Goal: Task Accomplishment & Management: Manage account settings

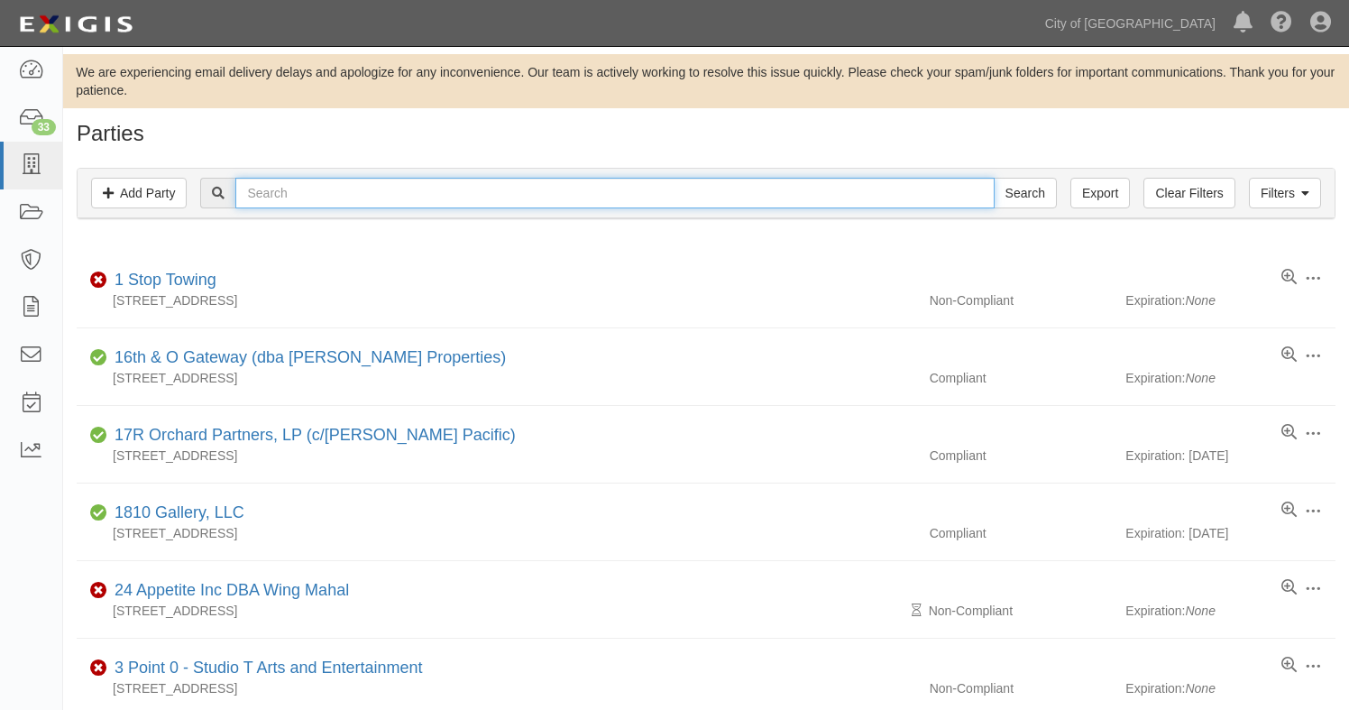
paste input "ferrell gas"
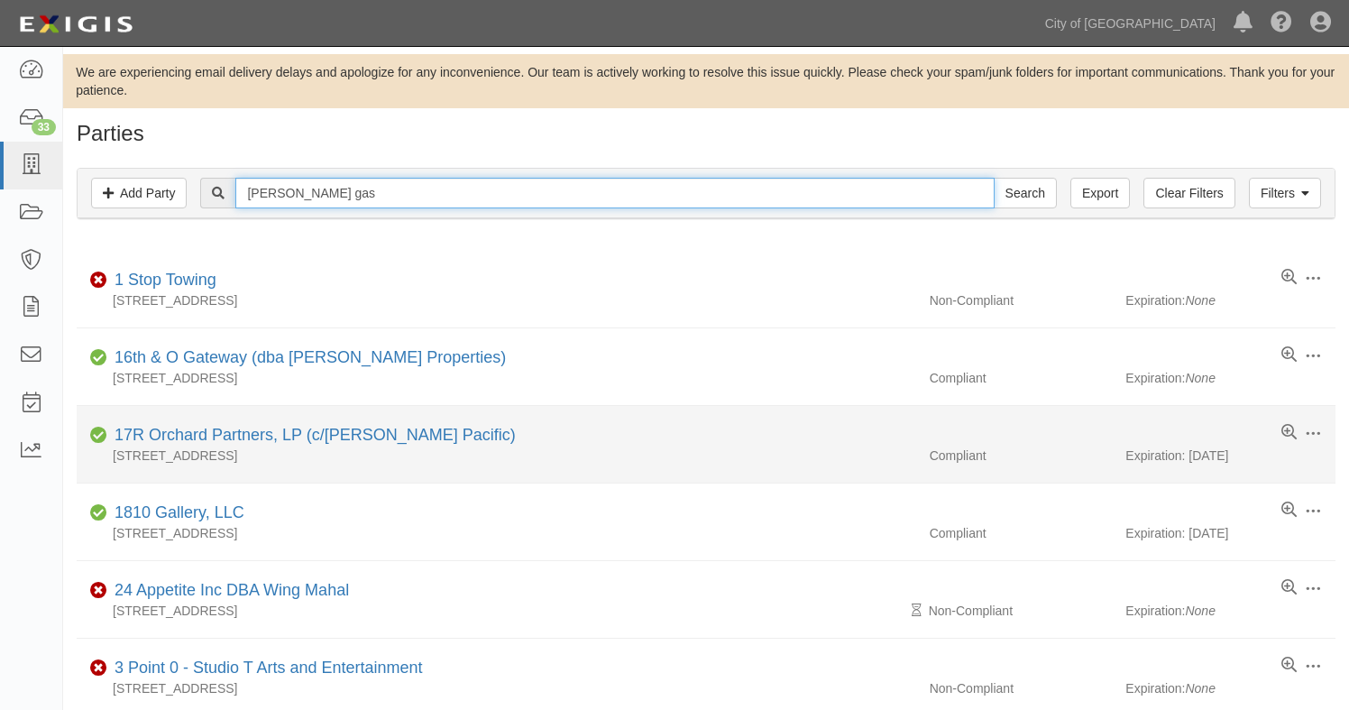
type input "ferrell gas"
click at [994, 178] on input "Search" at bounding box center [1025, 193] width 63 height 31
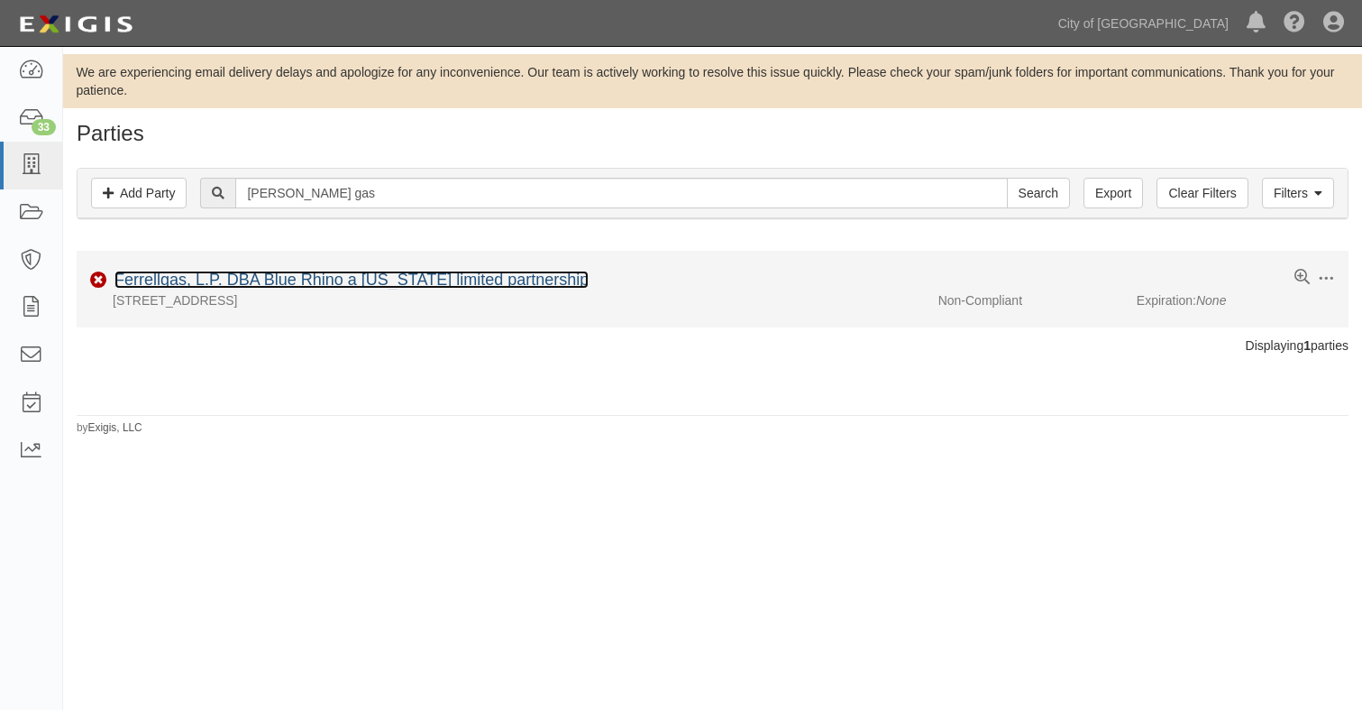
click at [409, 281] on link "Ferrellgas, L.P. DBA Blue Rhino a [US_STATE] limited partnership" at bounding box center [352, 279] width 474 height 18
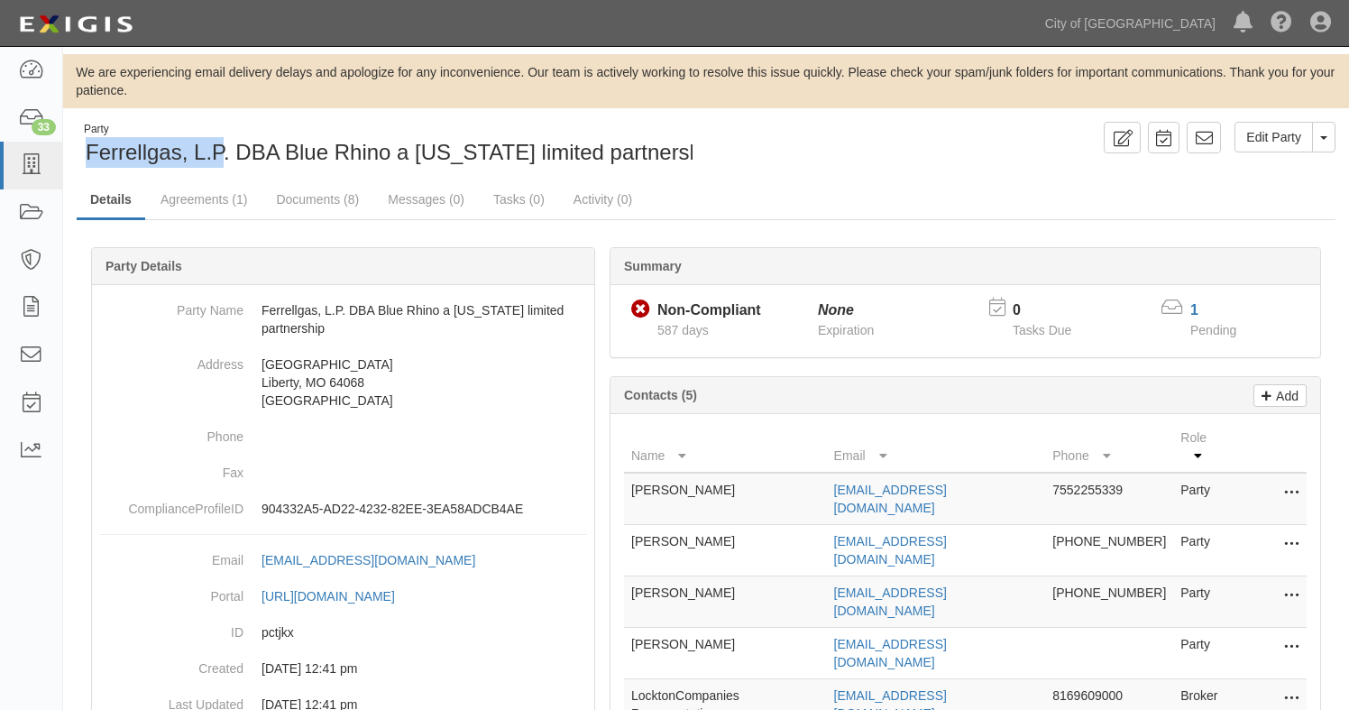
drag, startPoint x: 87, startPoint y: 157, endPoint x: 224, endPoint y: 155, distance: 137.1
click at [224, 155] on span "Ferrellgas, L.P. DBA Blue Rhino a Delaware limited partnership" at bounding box center [402, 152] width 633 height 24
copy span "Ferrellgas, L.P"
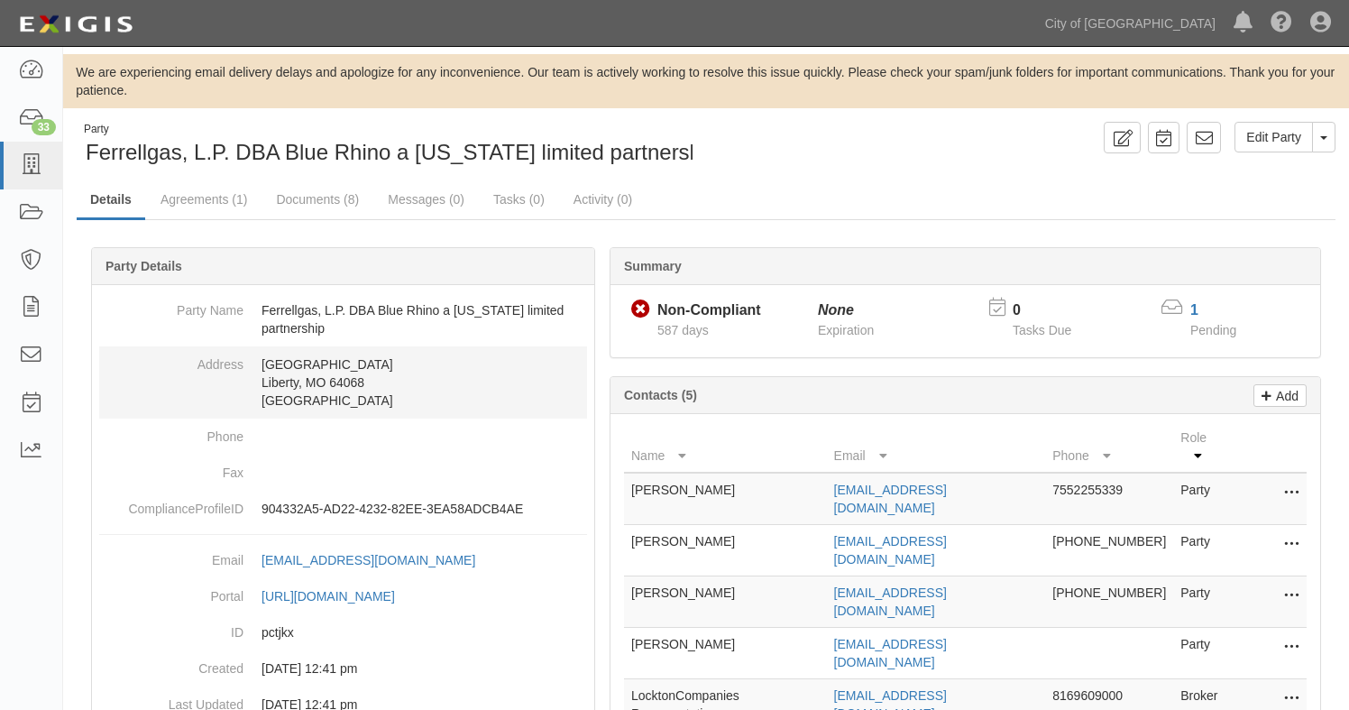
click at [153, 416] on dd "One Liberty Plaza Liberty, MO 64068 United States" at bounding box center [343, 382] width 488 height 72
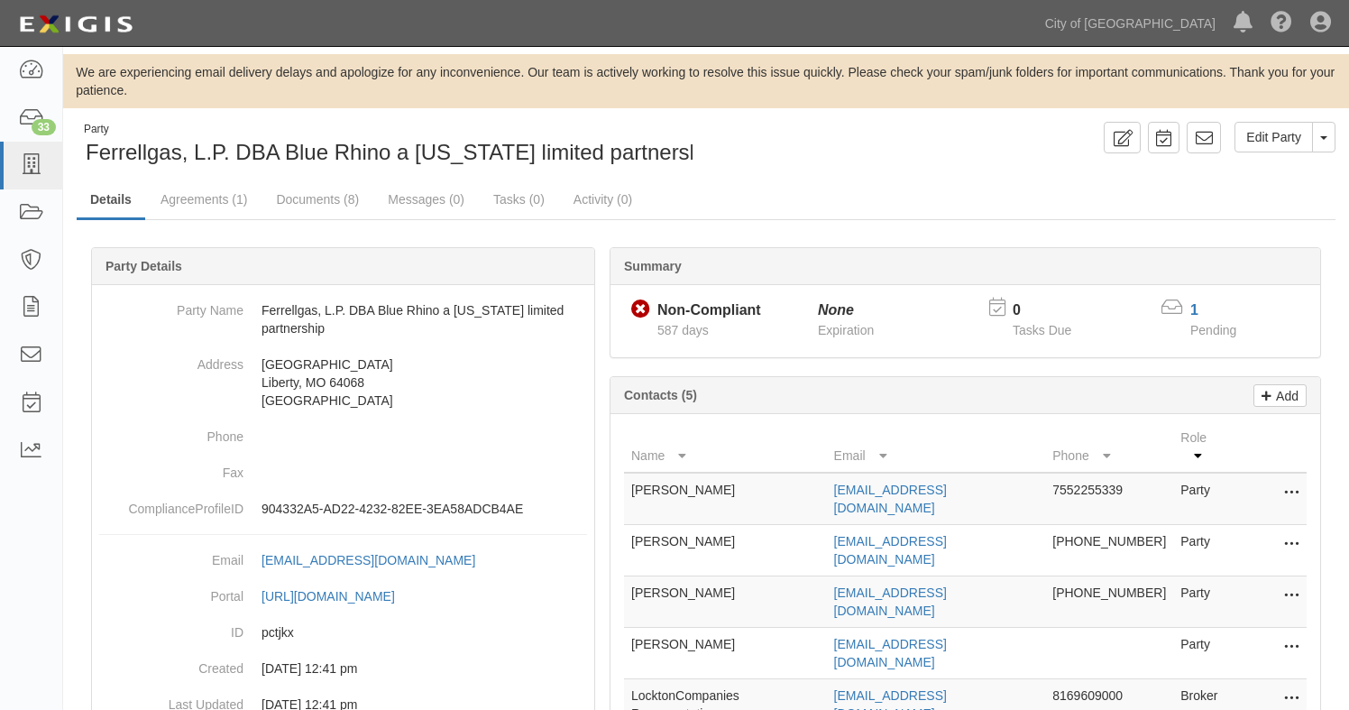
click at [63, 528] on div "Party Ferrellgas, L.P. DBA Blue Rhino a Delaware limited partnership Edit Party…" at bounding box center [706, 541] width 1286 height 838
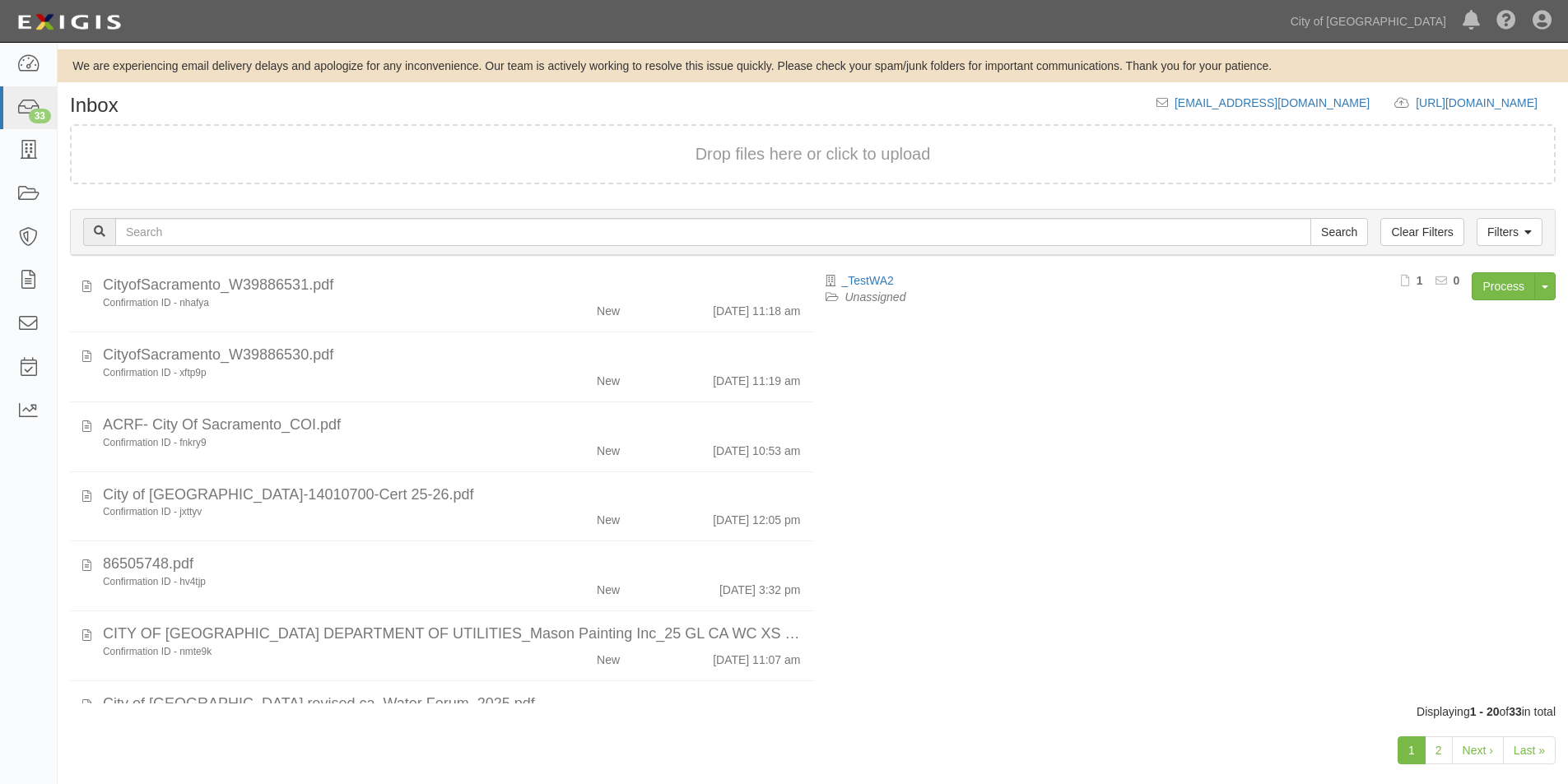
scroll to position [1044, 0]
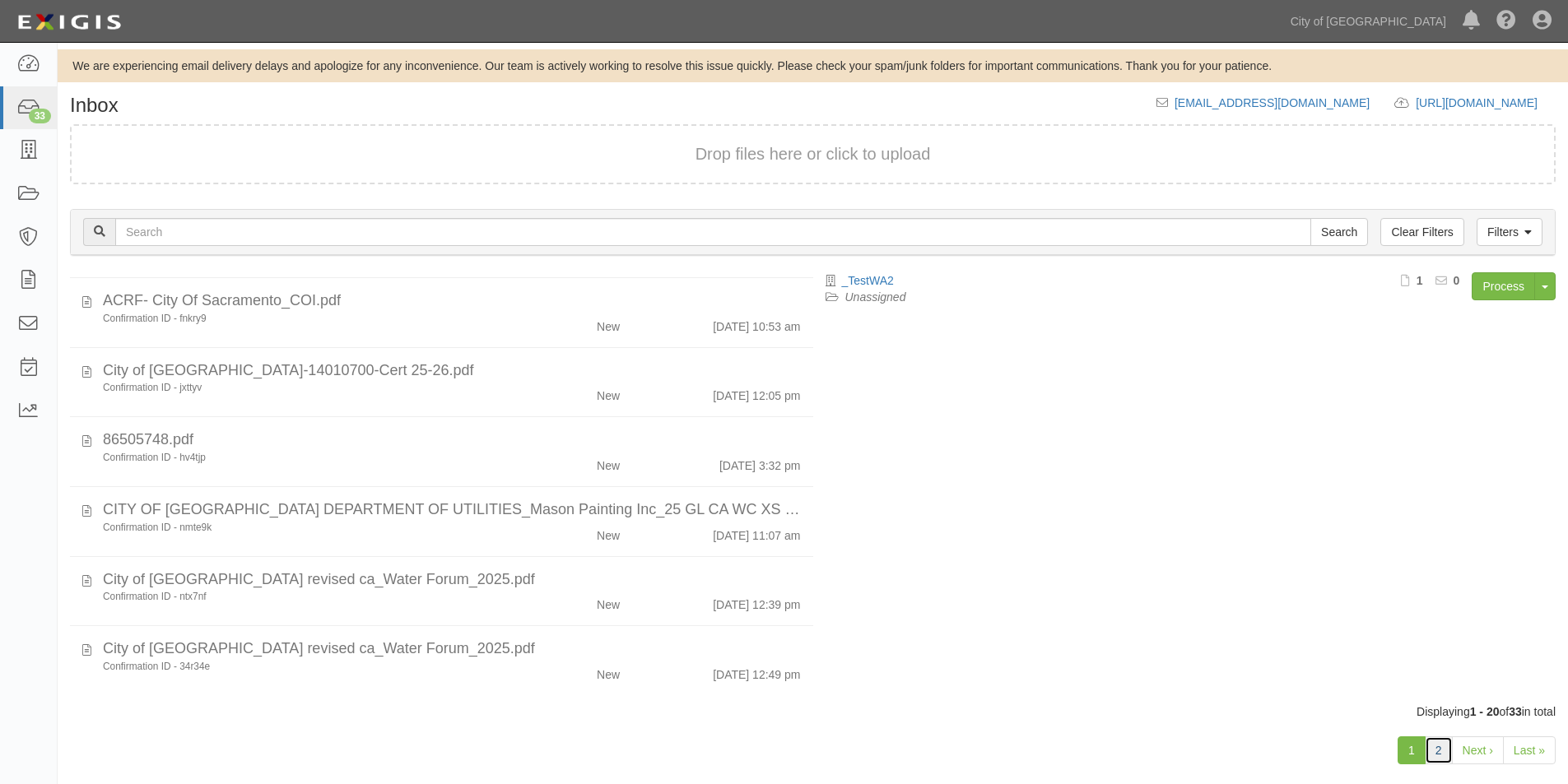
click at [1444, 755] on link "2" at bounding box center [1438, 750] width 28 height 28
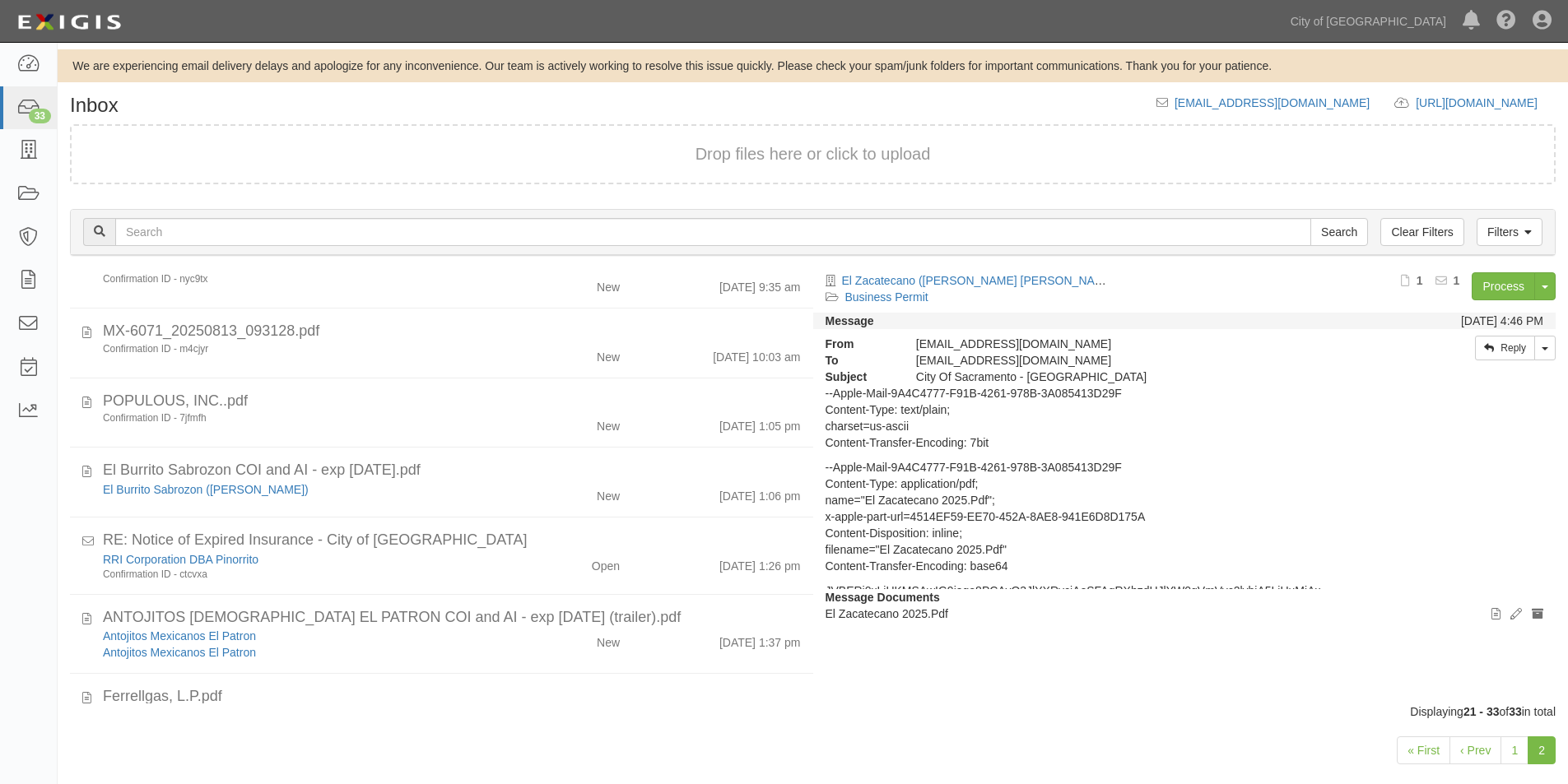
scroll to position [538, 0]
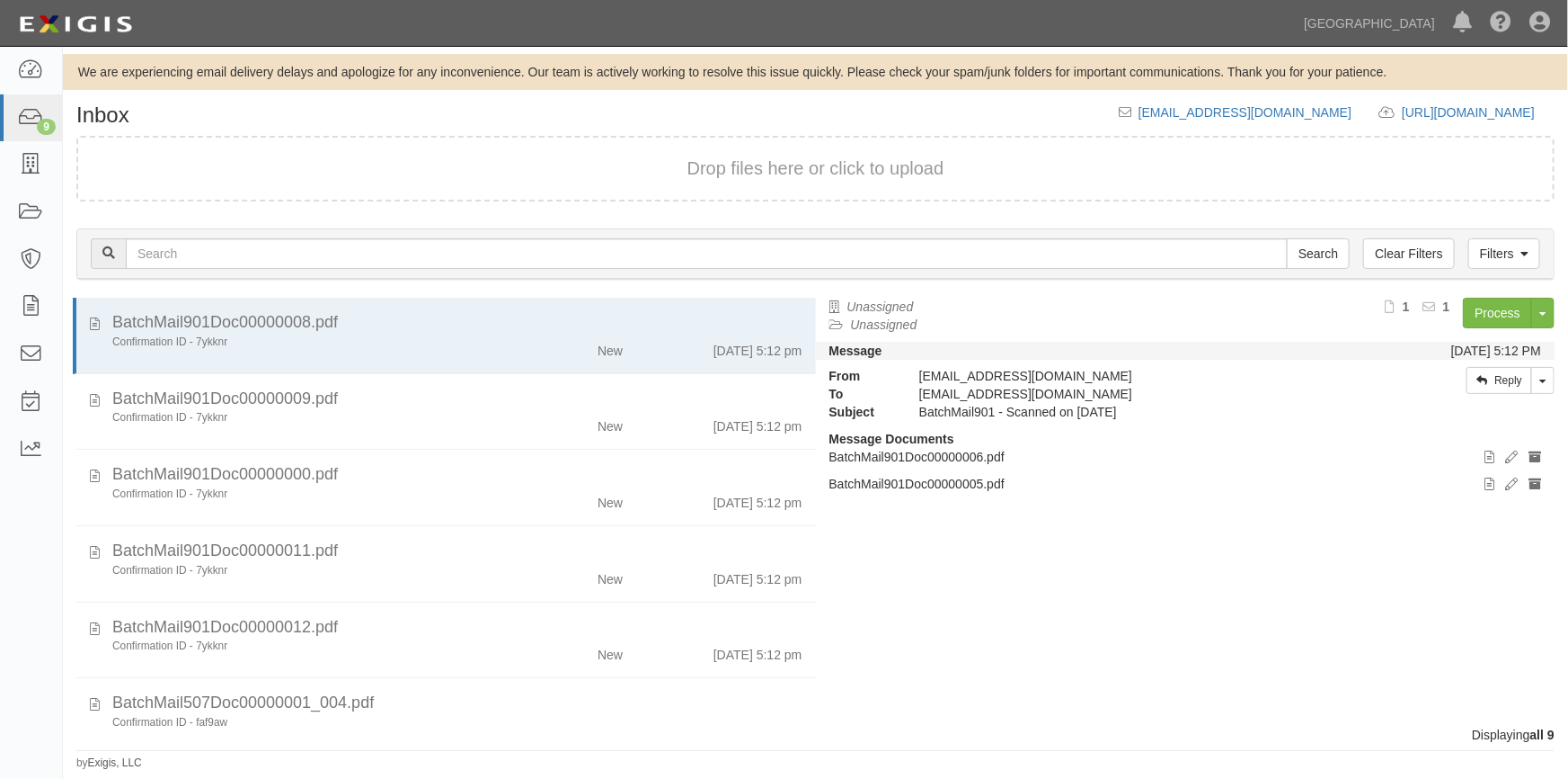
click at [1347, 632] on div "Unassigned Unassigned Process Toggle Document Dropdown Archive Document Close M…" at bounding box center [1193, 504] width 754 height 413
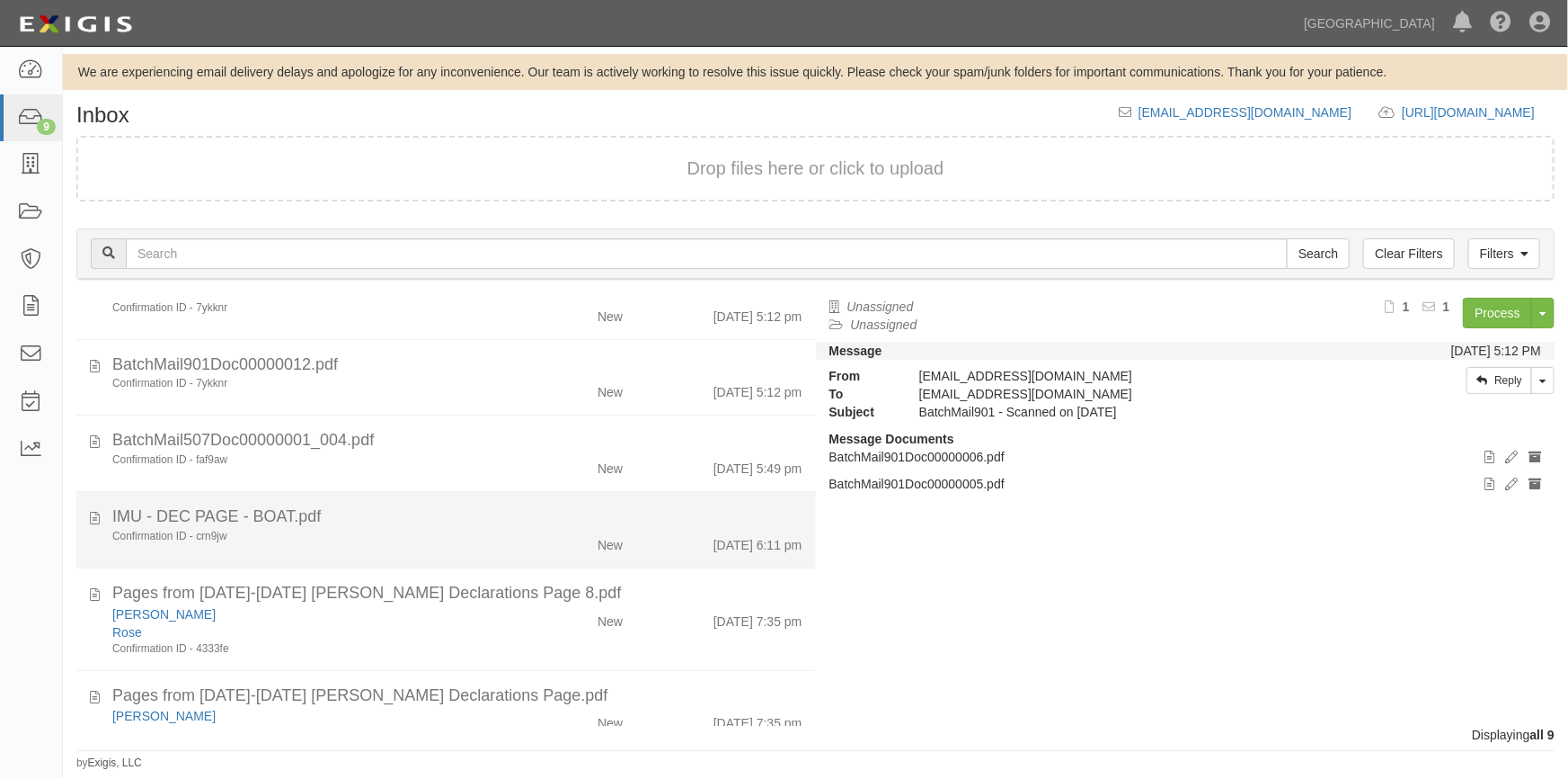
scroll to position [315, 0]
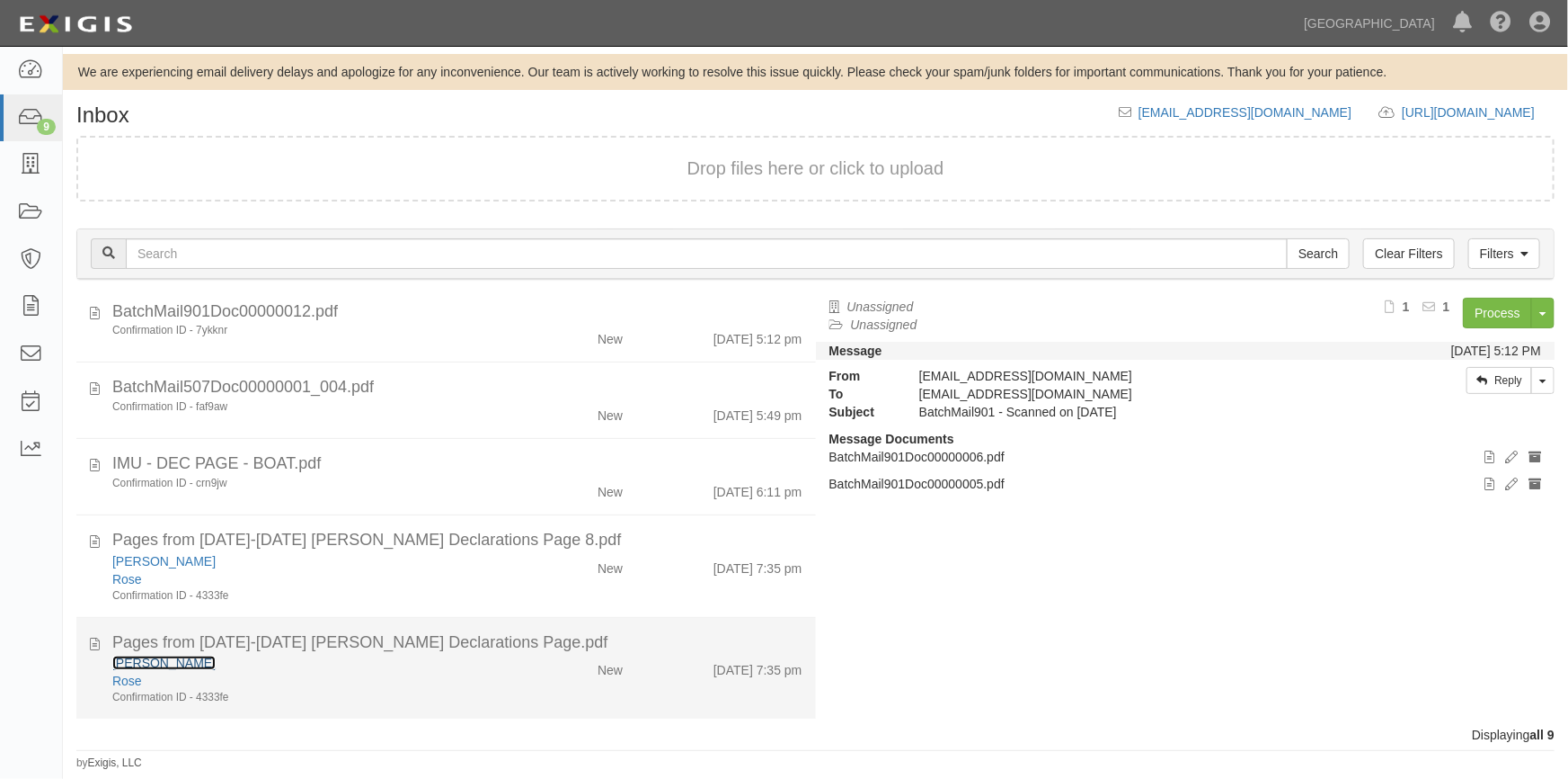
click at [148, 658] on link "Lee Manter" at bounding box center [164, 662] width 104 height 14
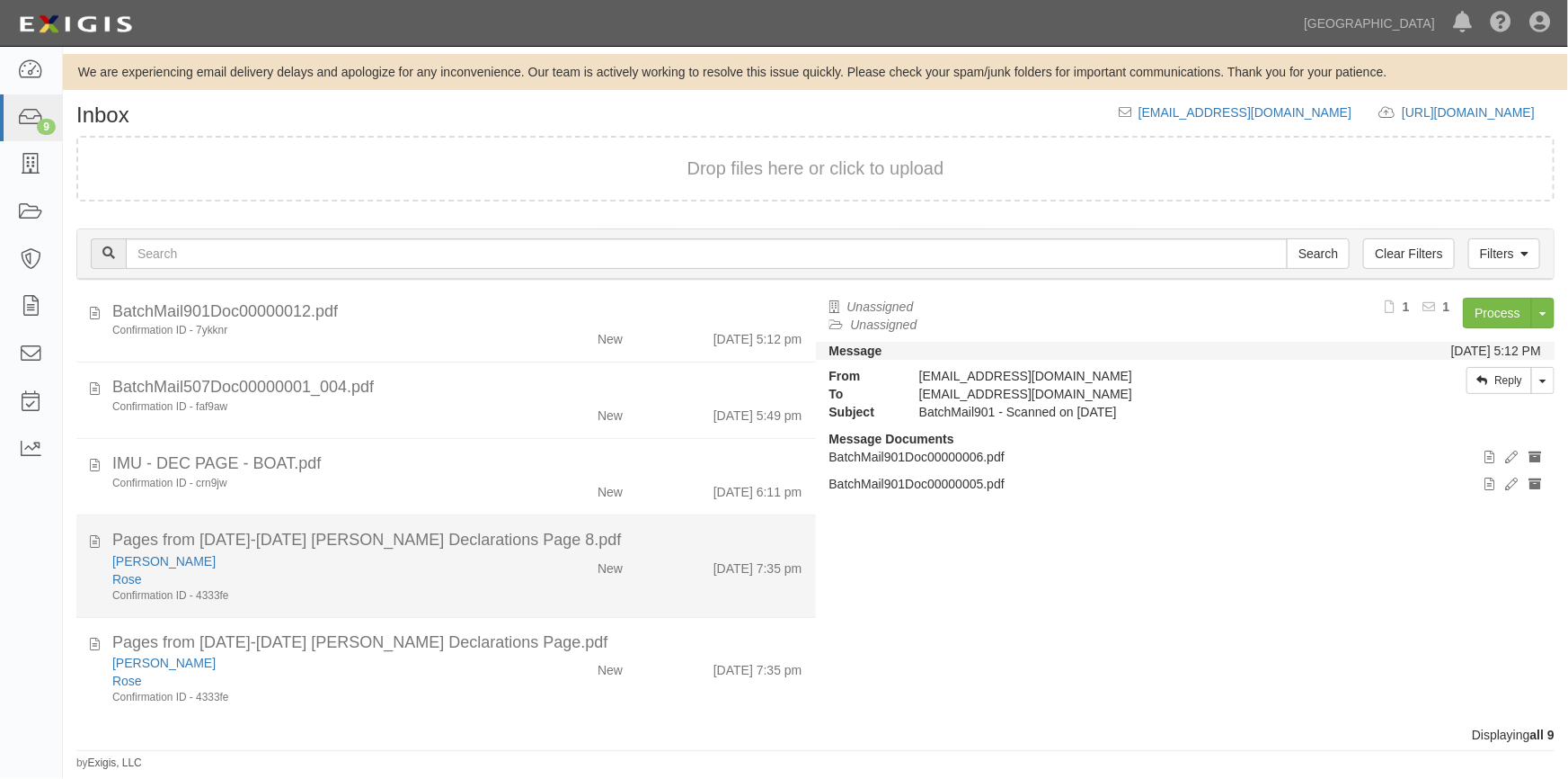
click at [363, 588] on div "Confirmation ID - 4333fe" at bounding box center [308, 595] width 391 height 15
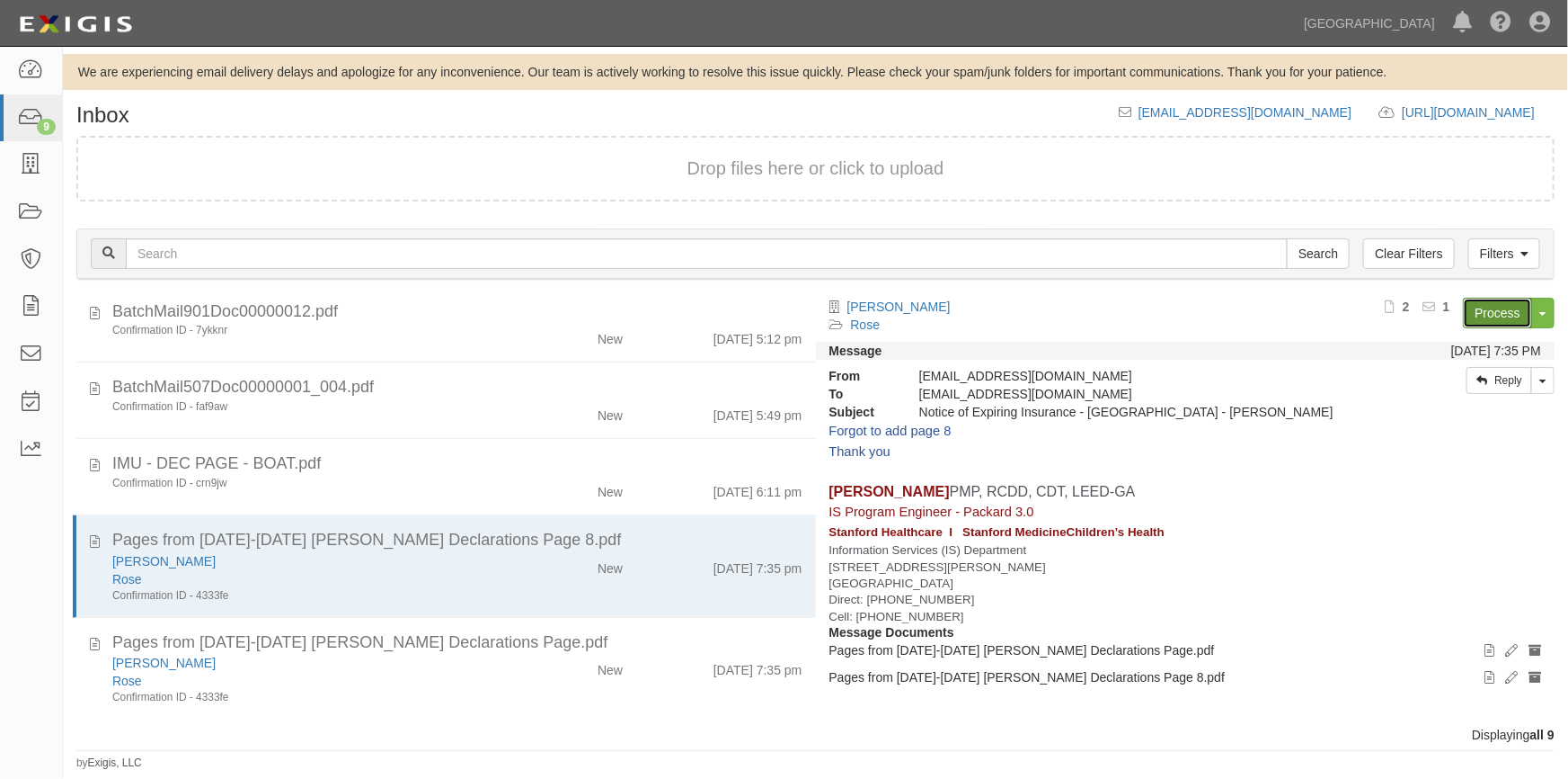
click at [1488, 319] on link "Process" at bounding box center [1497, 312] width 69 height 31
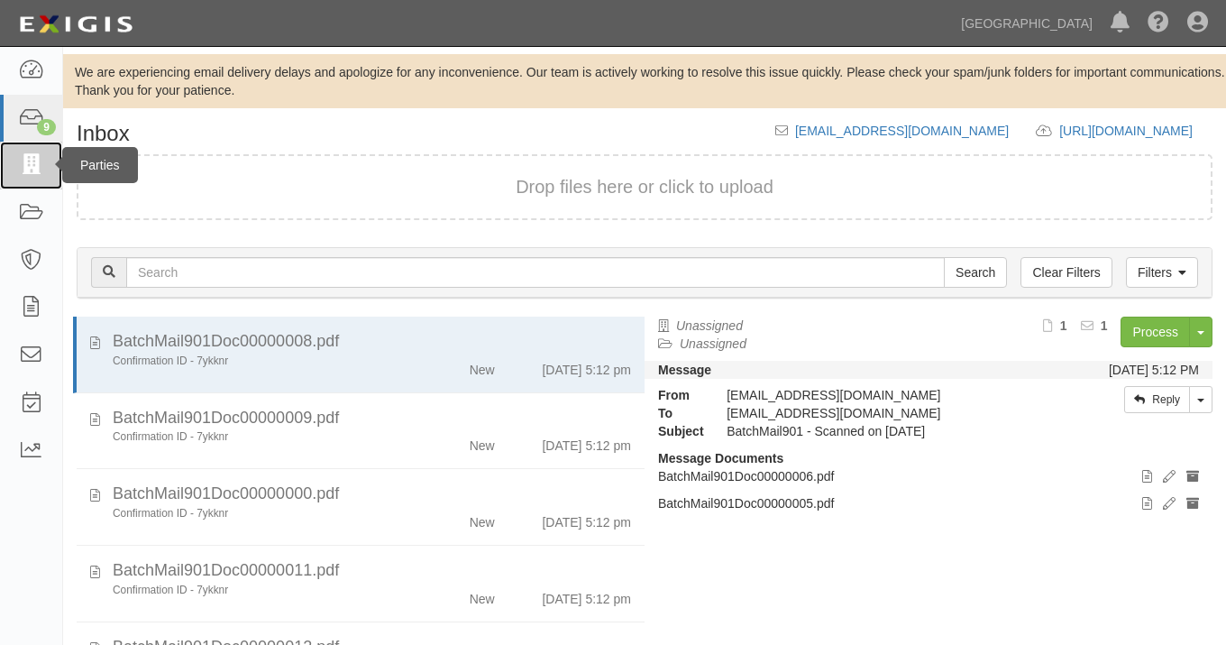
click at [34, 172] on icon at bounding box center [30, 165] width 25 height 21
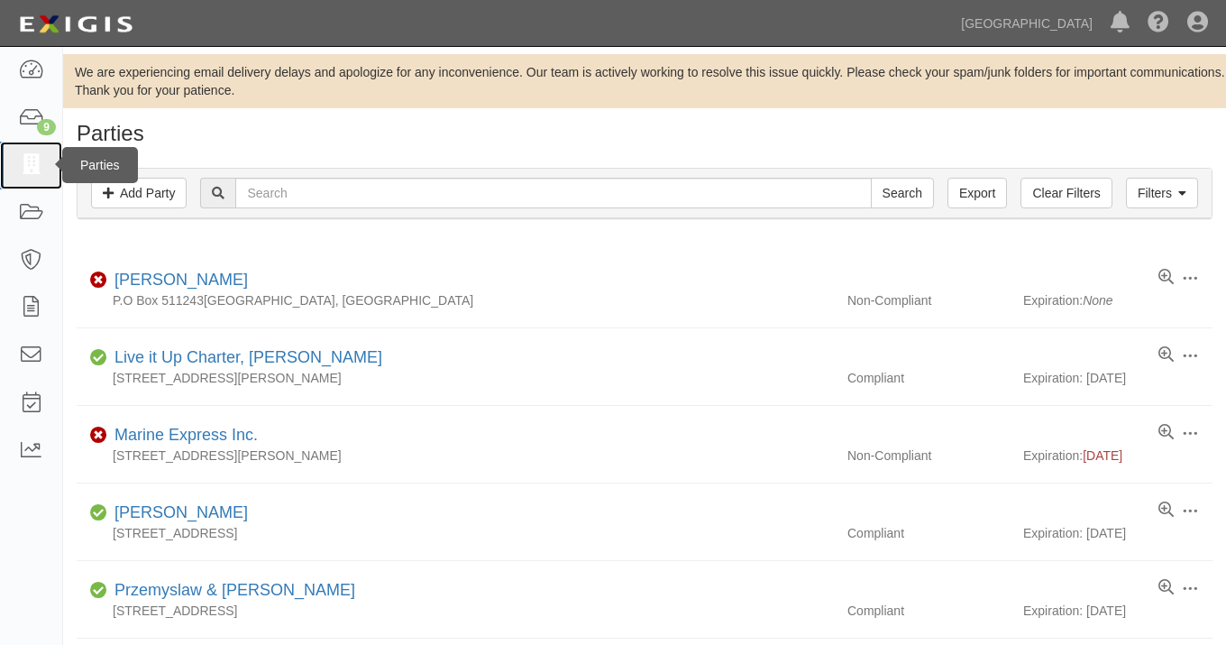
click at [32, 165] on icon at bounding box center [30, 165] width 25 height 21
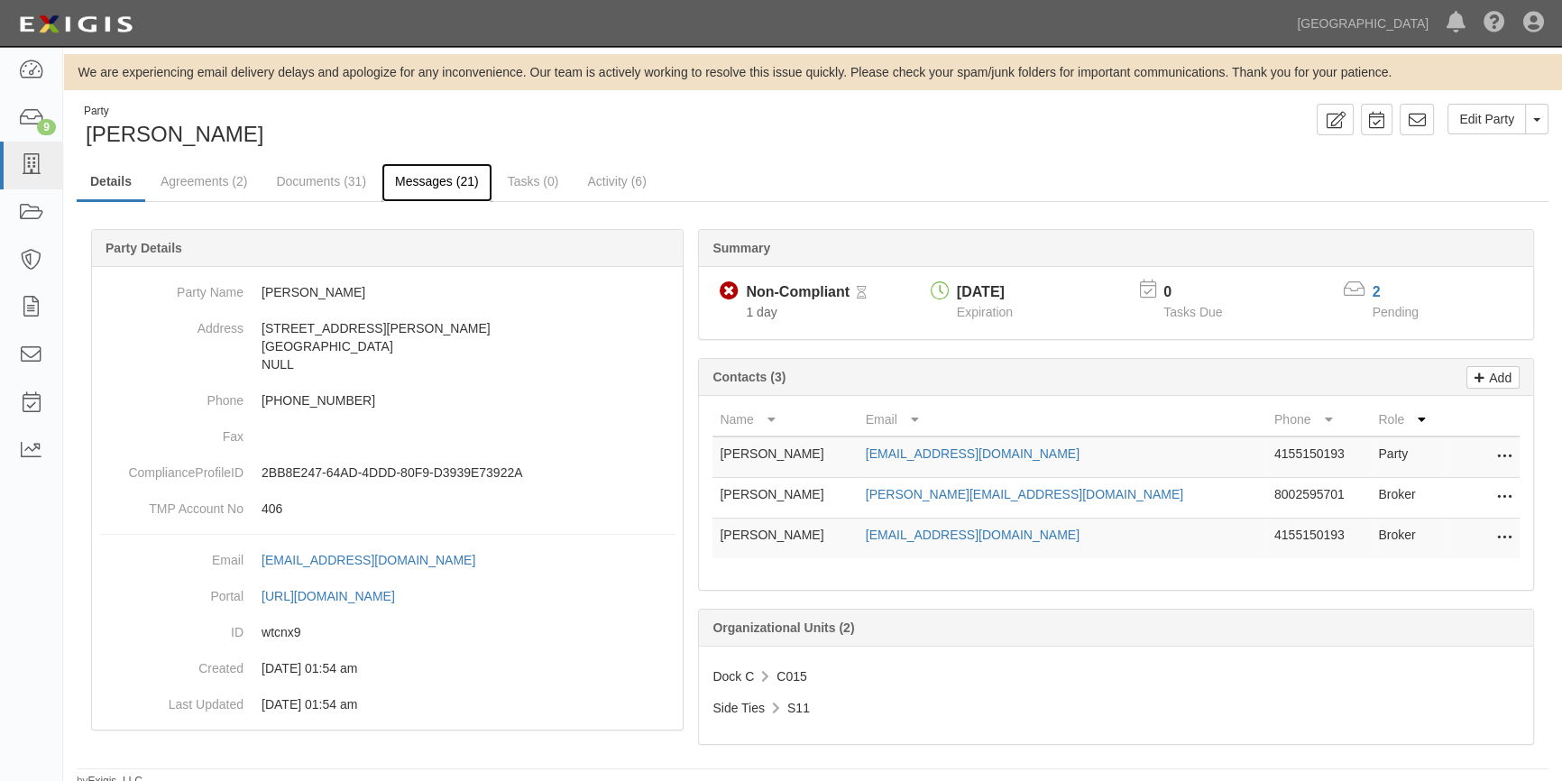
click at [427, 181] on link "Messages (21)" at bounding box center [436, 182] width 111 height 39
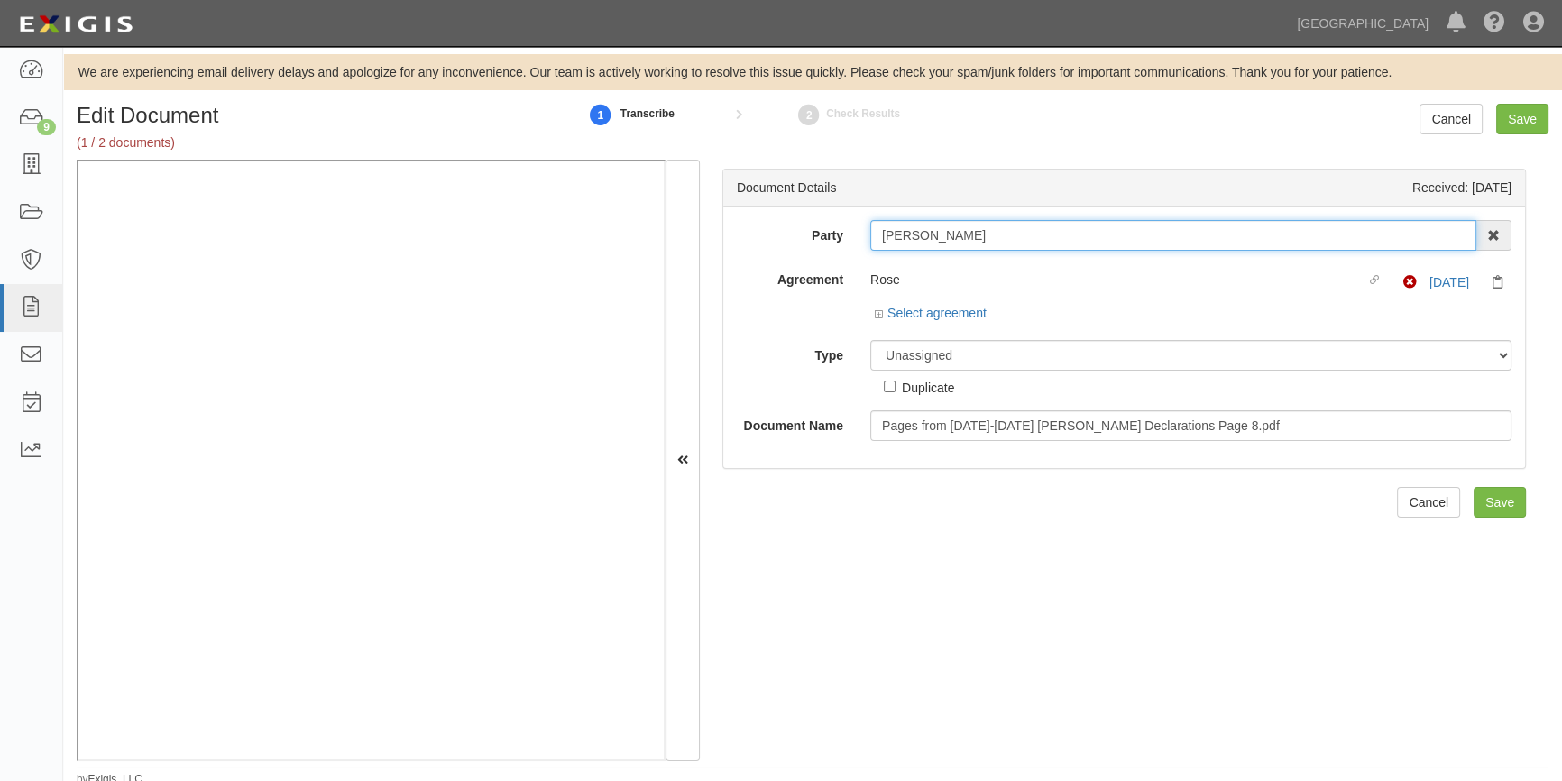
drag, startPoint x: 962, startPoint y: 234, endPoint x: 819, endPoint y: 240, distance: 143.5
click at [820, 240] on div "Party Lee Manter AAA Hull Diving, Alon Altman Aaron Graham Aaron Gray Adam Brow…" at bounding box center [1124, 235] width 802 height 31
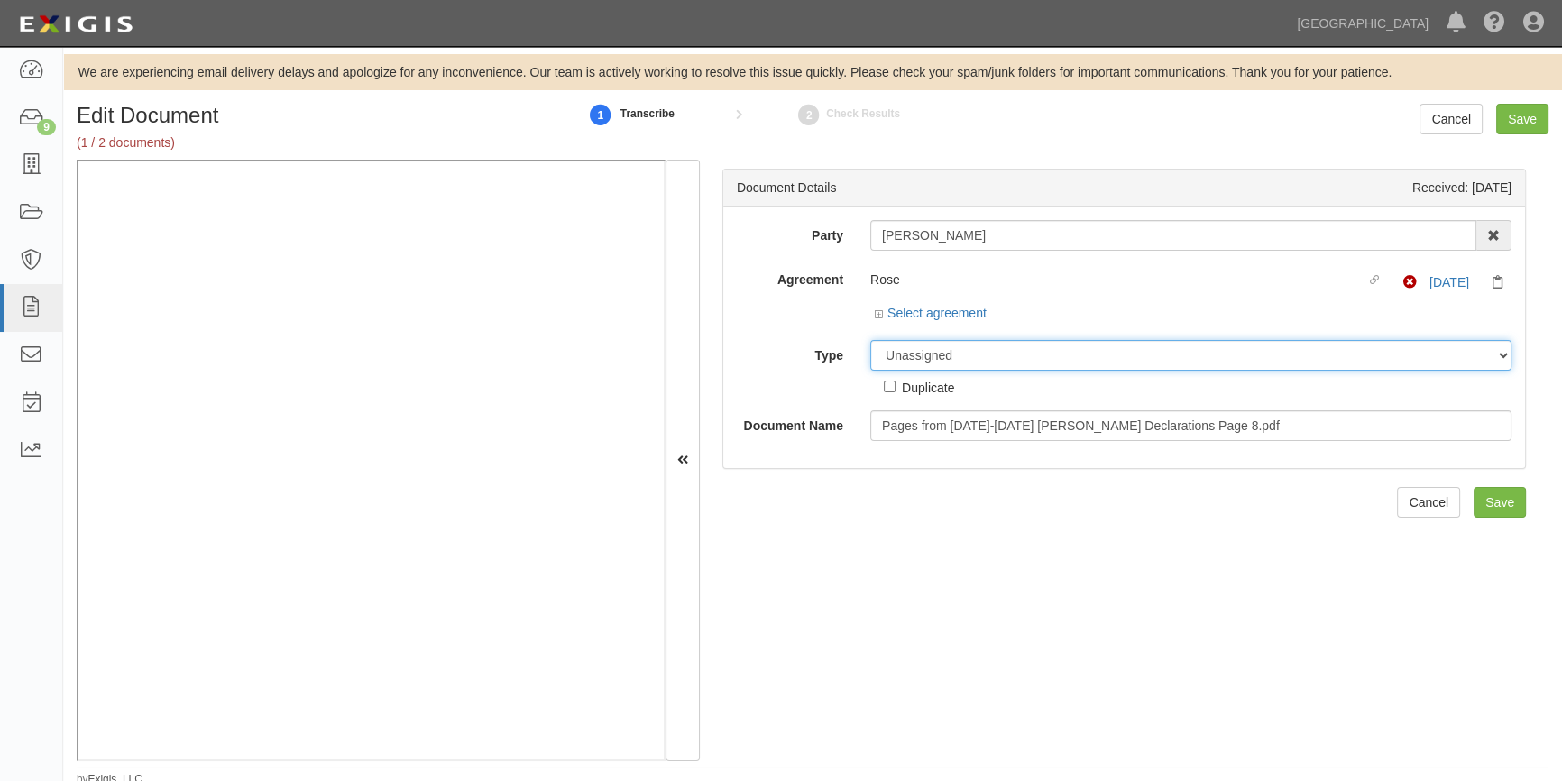
click at [990, 349] on select "Unassigned Binder Cancellation Notice Certificate Contract Endorsement Insuranc…" at bounding box center [1190, 355] width 641 height 31
select select "EndorsementDetail"
click at [870, 340] on select "Unassigned Binder Cancellation Notice Certificate Contract Endorsement Insuranc…" at bounding box center [1190, 355] width 641 height 31
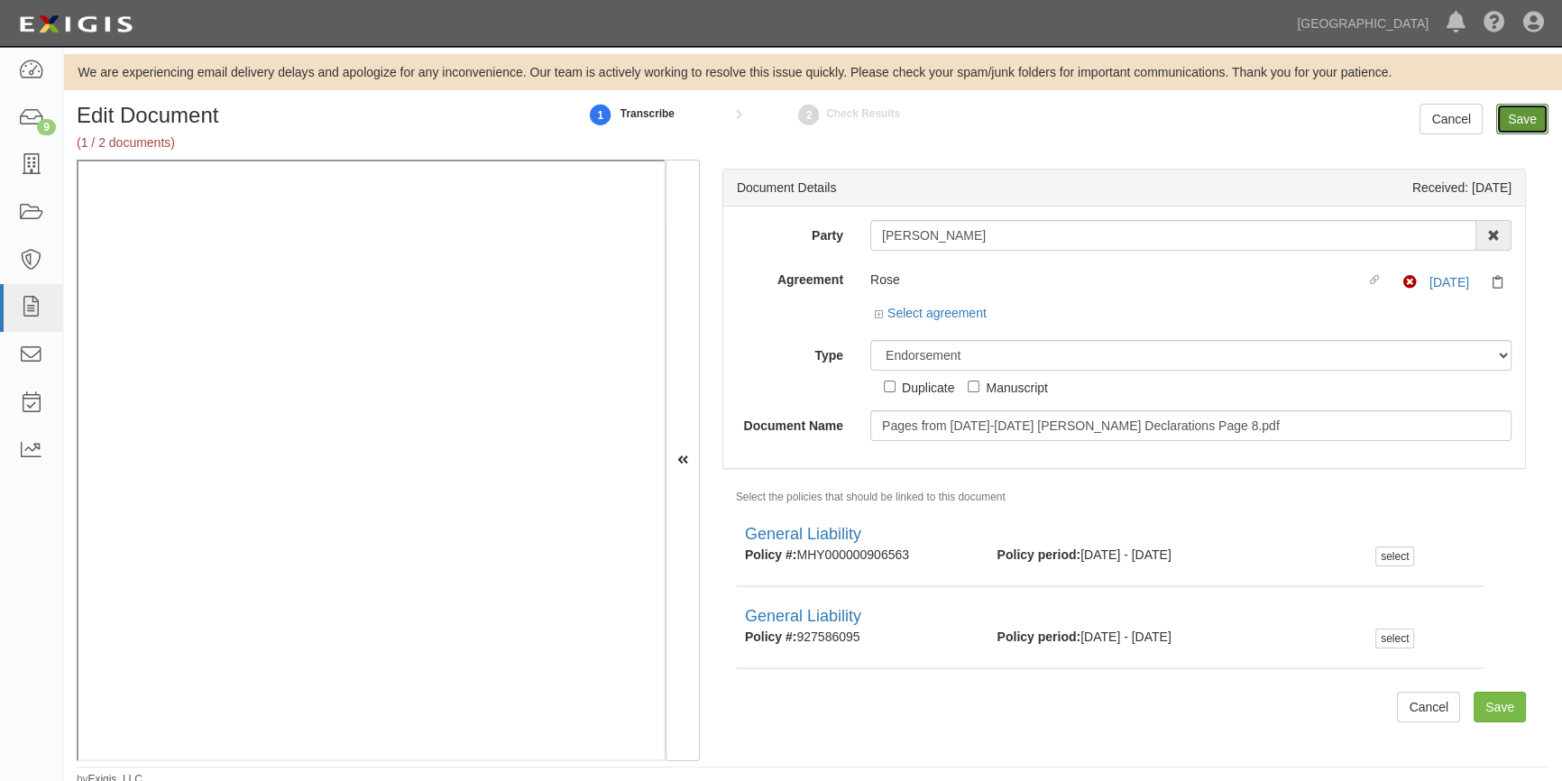
click at [1521, 119] on input "Save" at bounding box center [1522, 119] width 52 height 31
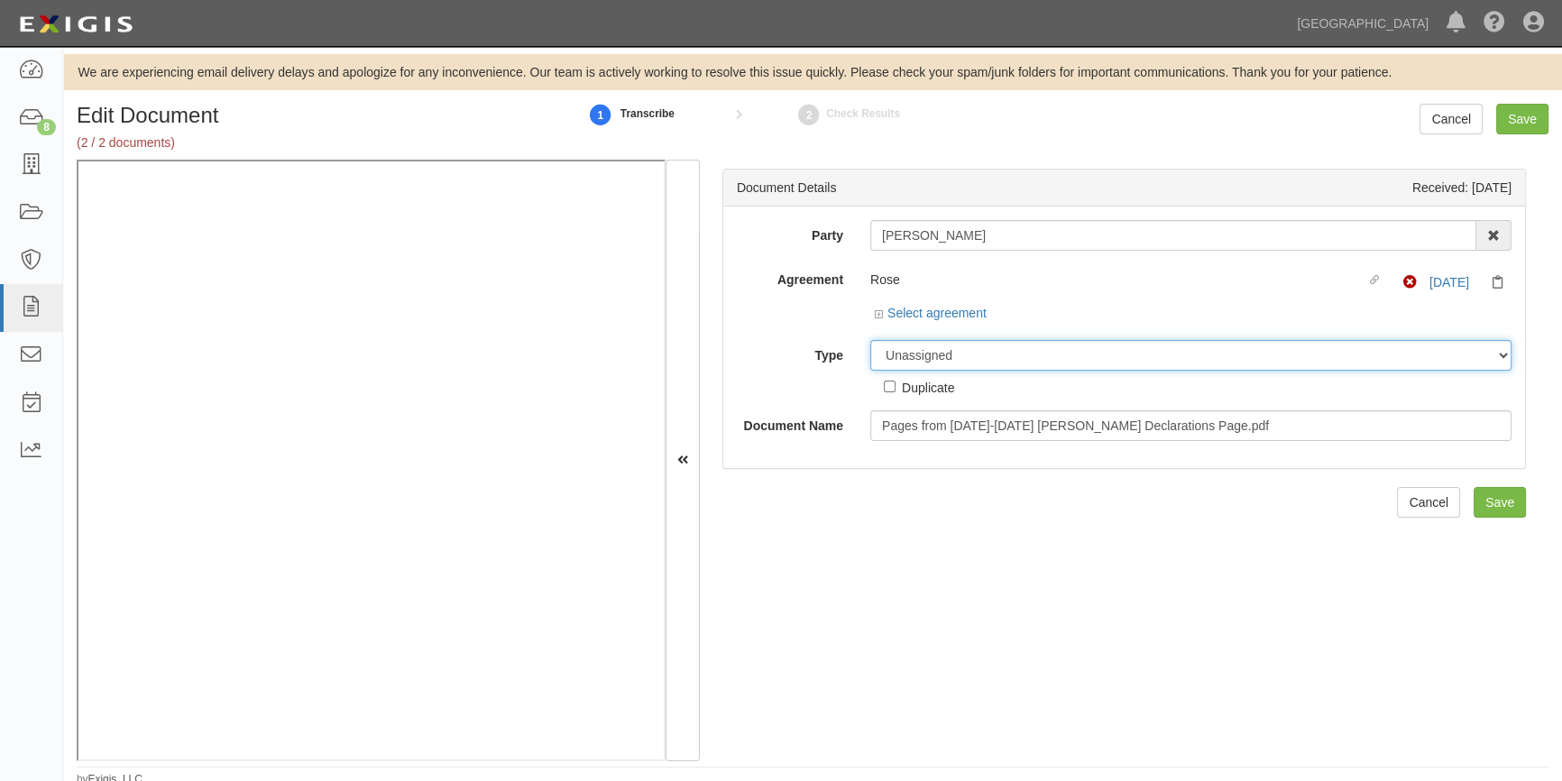
click at [917, 352] on select "Unassigned Binder Cancellation Notice Certificate Contract Endorsement Insuranc…" at bounding box center [1190, 355] width 641 height 31
select select "CertificateDetail"
click at [870, 340] on select "Unassigned Binder Cancellation Notice Certificate Contract Endorsement Insuranc…" at bounding box center [1190, 355] width 641 height 31
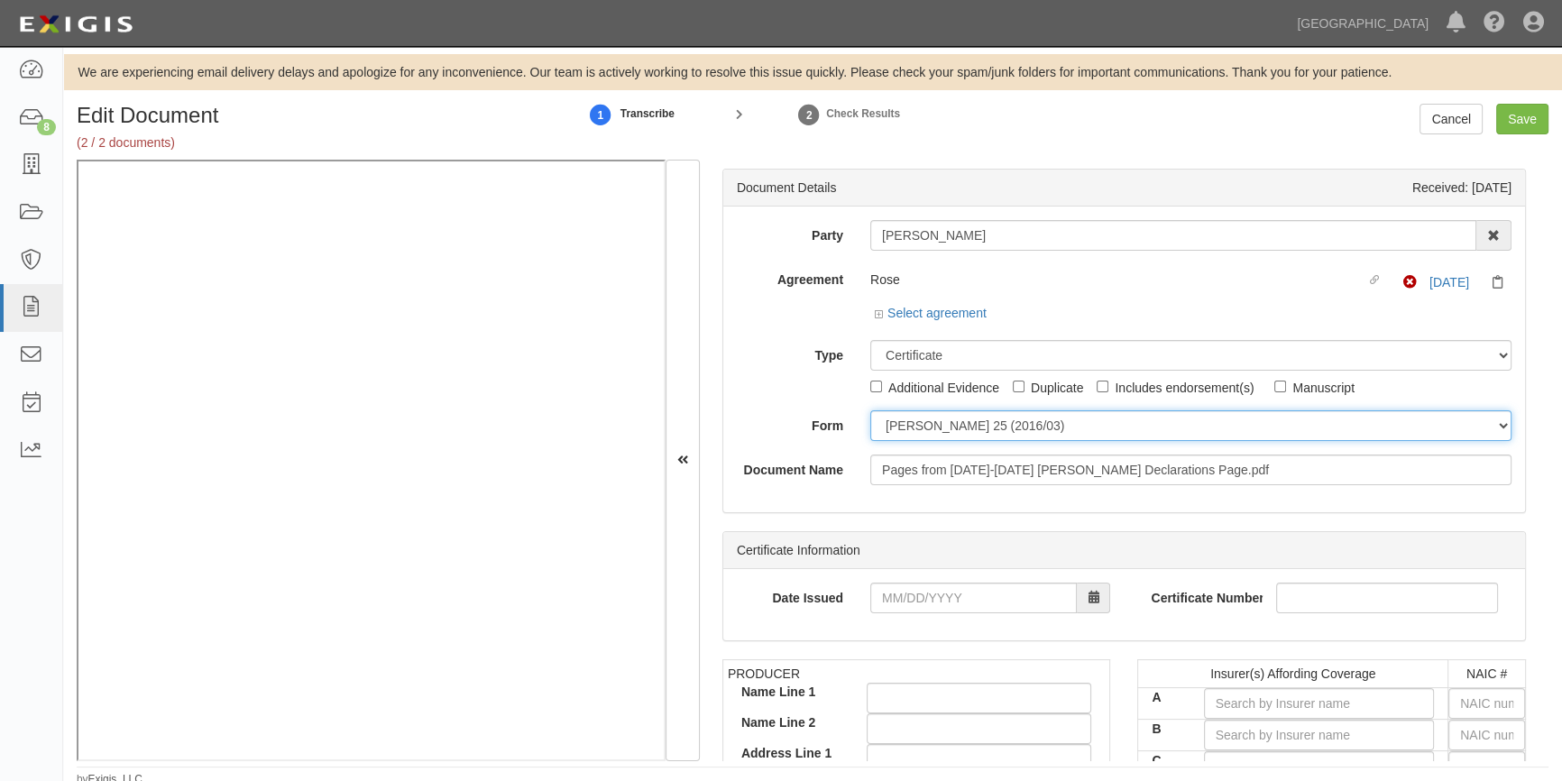
click at [939, 431] on select "ACORD 25 (2016/03) ACORD 101 ACORD 855 NY (2014/05) General" at bounding box center [1190, 425] width 641 height 31
select select "GeneralFormDetail"
click at [870, 410] on select "ACORD 25 (2016/03) ACORD 101 ACORD 855 NY (2014/05) General" at bounding box center [1190, 425] width 641 height 31
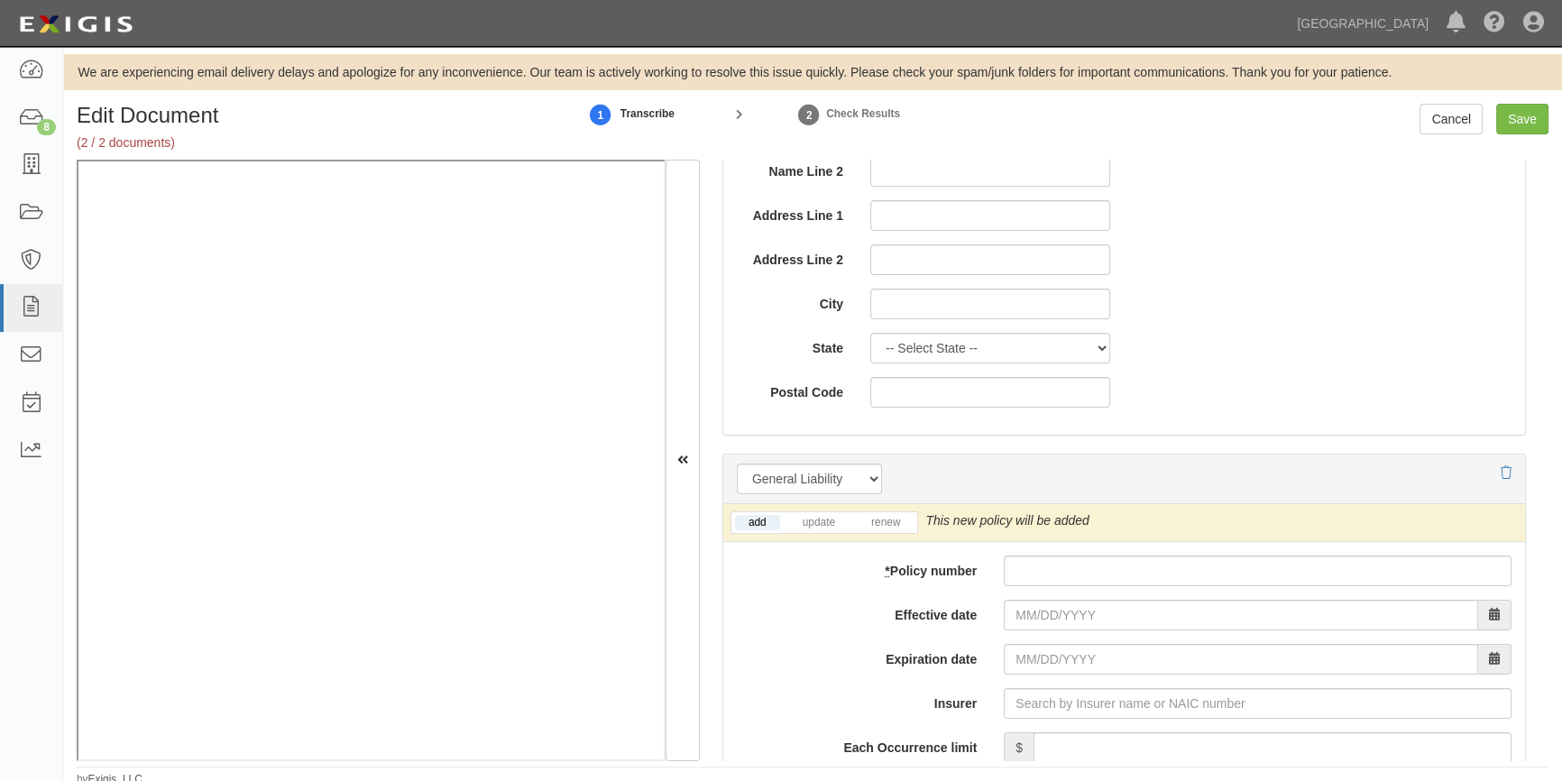
scroll to position [1065, 0]
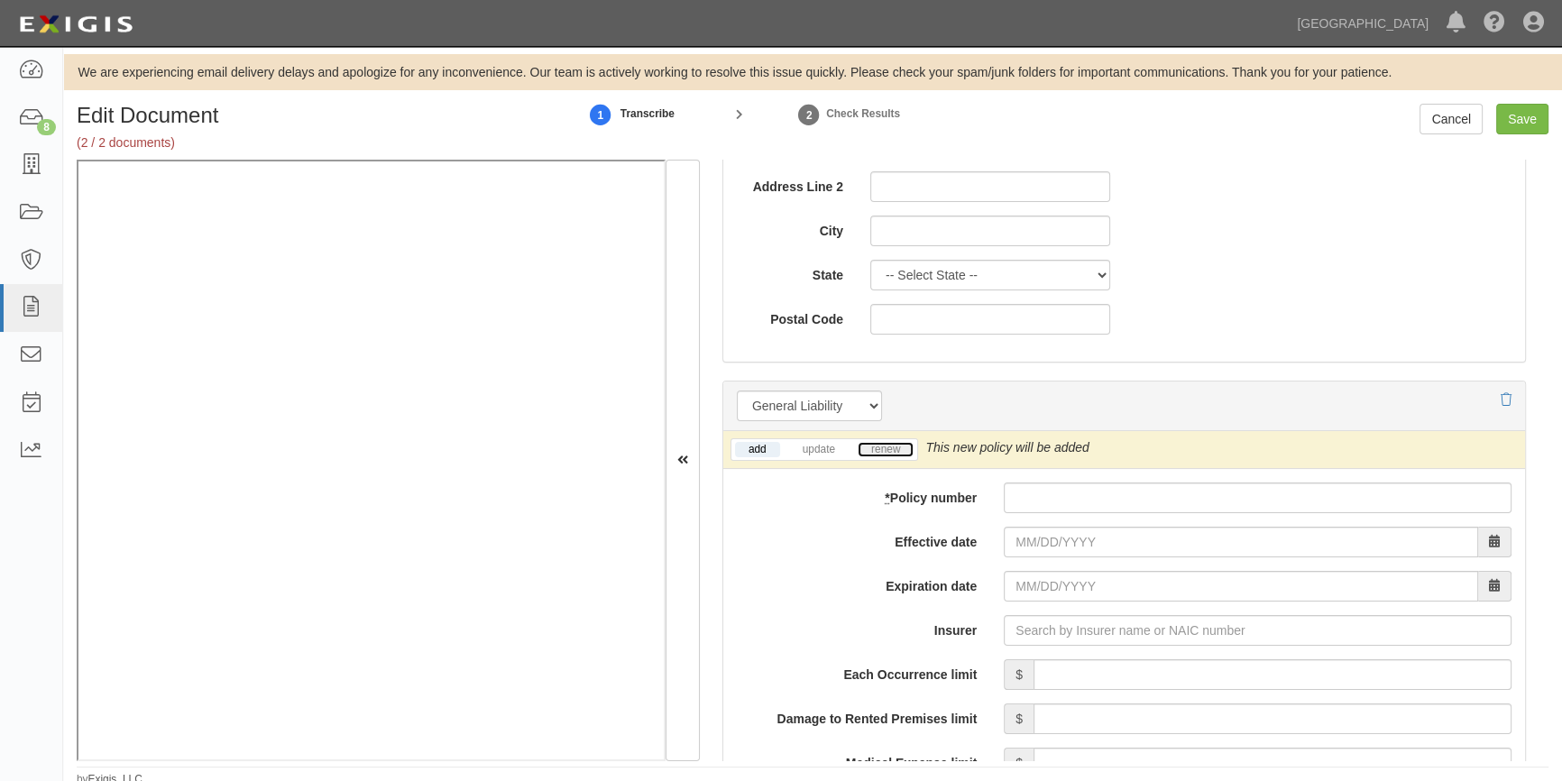
click at [892, 452] on link "renew" at bounding box center [885, 449] width 56 height 15
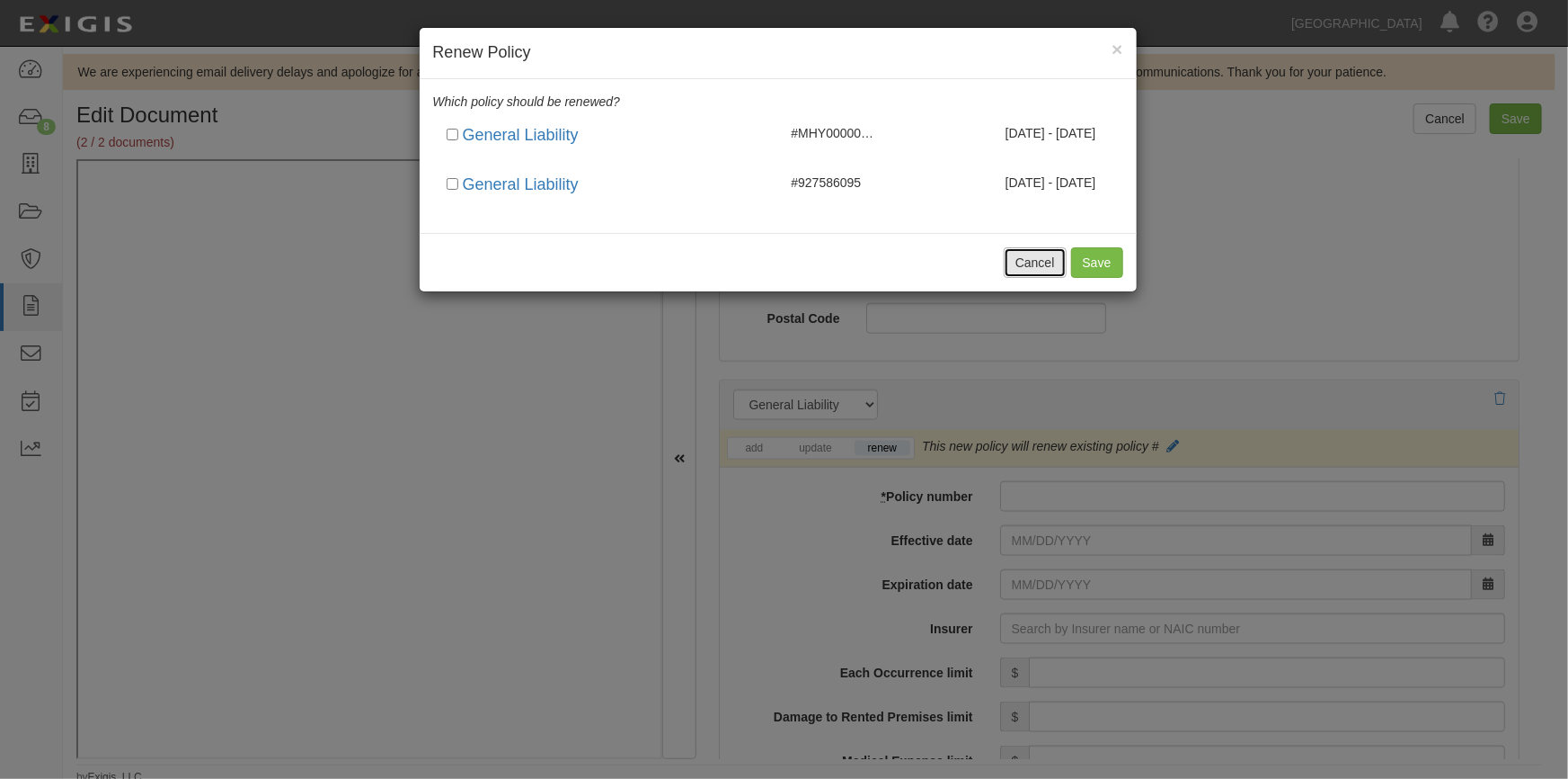
click at [1037, 261] on button "Cancel" at bounding box center [1035, 262] width 63 height 31
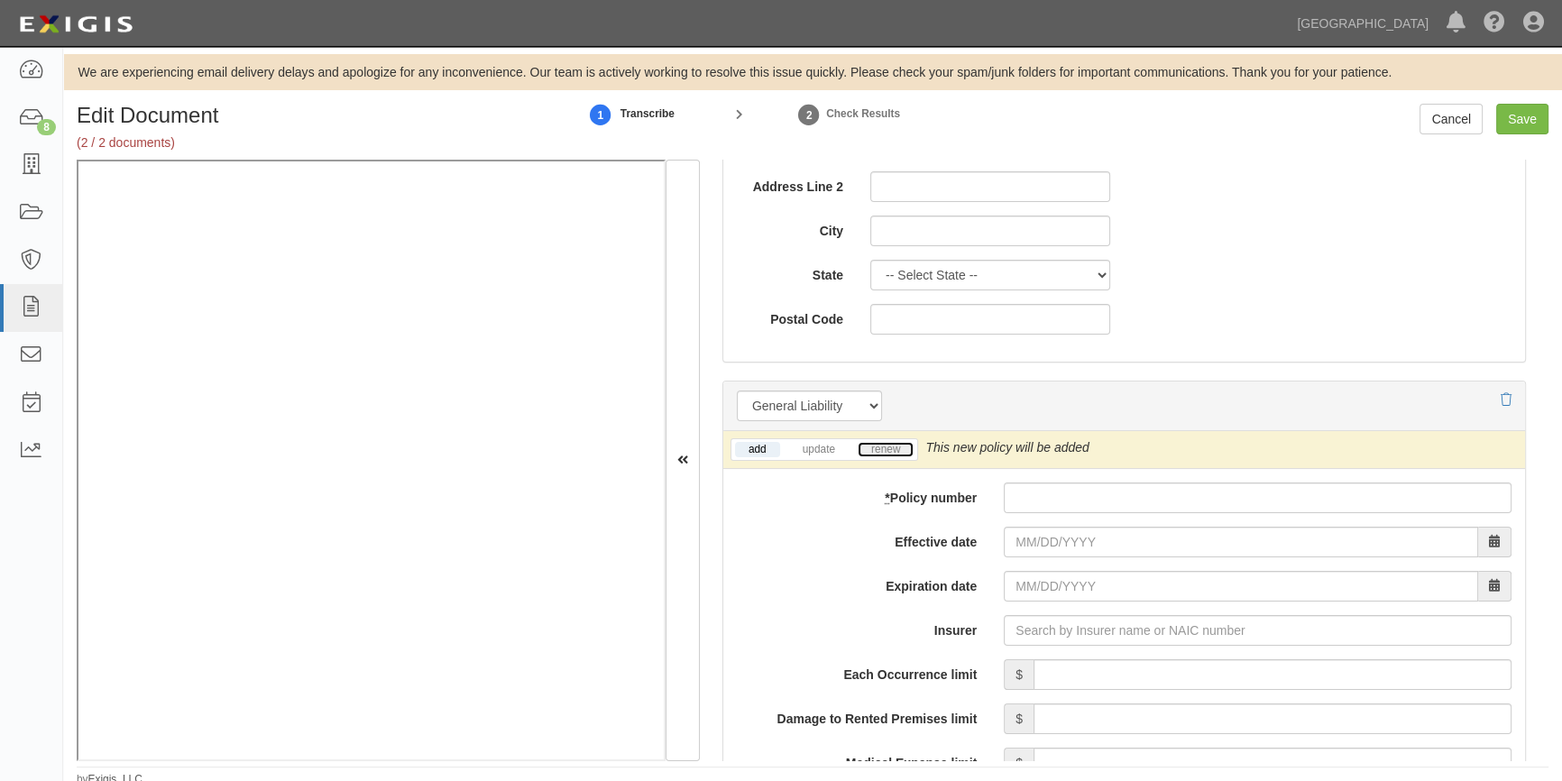
click at [875, 446] on link "renew" at bounding box center [885, 449] width 56 height 15
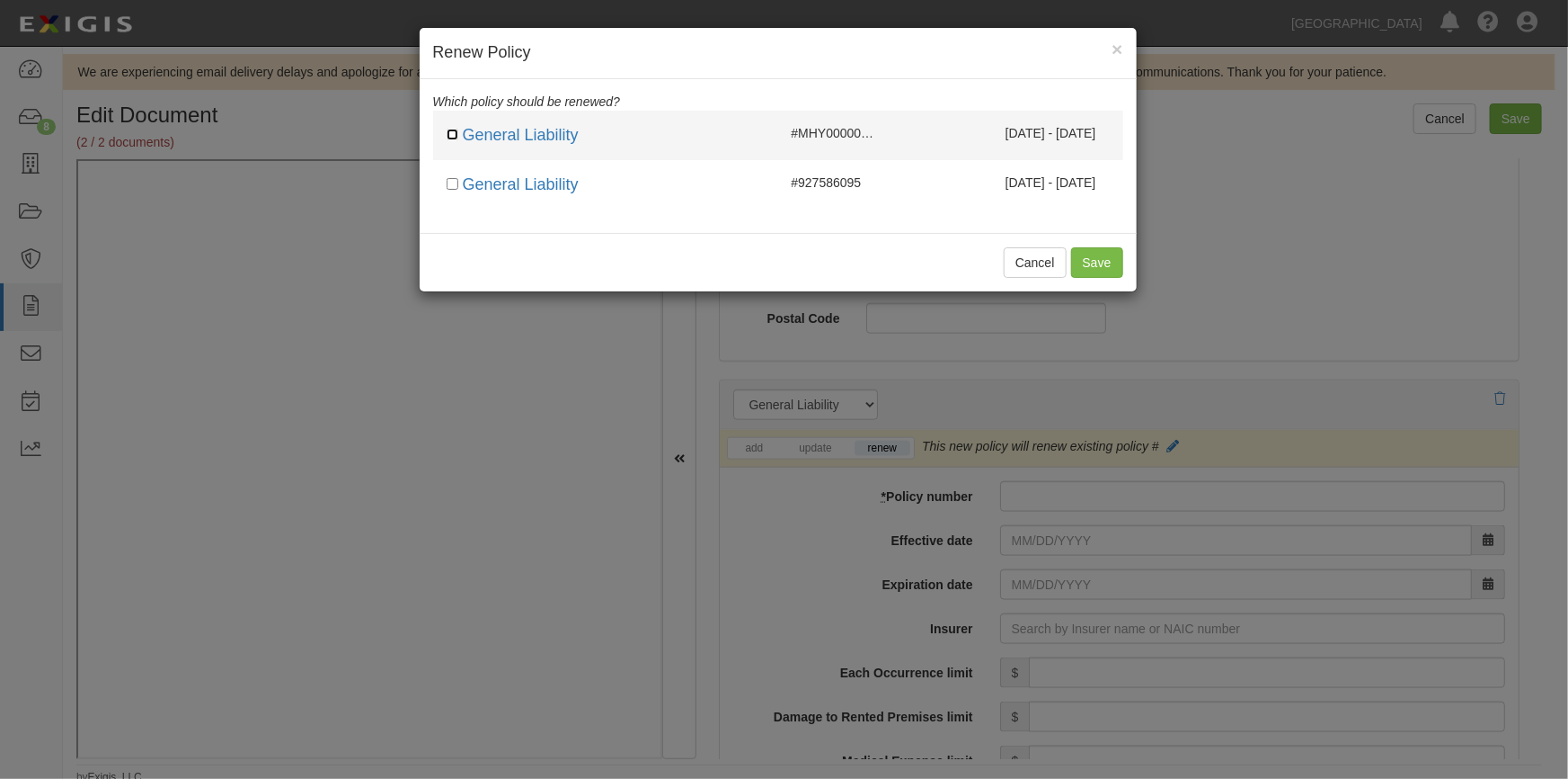
drag, startPoint x: 449, startPoint y: 134, endPoint x: 507, endPoint y: 155, distance: 61.7
click at [449, 135] on input "checkbox" at bounding box center [453, 135] width 12 height 12
checkbox input "true"
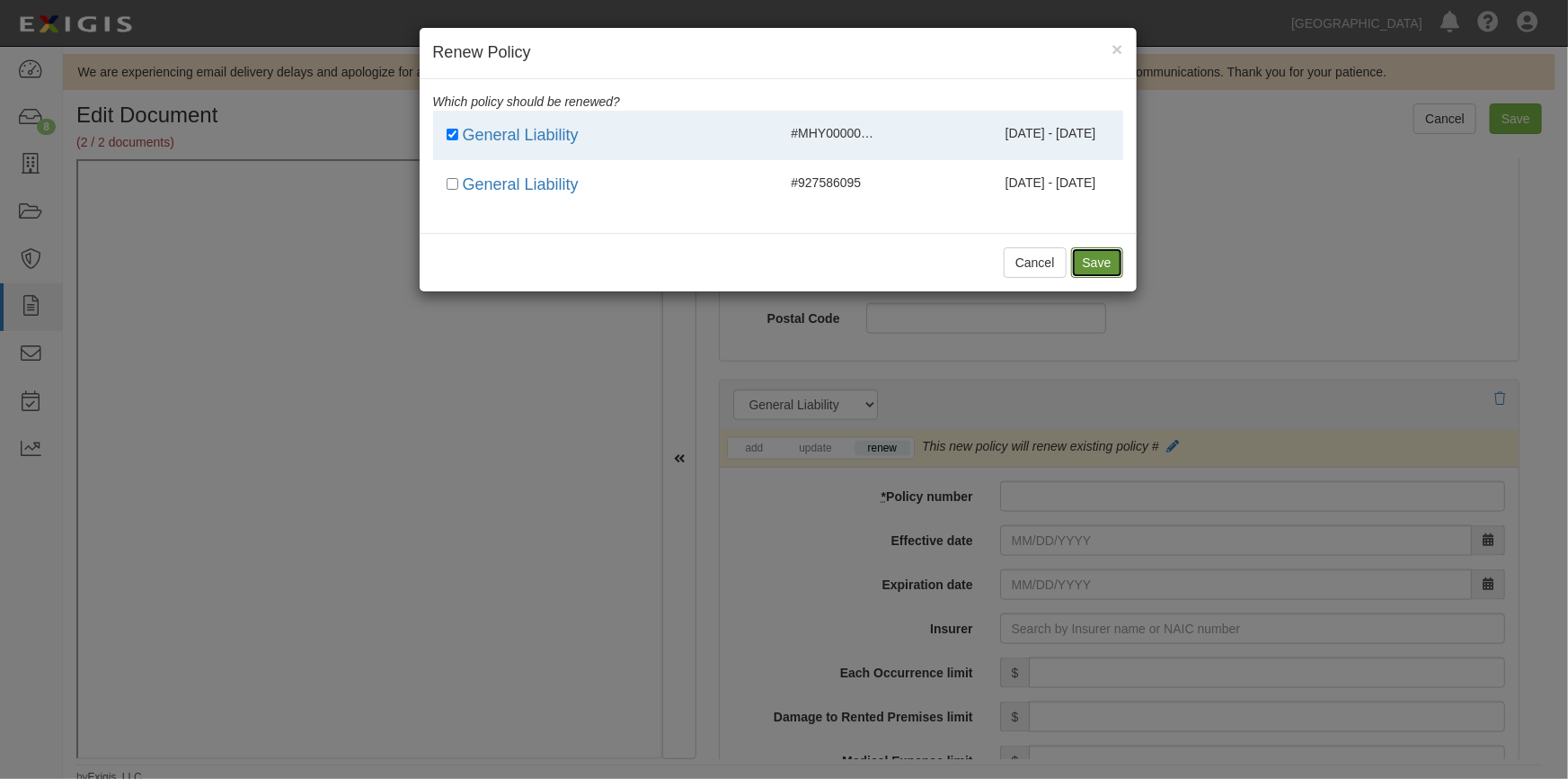
click at [1083, 271] on button "Save" at bounding box center [1098, 262] width 52 height 31
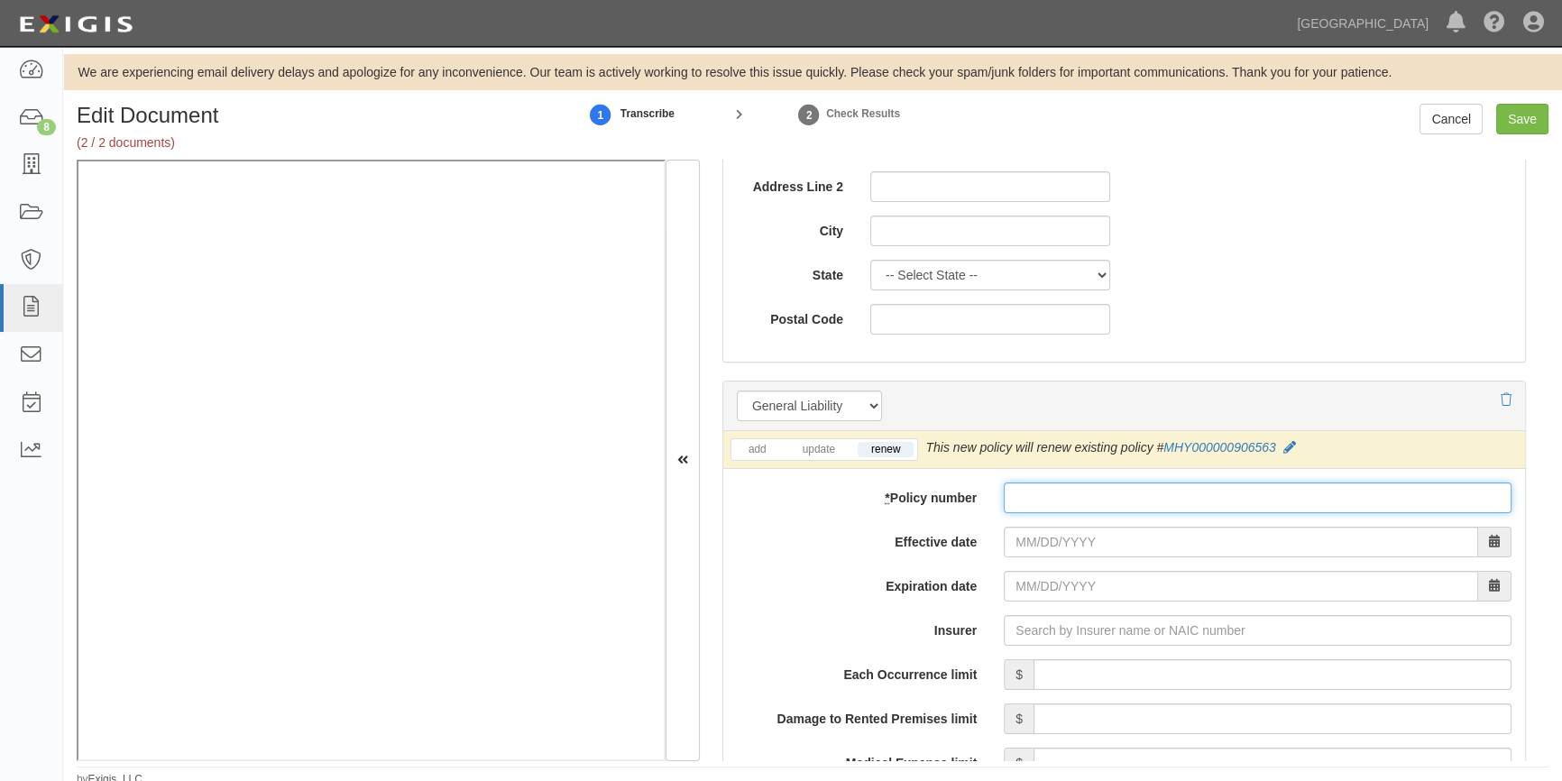
click at [1069, 497] on input "* Policy number" at bounding box center [1257, 497] width 508 height 31
type input "MHY000000906563"
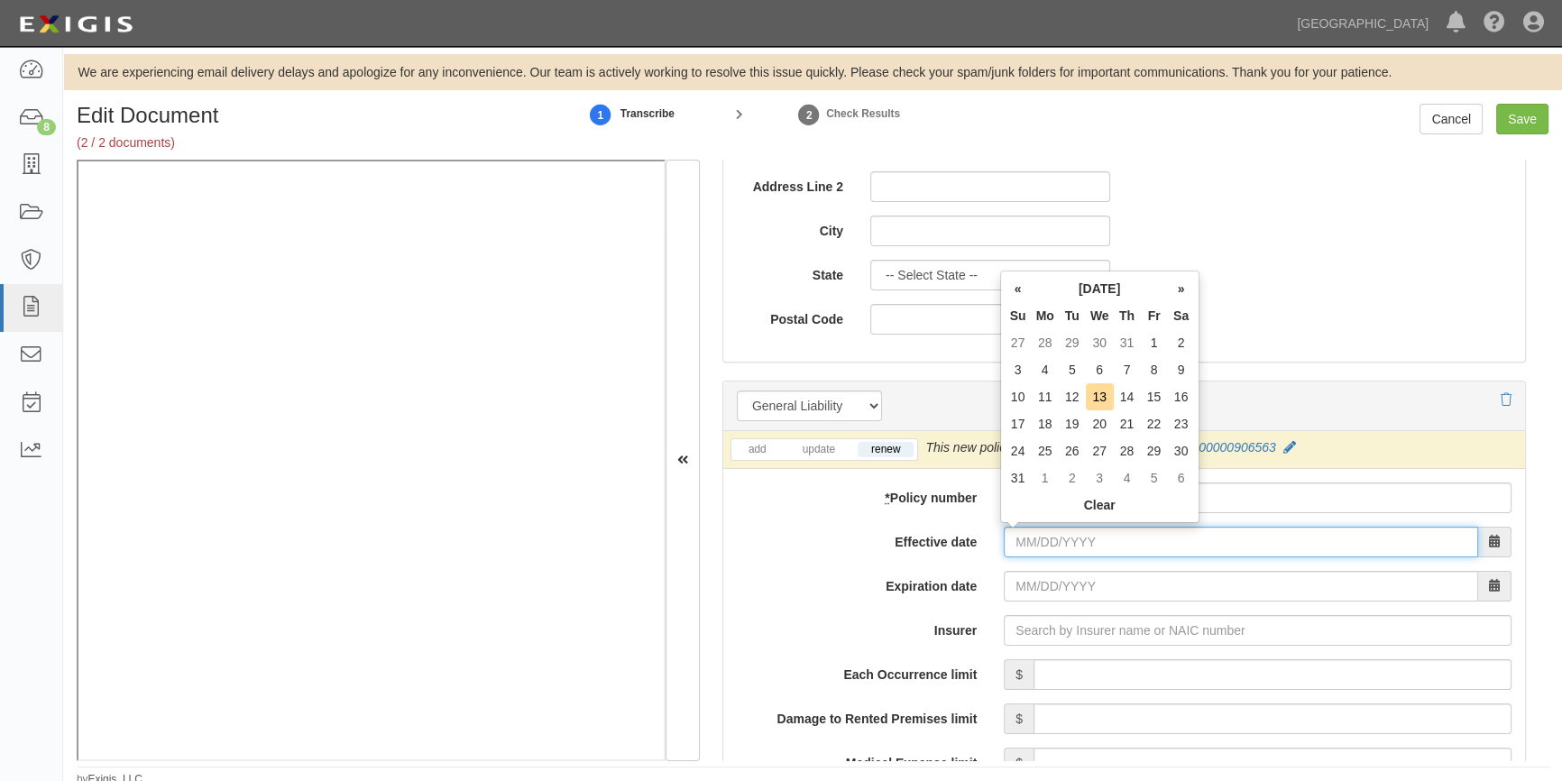
click at [1145, 546] on input "Effective date" at bounding box center [1240, 542] width 474 height 31
click at [1011, 426] on td "17" at bounding box center [1017, 423] width 27 height 27
type input "08/17/2025"
type input "08/17/2026"
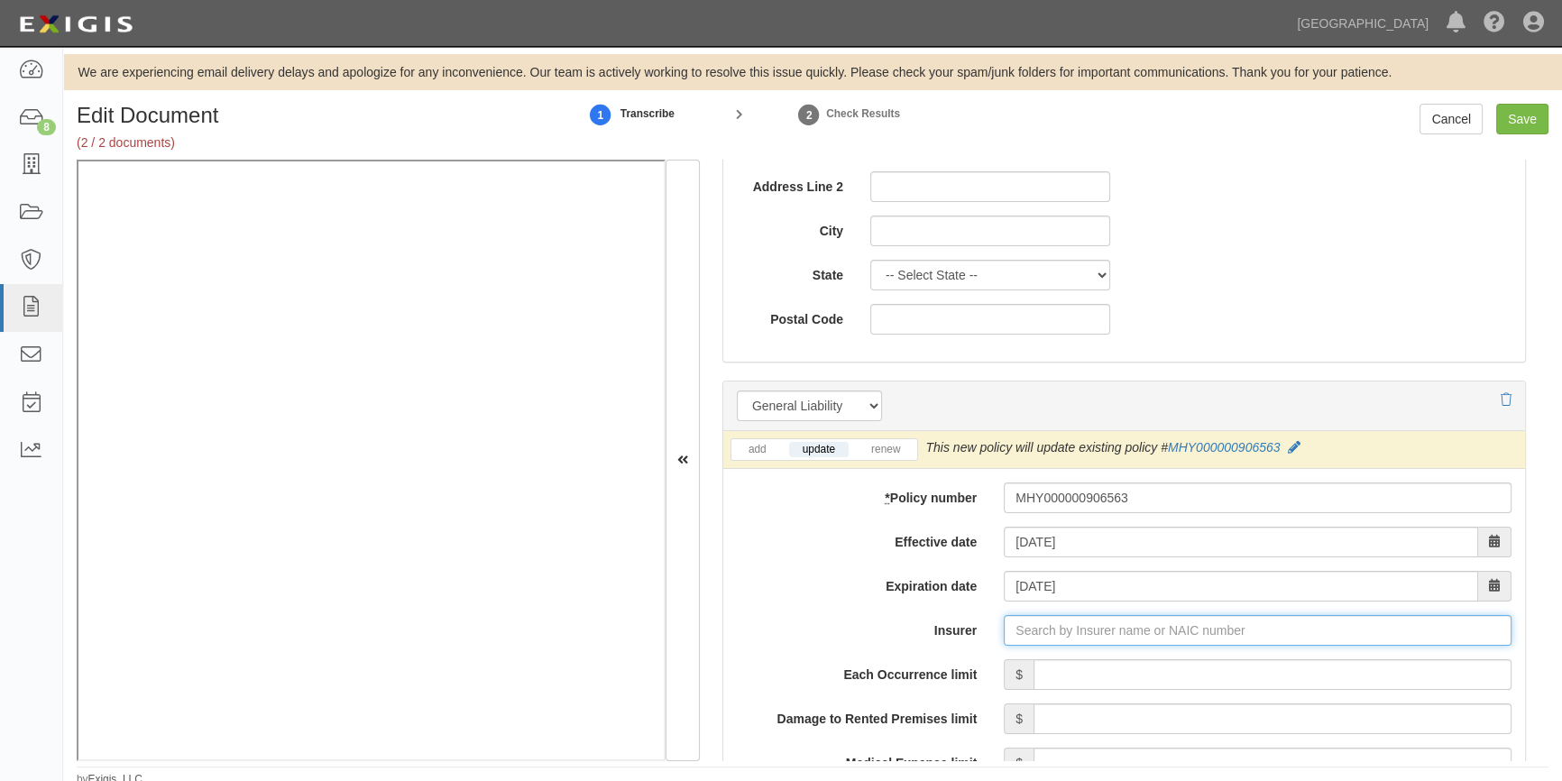
click at [1069, 629] on input "Insurer" at bounding box center [1257, 630] width 508 height 31
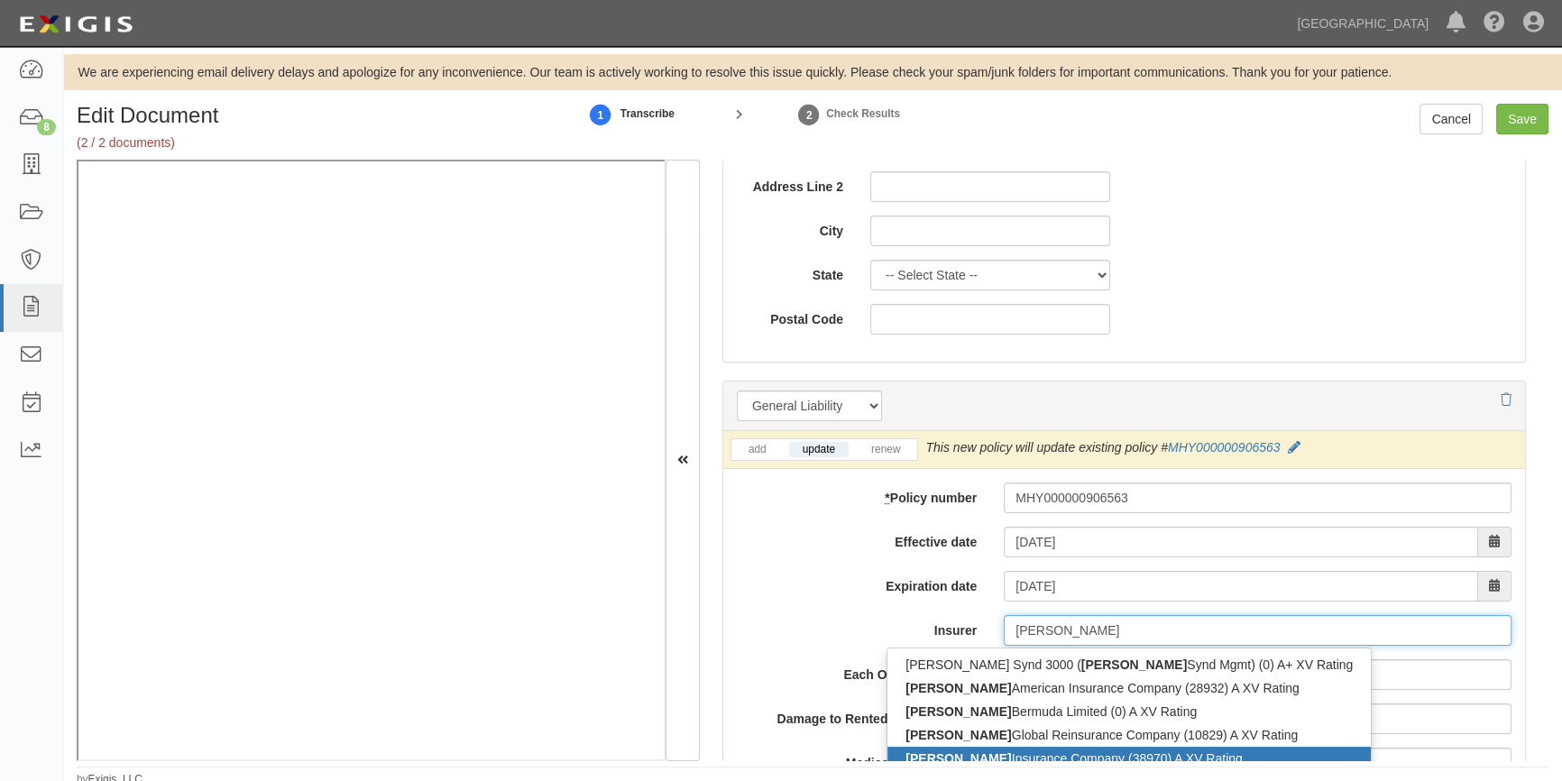
click at [992, 754] on div "Markel Insurance Company (38970) A XV Rating" at bounding box center [1128, 758] width 483 height 23
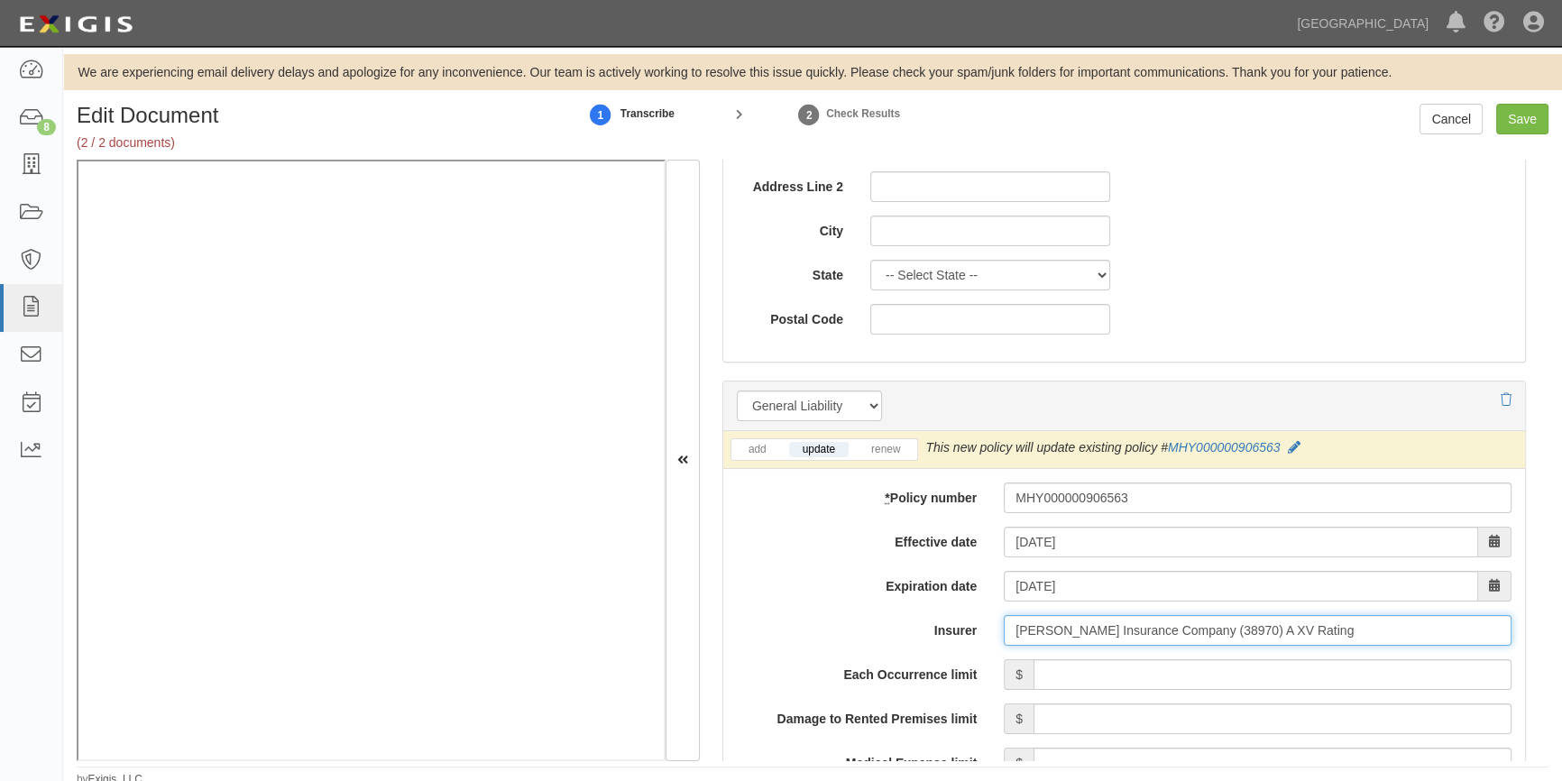
type input "Markel Insurance Company (38970) A XV Rating"
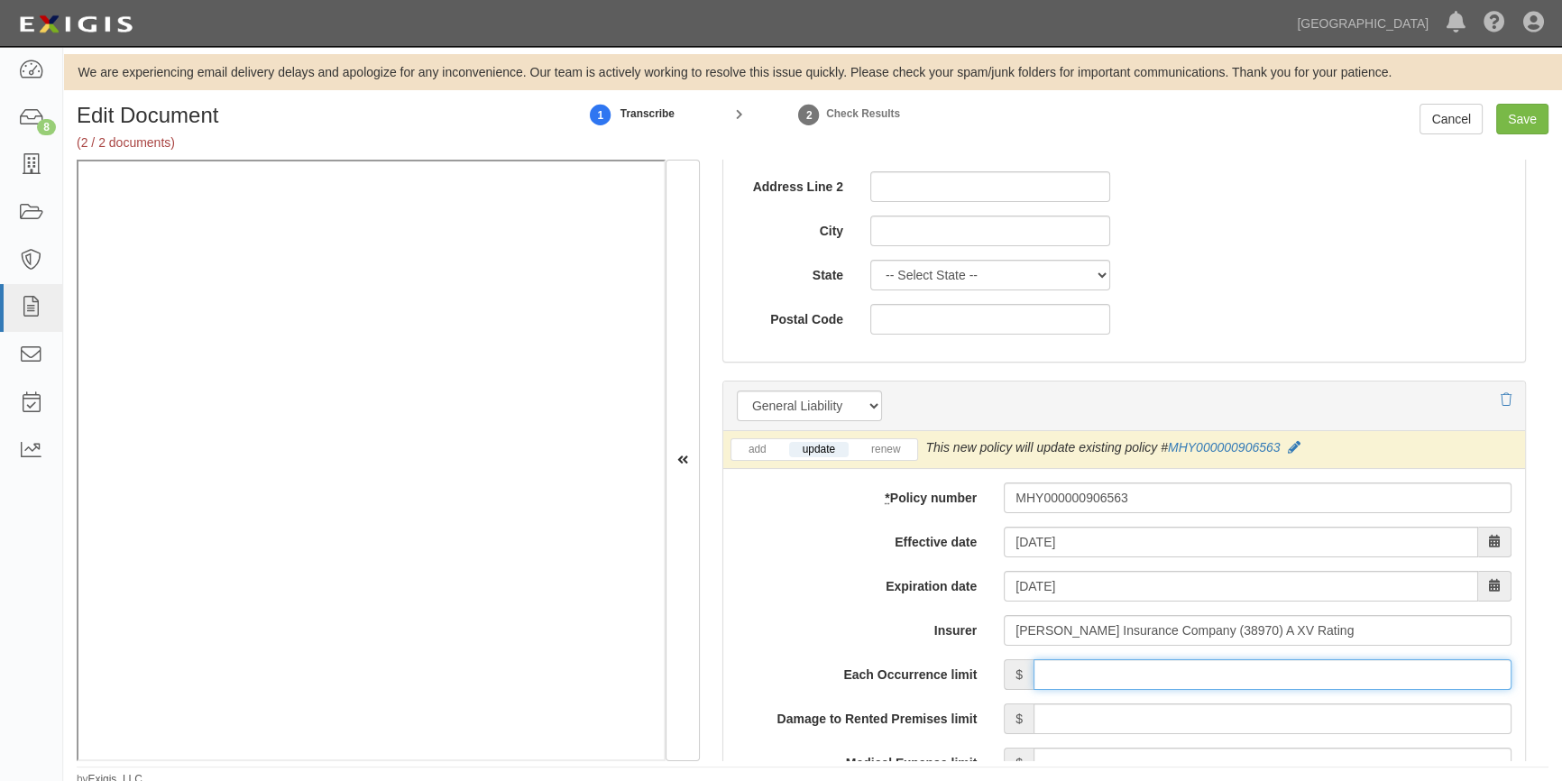
click at [1397, 671] on input "Each Occurrence limit" at bounding box center [1272, 674] width 478 height 31
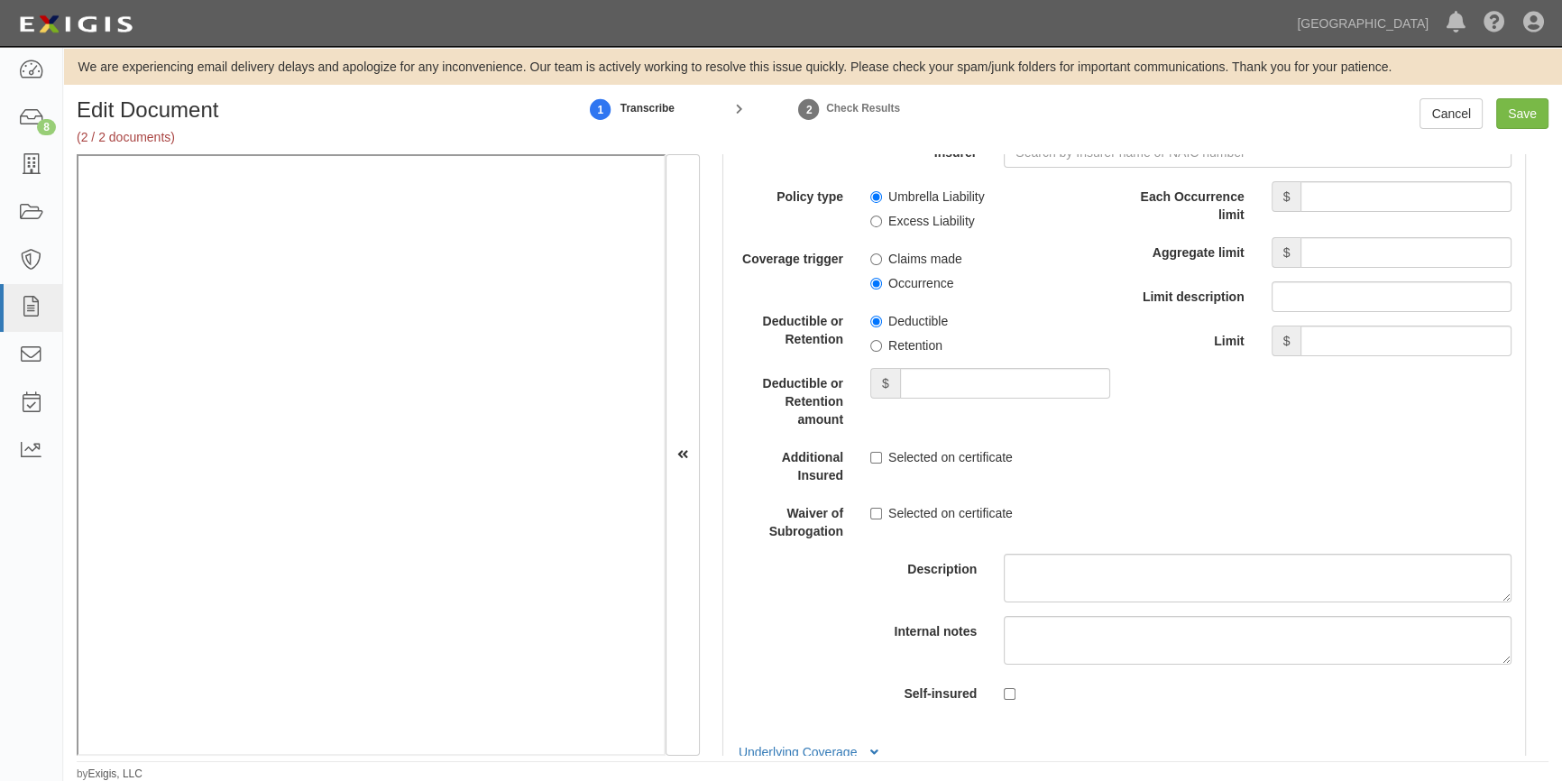
scroll to position [5251, 0]
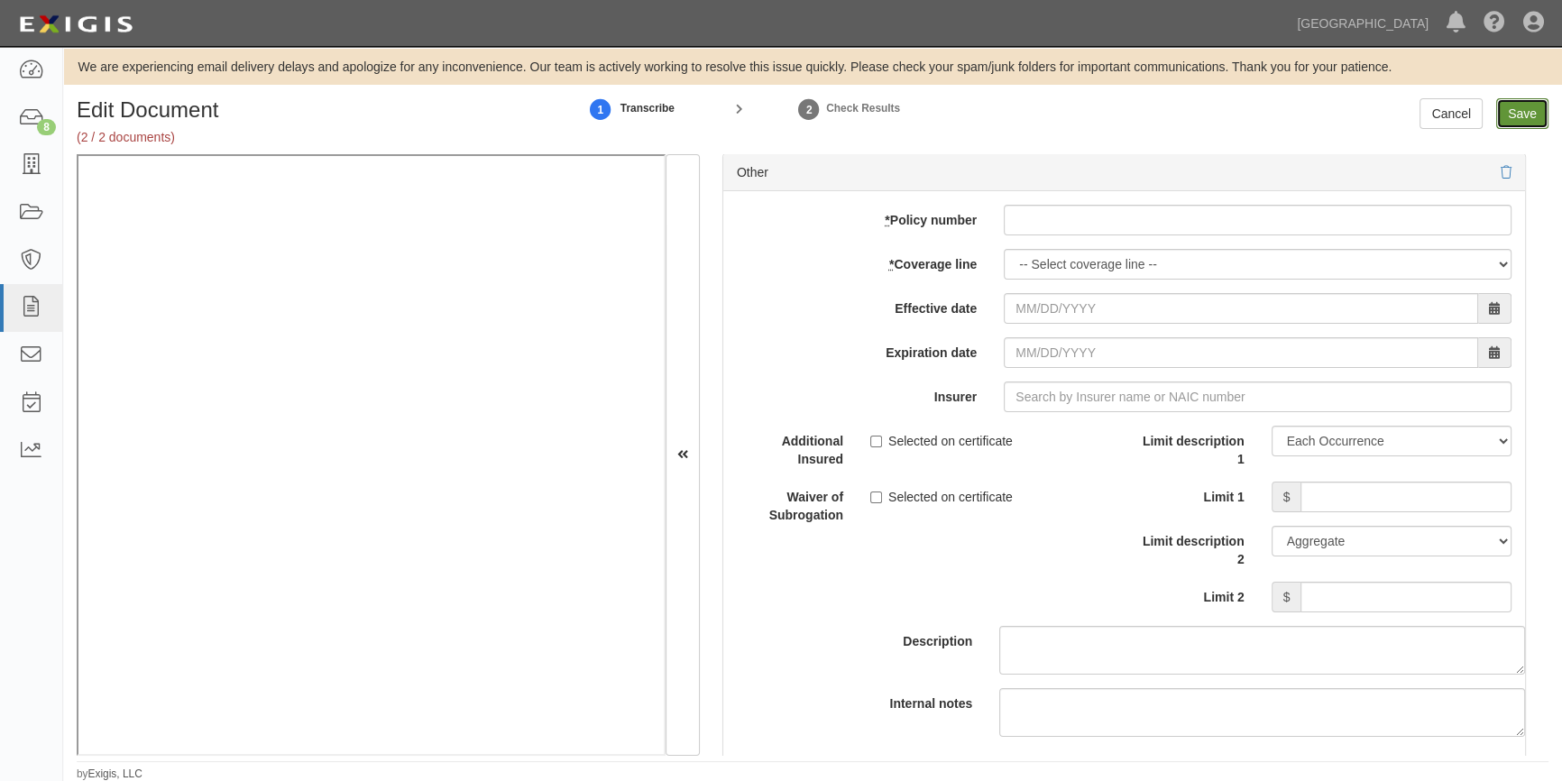
click at [1513, 115] on input "Save" at bounding box center [1522, 113] width 52 height 31
type input "500000"
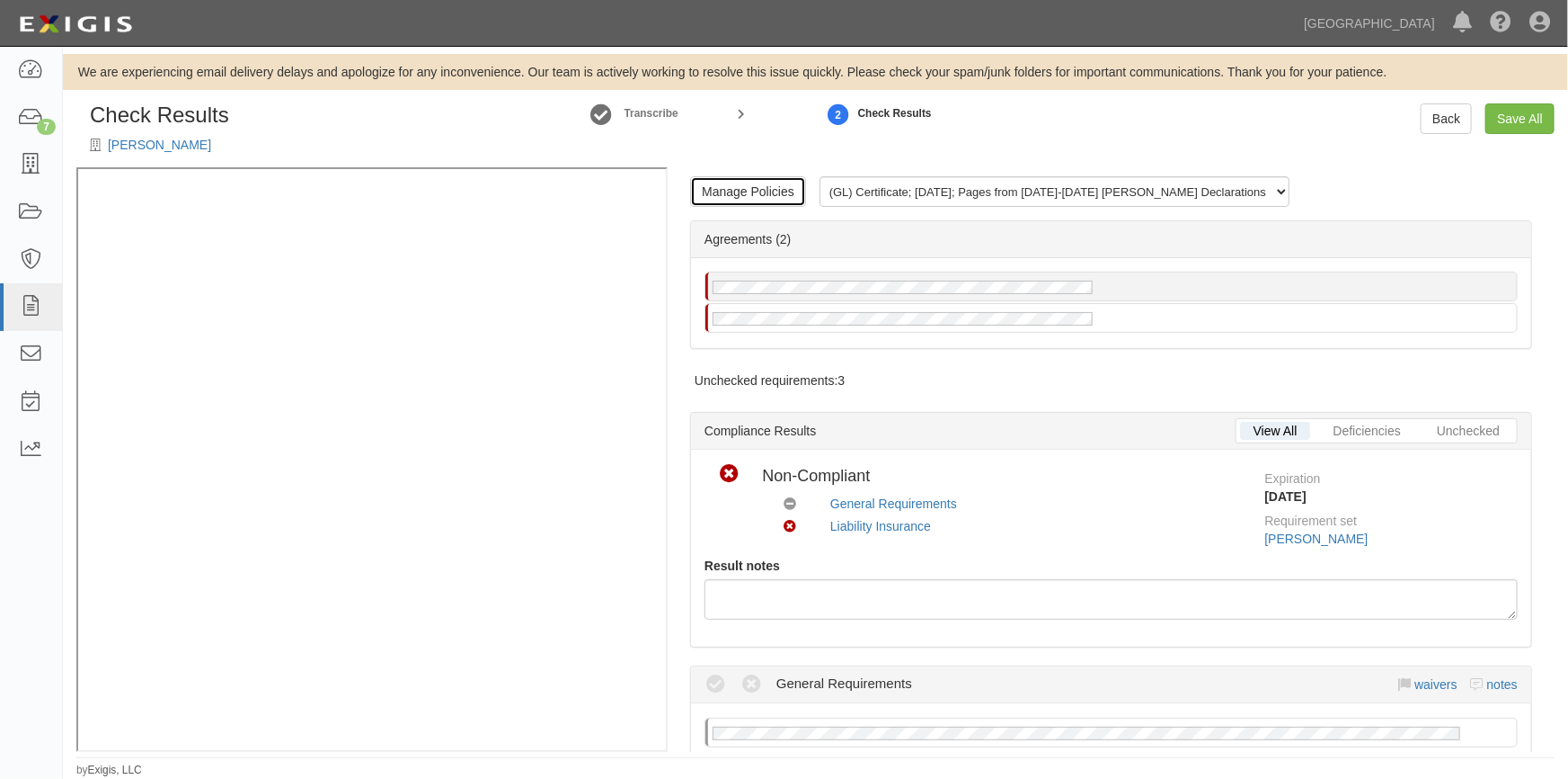
click at [734, 197] on link "Manage Policies" at bounding box center [748, 192] width 116 height 31
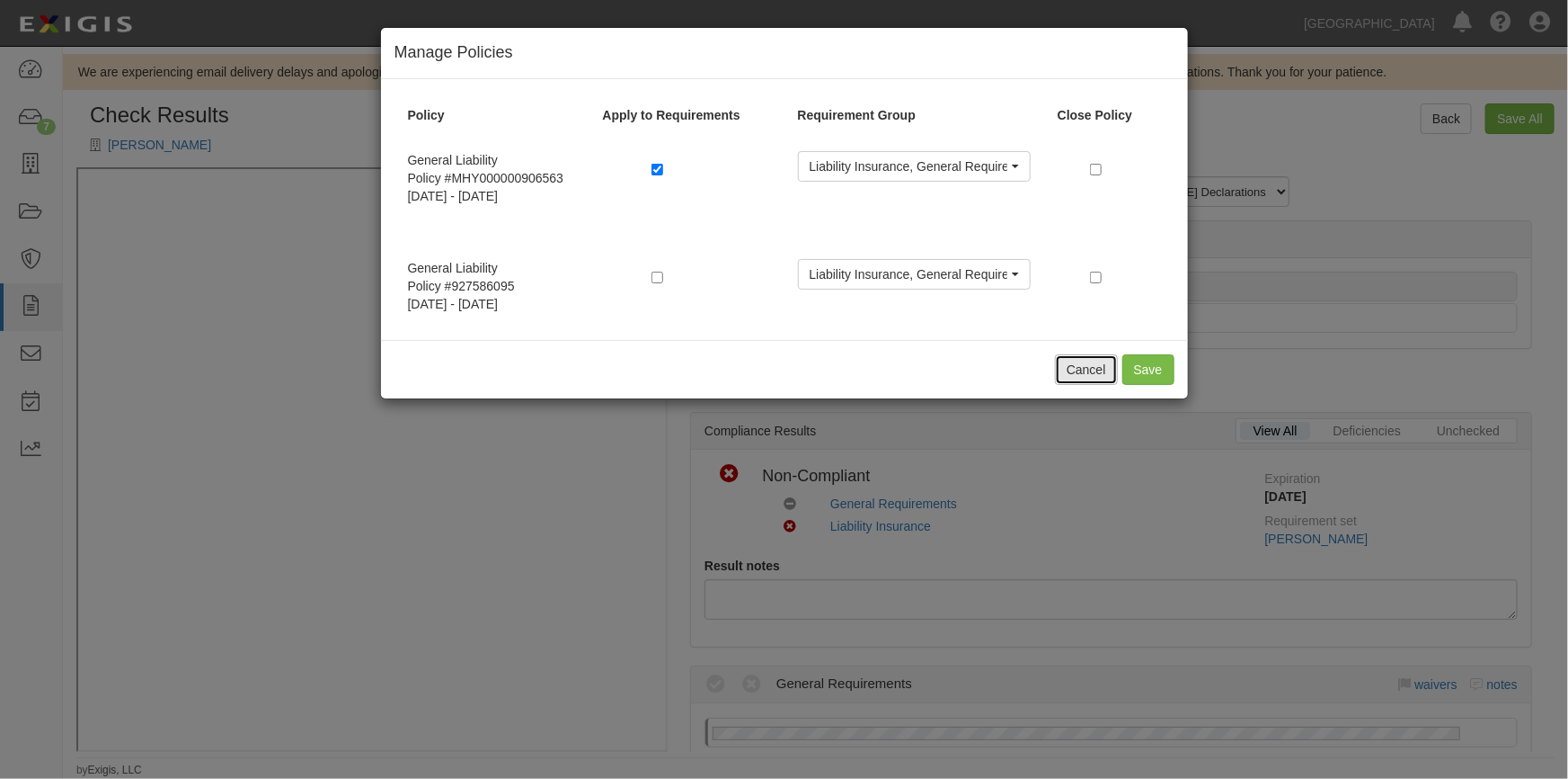
click at [1093, 369] on button "Cancel" at bounding box center [1086, 369] width 63 height 31
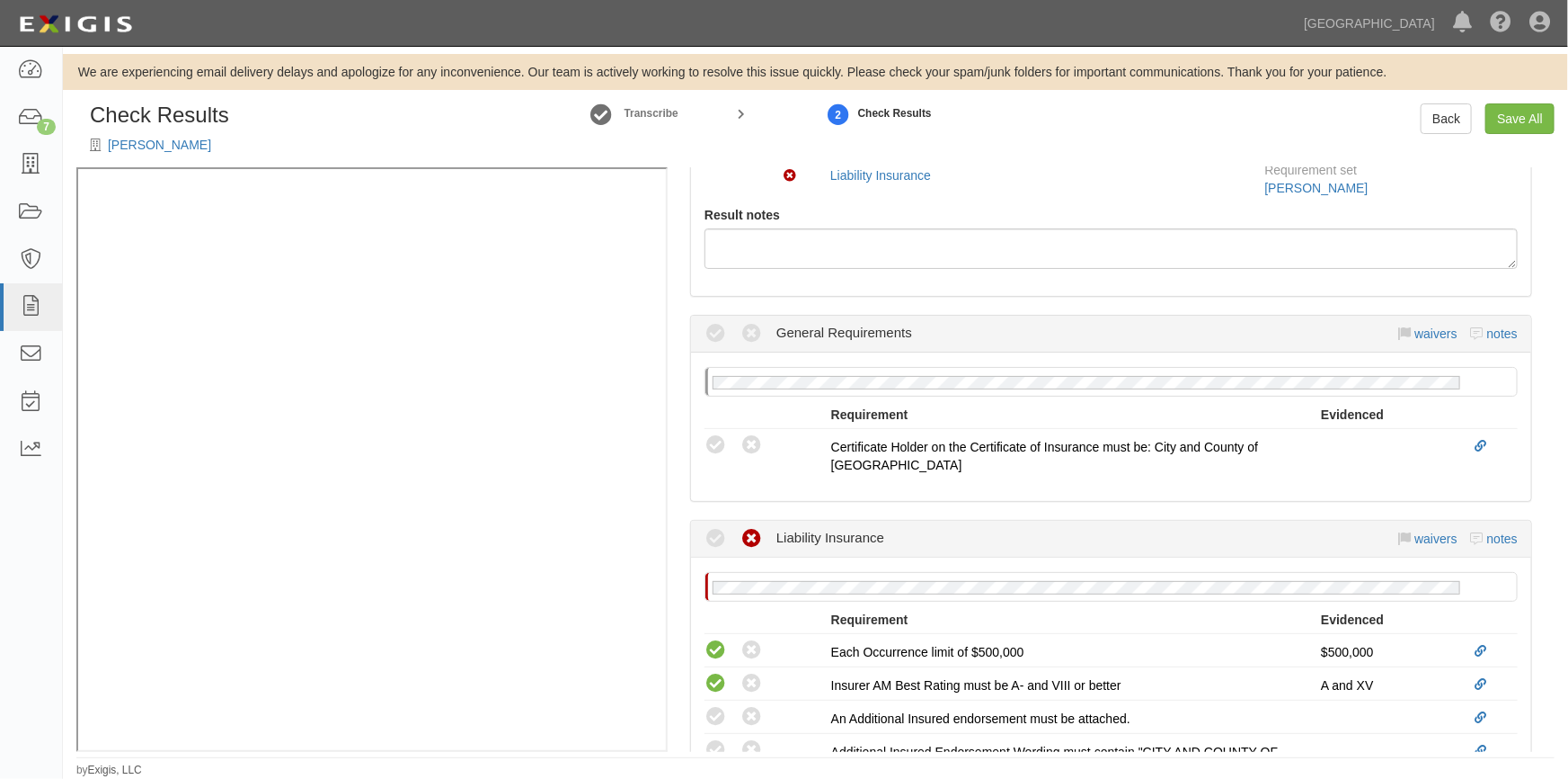
scroll to position [288, 0]
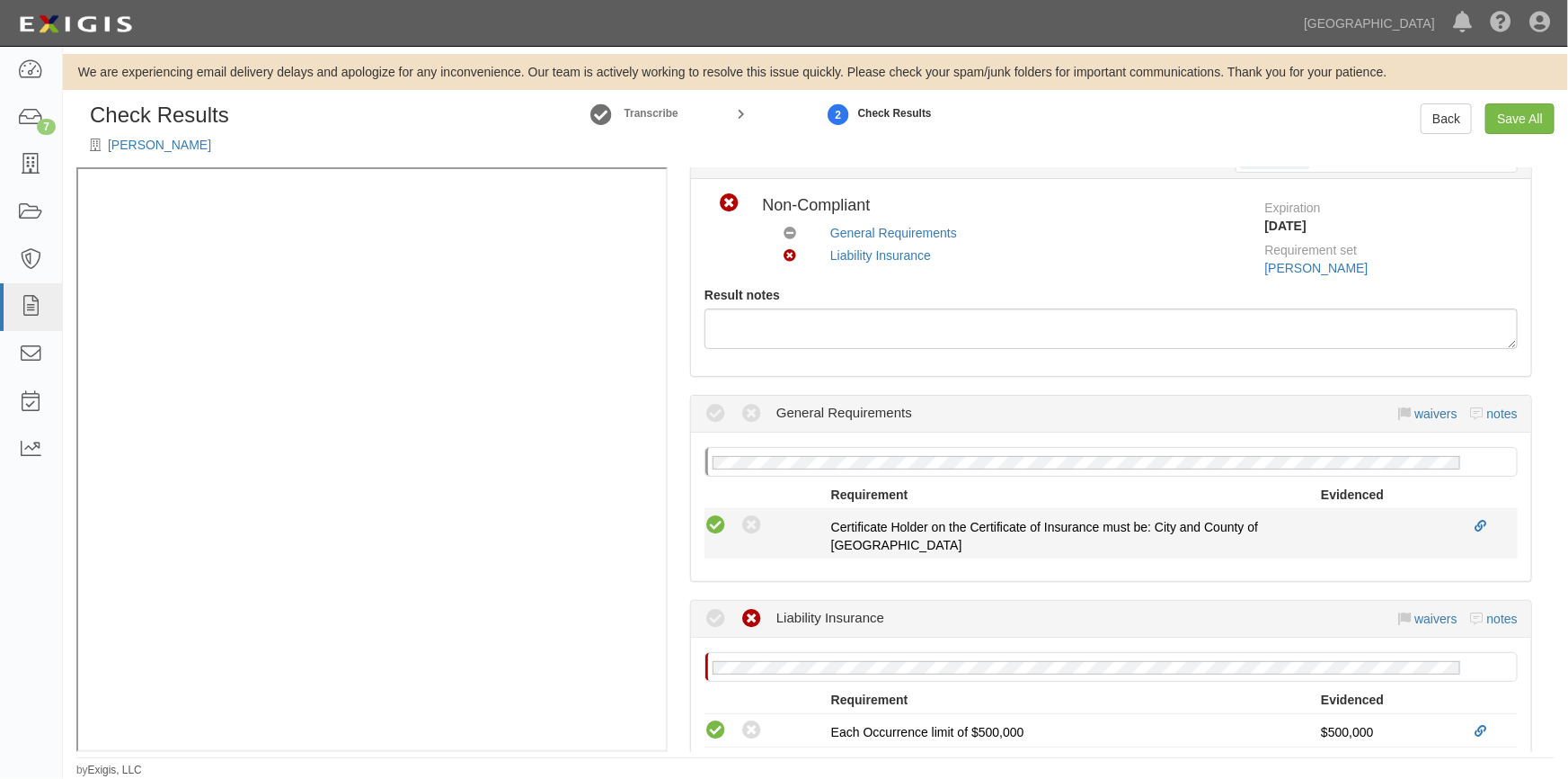
click at [713, 528] on icon at bounding box center [716, 526] width 23 height 23
radio input "true"
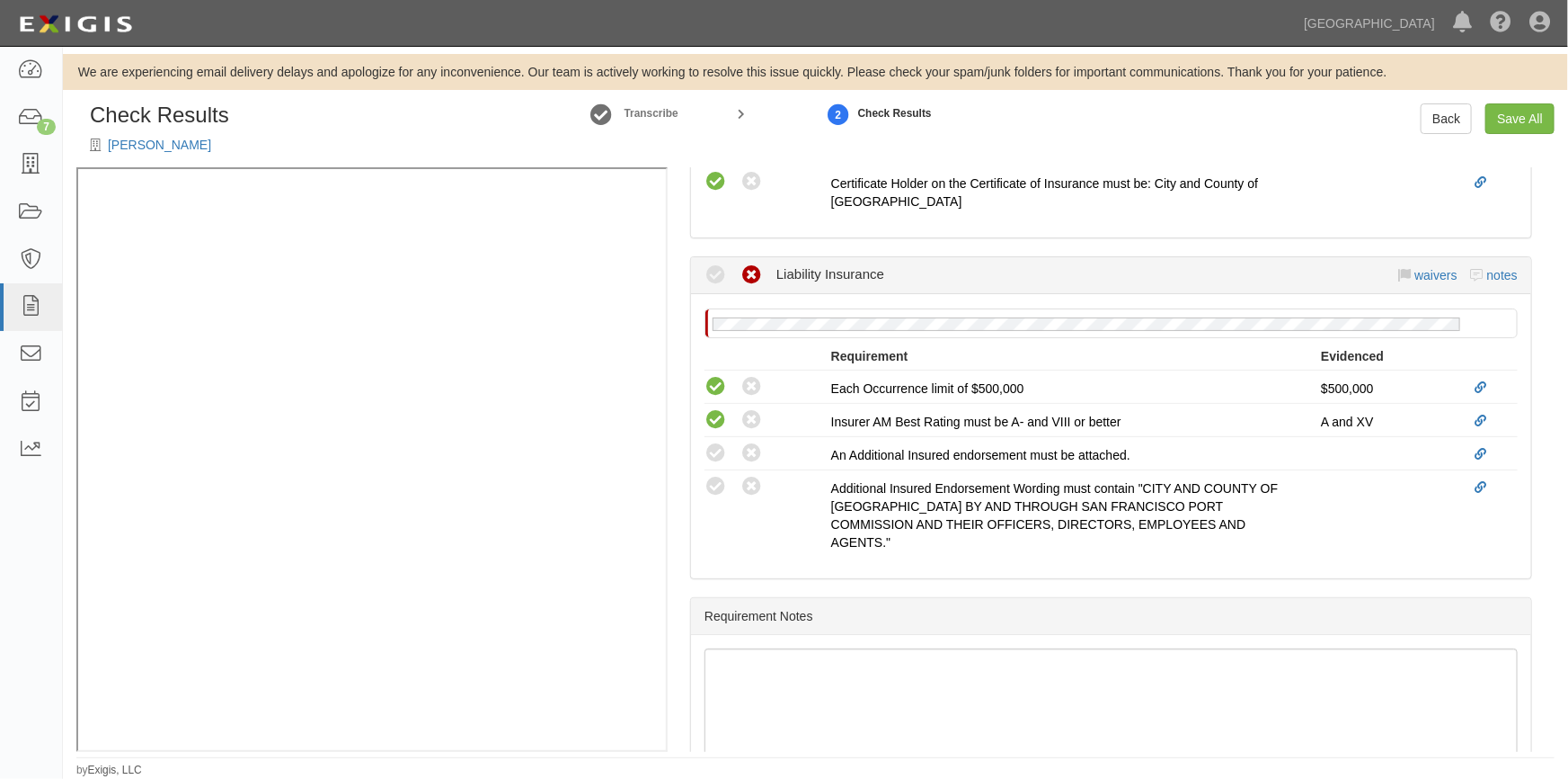
scroll to position [644, 0]
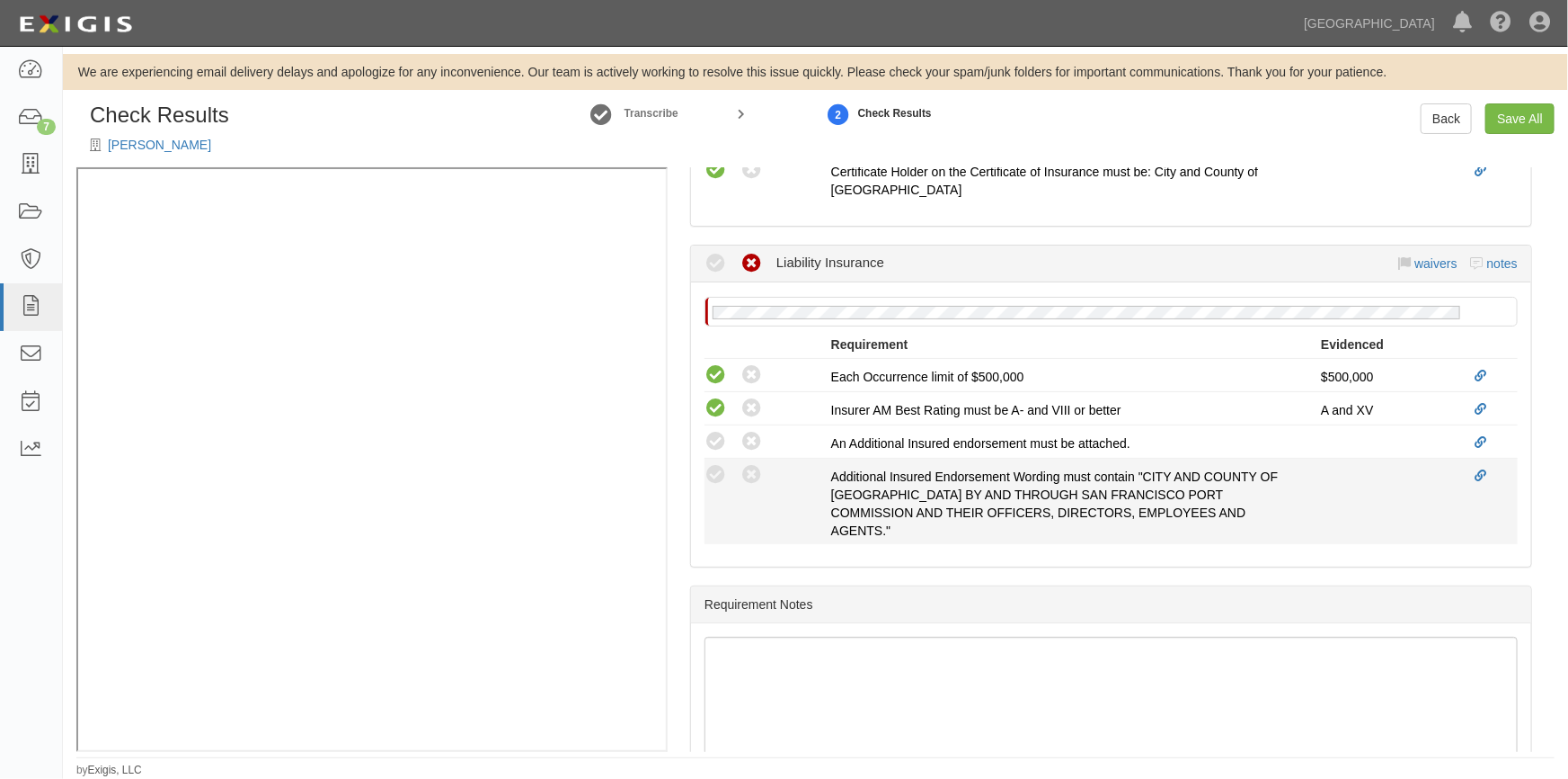
click at [708, 459] on li "Compliant Waived: Non-Compliant Additional Insured Endorsement Wording must con…" at bounding box center [1111, 502] width 813 height 86
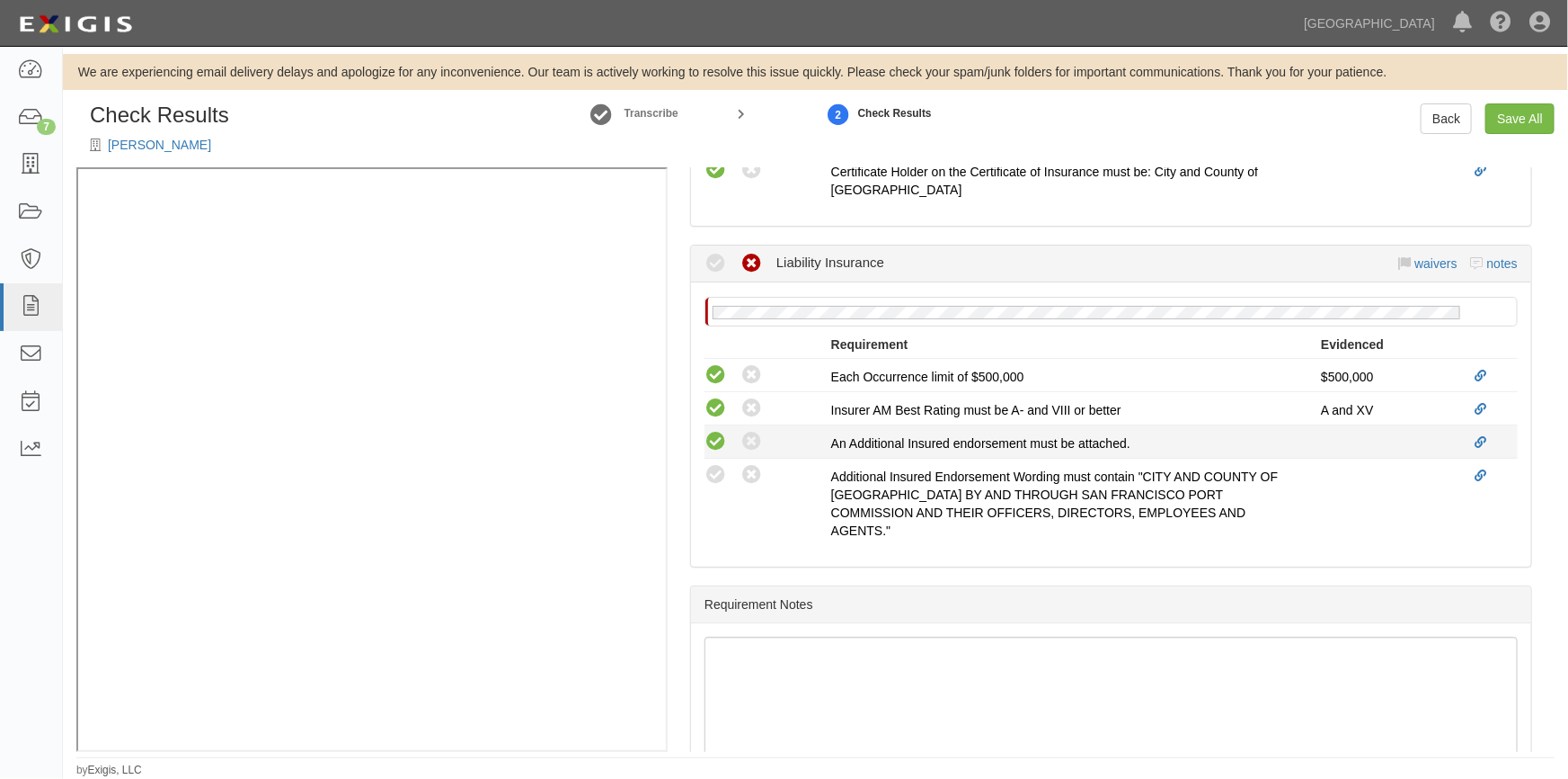
click at [718, 434] on icon at bounding box center [716, 442] width 23 height 23
radio input "true"
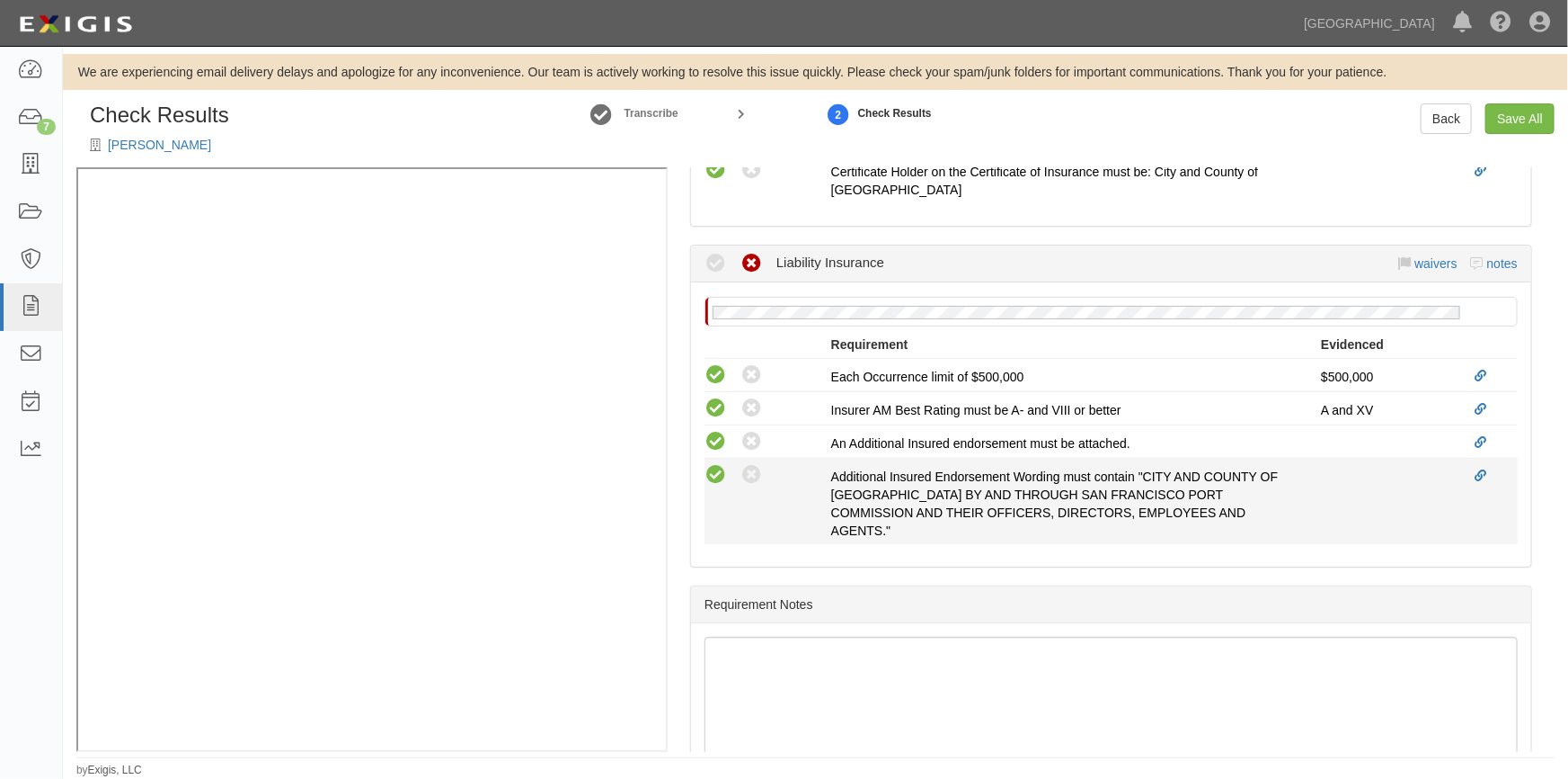
click at [721, 471] on icon at bounding box center [716, 475] width 23 height 23
radio input "true"
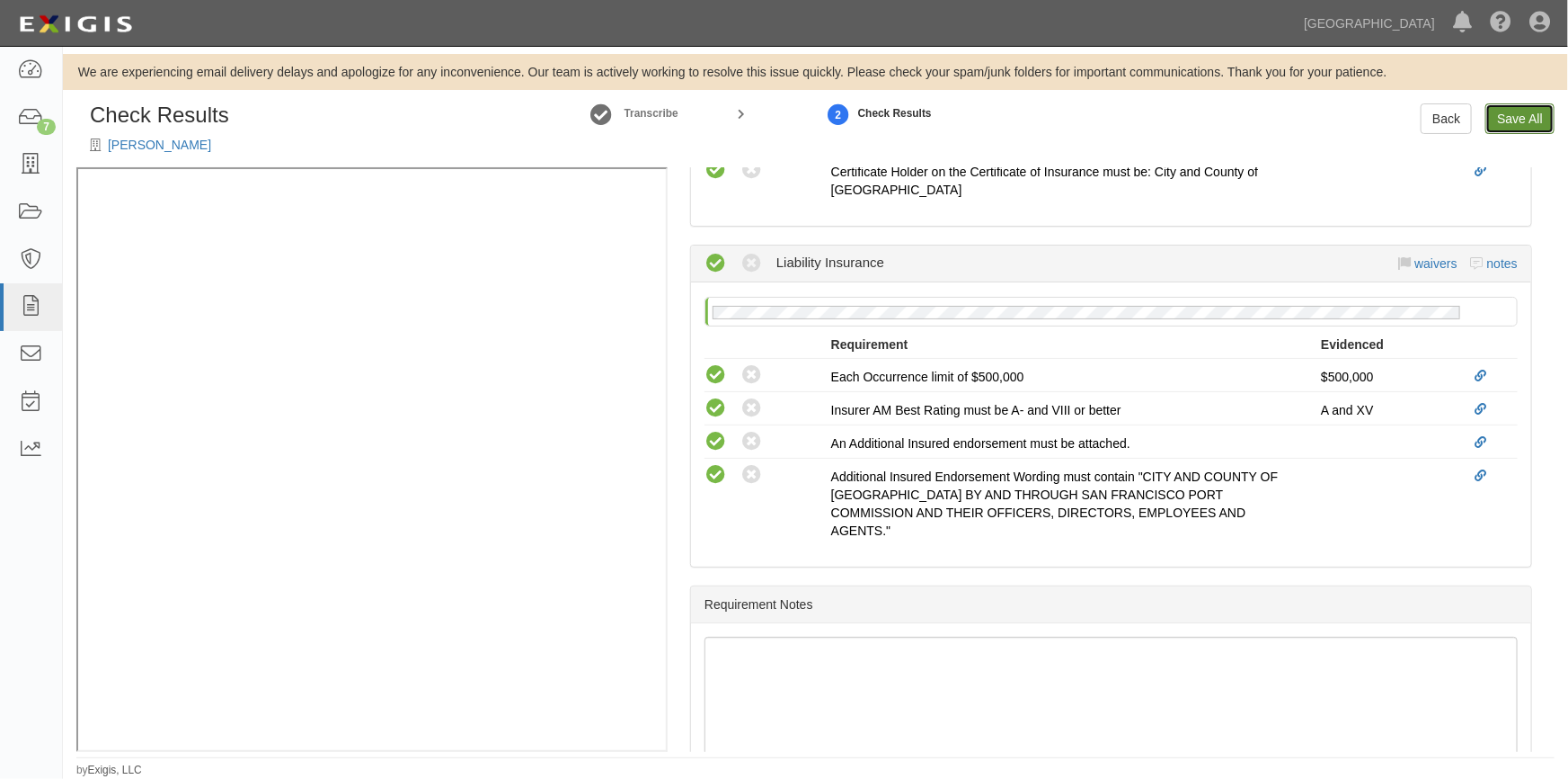
click at [1515, 119] on link "Save All" at bounding box center [1519, 119] width 69 height 31
radio input "false"
radio input "true"
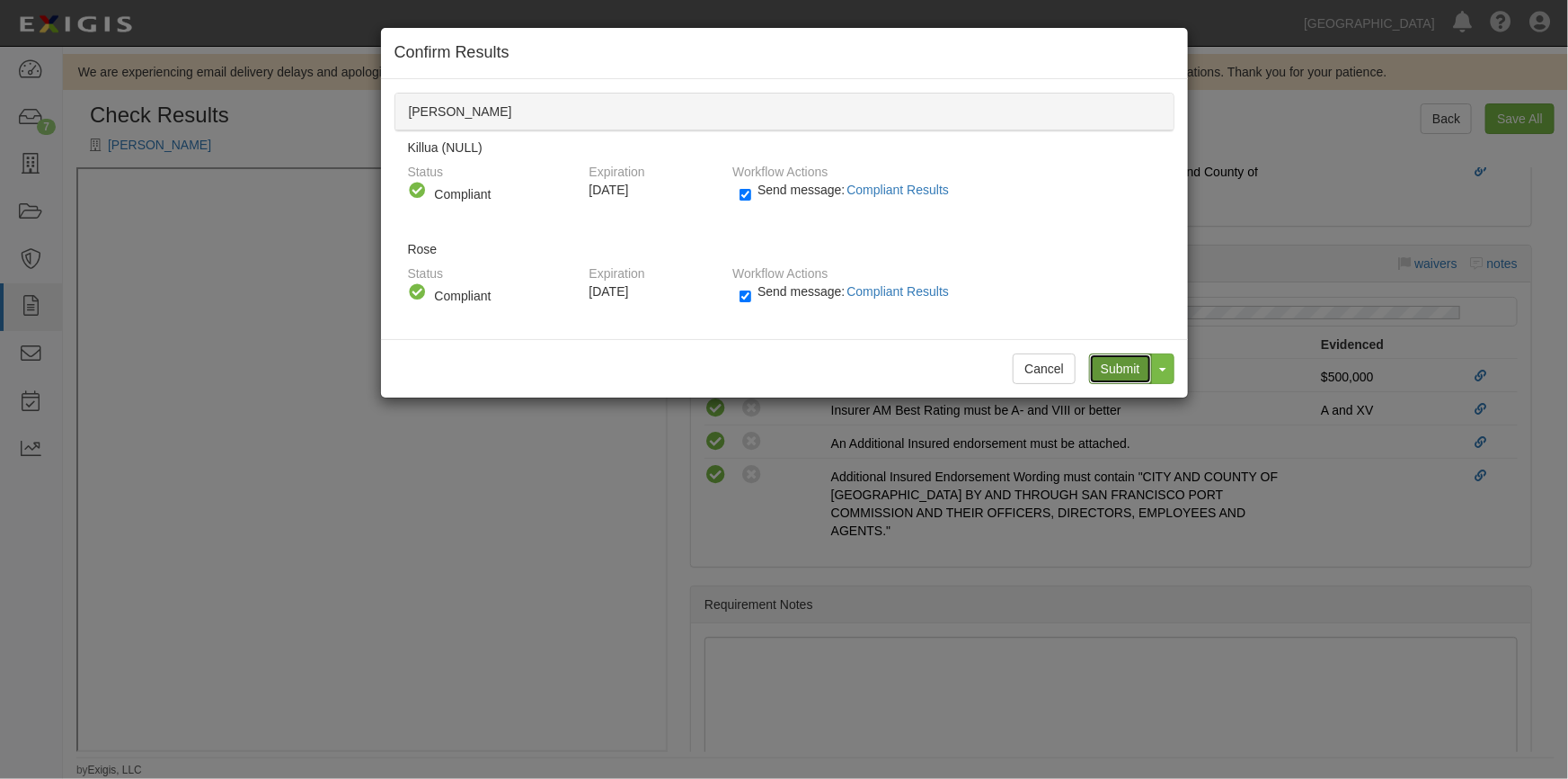
click at [1113, 370] on input "Submit" at bounding box center [1120, 368] width 63 height 31
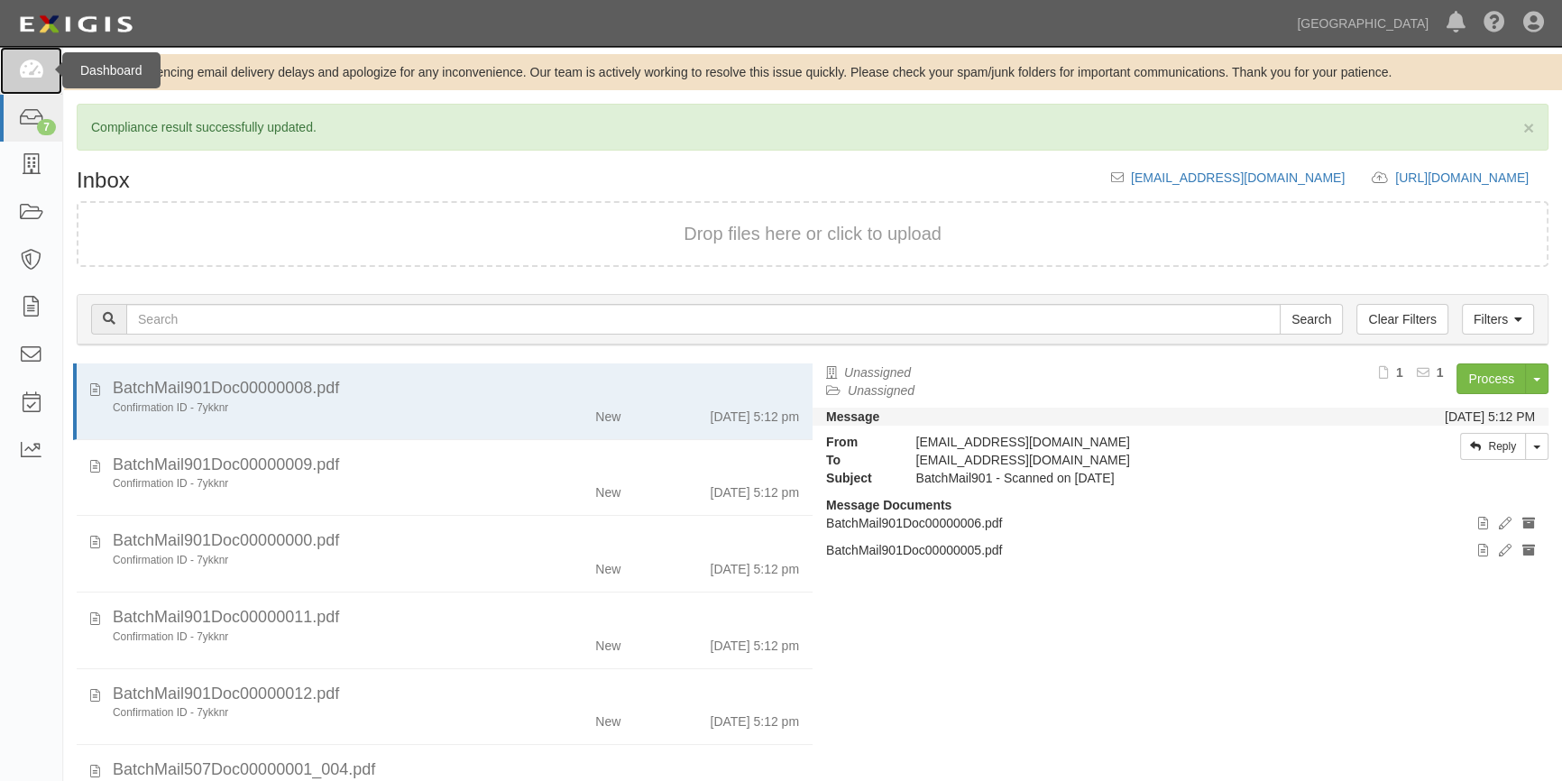
click at [31, 74] on icon at bounding box center [30, 70] width 25 height 21
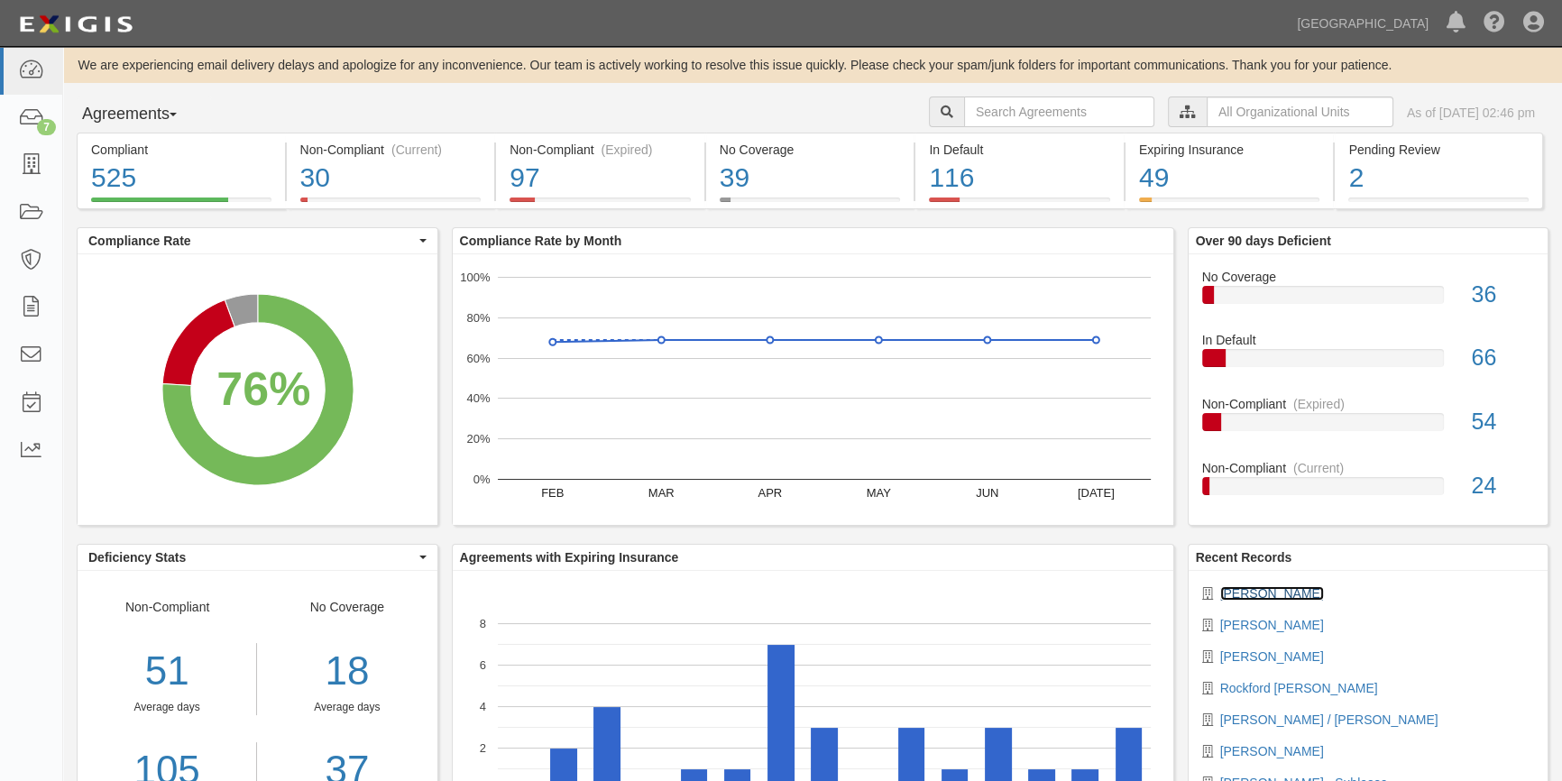
click at [1235, 590] on link "[PERSON_NAME]" at bounding box center [1272, 593] width 104 height 14
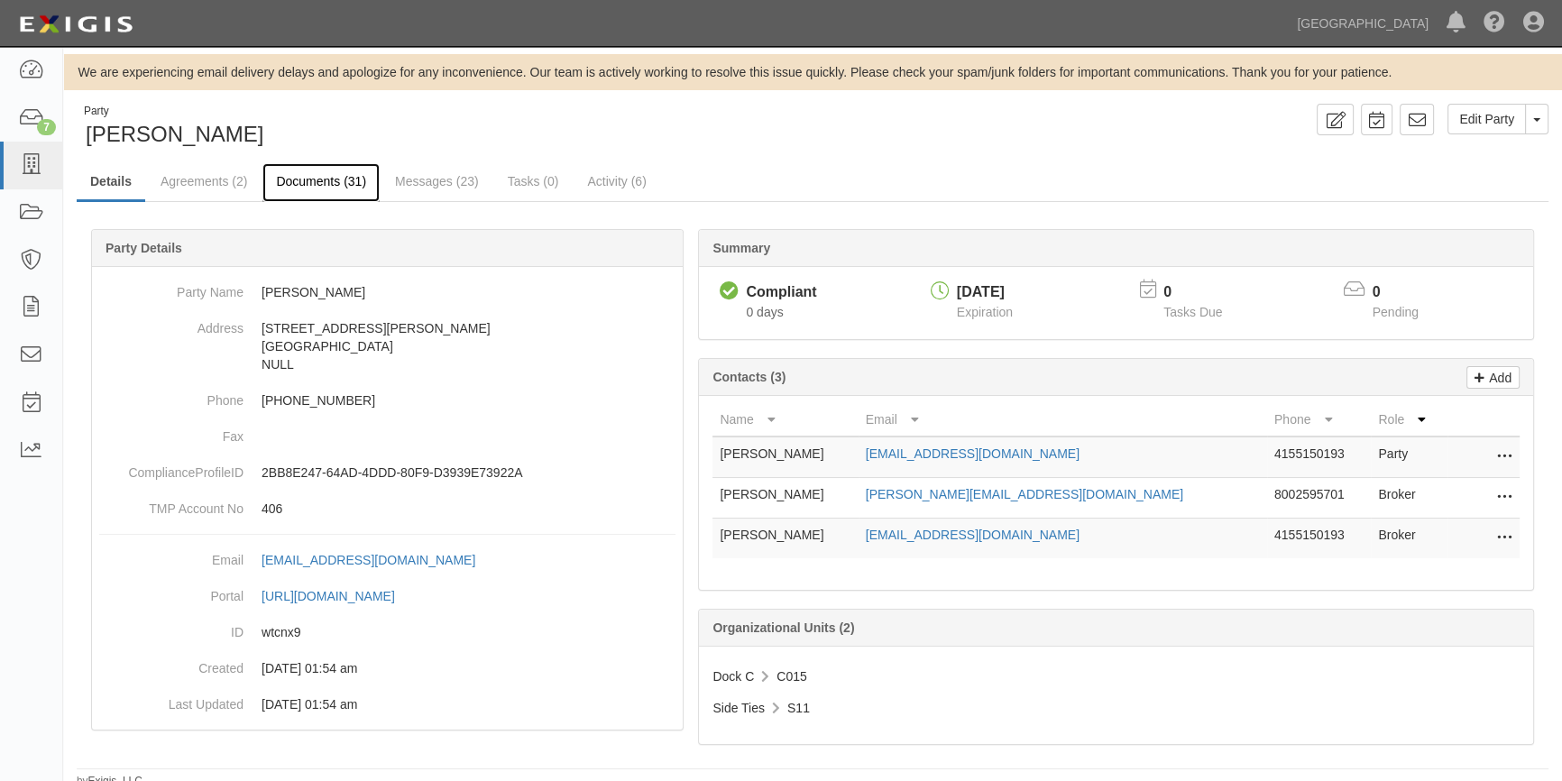
click at [325, 183] on link "Documents (31)" at bounding box center [320, 182] width 117 height 39
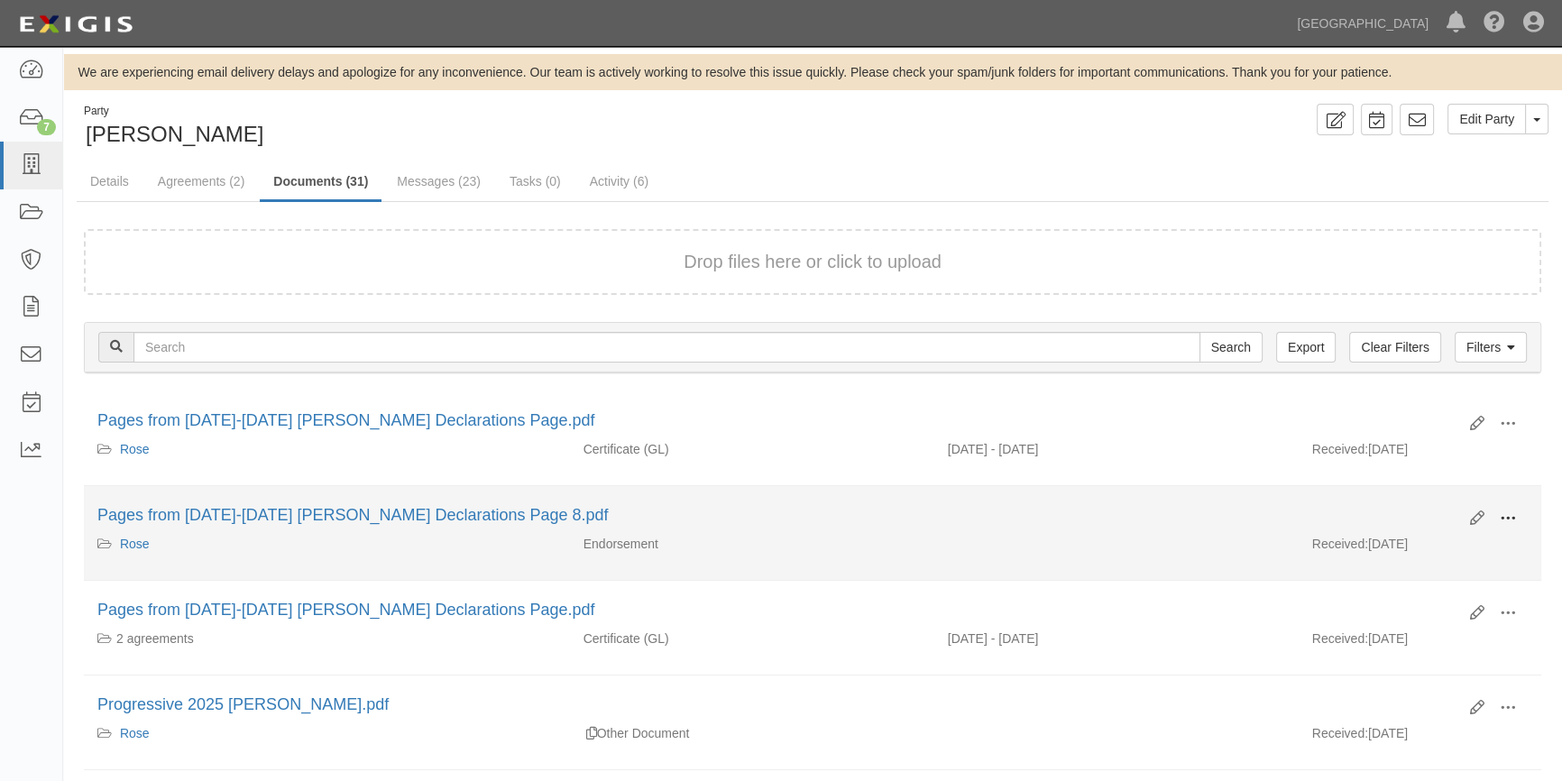
click at [1499, 516] on span at bounding box center [1507, 518] width 16 height 16
click at [1403, 549] on link "View" at bounding box center [1420, 544] width 142 height 32
click at [1478, 518] on icon at bounding box center [1477, 518] width 14 height 14
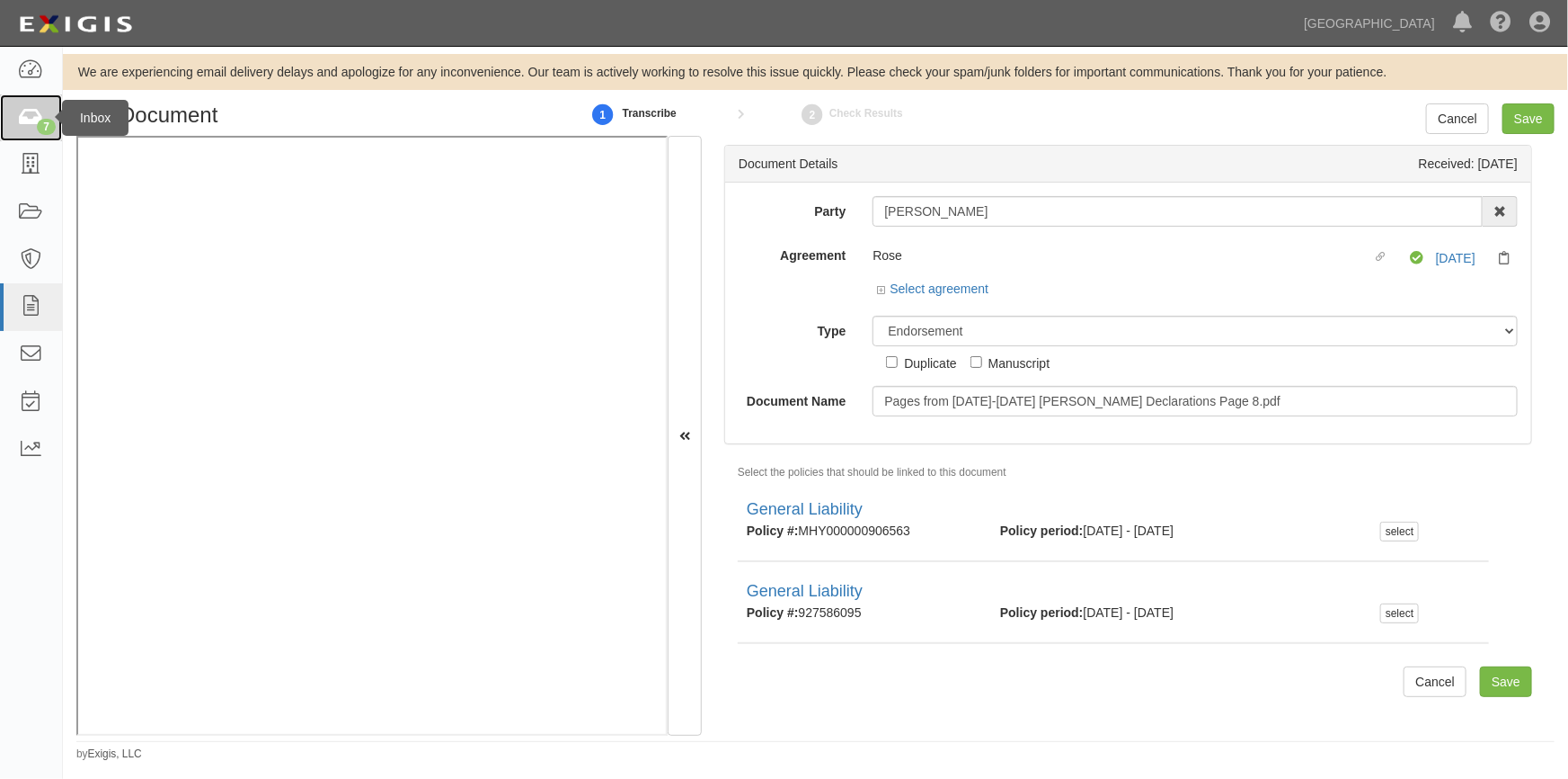
click at [23, 117] on icon at bounding box center [30, 118] width 25 height 21
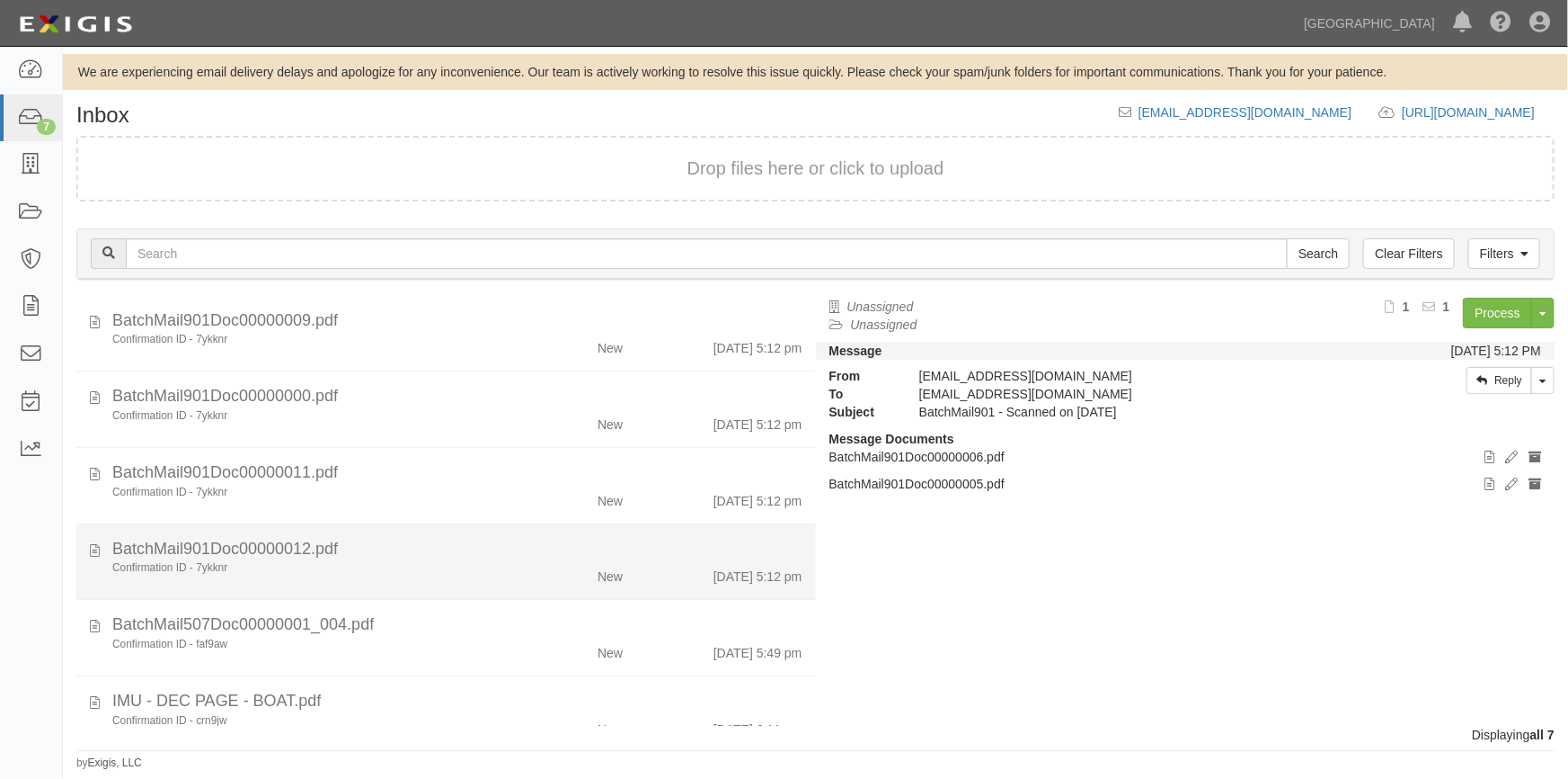
scroll to position [112, 0]
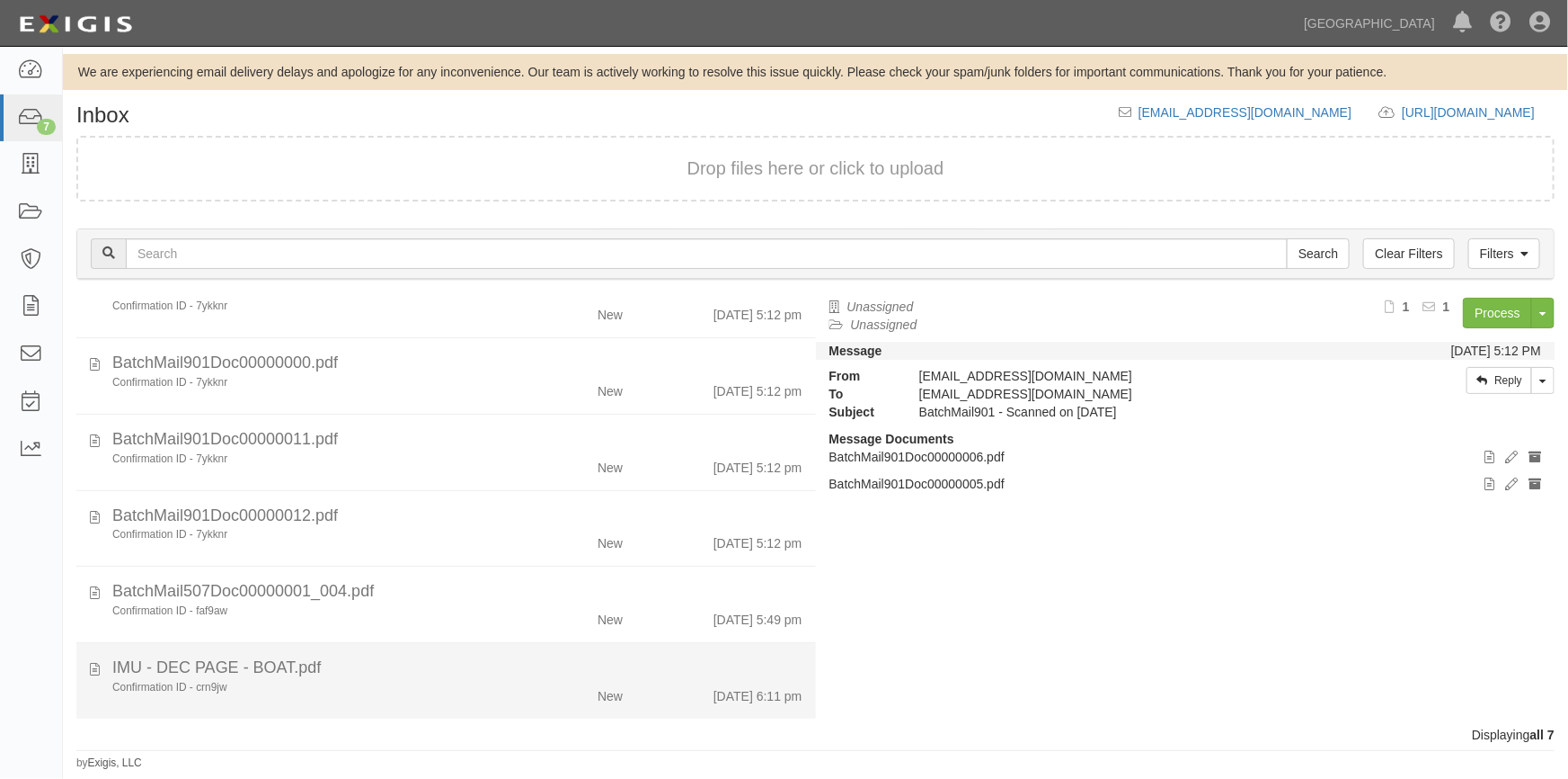
click at [449, 688] on div "Confirmation ID - crn9jw" at bounding box center [308, 687] width 391 height 15
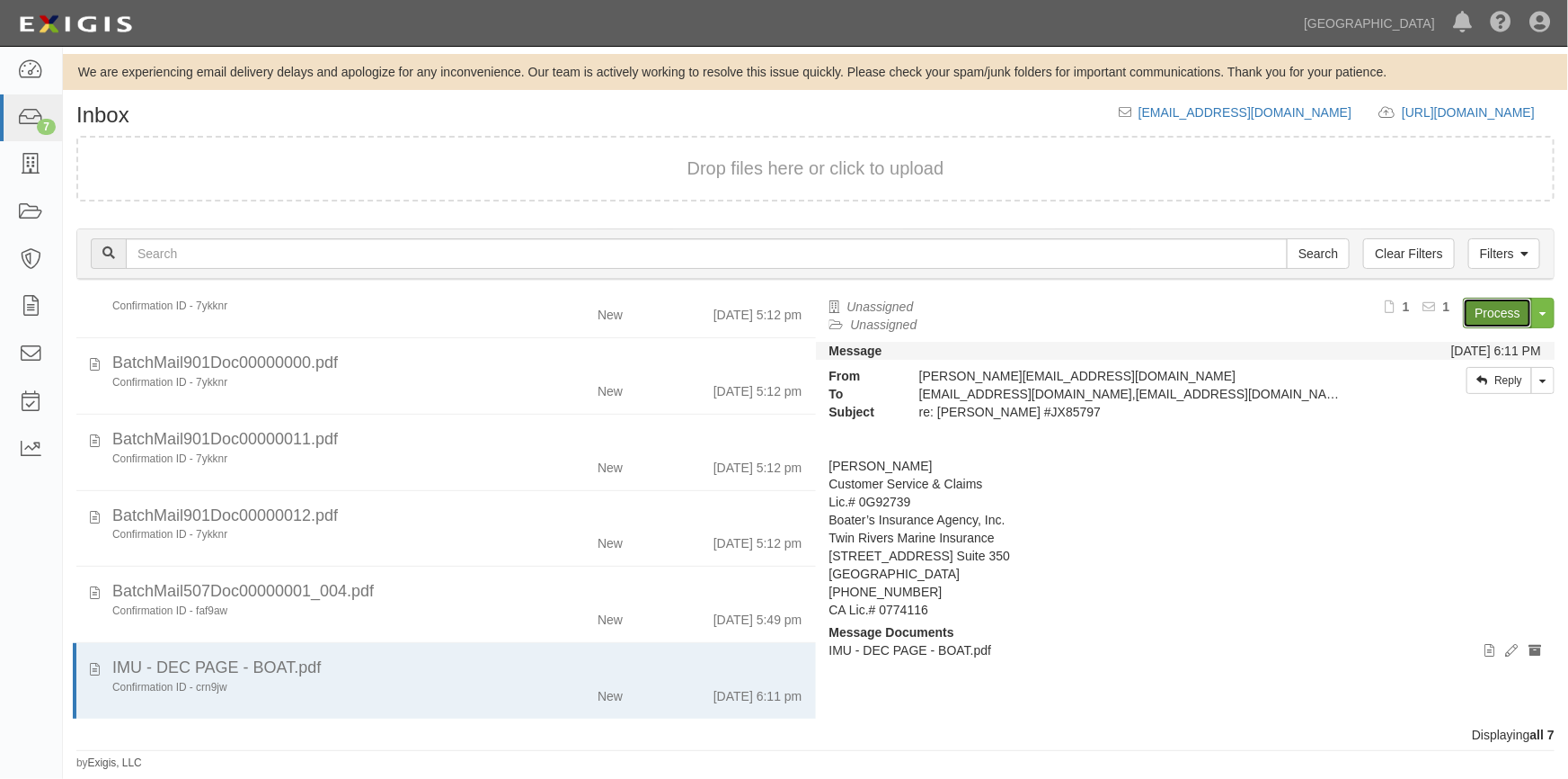
click at [1493, 320] on link "Process" at bounding box center [1497, 312] width 69 height 31
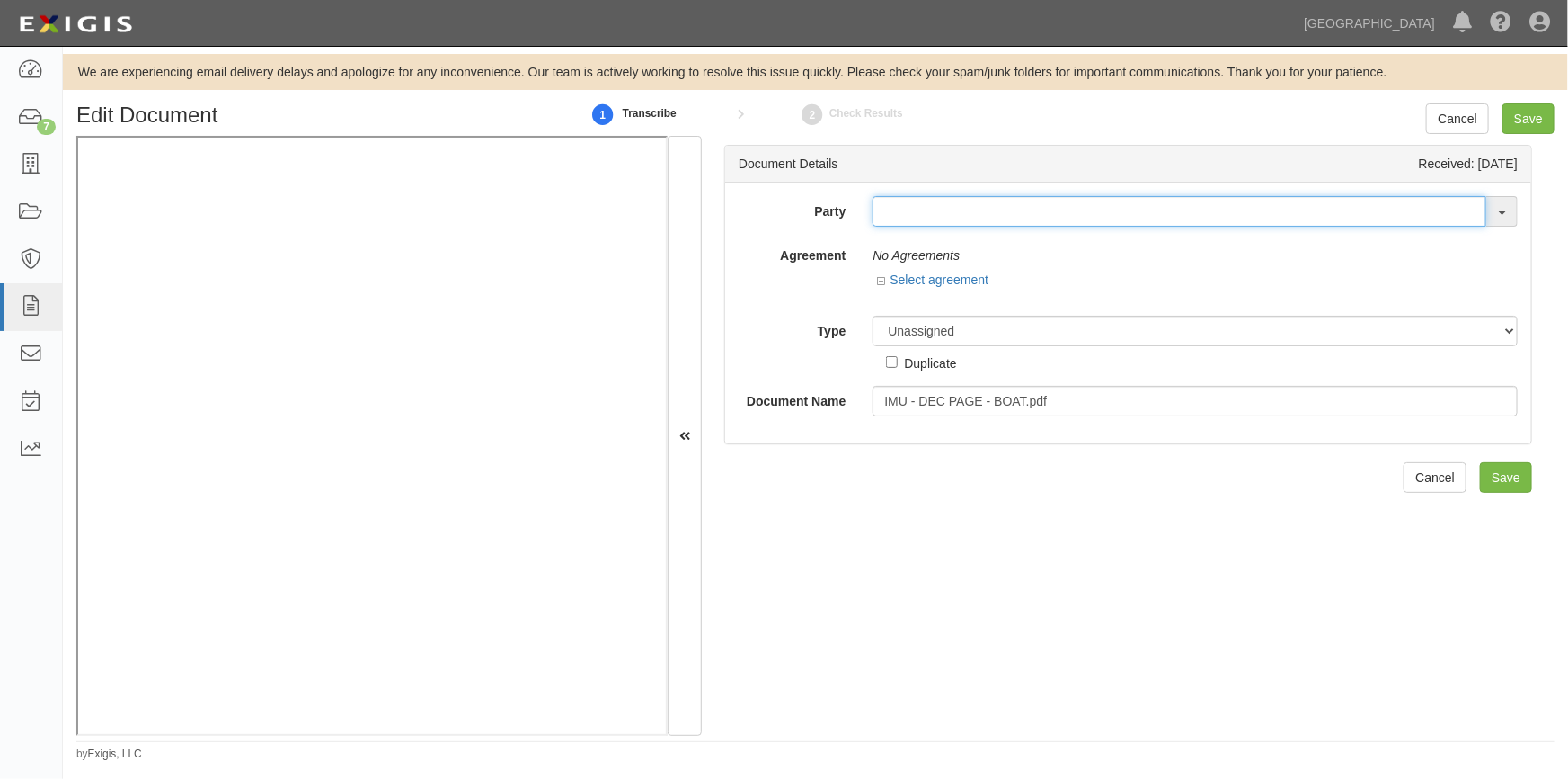
click at [890, 213] on input "text" at bounding box center [1179, 211] width 614 height 31
type input "gerald r"
click at [886, 257] on link "Gerald R ose" at bounding box center [963, 268] width 179 height 23
type input "[PERSON_NAME]"
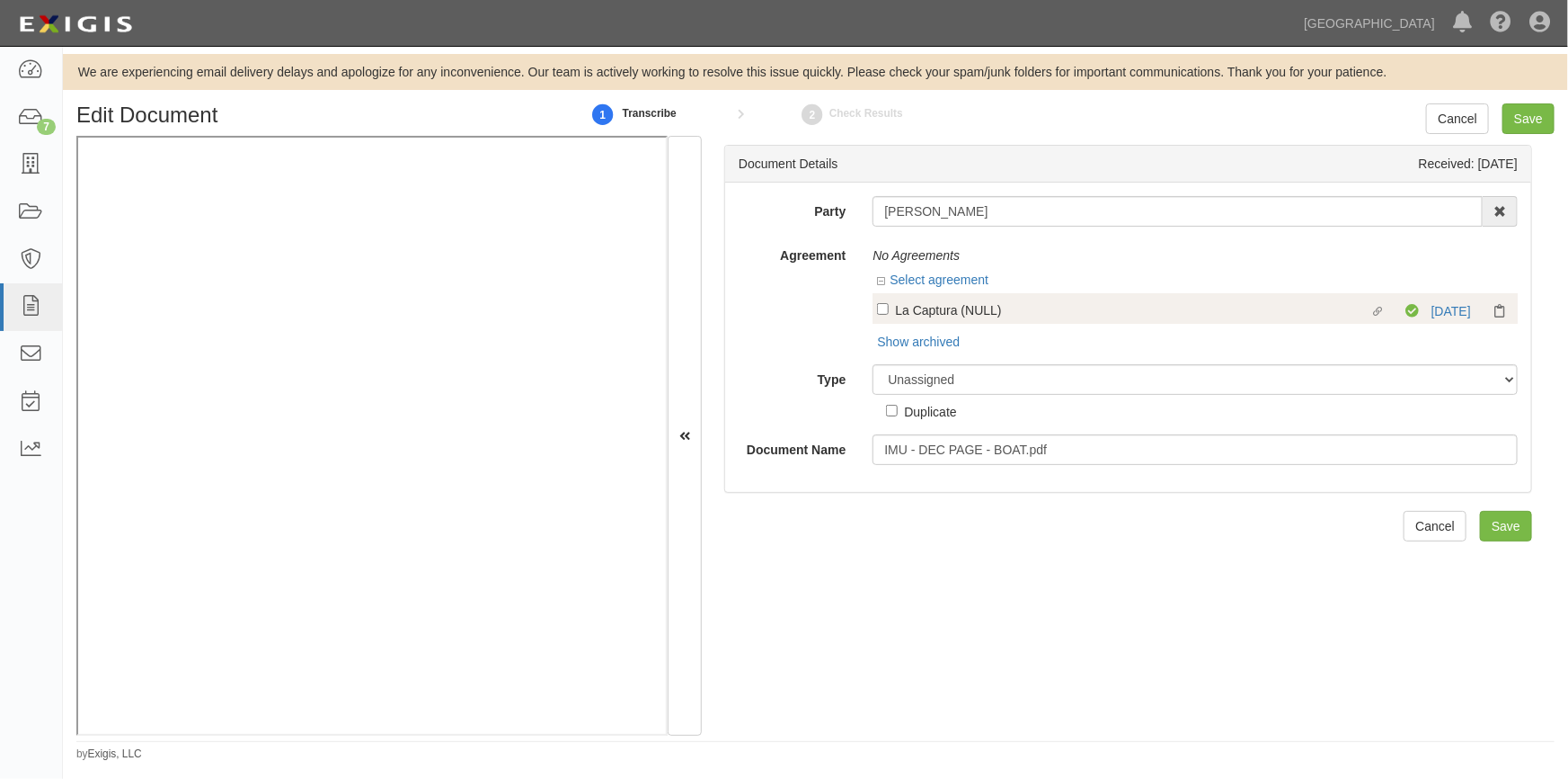
click at [873, 309] on div "Linked agreement La Captura (NULL) Linked agreement Compliant 8/21/25" at bounding box center [1194, 308] width 645 height 31
click at [877, 305] on input "Linked agreement La Captura (NULL) Linked agreement" at bounding box center [883, 309] width 12 height 12
checkbox input "true"
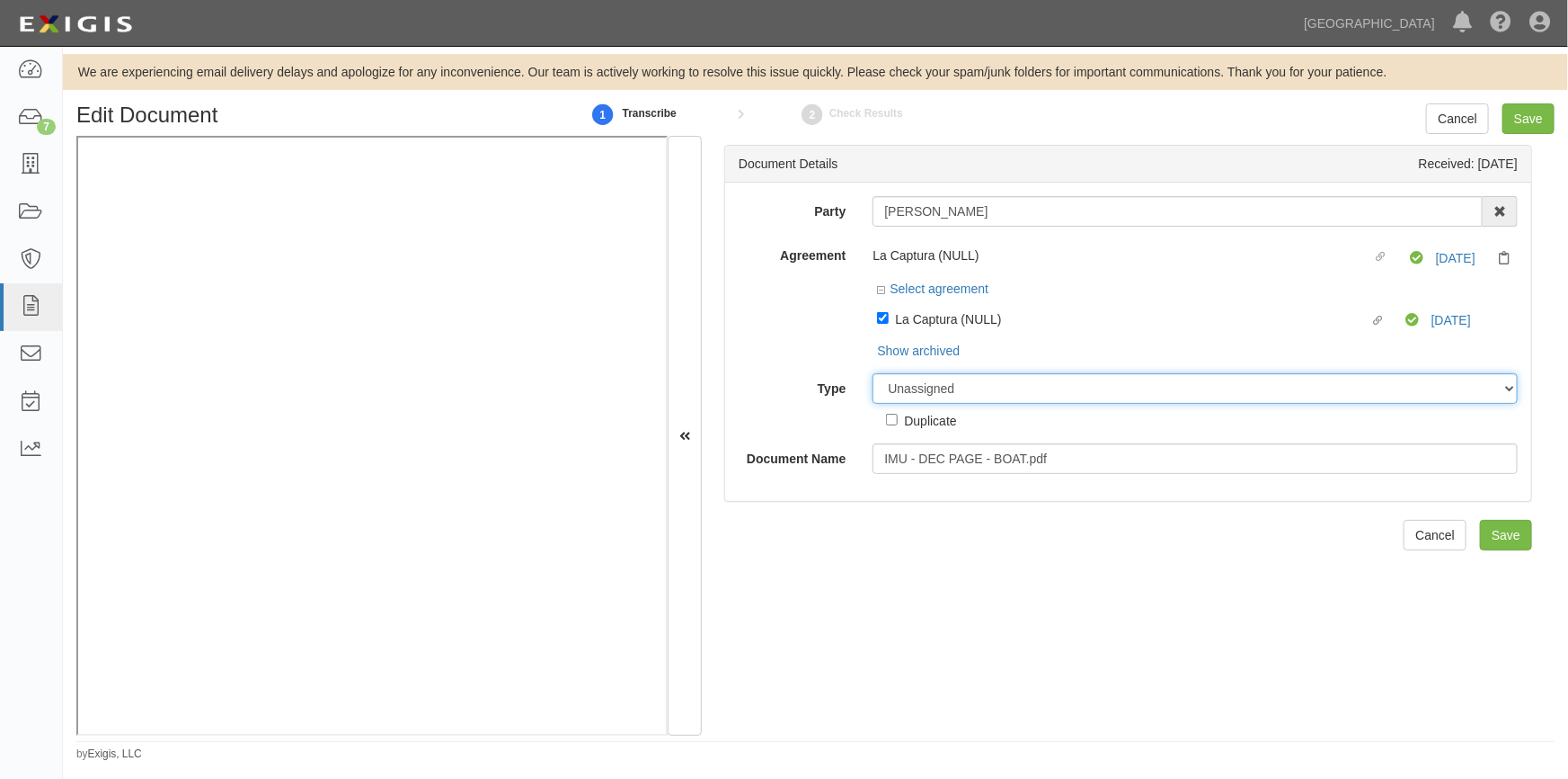
click at [910, 383] on select "Unassigned Binder Cancellation Notice Certificate Contract Endorsement Insuranc…" at bounding box center [1194, 388] width 645 height 31
select select "CertificateDetail"
click at [872, 374] on select "Unassigned Binder Cancellation Notice Certificate Contract Endorsement Insuranc…" at bounding box center [1194, 388] width 645 height 31
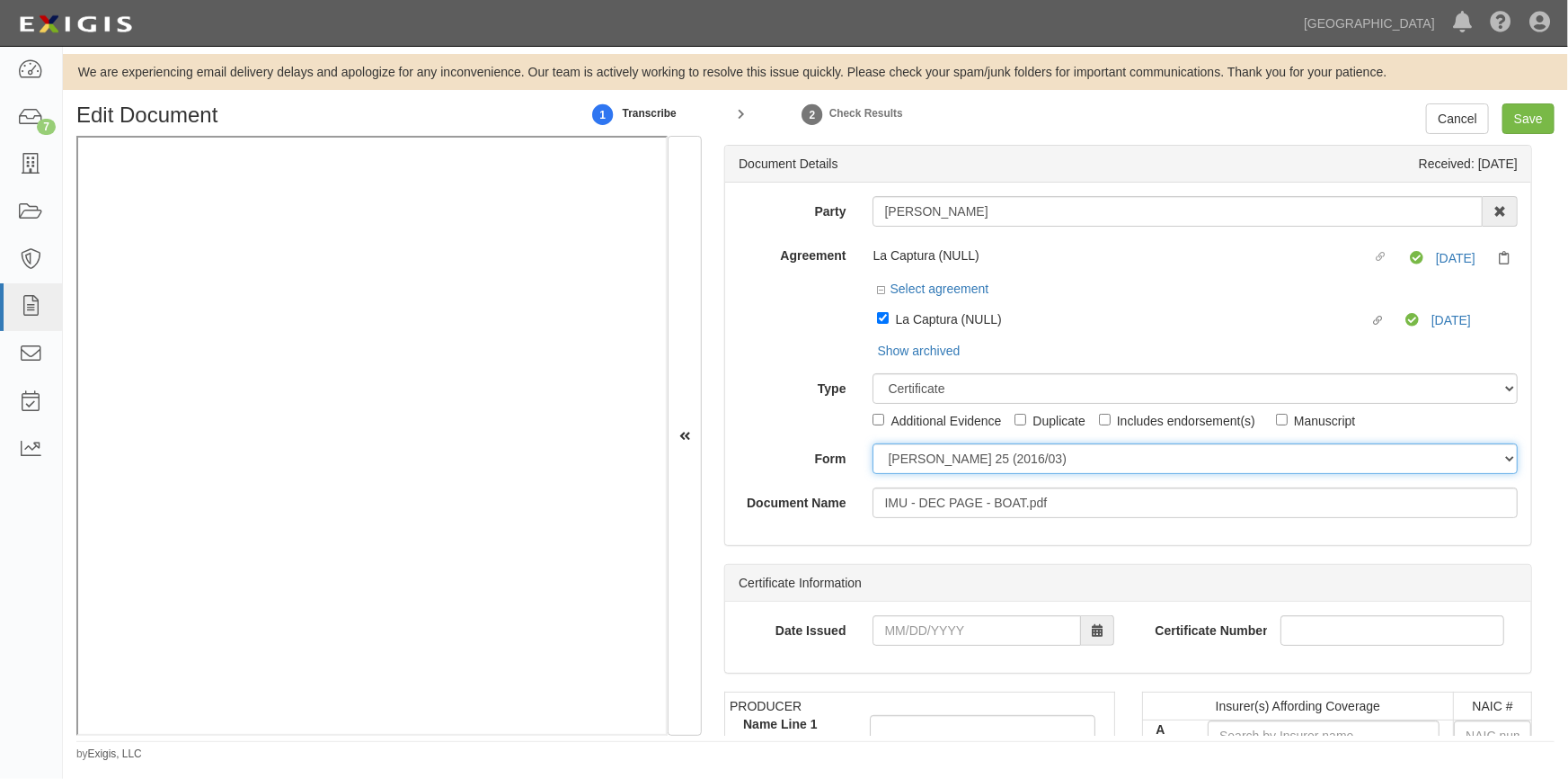
click at [918, 462] on select "ACORD 25 (2016/03) ACORD 101 ACORD 855 NY (2014/05) General" at bounding box center [1194, 458] width 645 height 31
select select "GeneralFormDetail"
click at [872, 444] on select "ACORD 25 (2016/03) ACORD 101 ACORD 855 NY (2014/05) General" at bounding box center [1194, 458] width 645 height 31
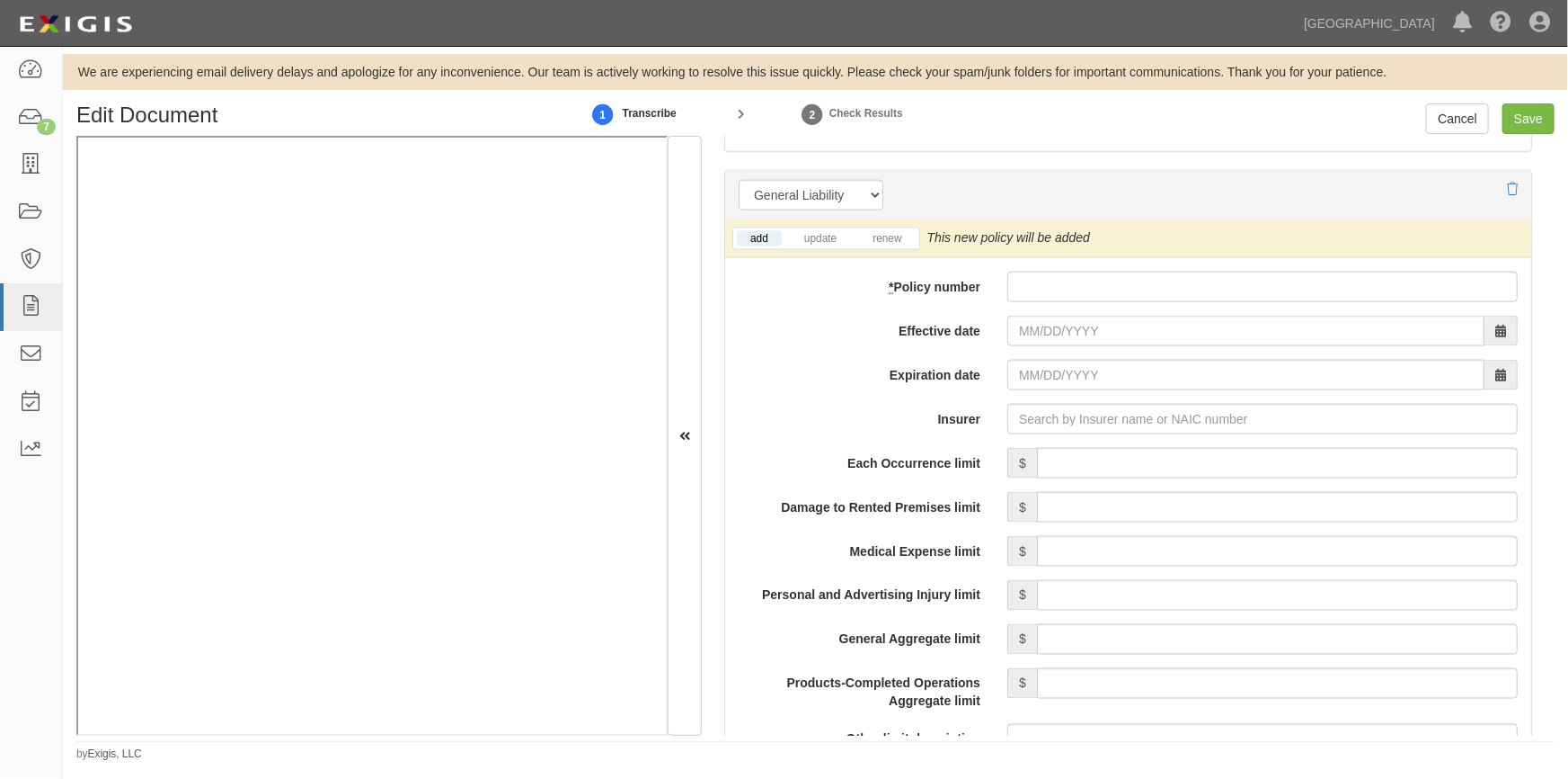
scroll to position [1308, 0]
click at [890, 233] on link "renew" at bounding box center [887, 236] width 56 height 15
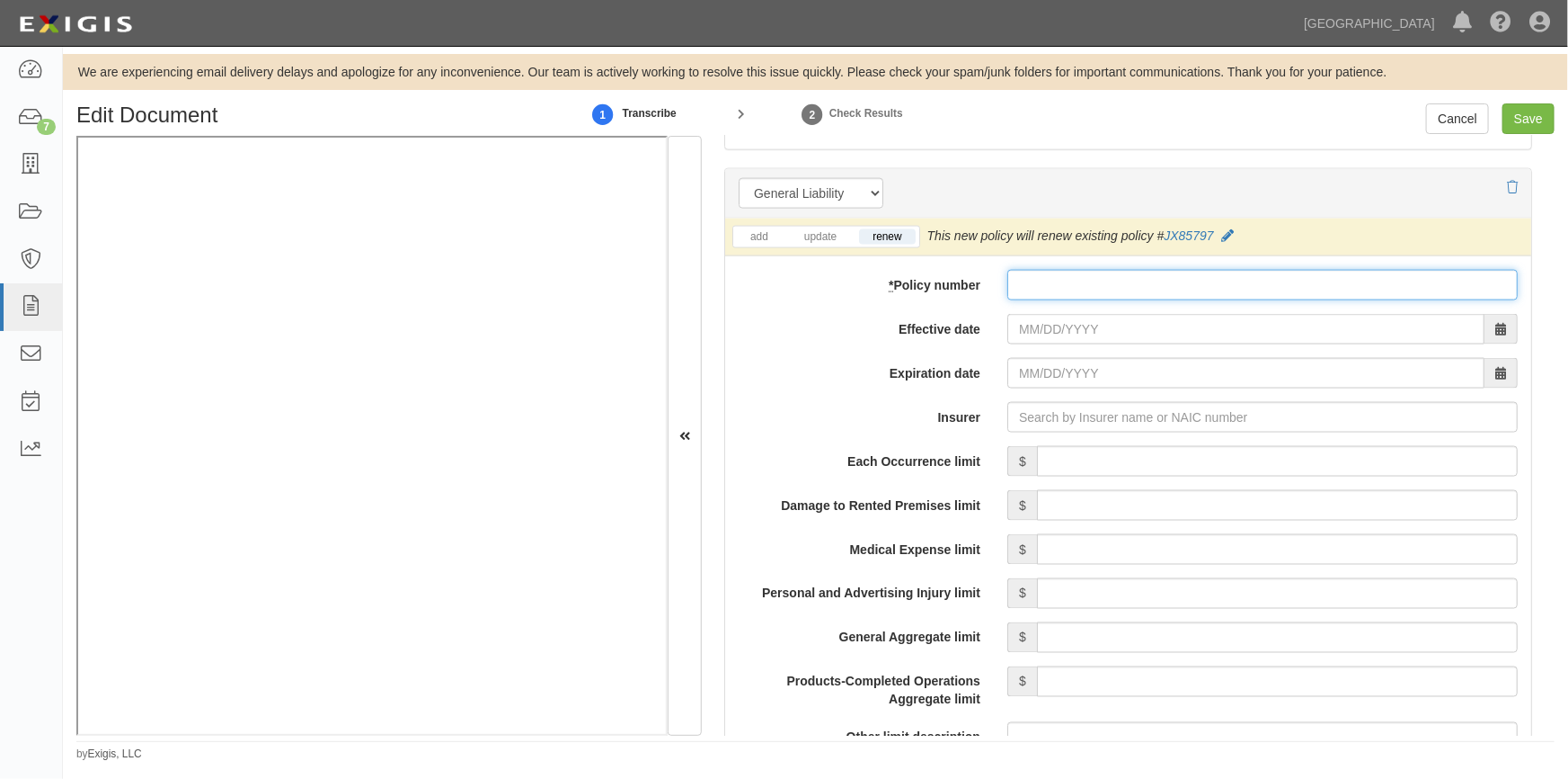
paste input "JX85797"
type input "JX85797"
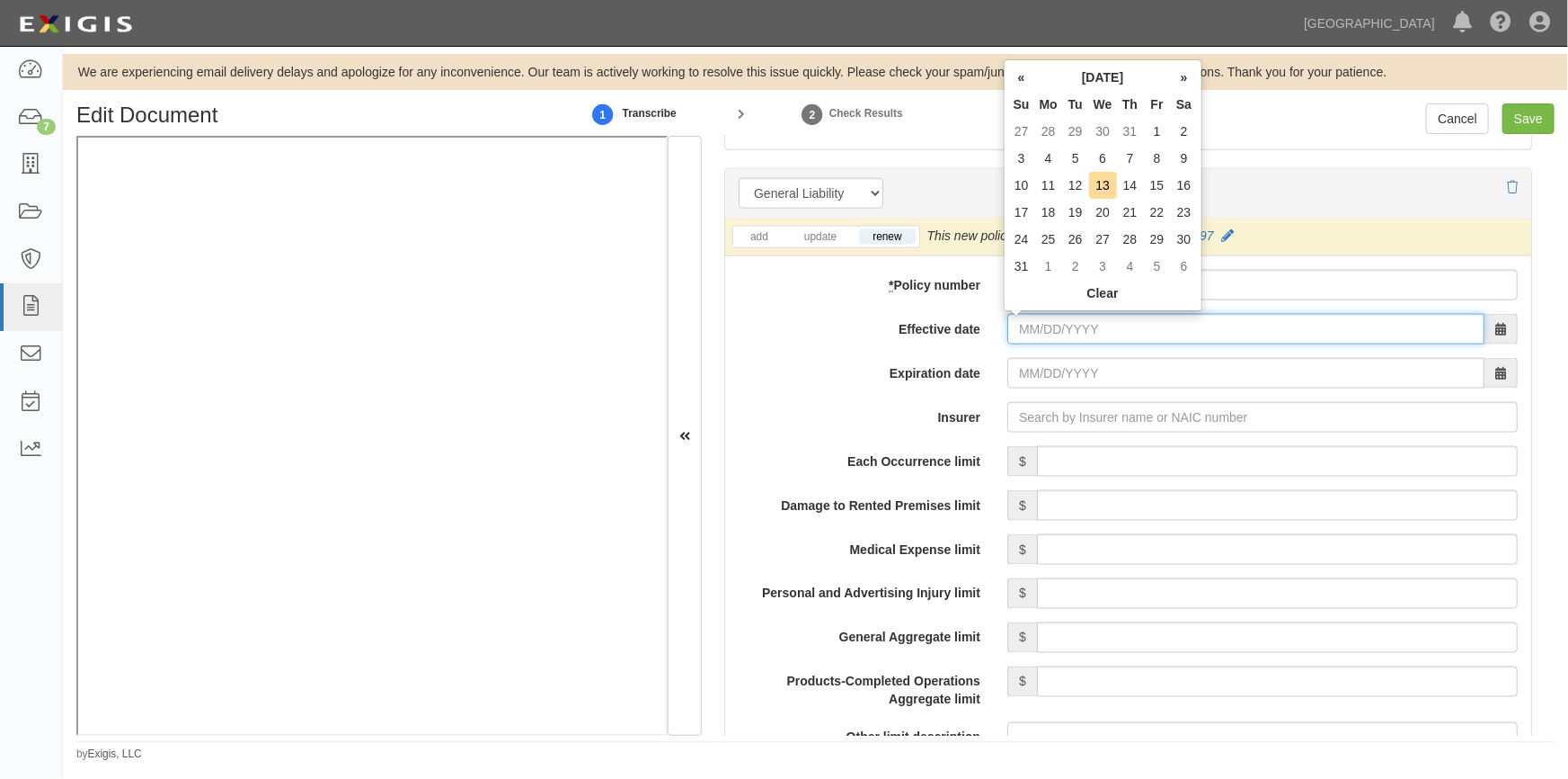
click at [1061, 325] on input "Effective date" at bounding box center [1246, 329] width 477 height 31
click at [1132, 214] on td "21" at bounding box center [1130, 211] width 27 height 27
type input "08/21/2025"
type input "08/21/2026"
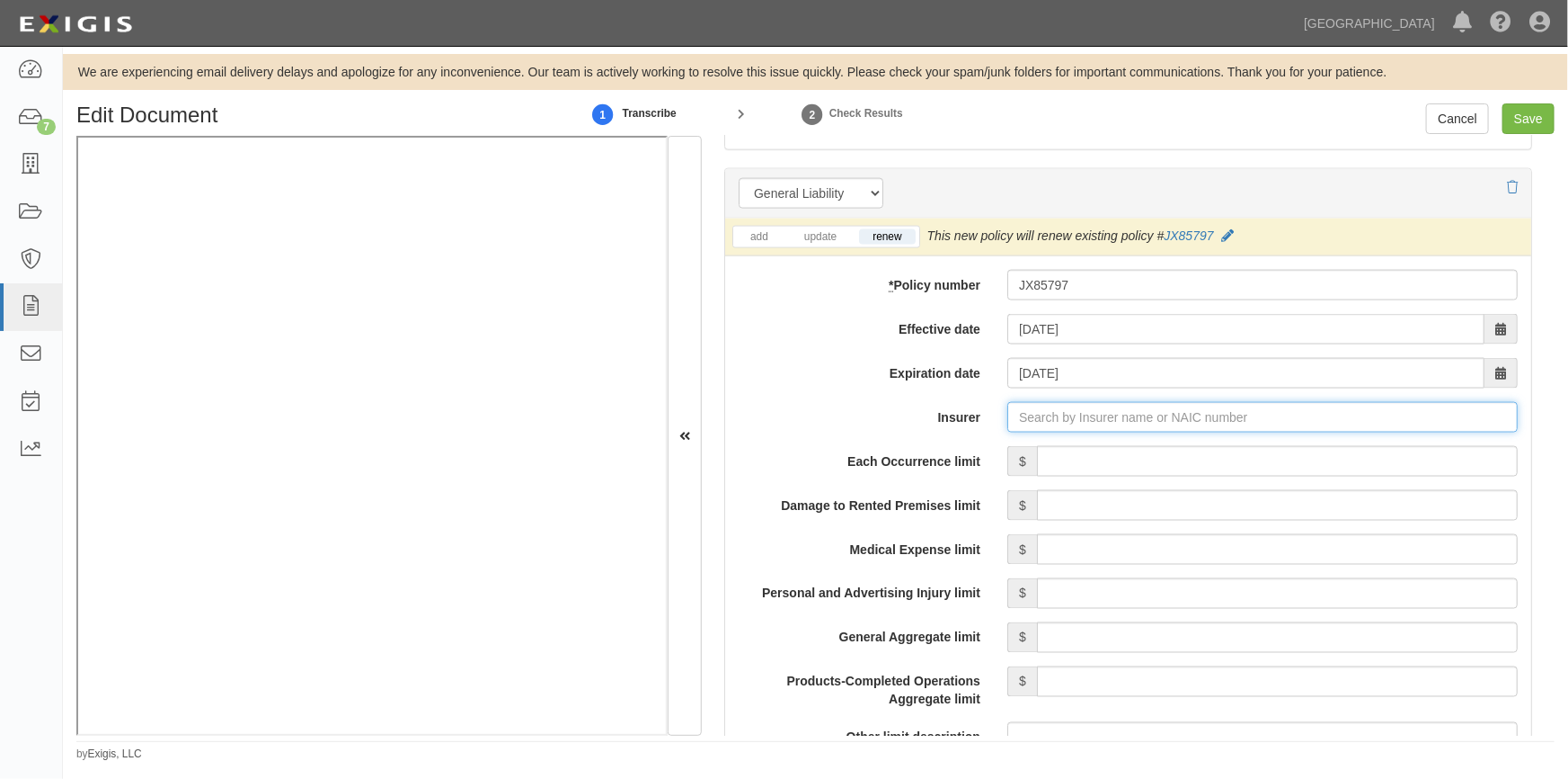
click at [1071, 423] on input "Insurer" at bounding box center [1263, 417] width 510 height 31
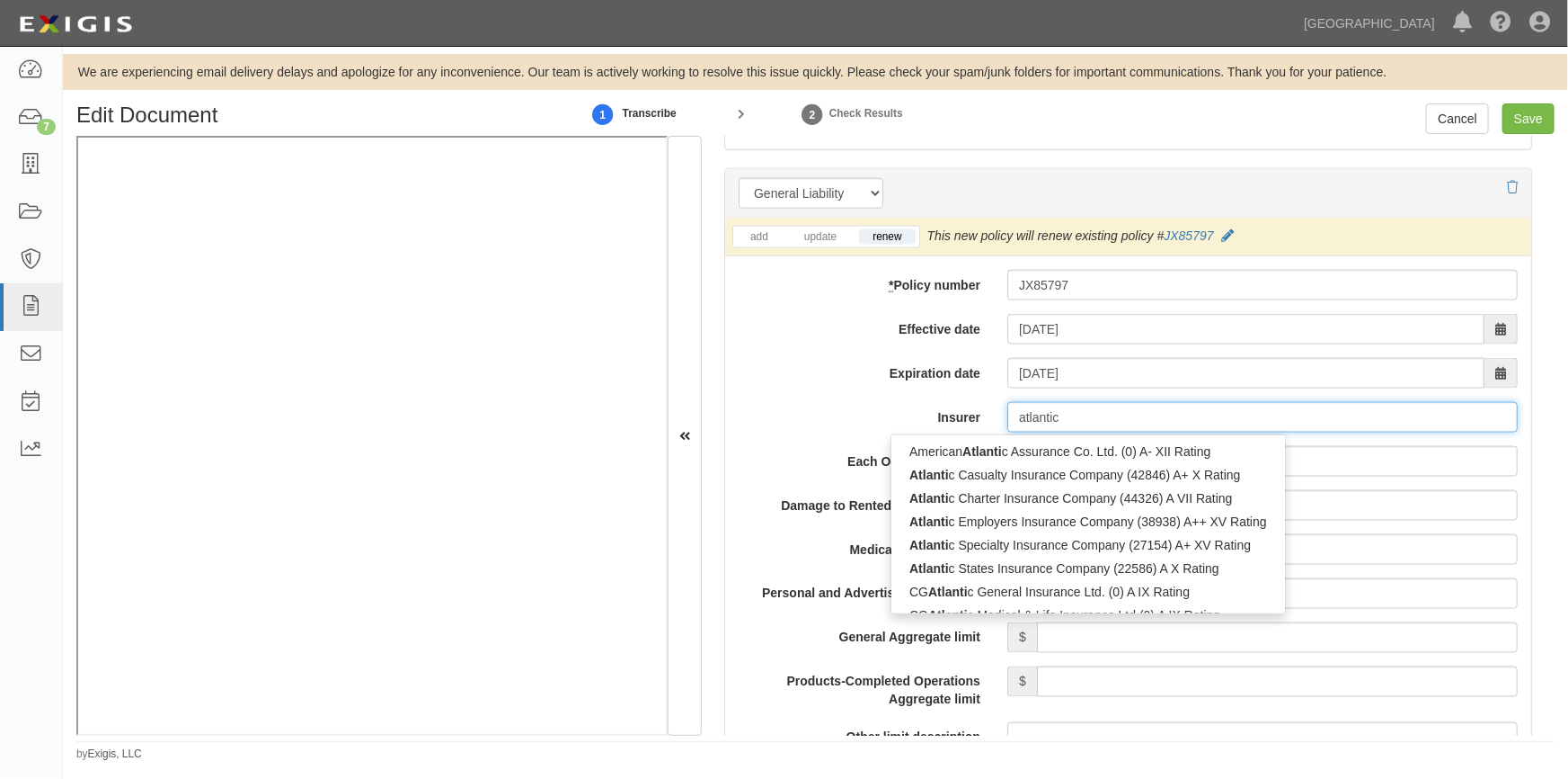
type input "atlantic"
type input "atlantic states Insurance Company (22586) A X Rating"
type input "atlantic s"
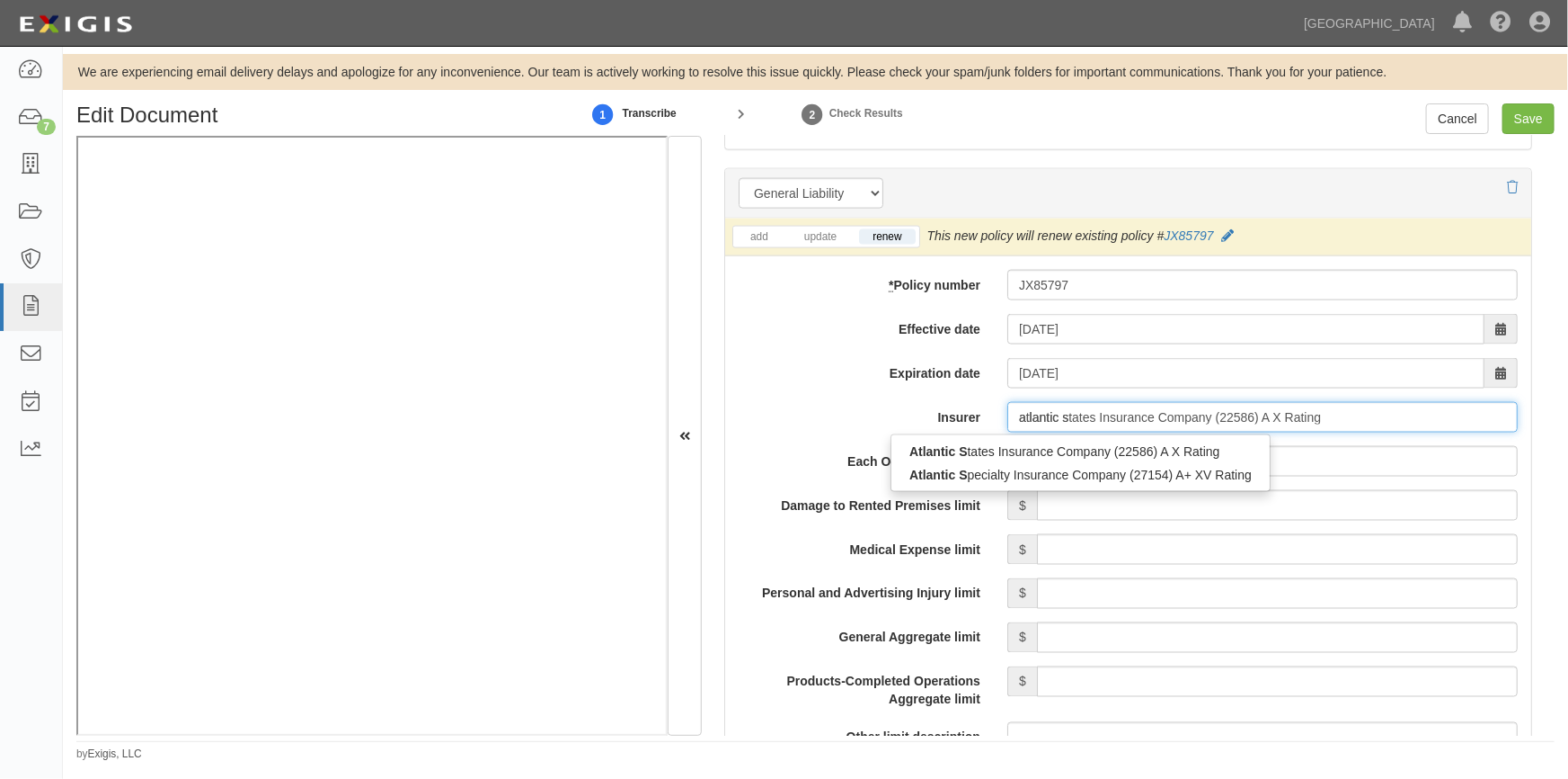
type input "atlantic specialty Insurance Company (27154) A+ XV Rating"
type input "atlantic spec"
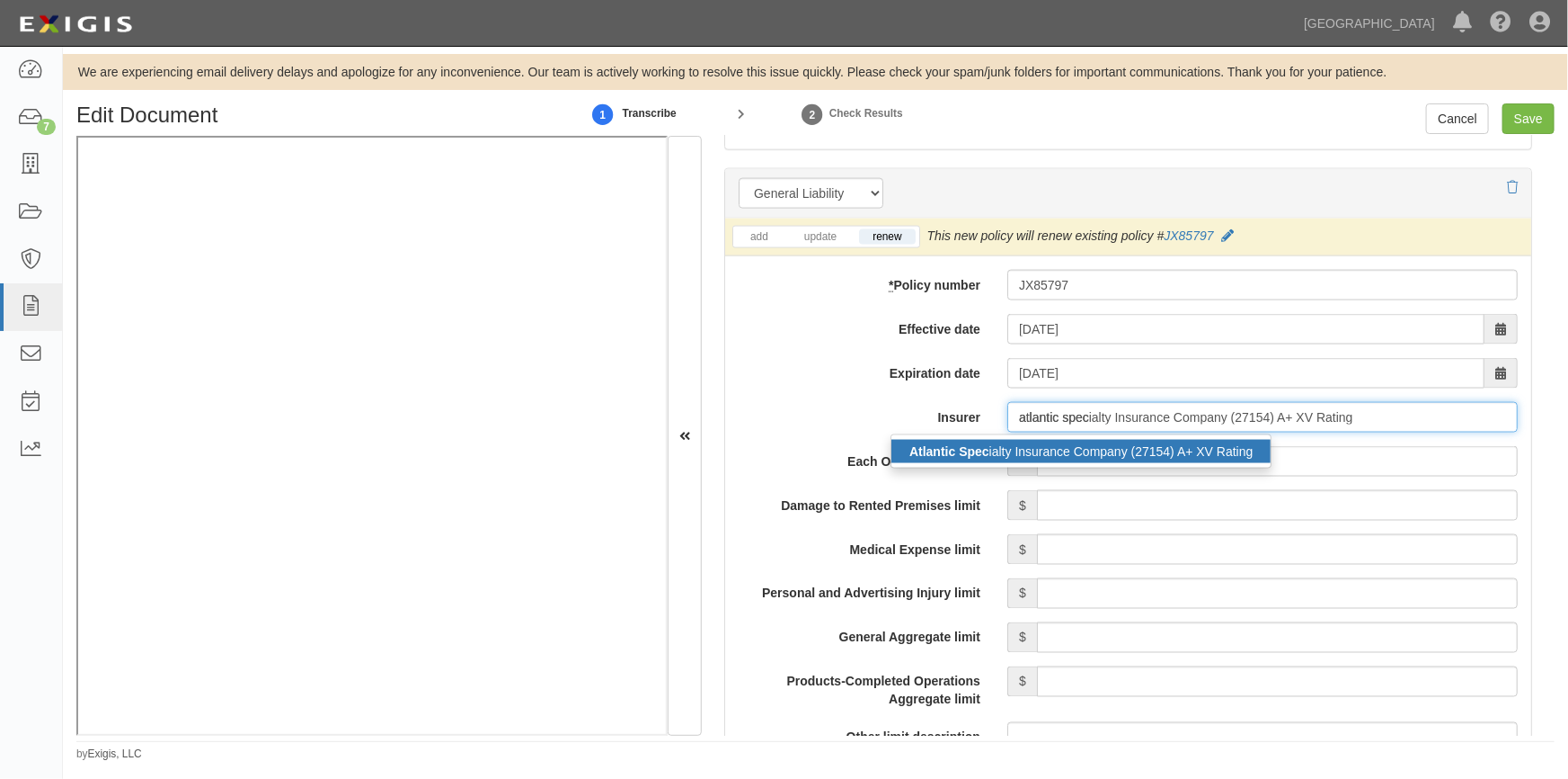
click at [1022, 449] on div "Atlantic Spec ialty Insurance Company (27154) A+ XV Rating" at bounding box center [1081, 451] width 379 height 23
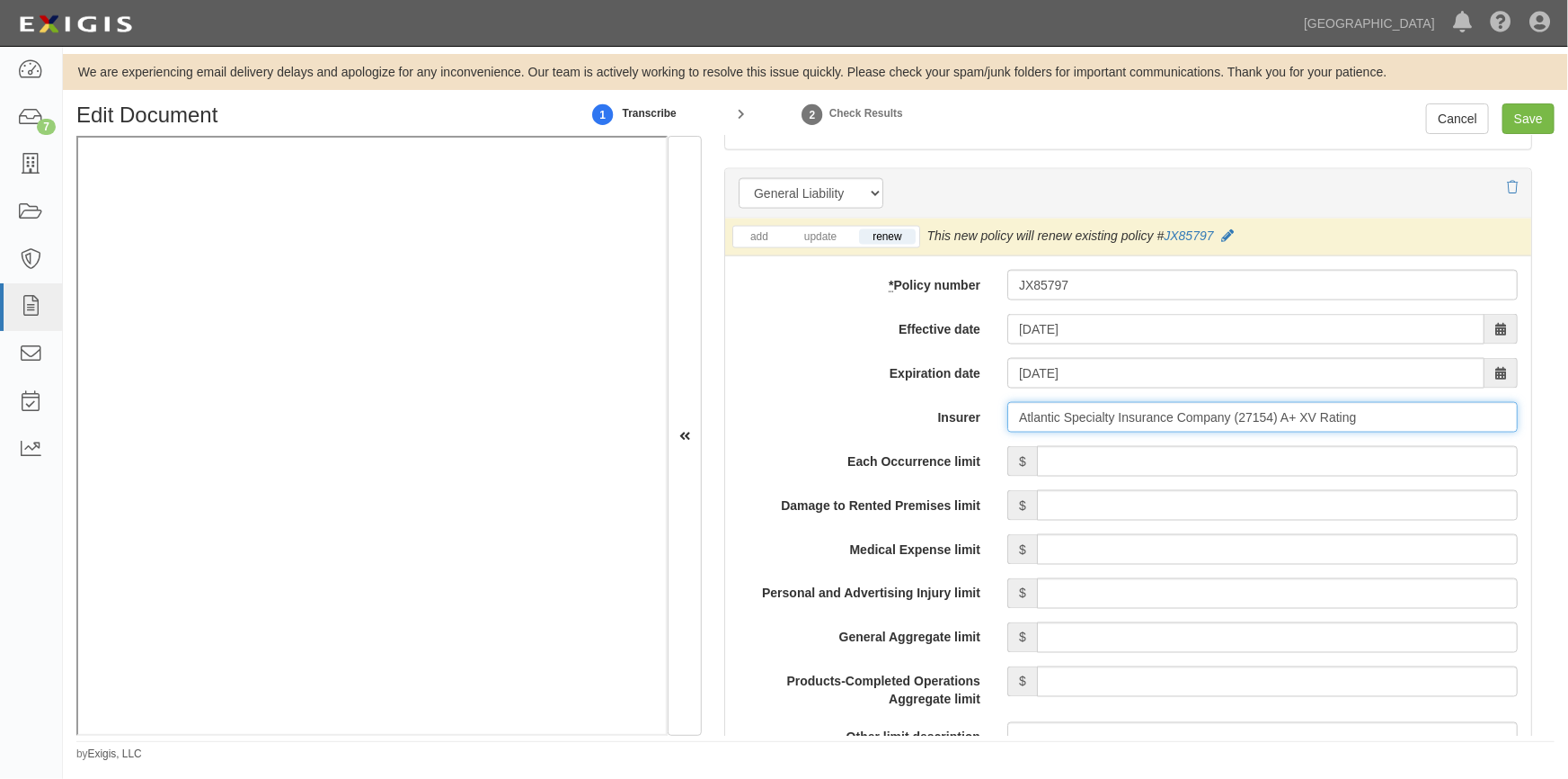
type input "Atlantic Specialty Insurance Company (27154) A+ XV Rating"
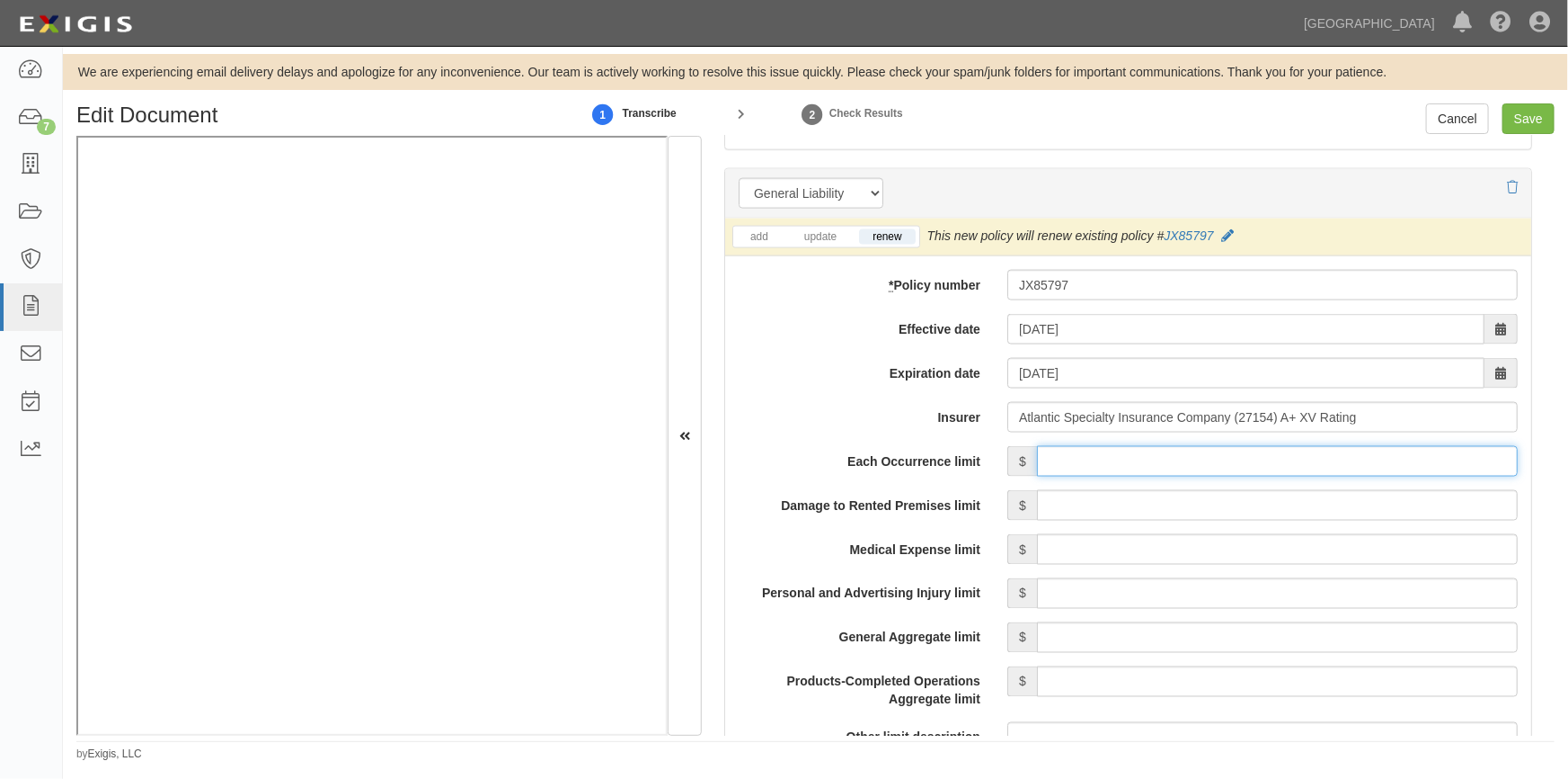
click at [1410, 459] on input "Each Occurrence limit" at bounding box center [1277, 461] width 480 height 31
click at [1522, 114] on input "Save" at bounding box center [1528, 119] width 52 height 31
type input "500000"
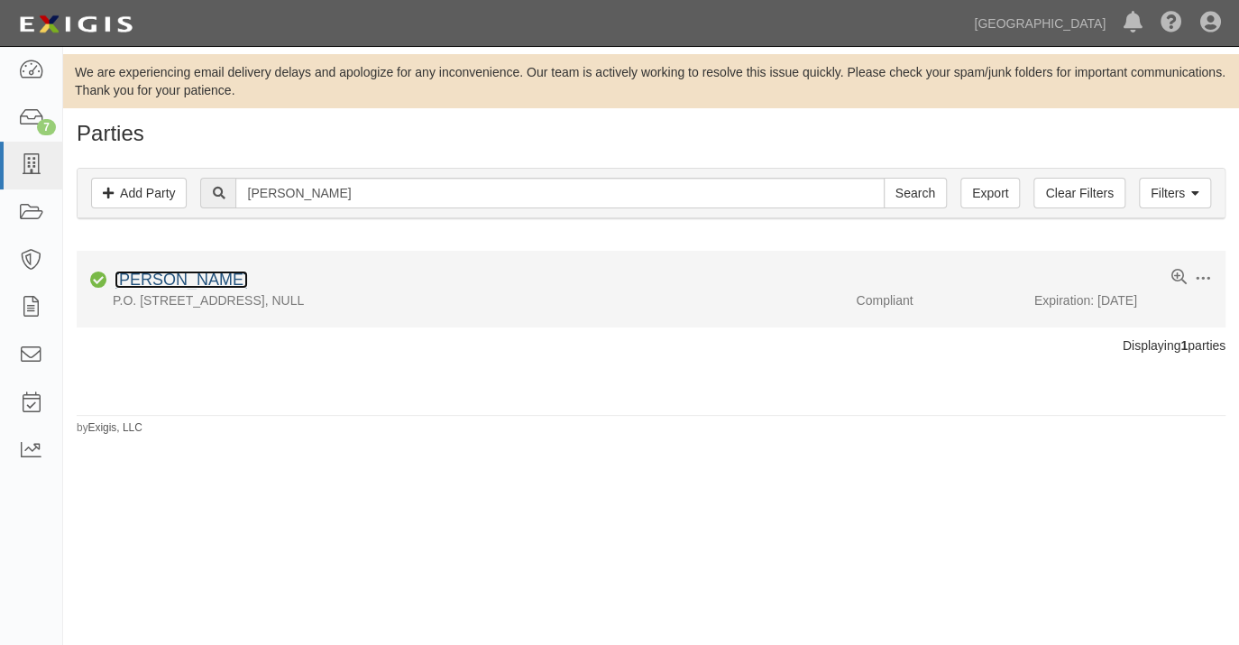
click at [170, 276] on link "[PERSON_NAME]" at bounding box center [181, 279] width 133 height 18
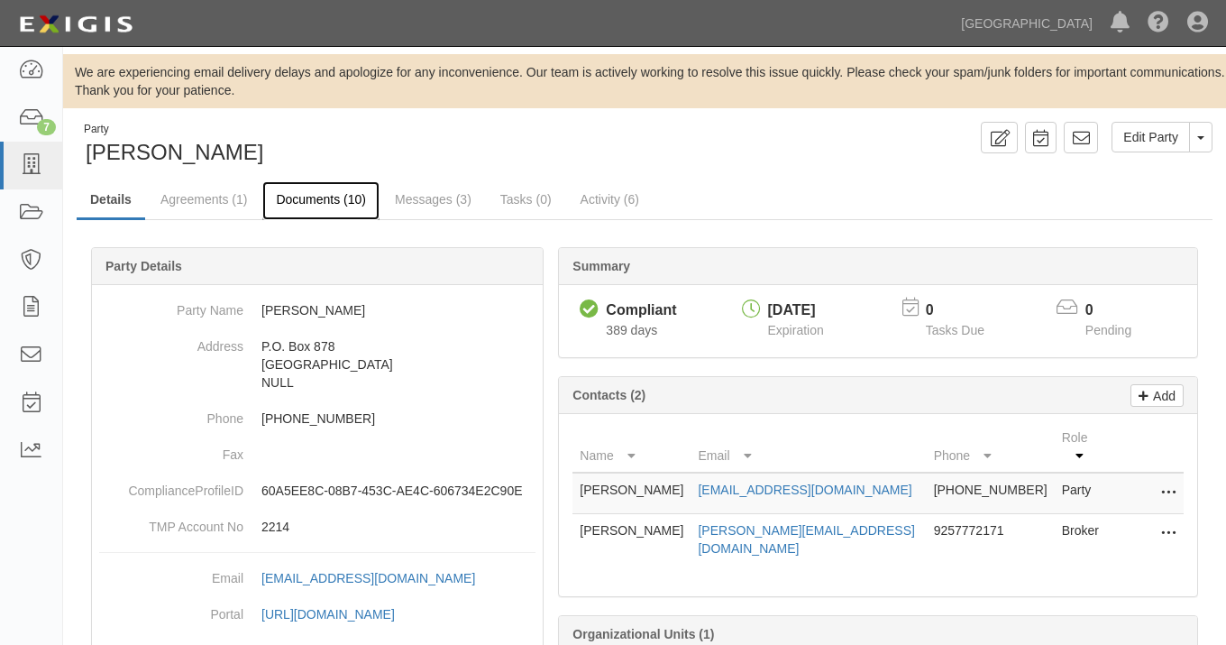
click at [324, 196] on link "Documents (10)" at bounding box center [320, 200] width 117 height 39
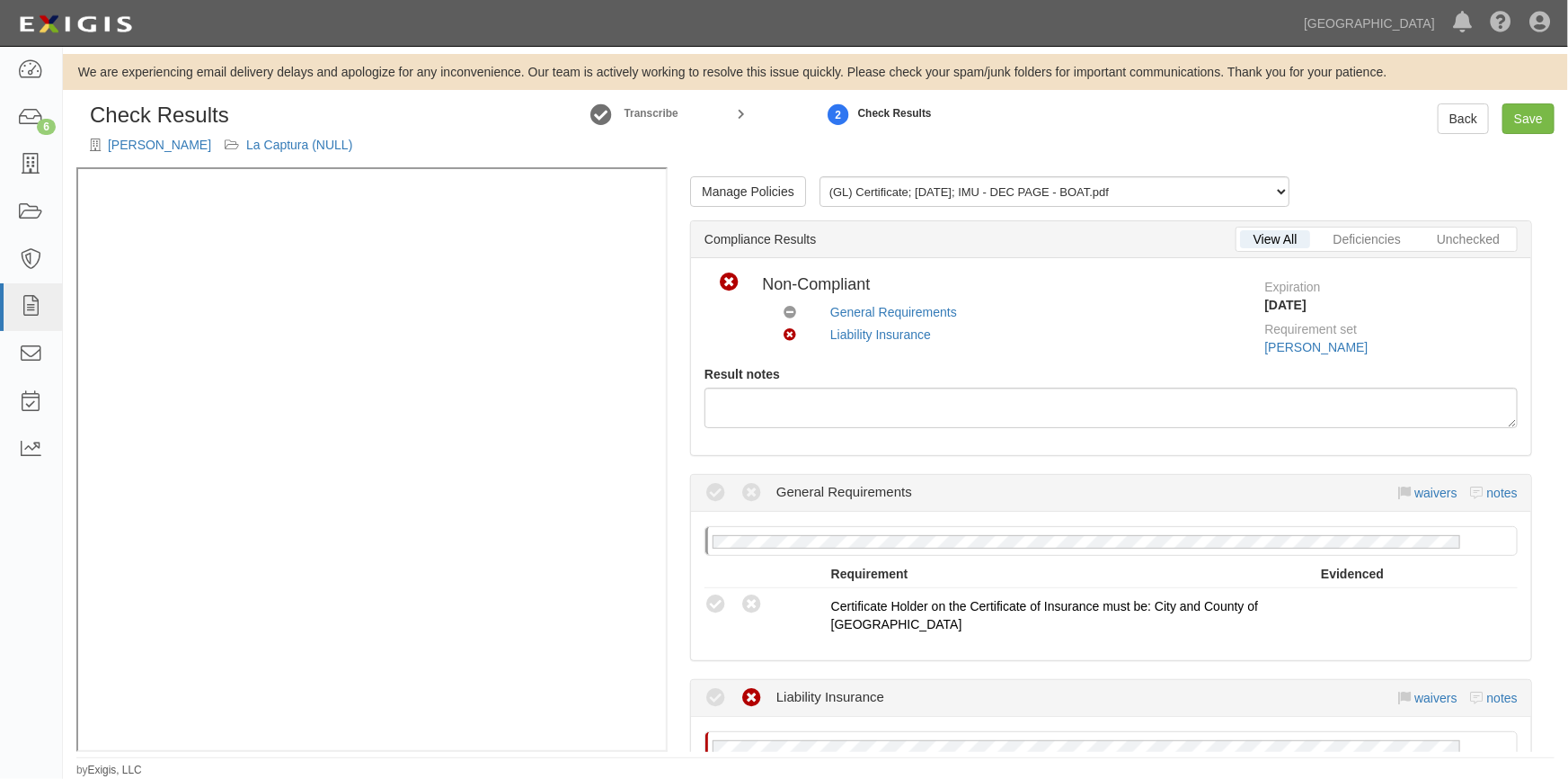
scroll to position [416, 0]
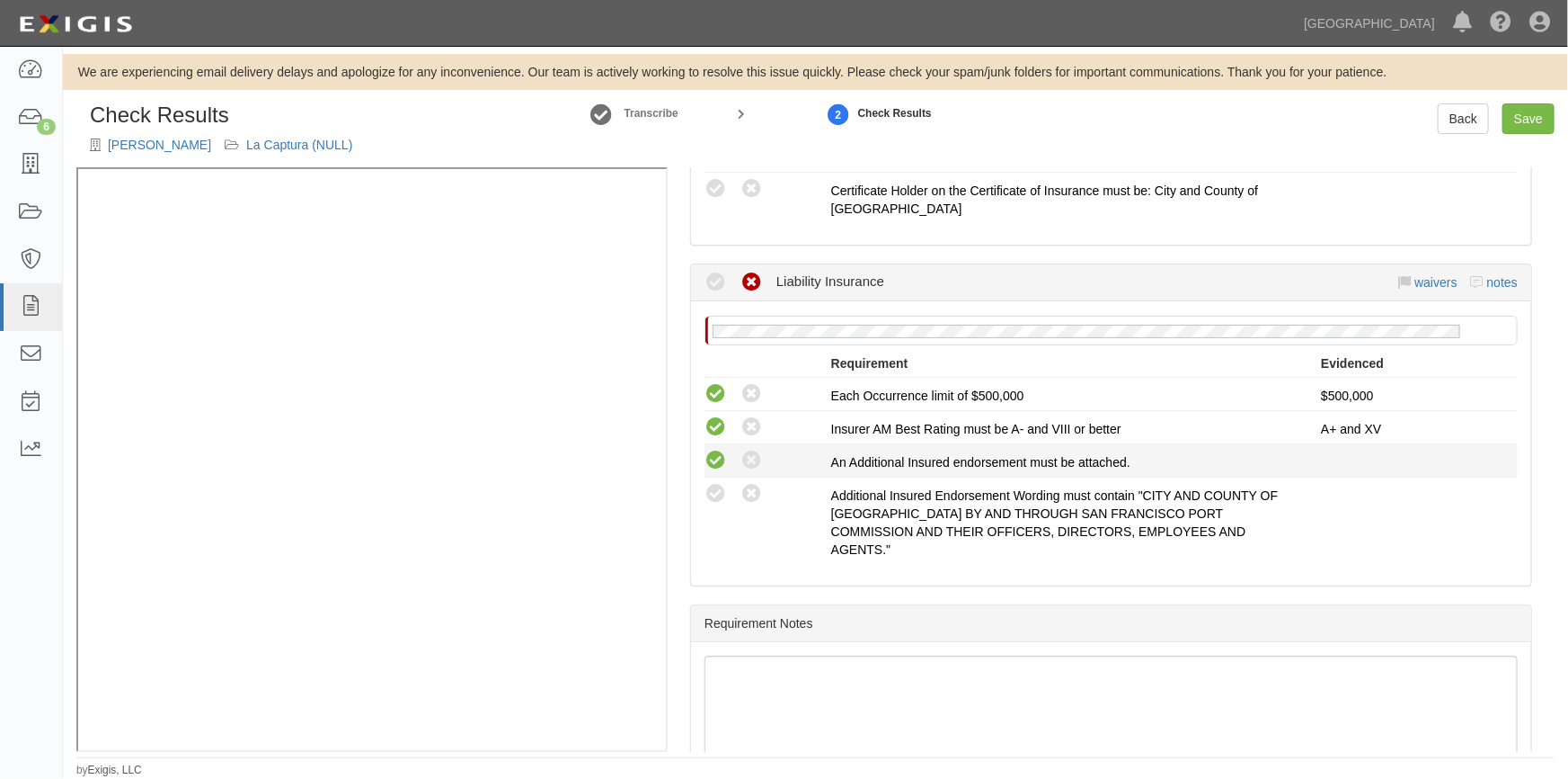
click at [708, 463] on icon at bounding box center [716, 461] width 23 height 23
radio input "true"
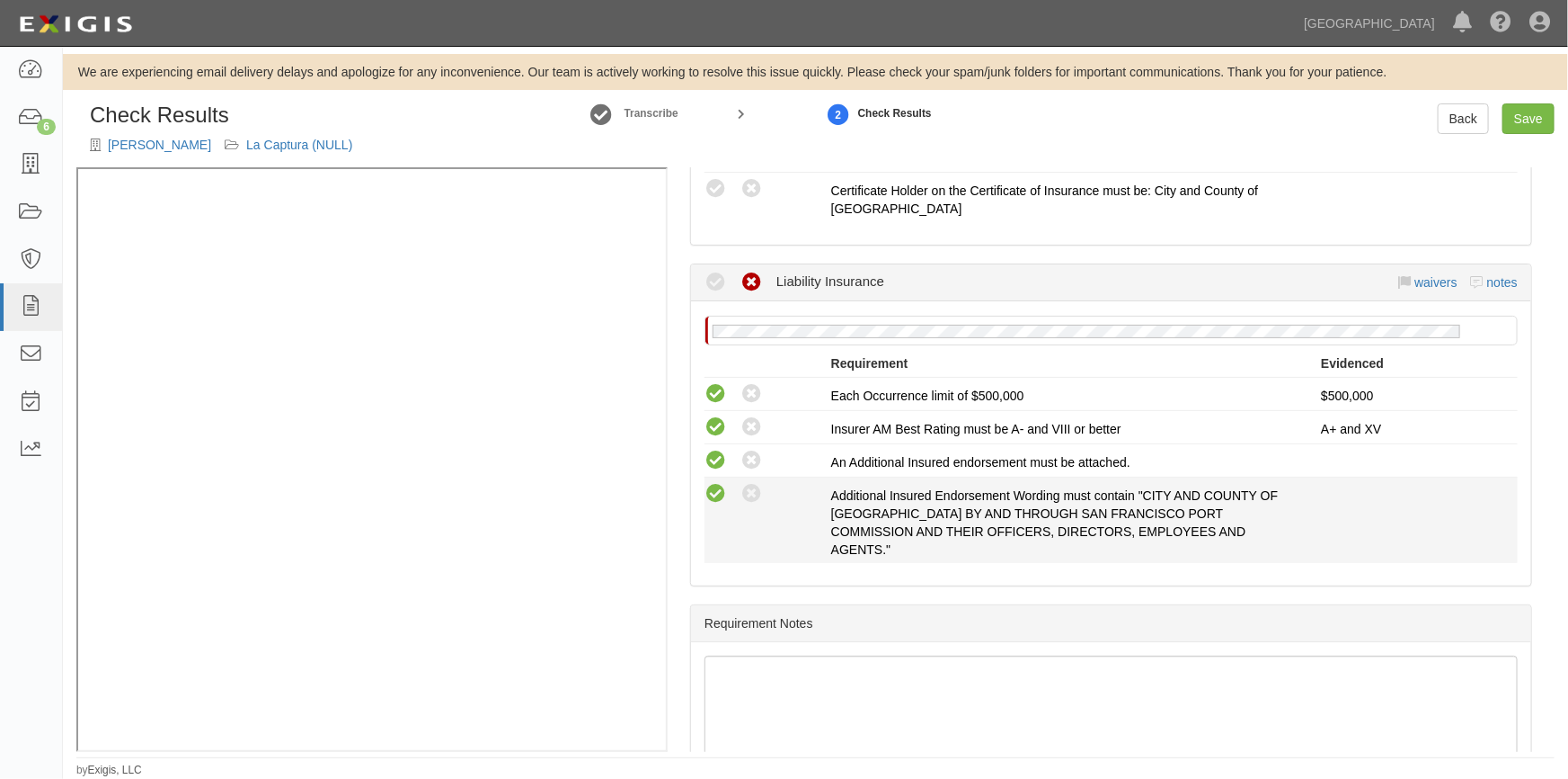
click at [715, 494] on icon at bounding box center [716, 494] width 23 height 23
radio input "true"
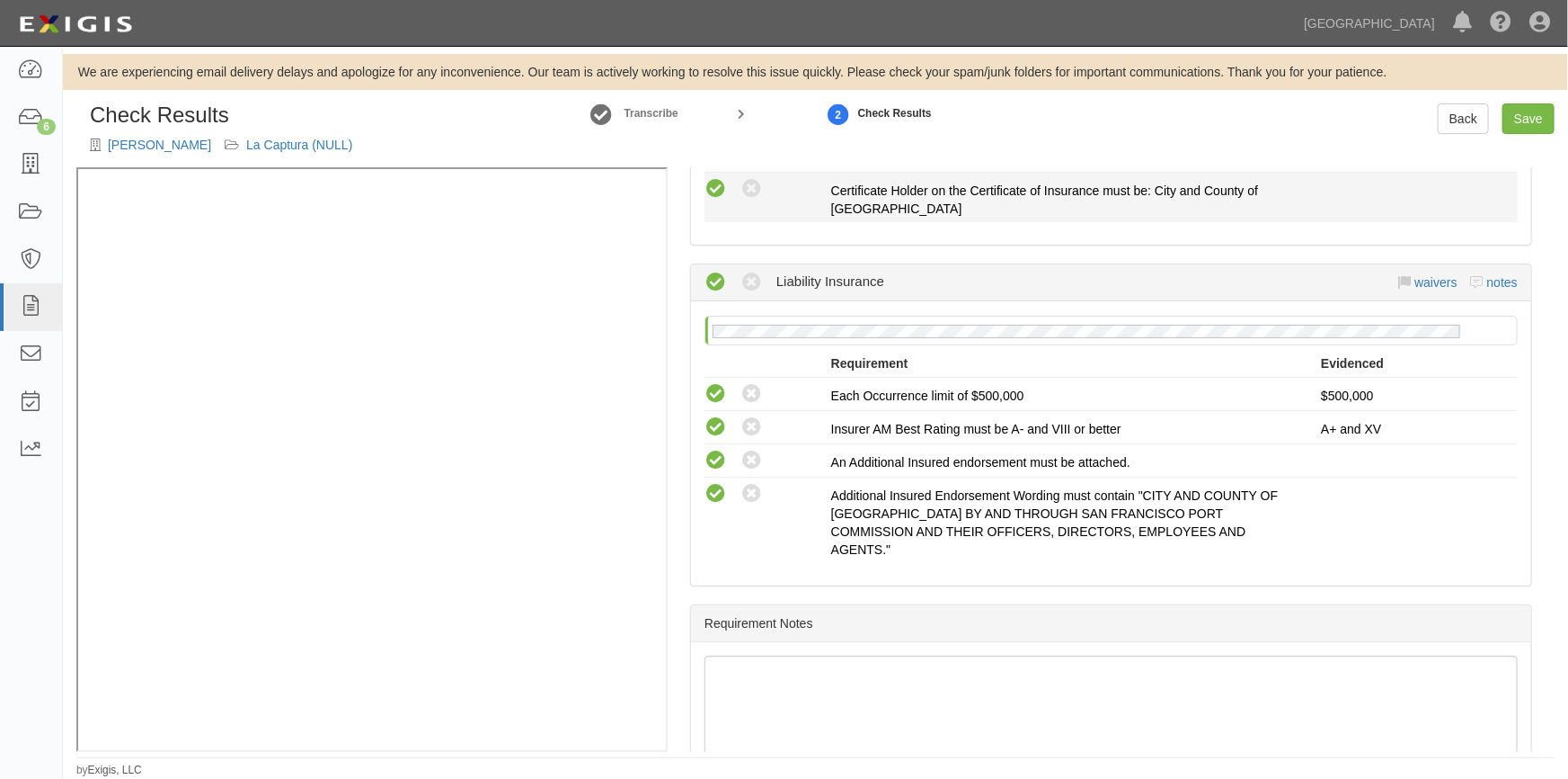
click at [708, 193] on icon at bounding box center [716, 190] width 23 height 23
radio input "true"
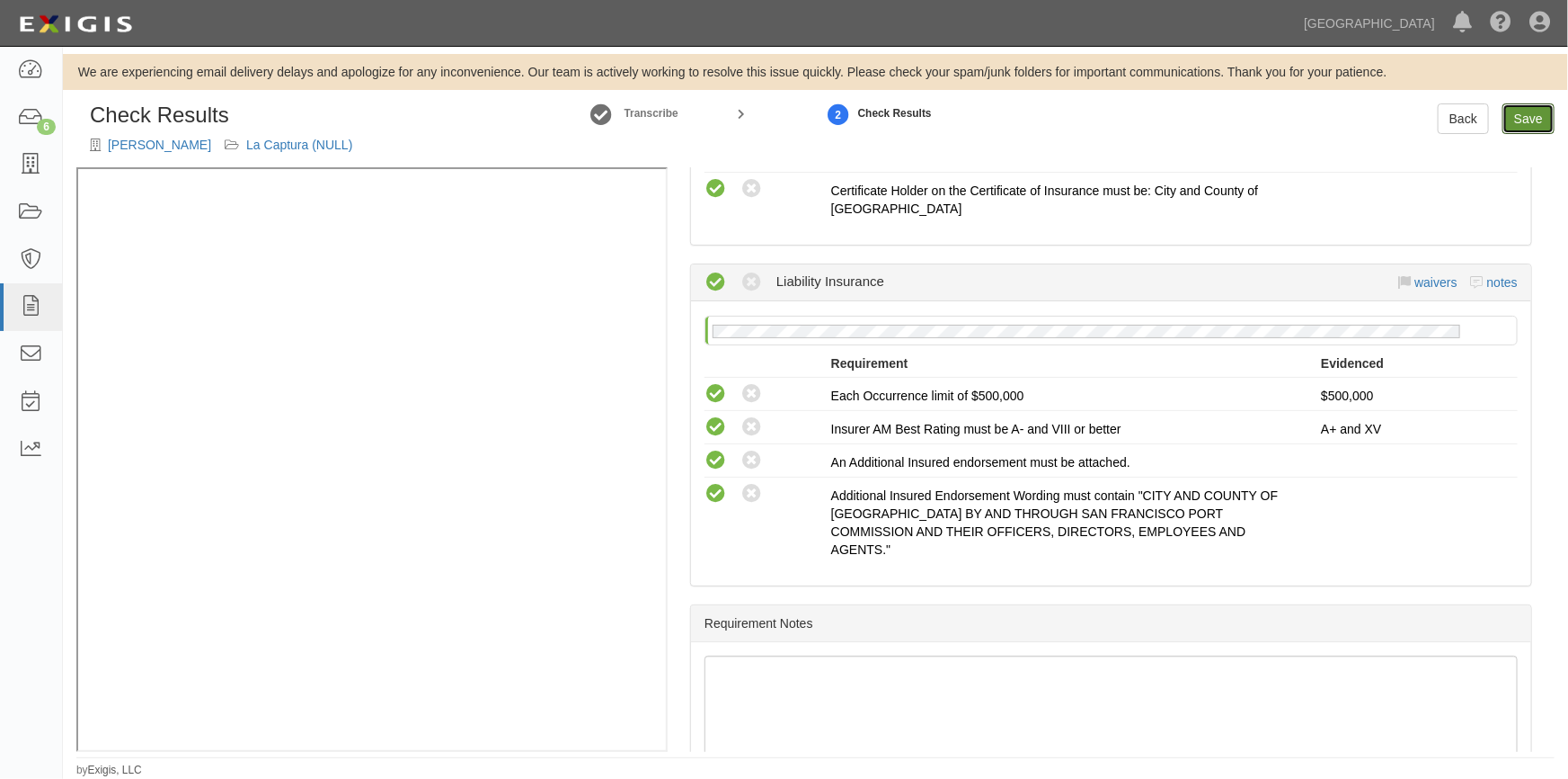
click at [1522, 114] on link "Save" at bounding box center [1528, 119] width 52 height 31
radio input "true"
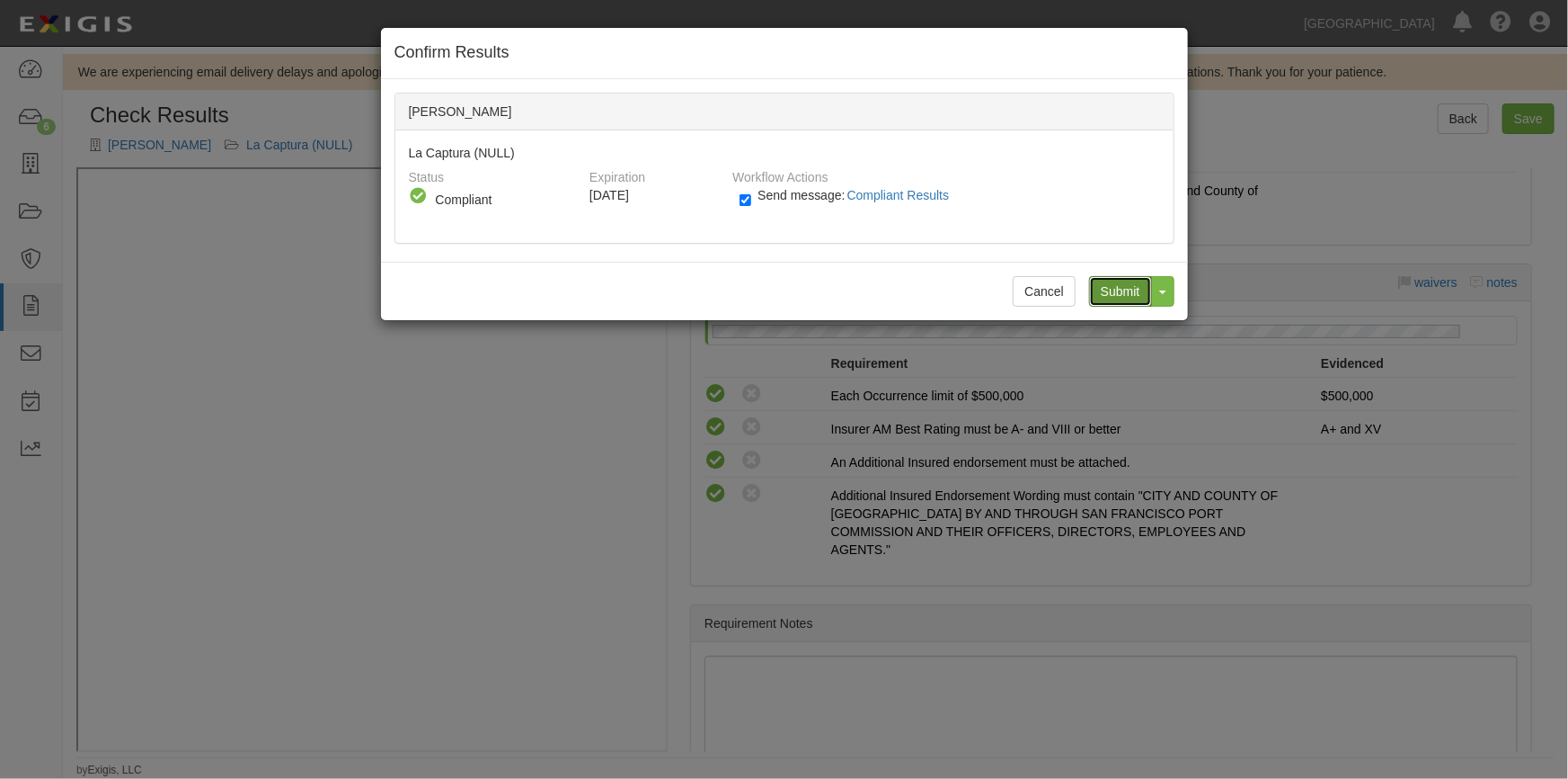
click at [1122, 285] on input "Submit" at bounding box center [1120, 291] width 63 height 31
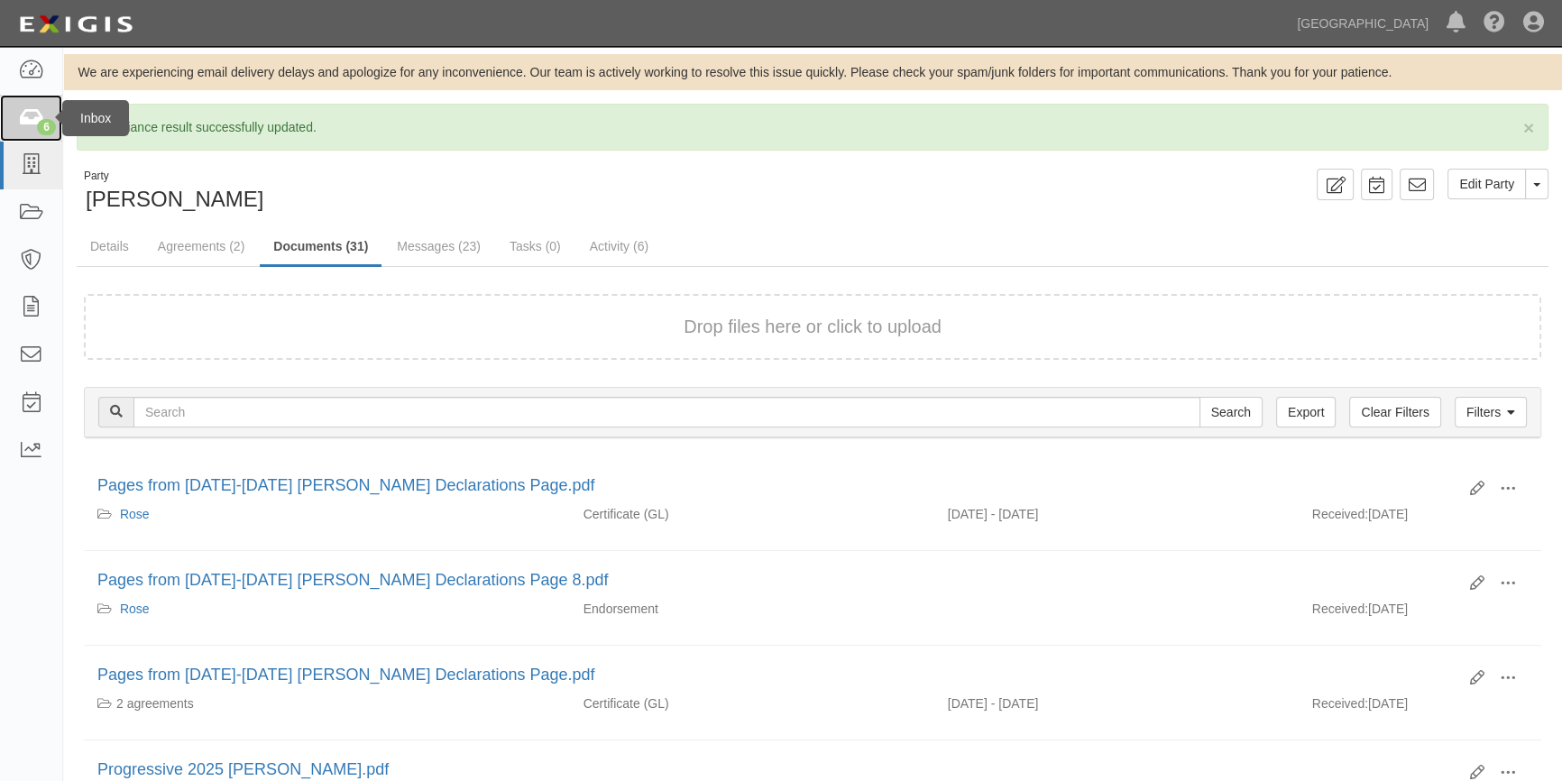
click at [39, 126] on div "6" at bounding box center [46, 127] width 19 height 16
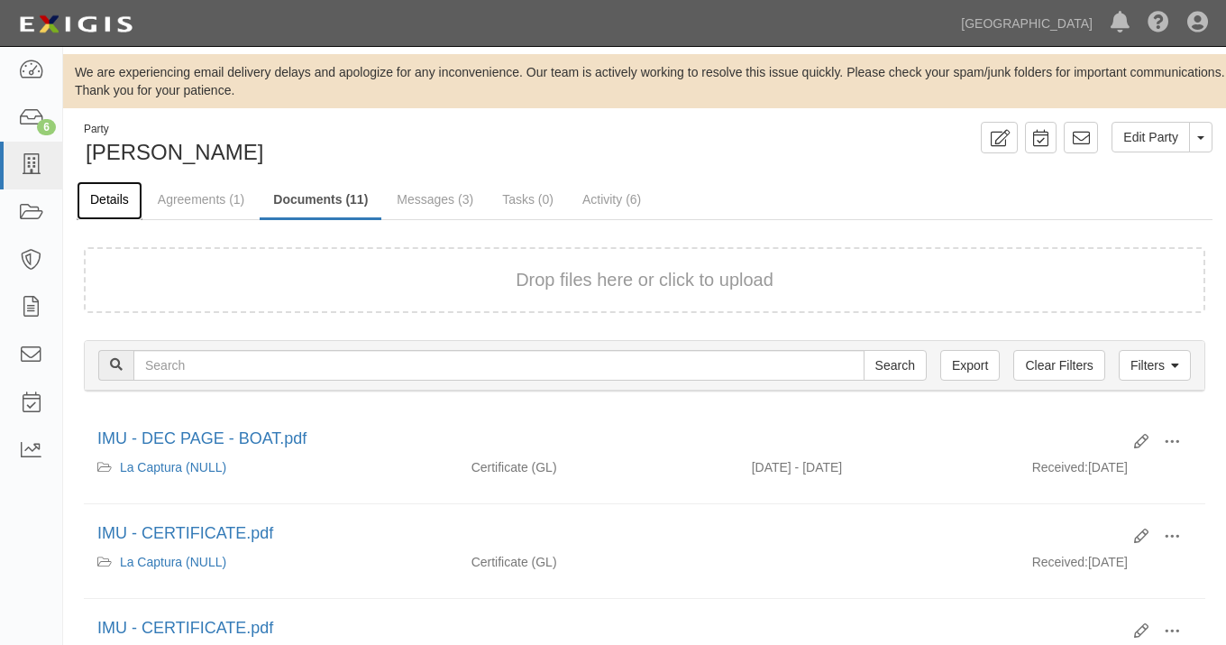
click at [117, 197] on link "Details" at bounding box center [110, 200] width 66 height 39
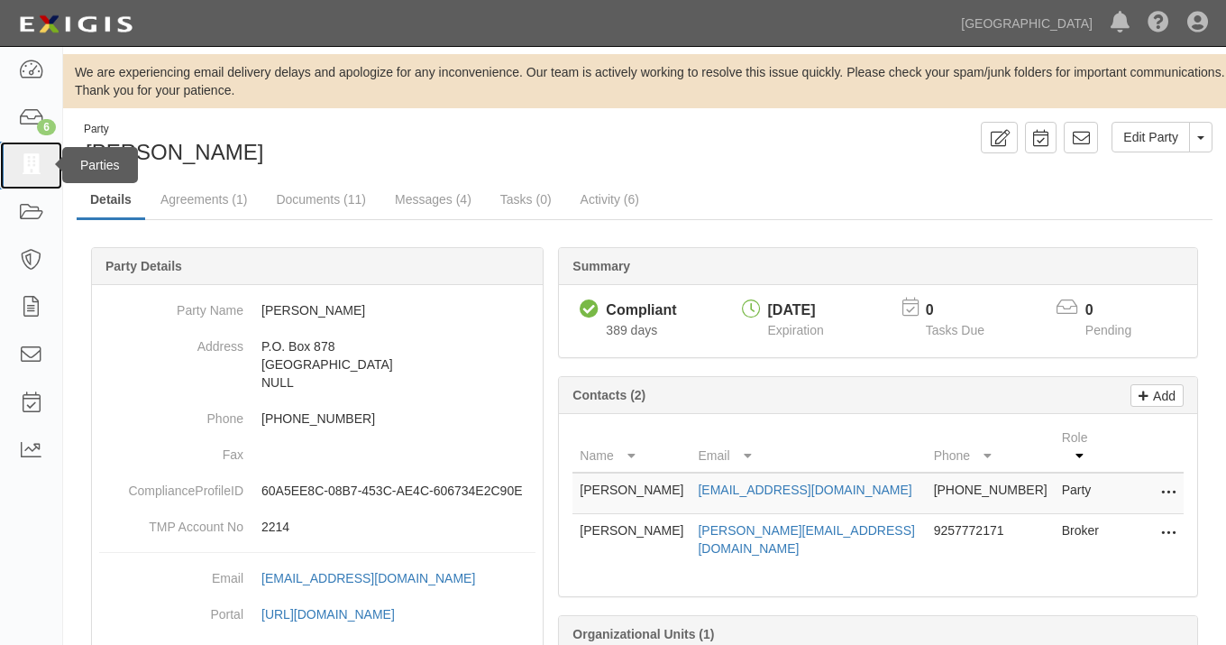
click at [35, 163] on icon at bounding box center [30, 165] width 25 height 21
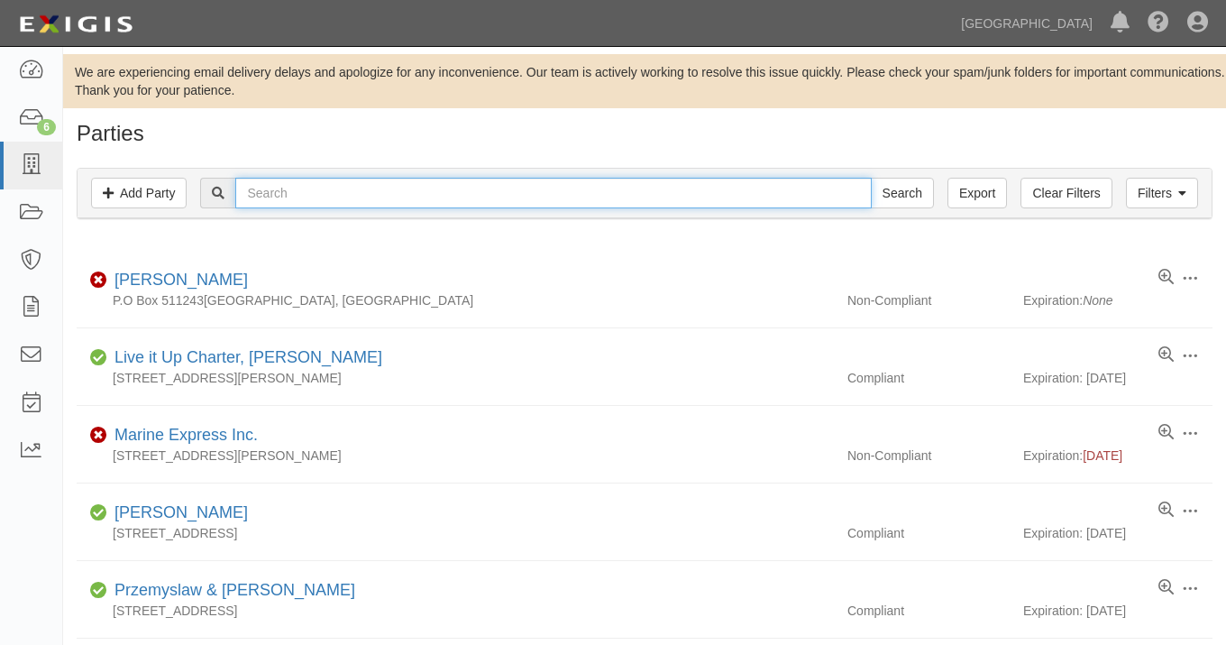
click at [287, 200] on input "text" at bounding box center [553, 193] width 636 height 31
type input "rockford curb"
click at [871, 178] on input "Search" at bounding box center [902, 193] width 63 height 31
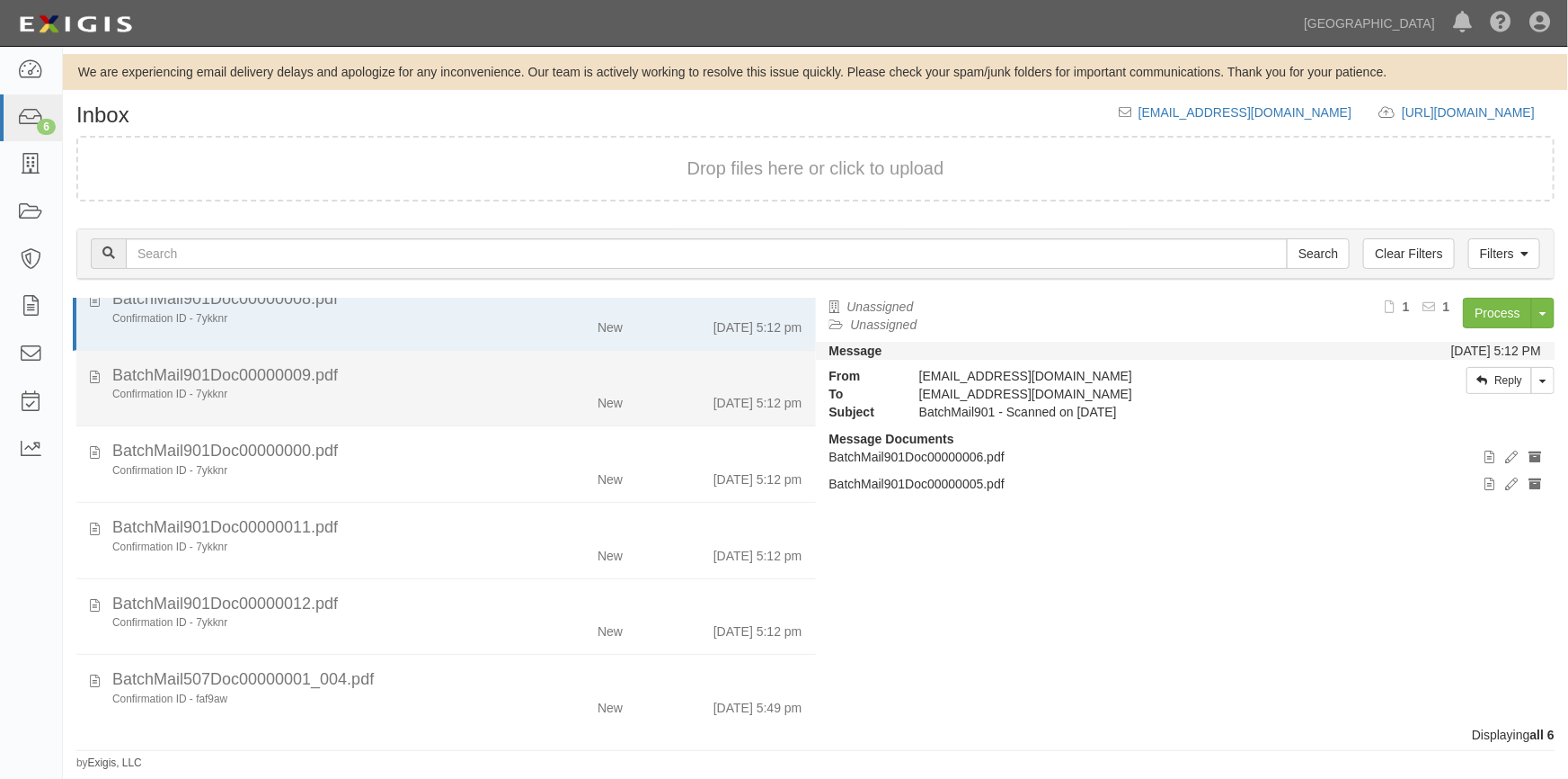
scroll to position [36, 0]
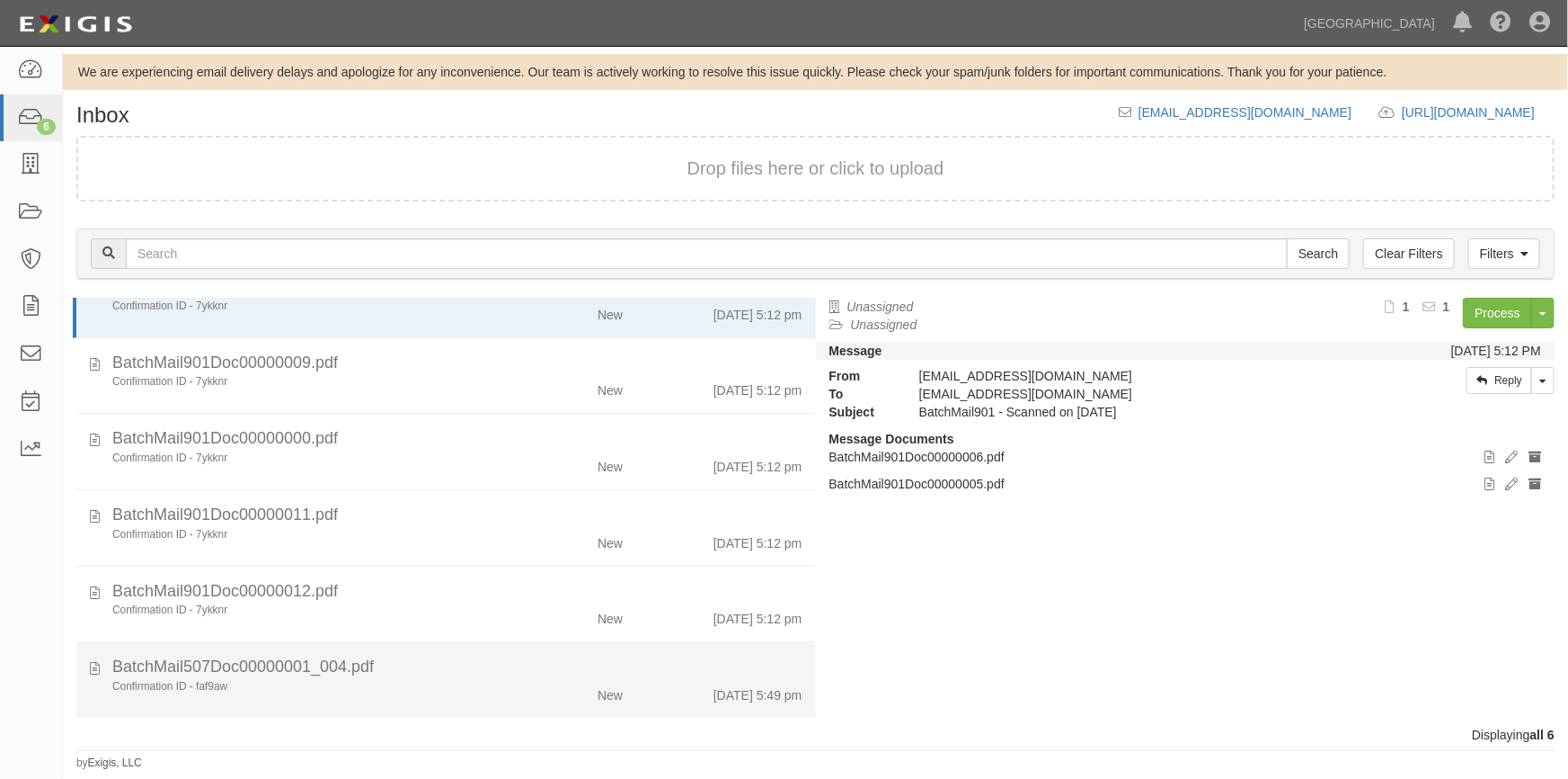
click at [506, 698] on div "Confirmation ID - faf9aw New [DATE] 5:49 pm" at bounding box center [457, 691] width 717 height 25
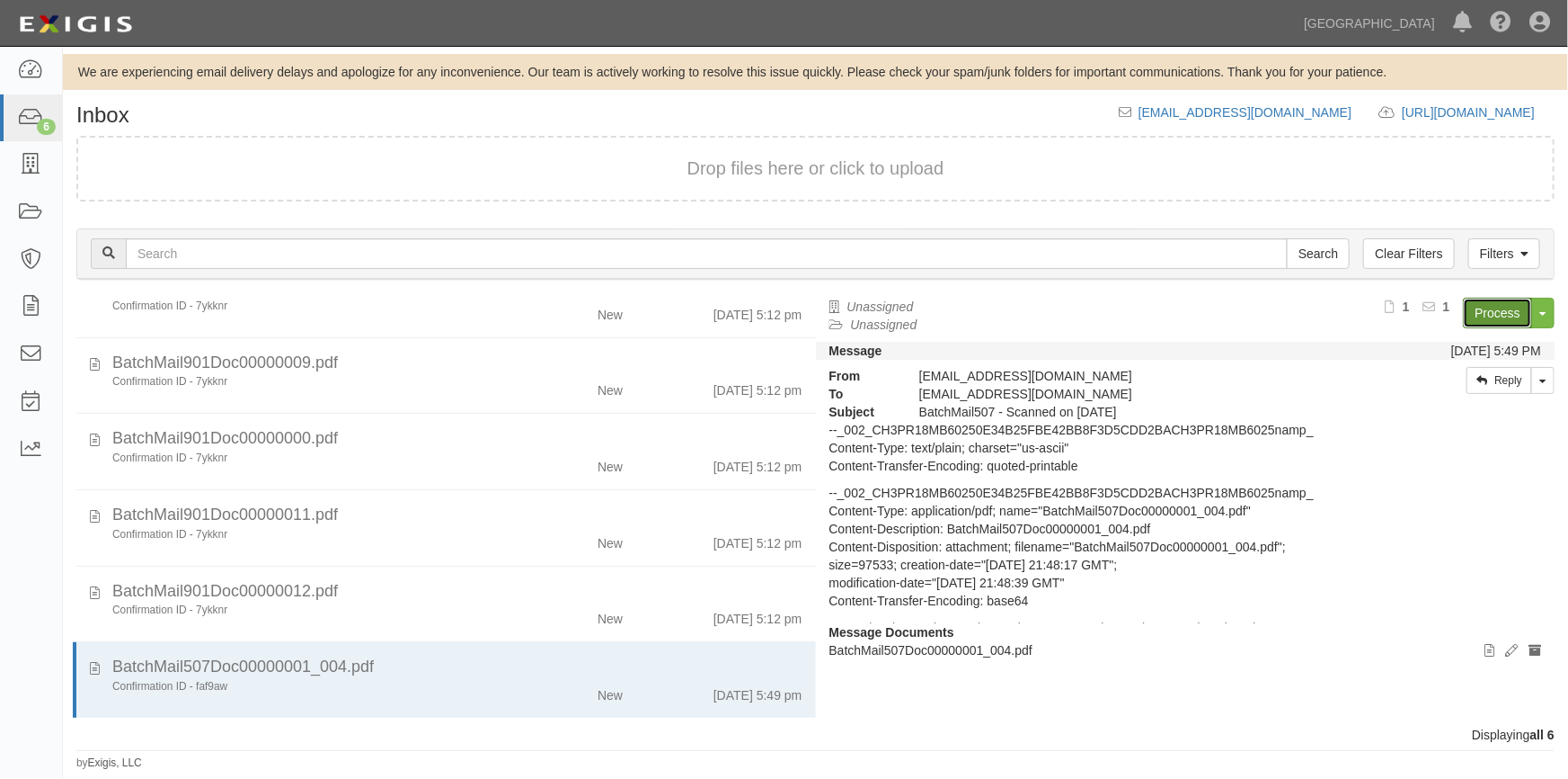
click at [1479, 308] on link "Process" at bounding box center [1497, 312] width 69 height 31
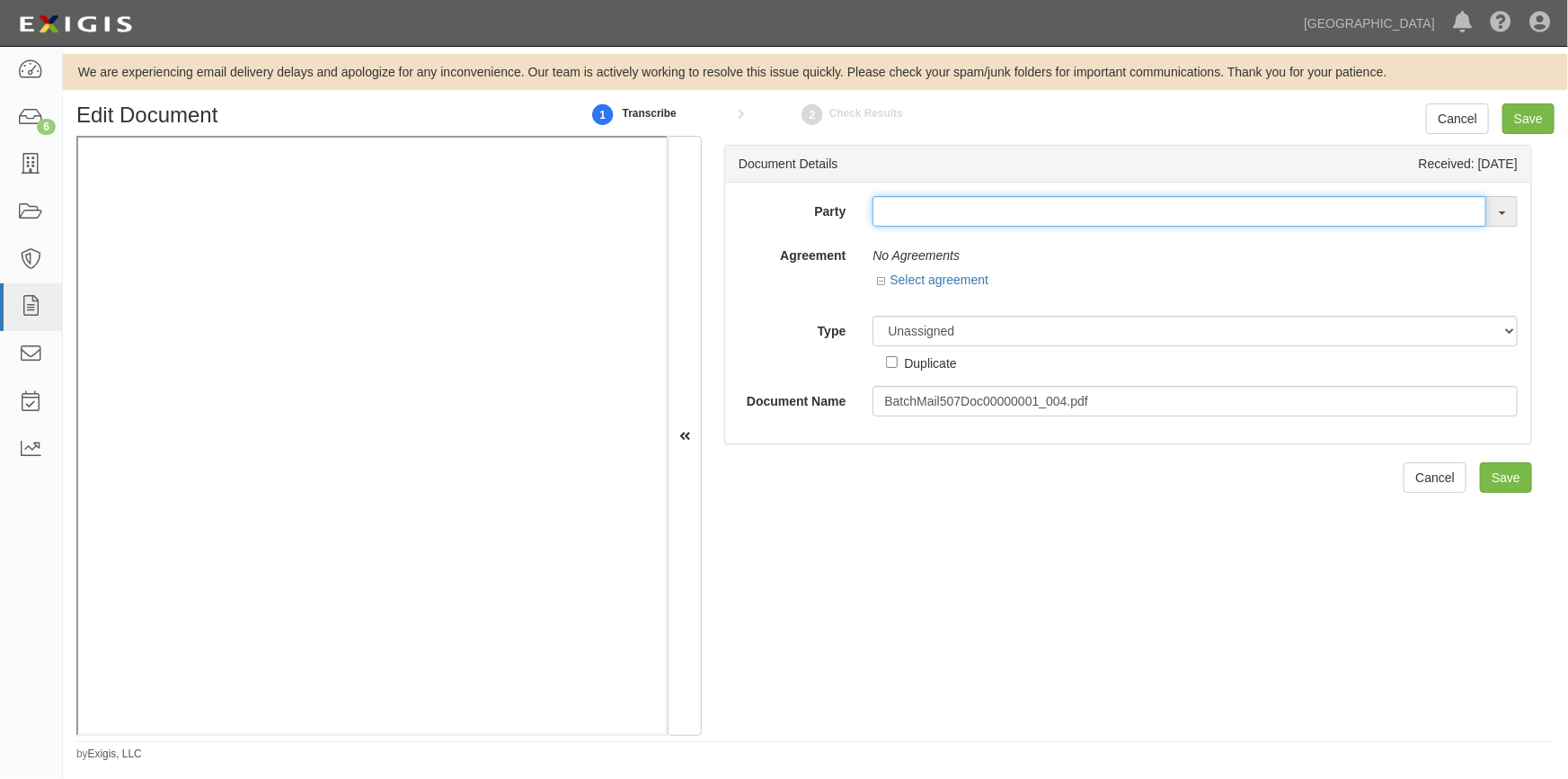
click at [906, 216] on input "text" at bounding box center [1179, 211] width 614 height 31
type input "rockford"
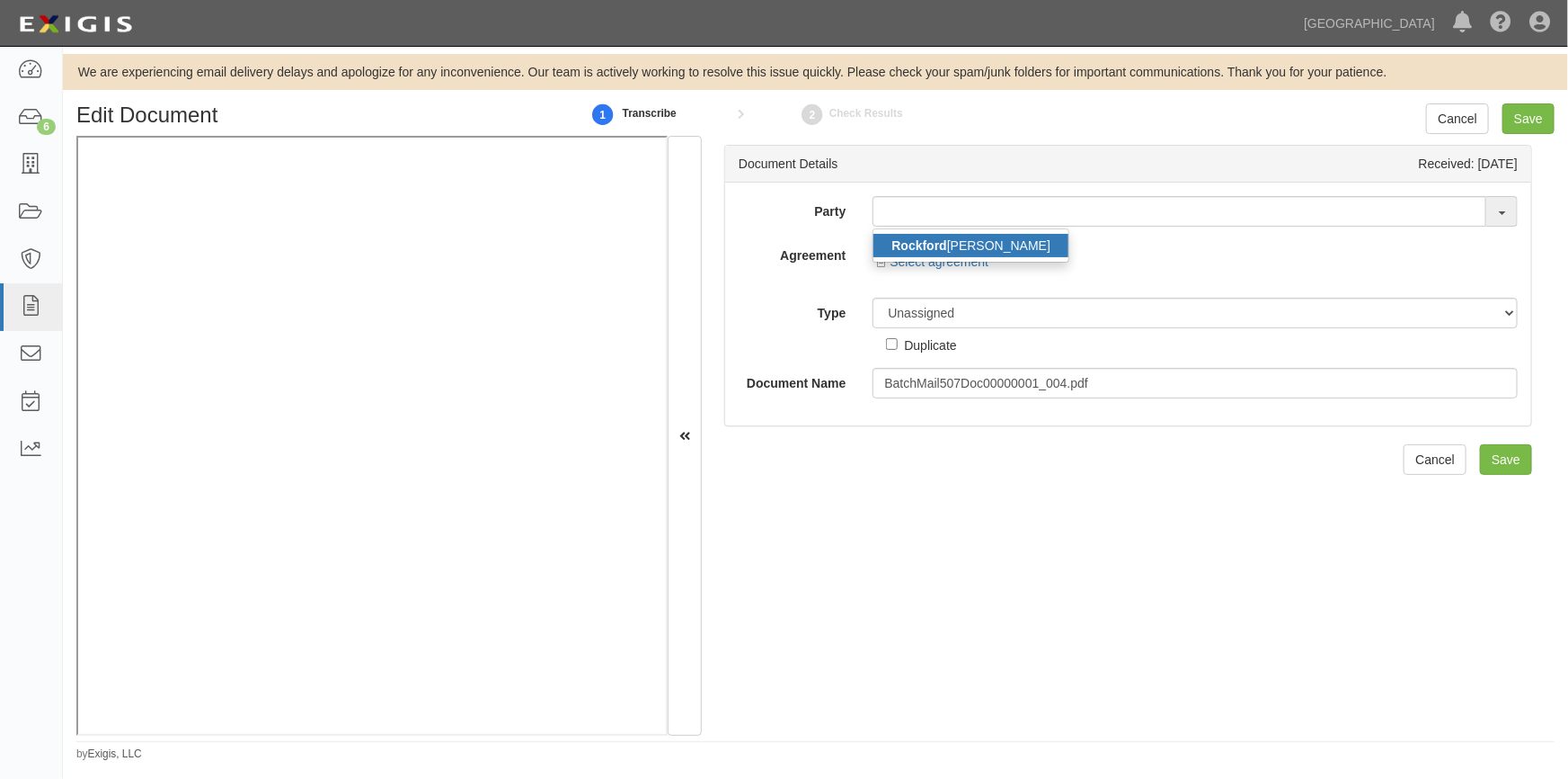
click at [957, 242] on link "Rockford C. Curby" at bounding box center [971, 244] width 195 height 23
type input "Rockford C. Curby"
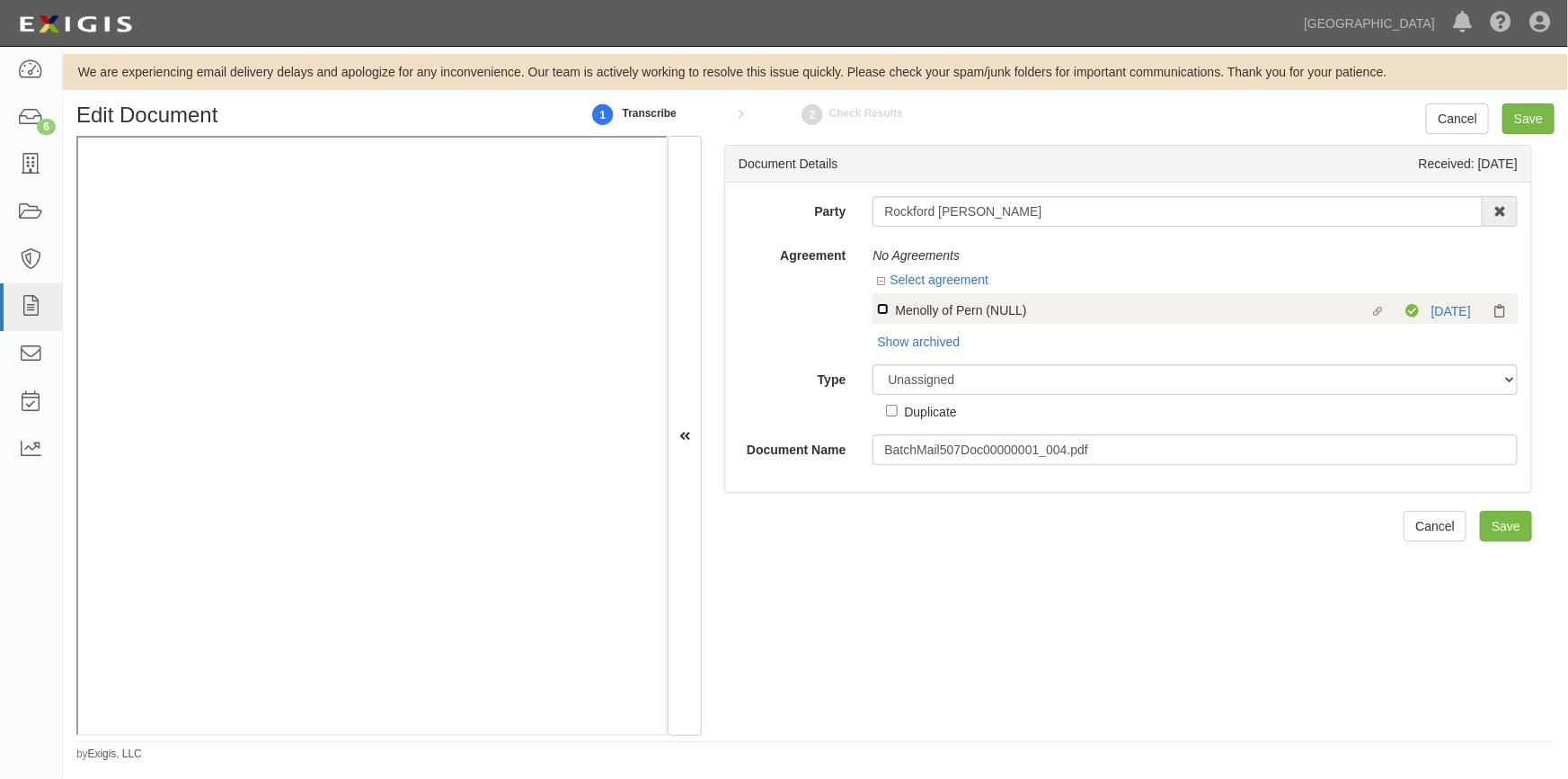
click at [882, 312] on input "Linked agreement Menolly of Pern (NULL) Linked agreement" at bounding box center [883, 309] width 12 height 12
checkbox input "true"
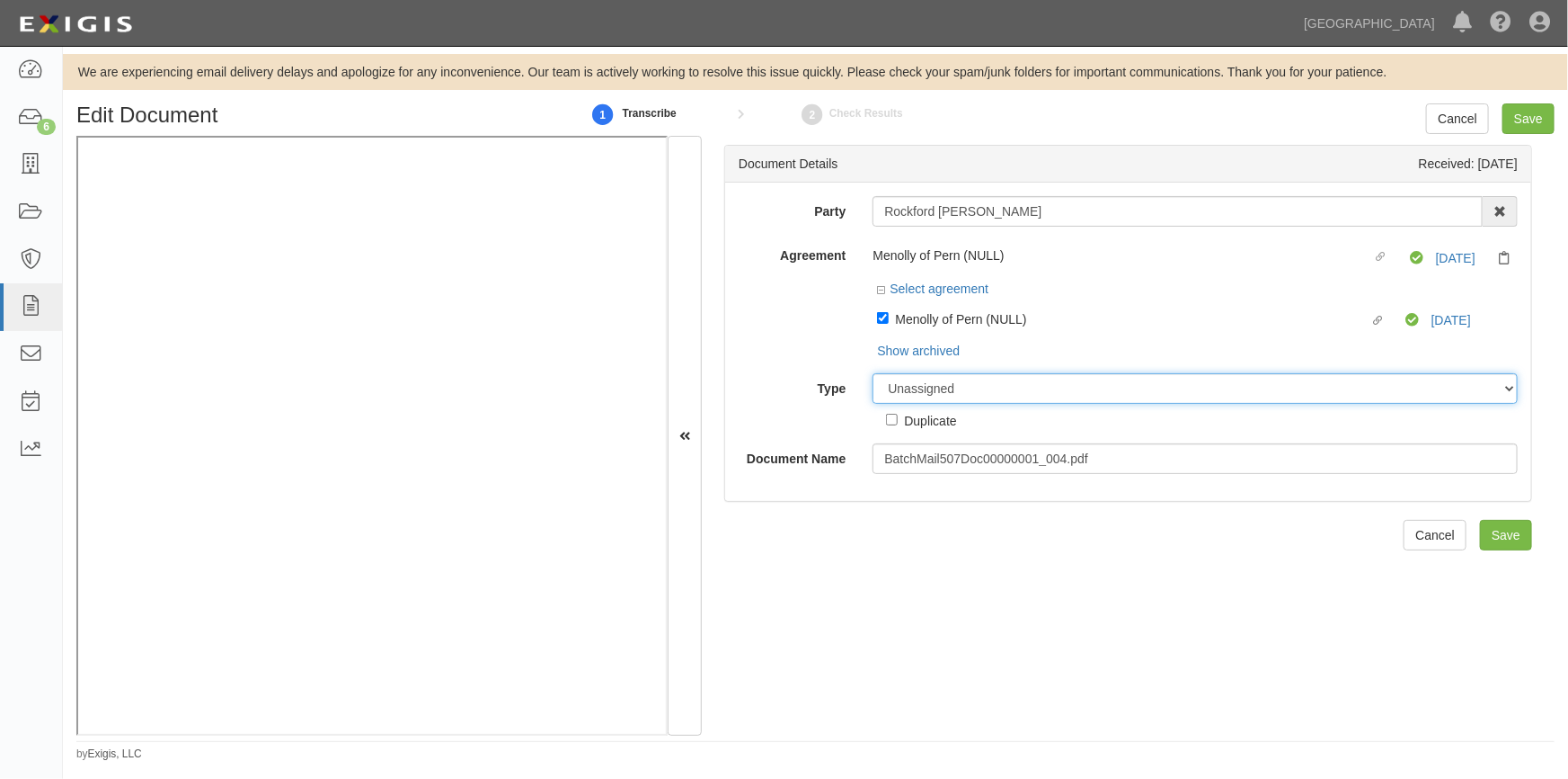
click at [924, 383] on select "Unassigned Binder Cancellation Notice Certificate Contract Endorsement Insuranc…" at bounding box center [1194, 388] width 645 height 31
select select "OtherDetail"
click at [872, 374] on select "Unassigned Binder Cancellation Notice Certificate Contract Endorsement Insuranc…" at bounding box center [1194, 388] width 645 height 31
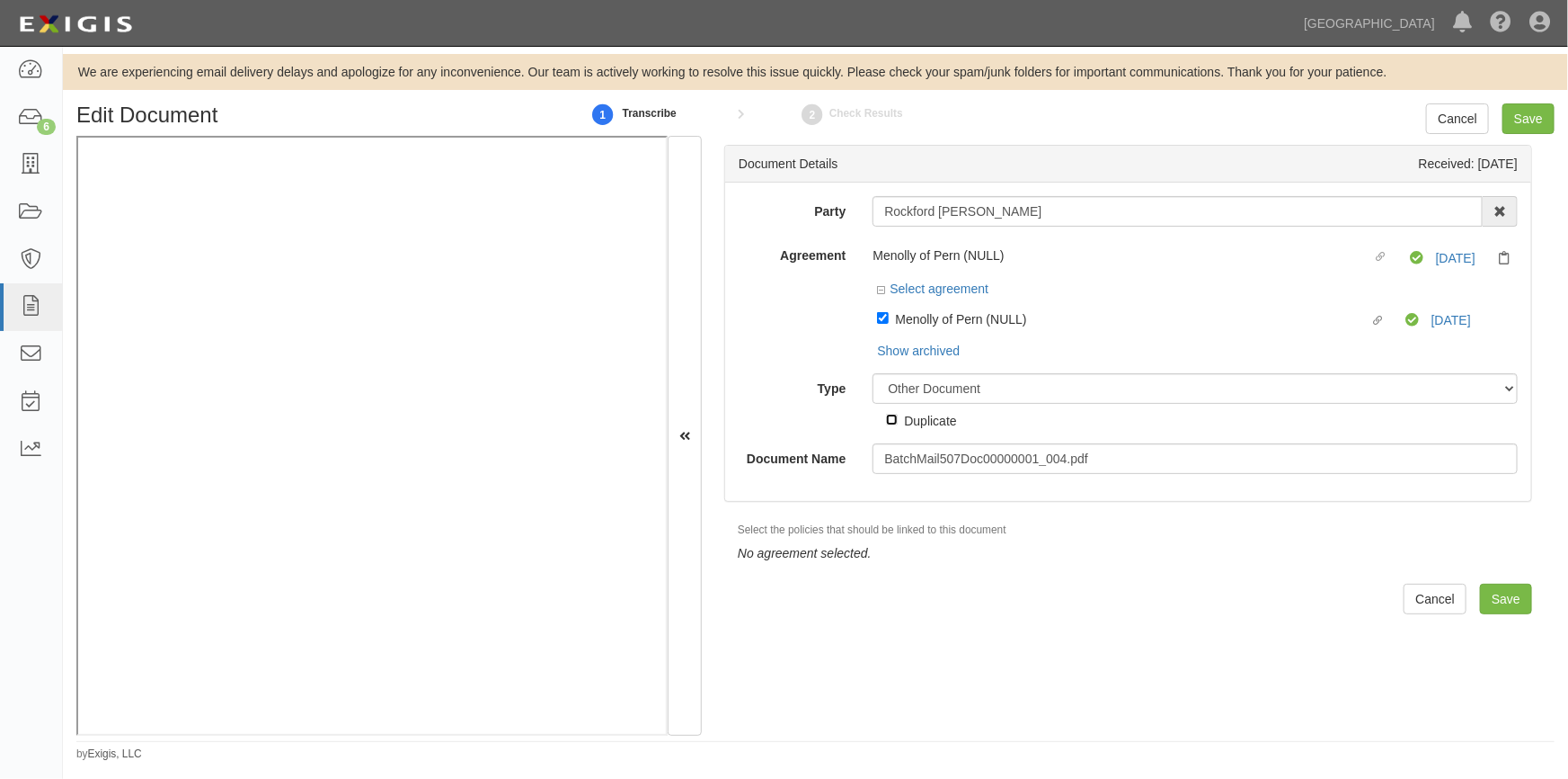
click at [893, 422] on input "Duplicate" at bounding box center [892, 420] width 12 height 12
checkbox input "true"
click at [1528, 115] on input "Save" at bounding box center [1528, 119] width 52 height 31
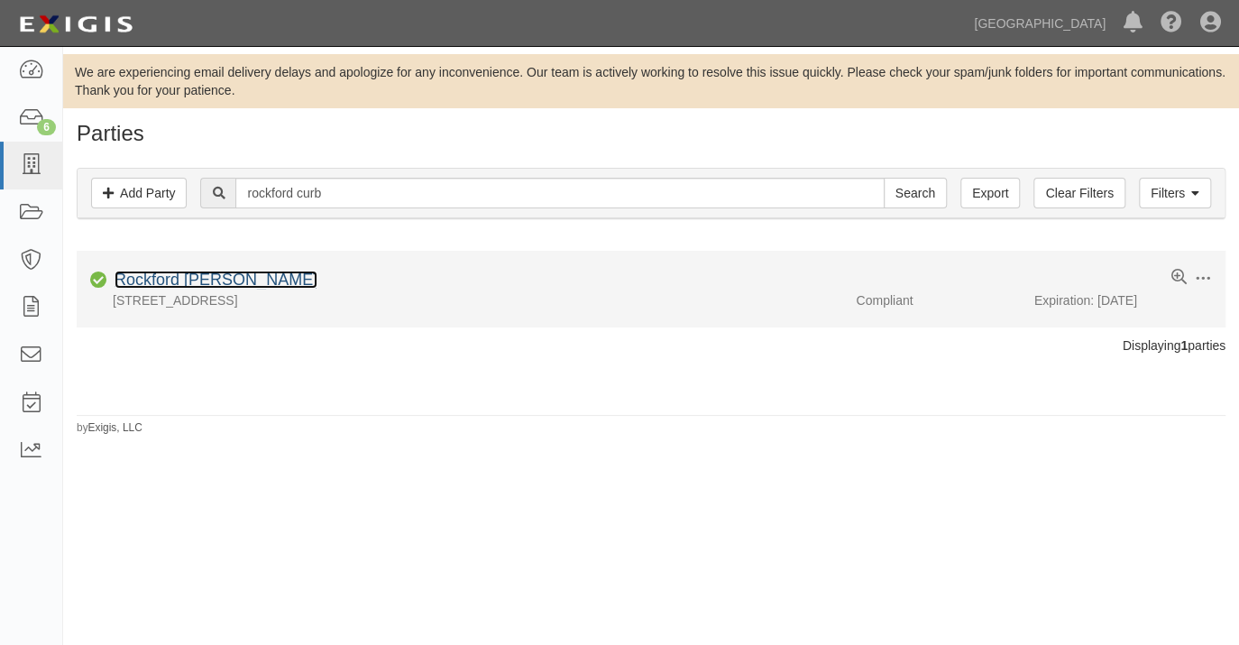
click at [194, 284] on link "Rockford [PERSON_NAME]" at bounding box center [216, 279] width 203 height 18
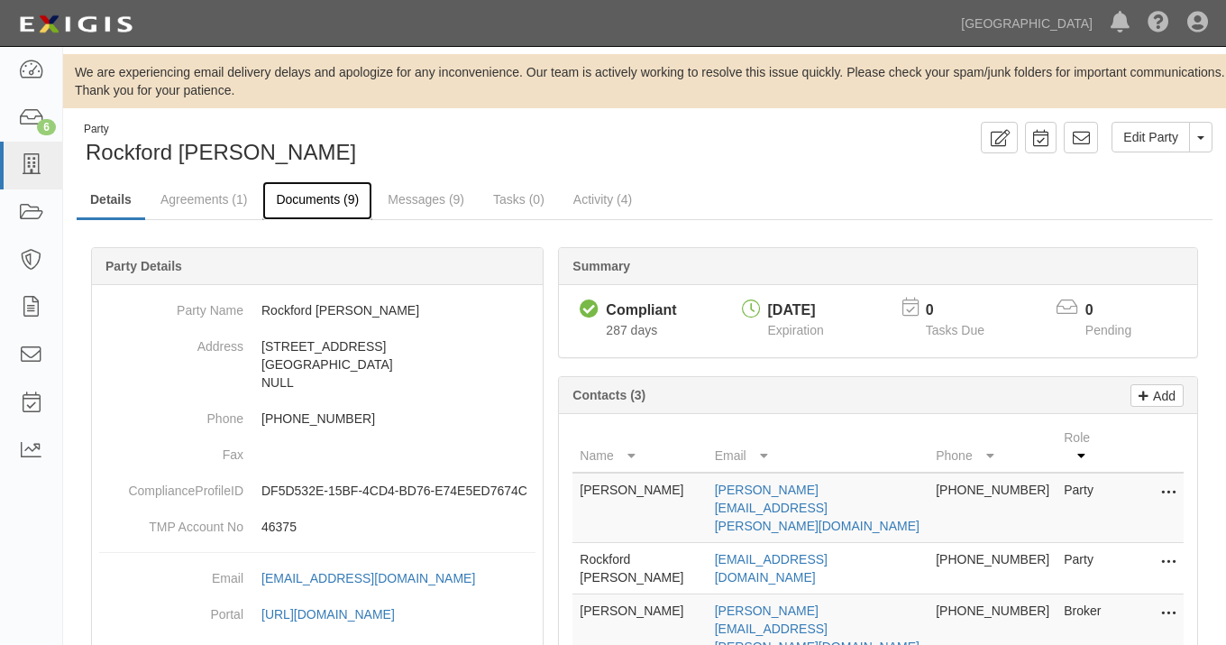
click at [289, 202] on link "Documents (9)" at bounding box center [317, 200] width 110 height 39
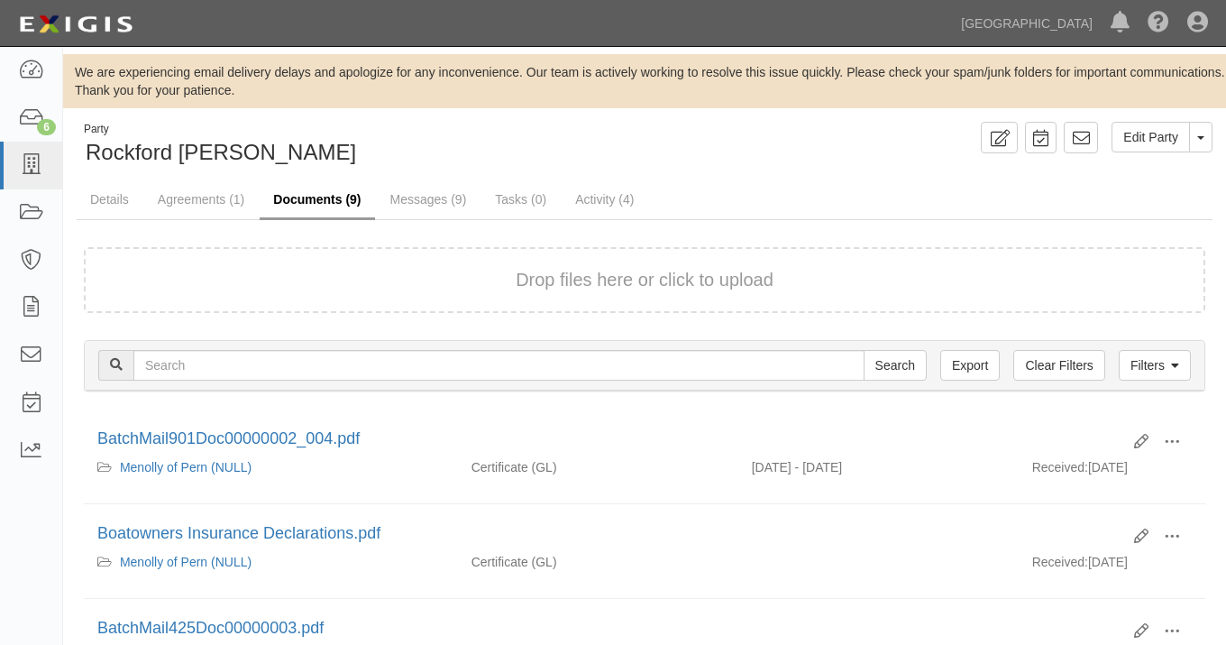
click at [291, 204] on link "Documents (9)" at bounding box center [317, 200] width 115 height 39
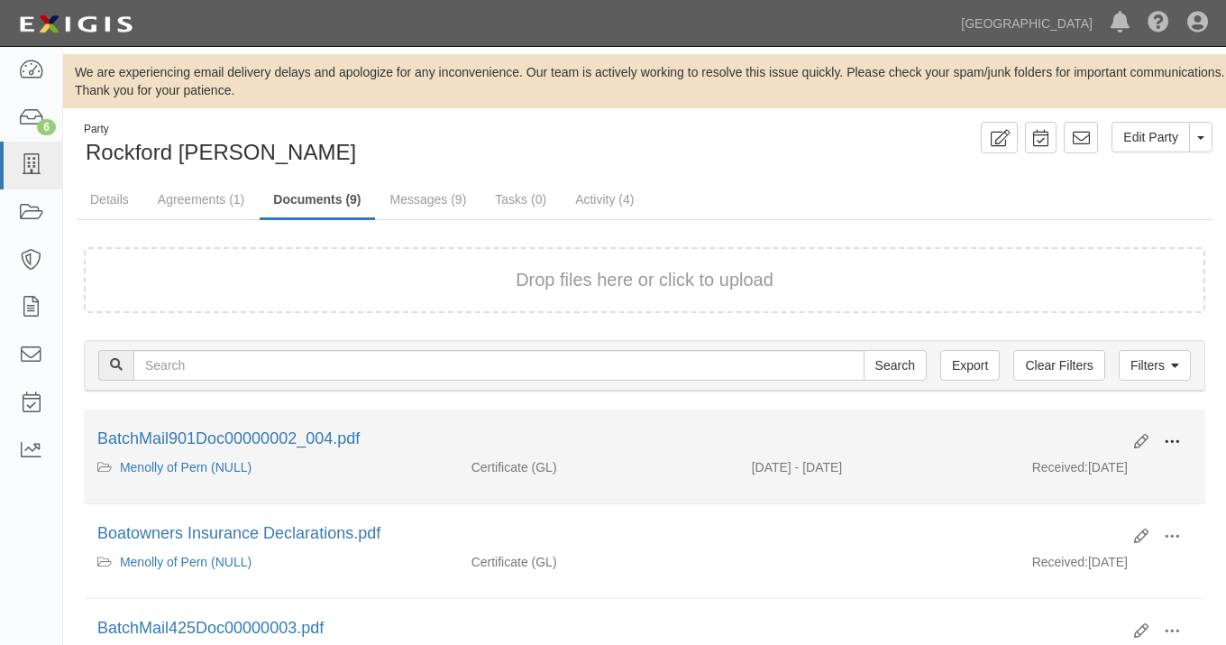
click at [1173, 438] on span at bounding box center [1172, 442] width 16 height 16
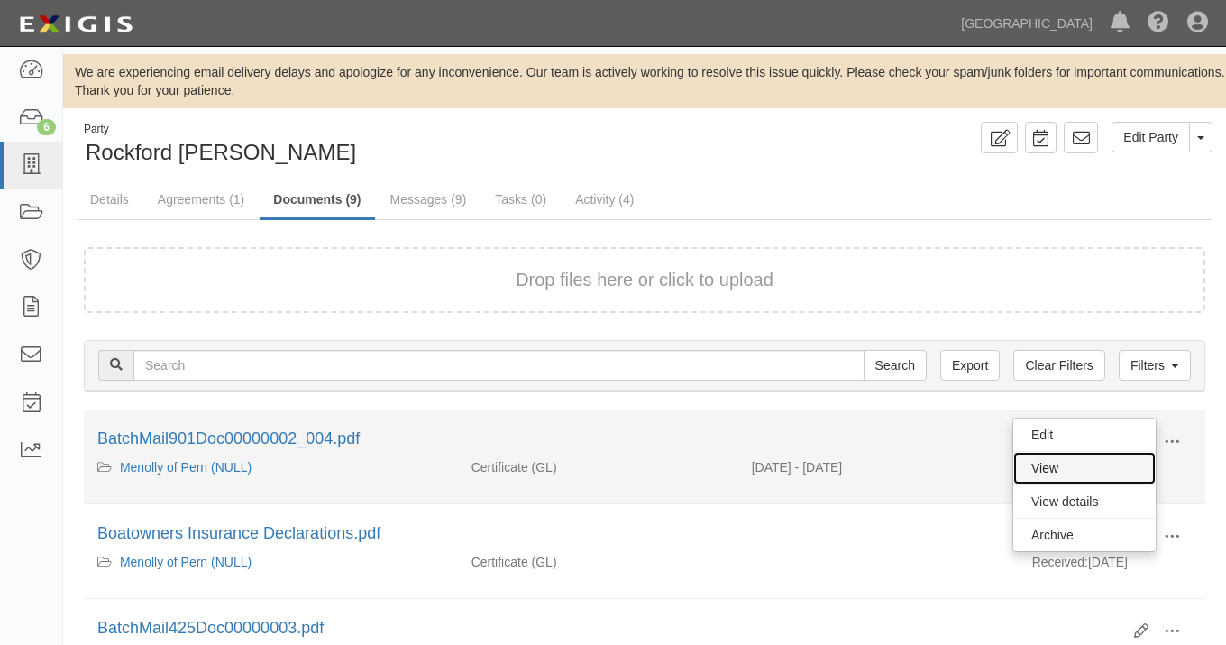
click at [1047, 472] on link "View" at bounding box center [1084, 468] width 142 height 32
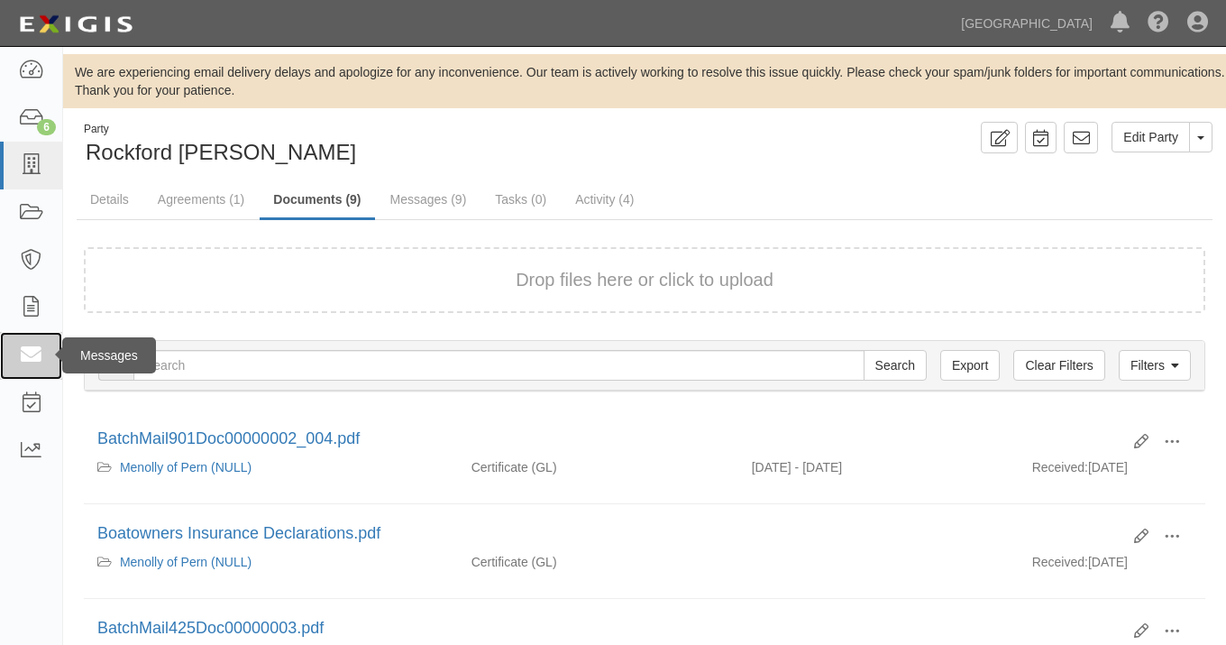
click at [33, 341] on link at bounding box center [31, 356] width 62 height 48
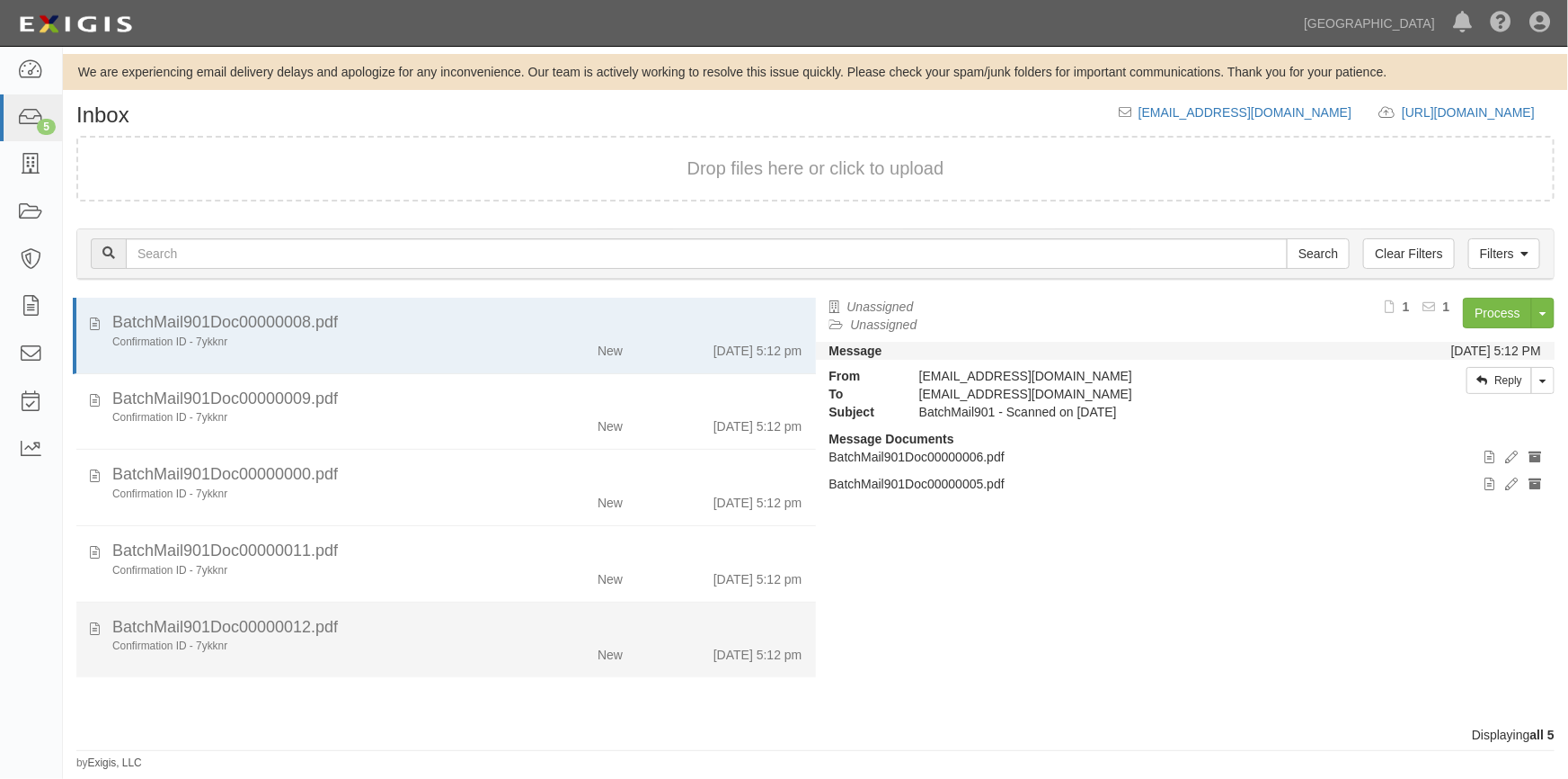
click at [538, 652] on div "New" at bounding box center [576, 650] width 120 height 25
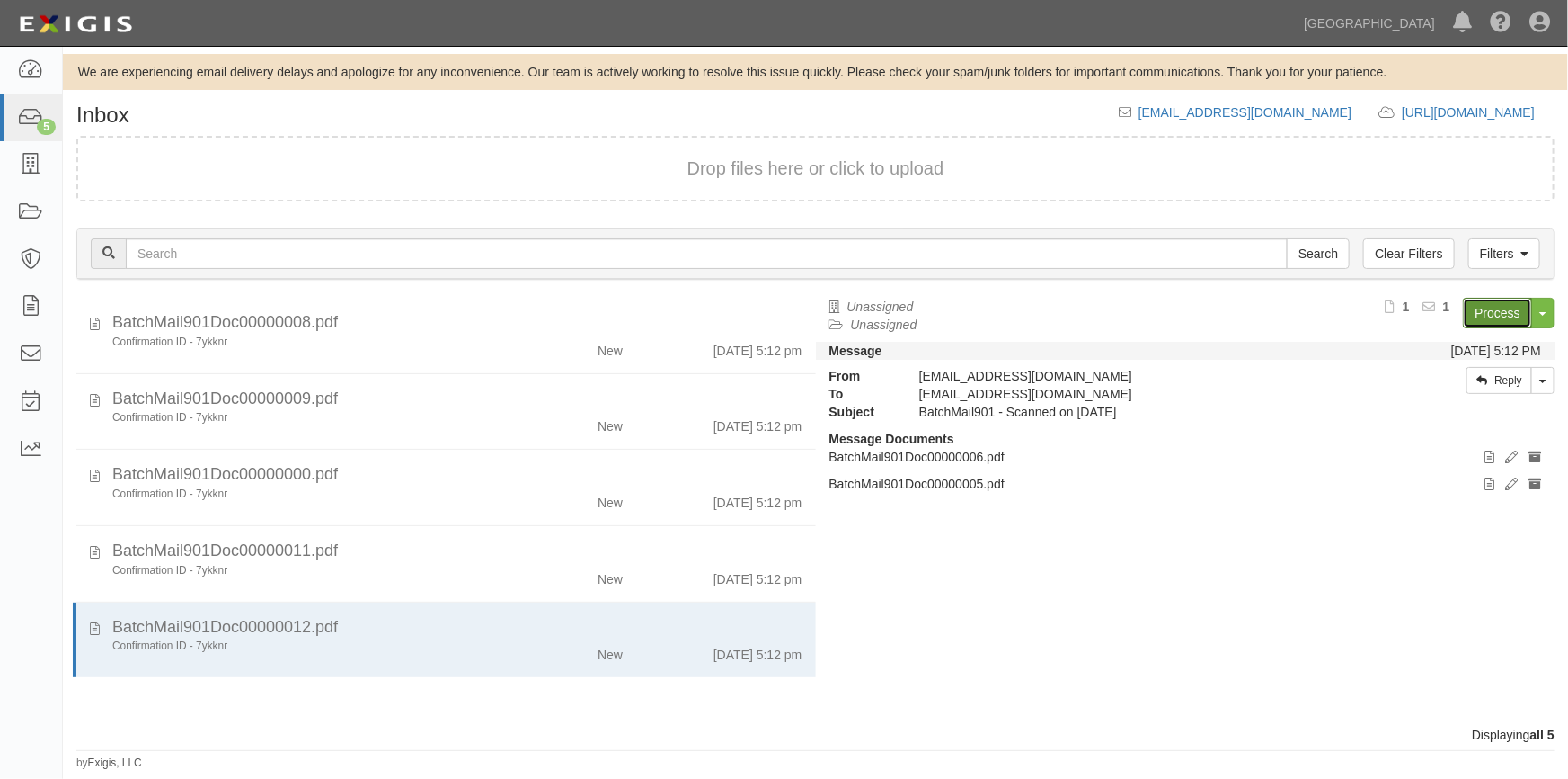
click at [1492, 297] on link "Process" at bounding box center [1497, 312] width 69 height 31
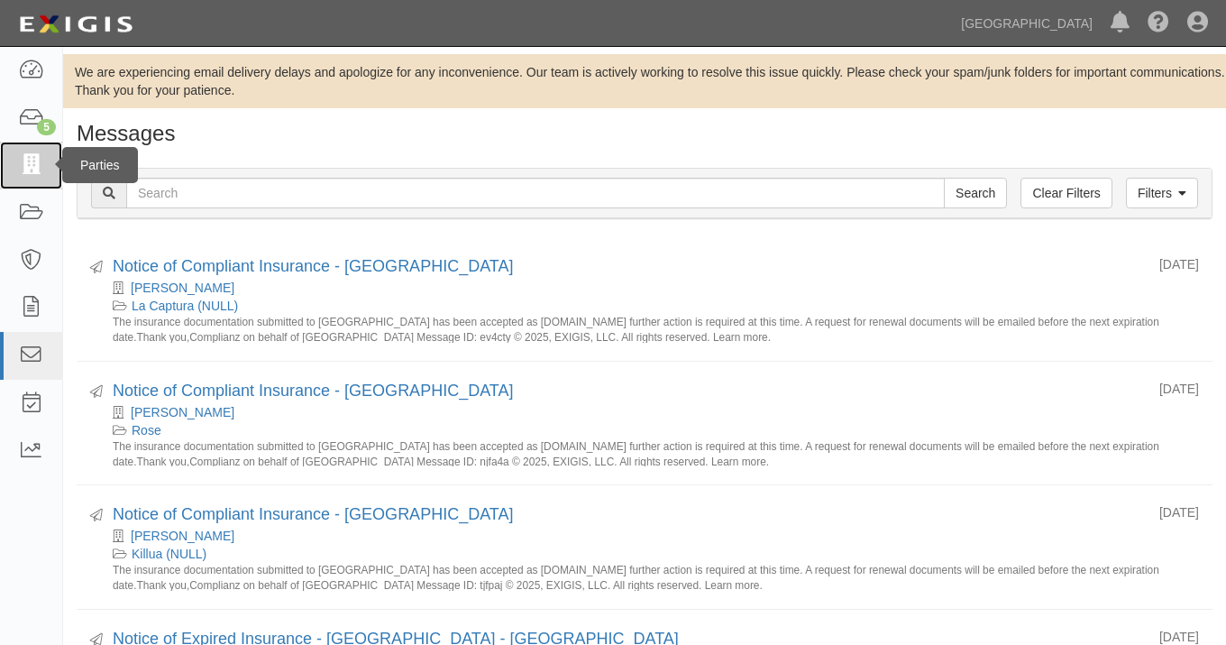
click at [32, 165] on icon at bounding box center [30, 165] width 25 height 21
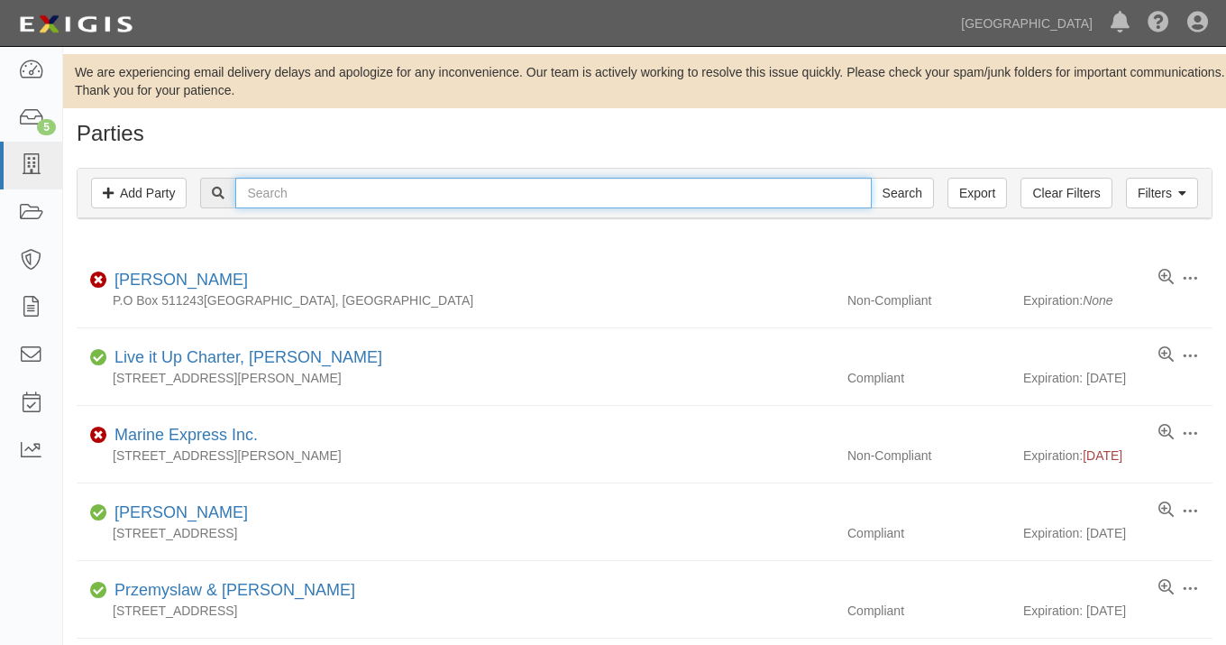
click at [342, 195] on input "text" at bounding box center [553, 193] width 636 height 31
type input "melvin d seals"
click at [871, 178] on input "Search" at bounding box center [902, 193] width 63 height 31
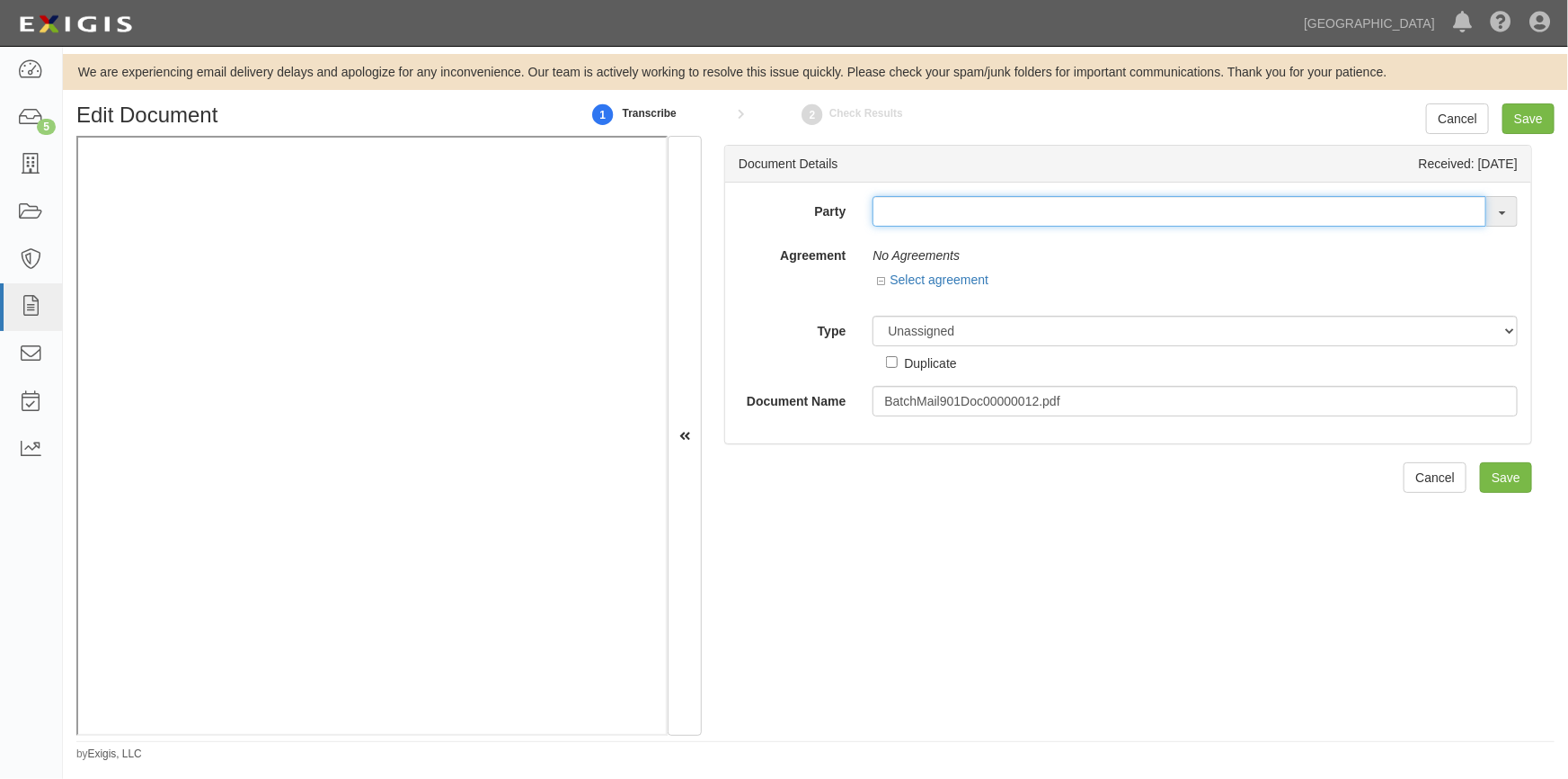
click at [908, 207] on input "text" at bounding box center [1179, 211] width 614 height 31
type input "[PERSON_NAME]"
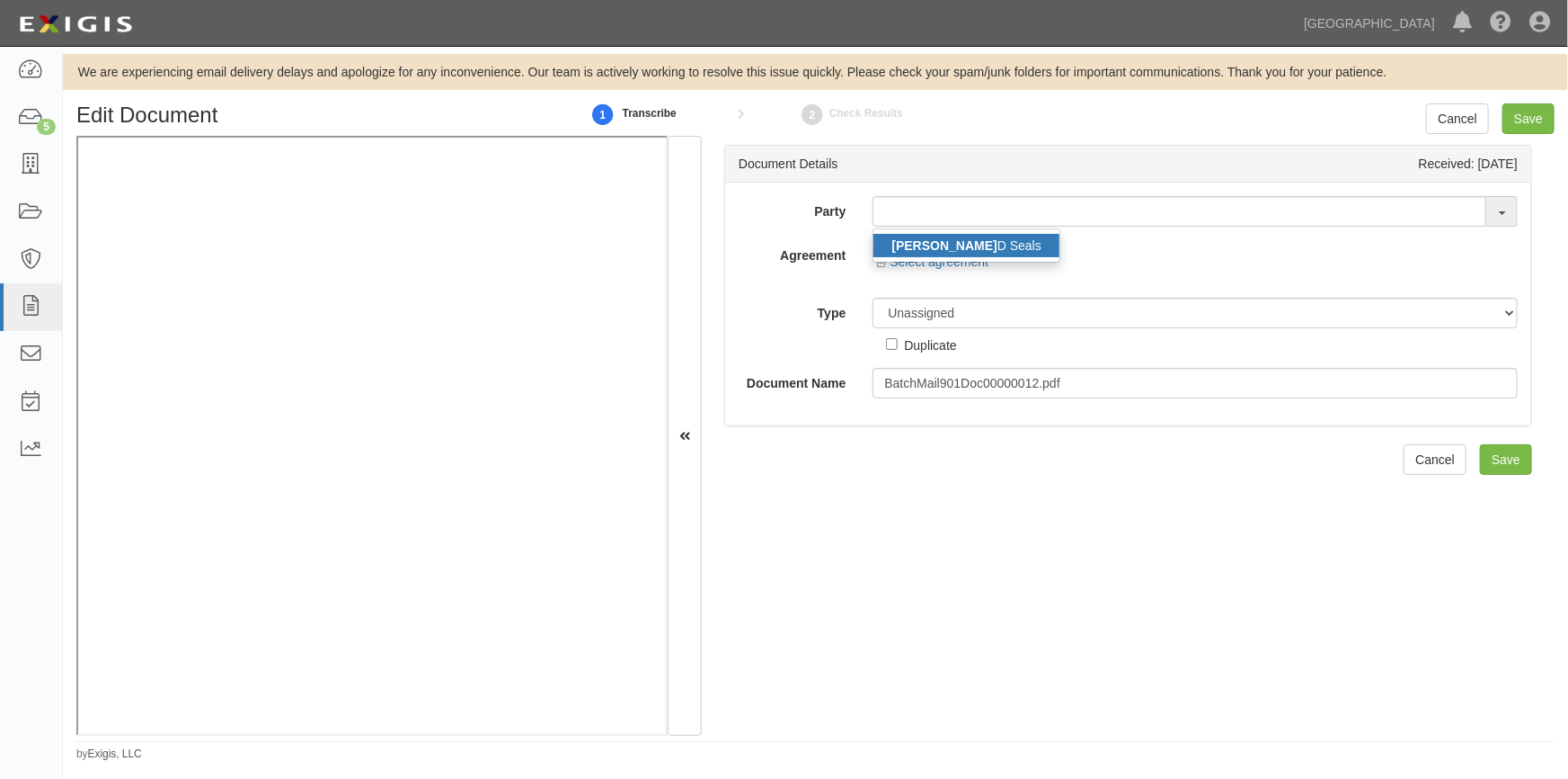
click at [918, 248] on strong "[PERSON_NAME]" at bounding box center [943, 245] width 105 height 14
type input "[PERSON_NAME]"
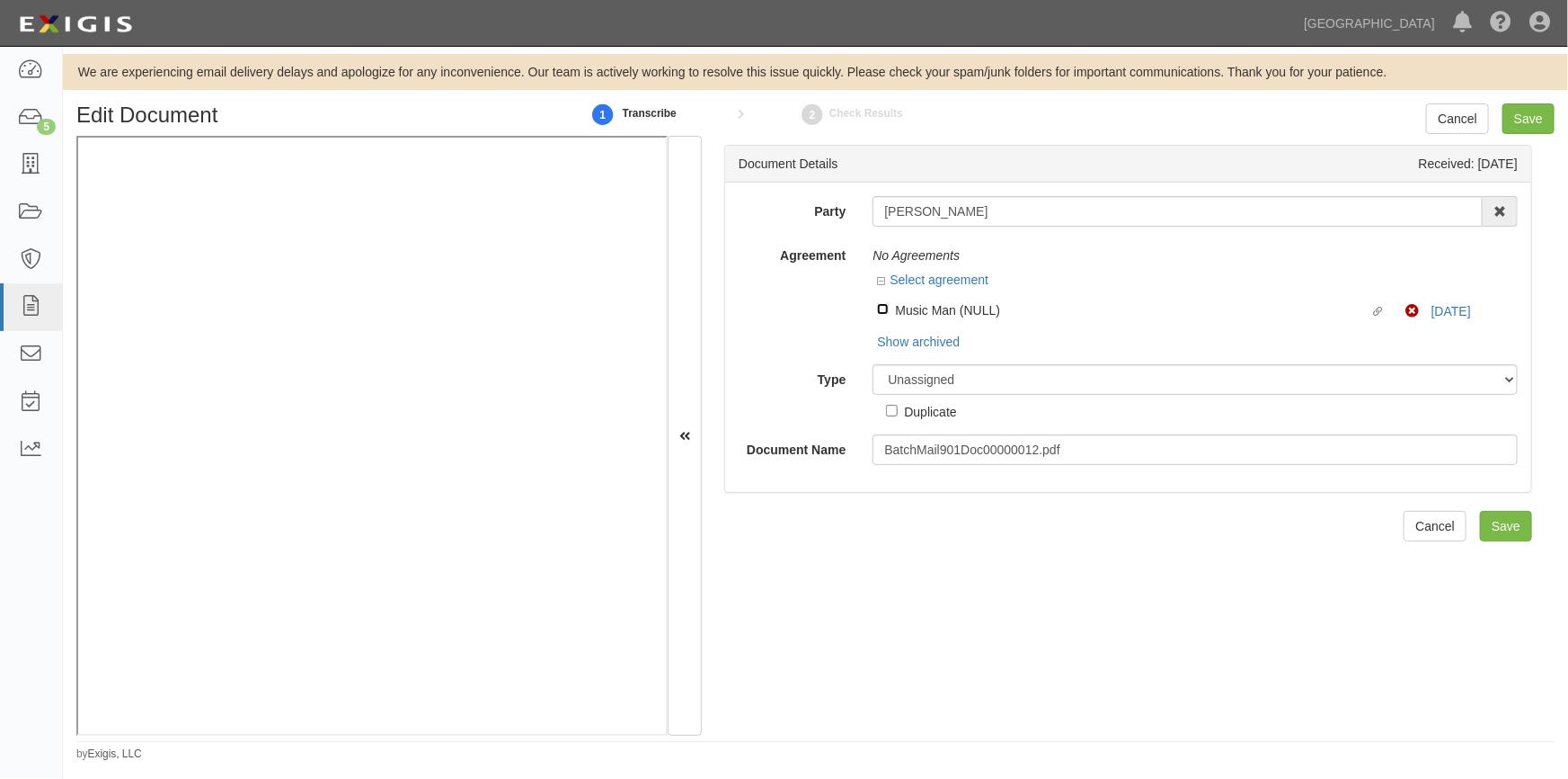
click at [877, 314] on input "Linked agreement Music Man (NULL) Linked agreement" at bounding box center [883, 309] width 12 height 12
checkbox input "true"
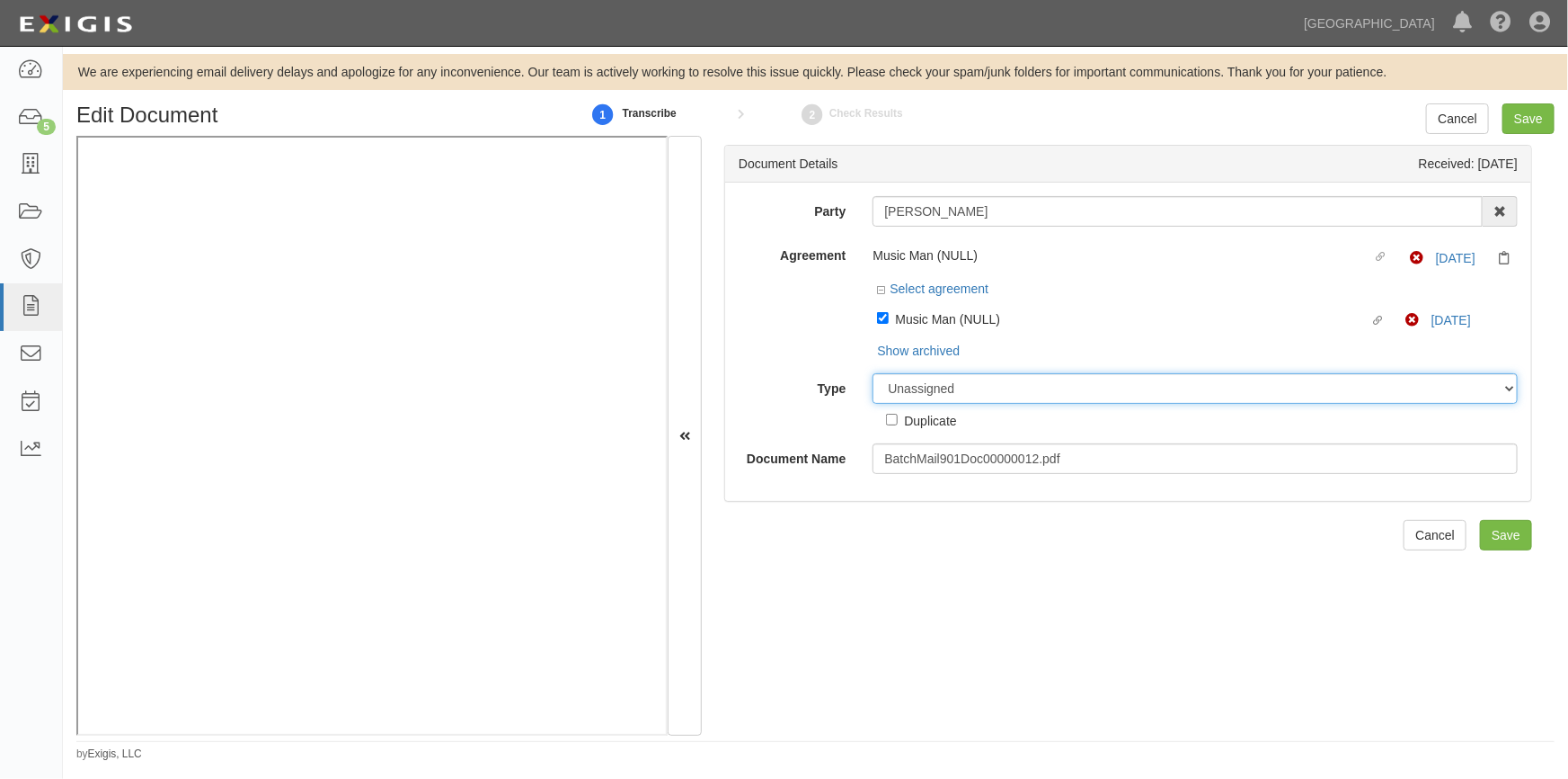
click at [949, 391] on select "Unassigned Binder Cancellation Notice Certificate Contract Endorsement Insuranc…" at bounding box center [1194, 388] width 645 height 31
select select "CertificateDetail"
click at [872, 374] on select "Unassigned Binder Cancellation Notice Certificate Contract Endorsement Insuranc…" at bounding box center [1194, 388] width 645 height 31
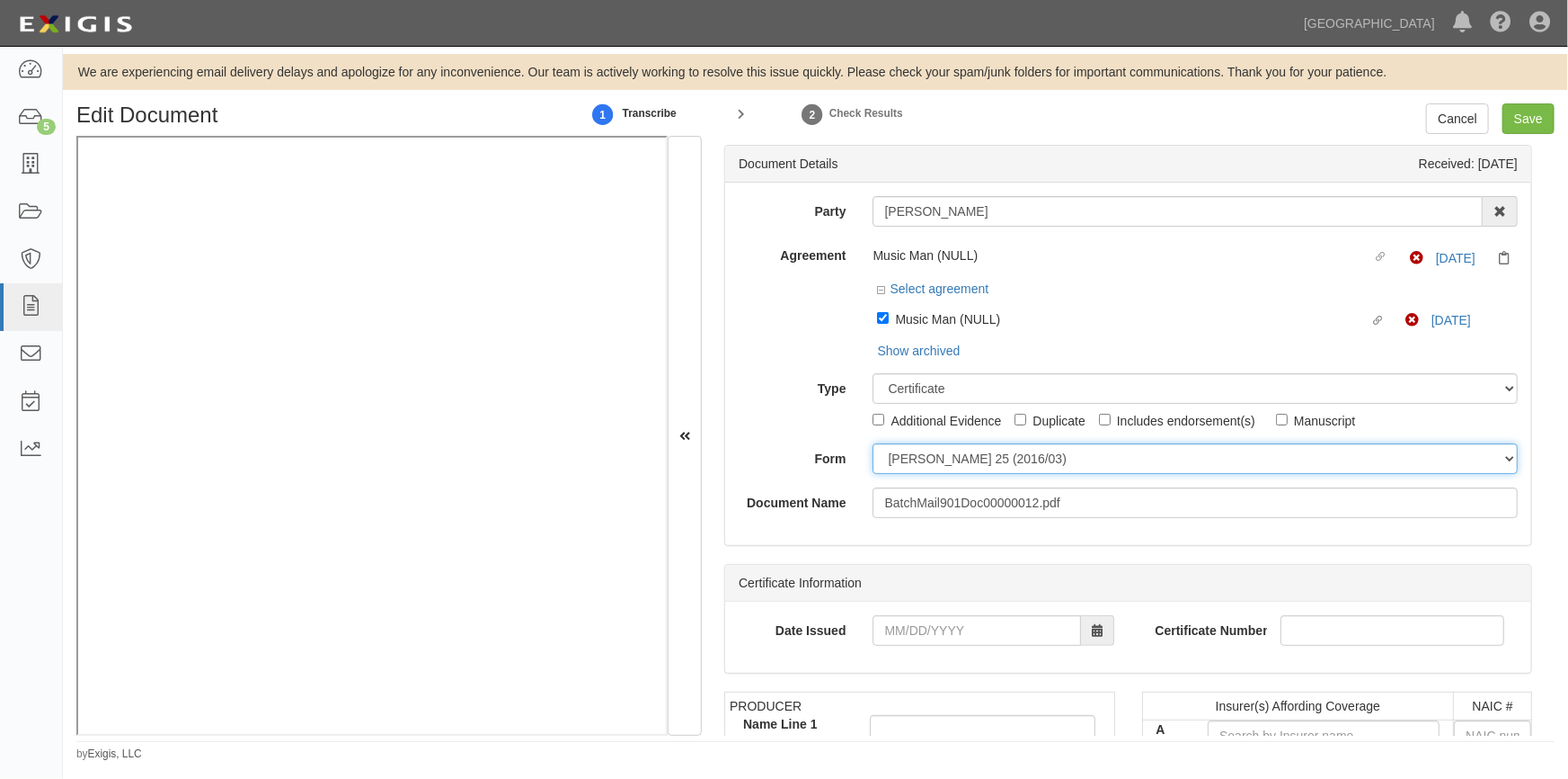
click at [893, 458] on select "ACORD 25 (2016/03) ACORD 101 ACORD 855 NY (2014/05) General" at bounding box center [1194, 458] width 645 height 31
select select "GeneralFormDetail"
click at [872, 444] on select "ACORD 25 (2016/03) ACORD 101 ACORD 855 NY (2014/05) General" at bounding box center [1194, 458] width 645 height 31
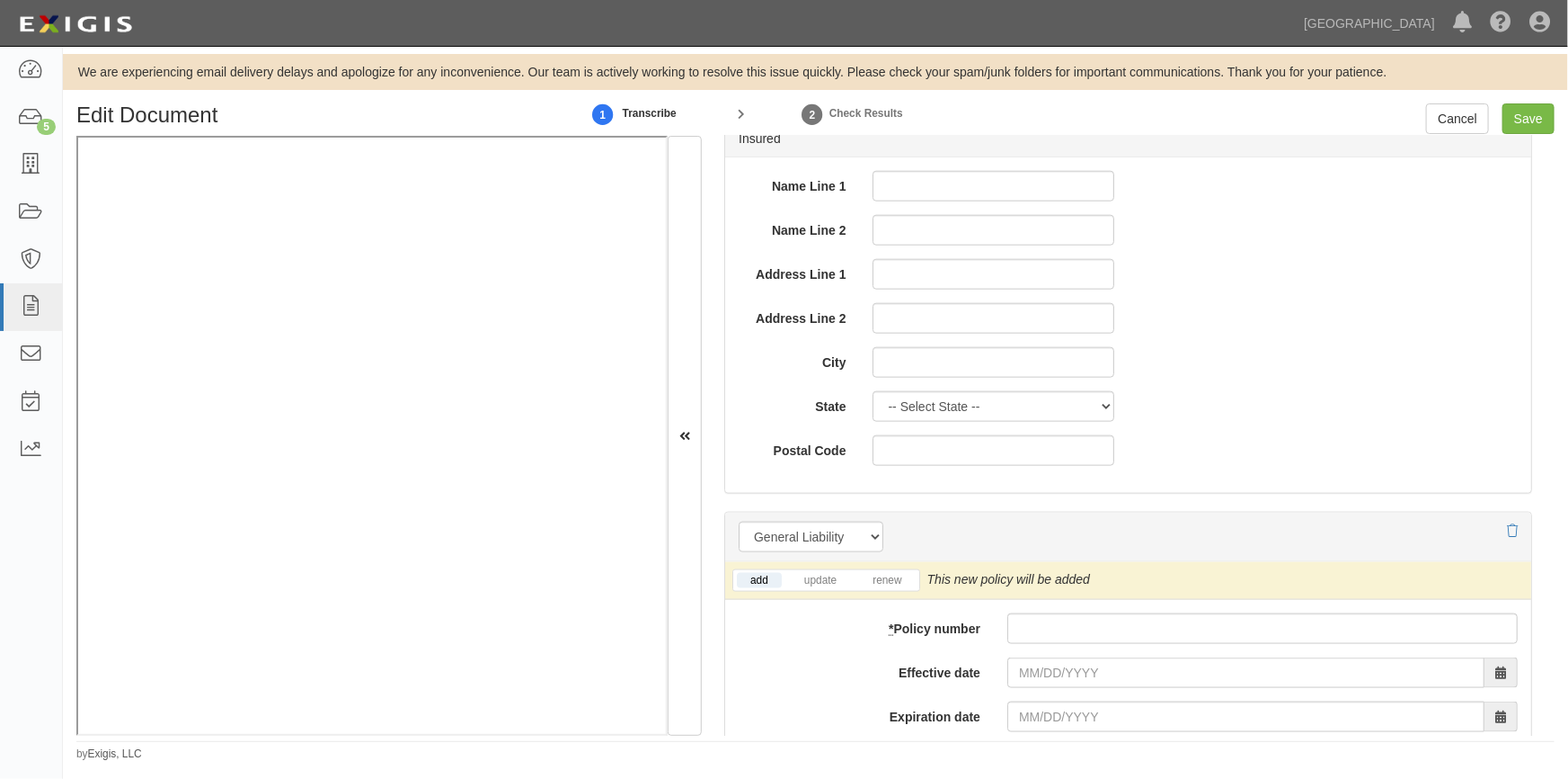
scroll to position [1062, 0]
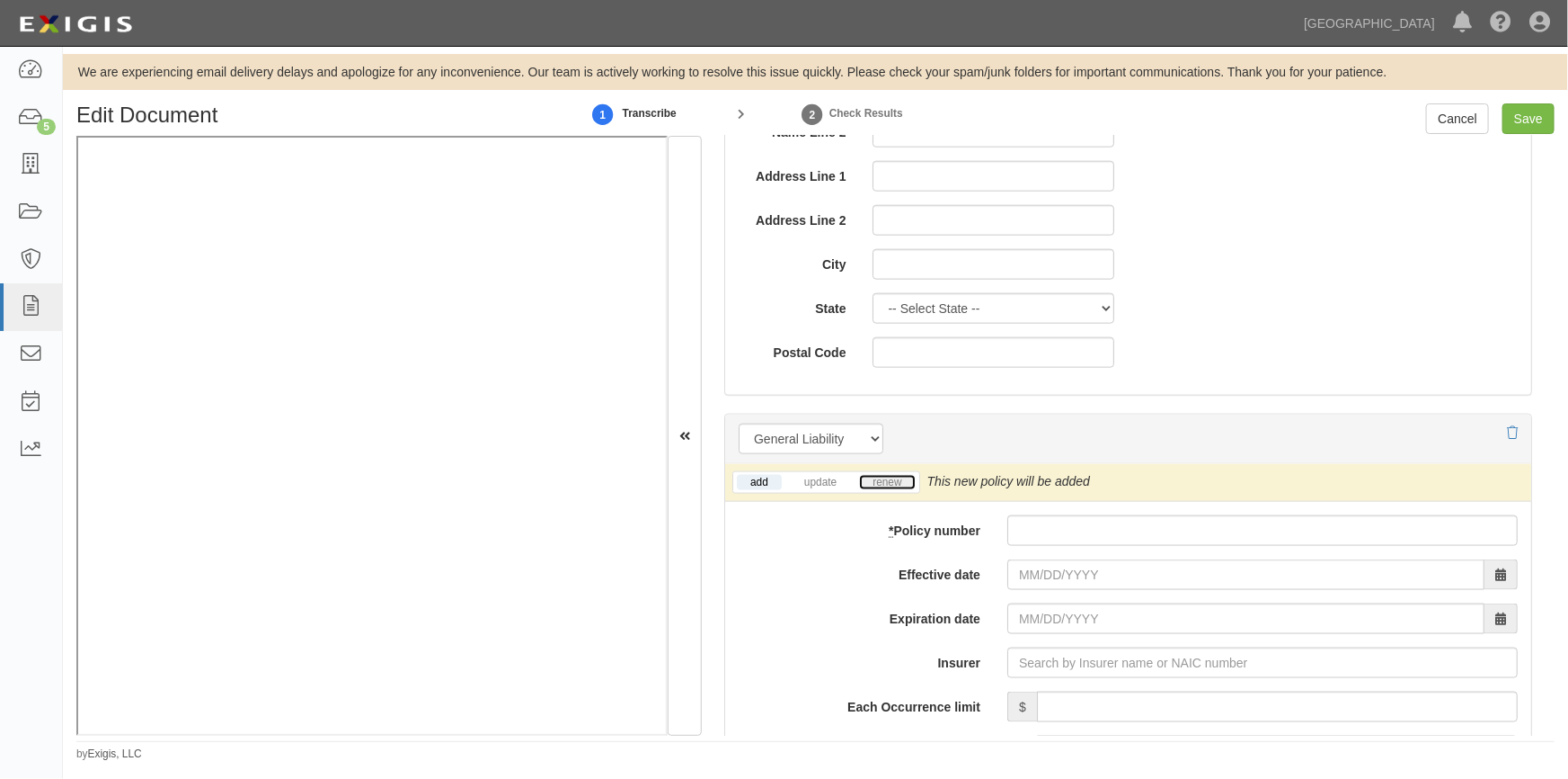
click at [882, 475] on link "renew" at bounding box center [887, 482] width 56 height 15
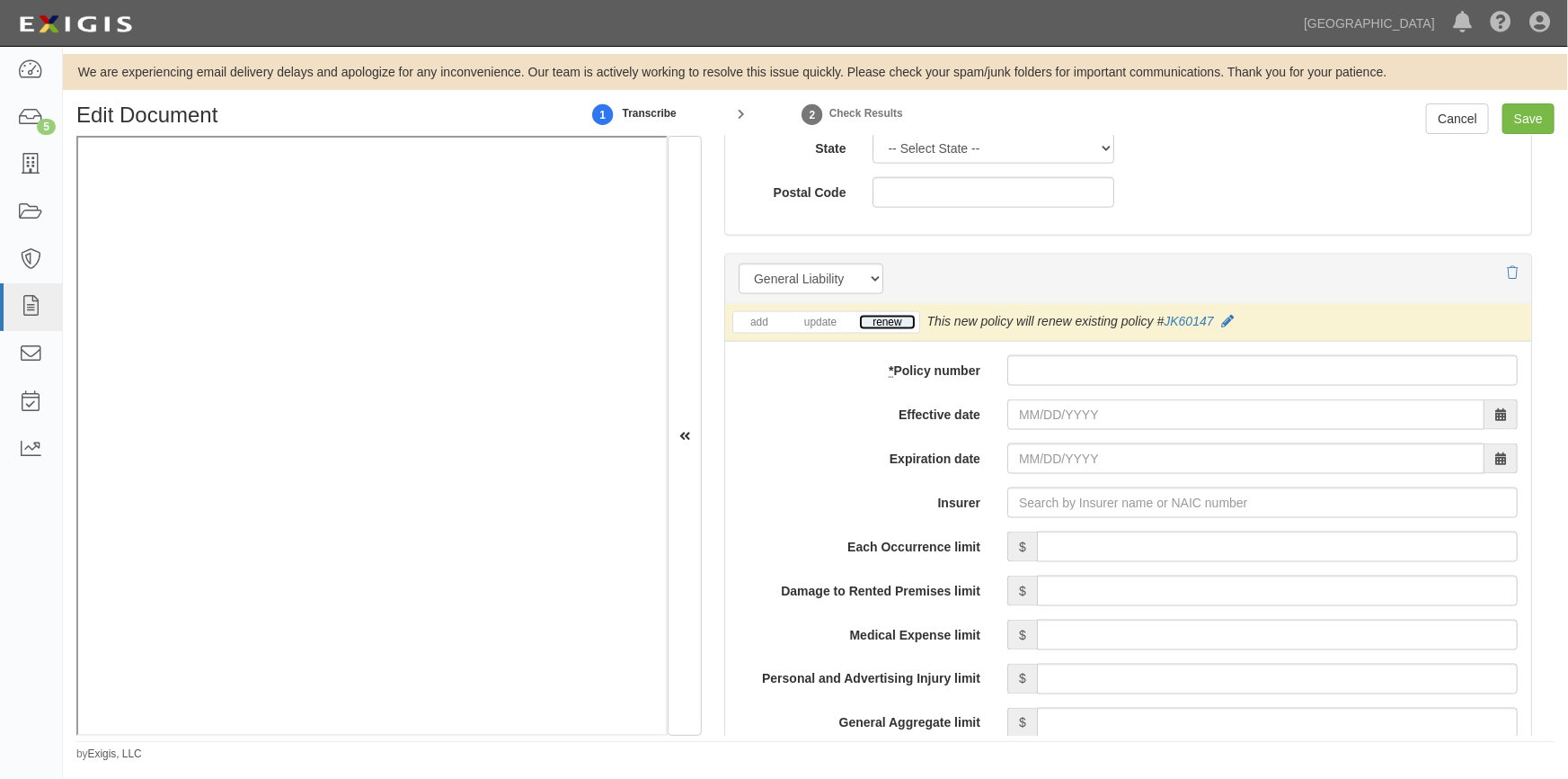
scroll to position [1226, 0]
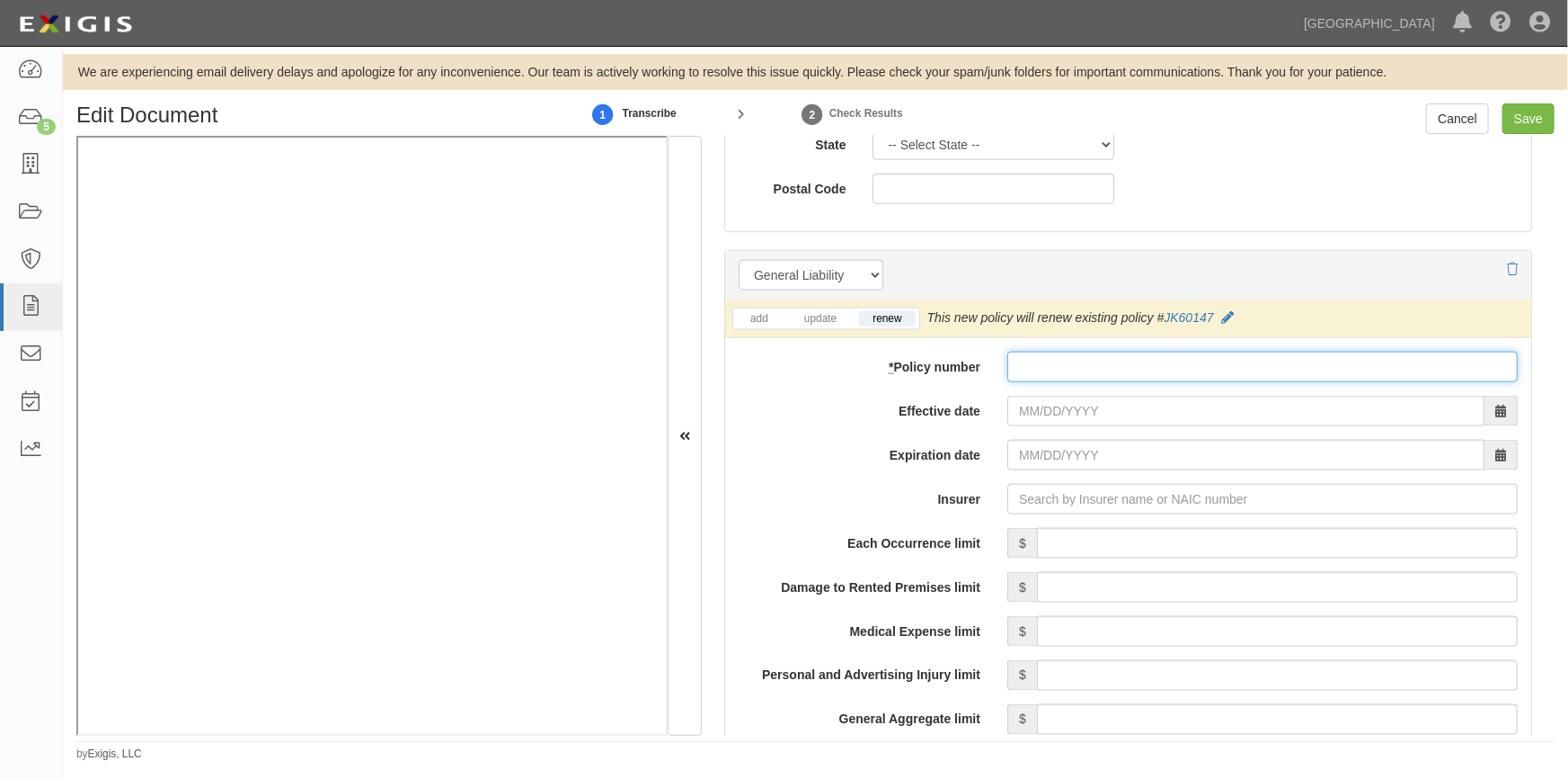
paste input "JK60147"
type input "JK60147"
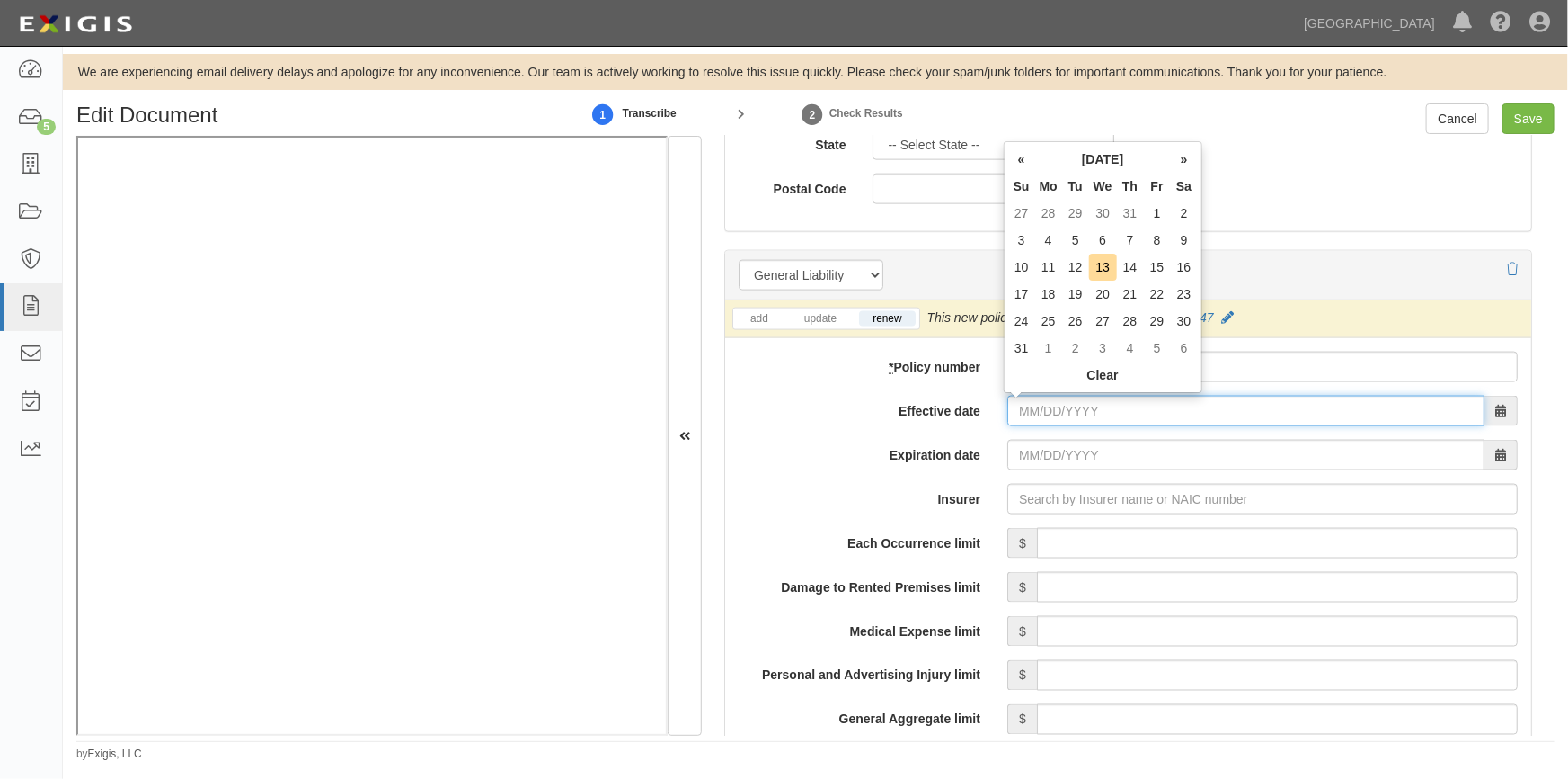
click at [1037, 413] on input "Effective date" at bounding box center [1246, 411] width 477 height 31
click at [1188, 157] on th "»" at bounding box center [1184, 159] width 27 height 27
click at [1080, 209] on td "2" at bounding box center [1076, 212] width 27 height 27
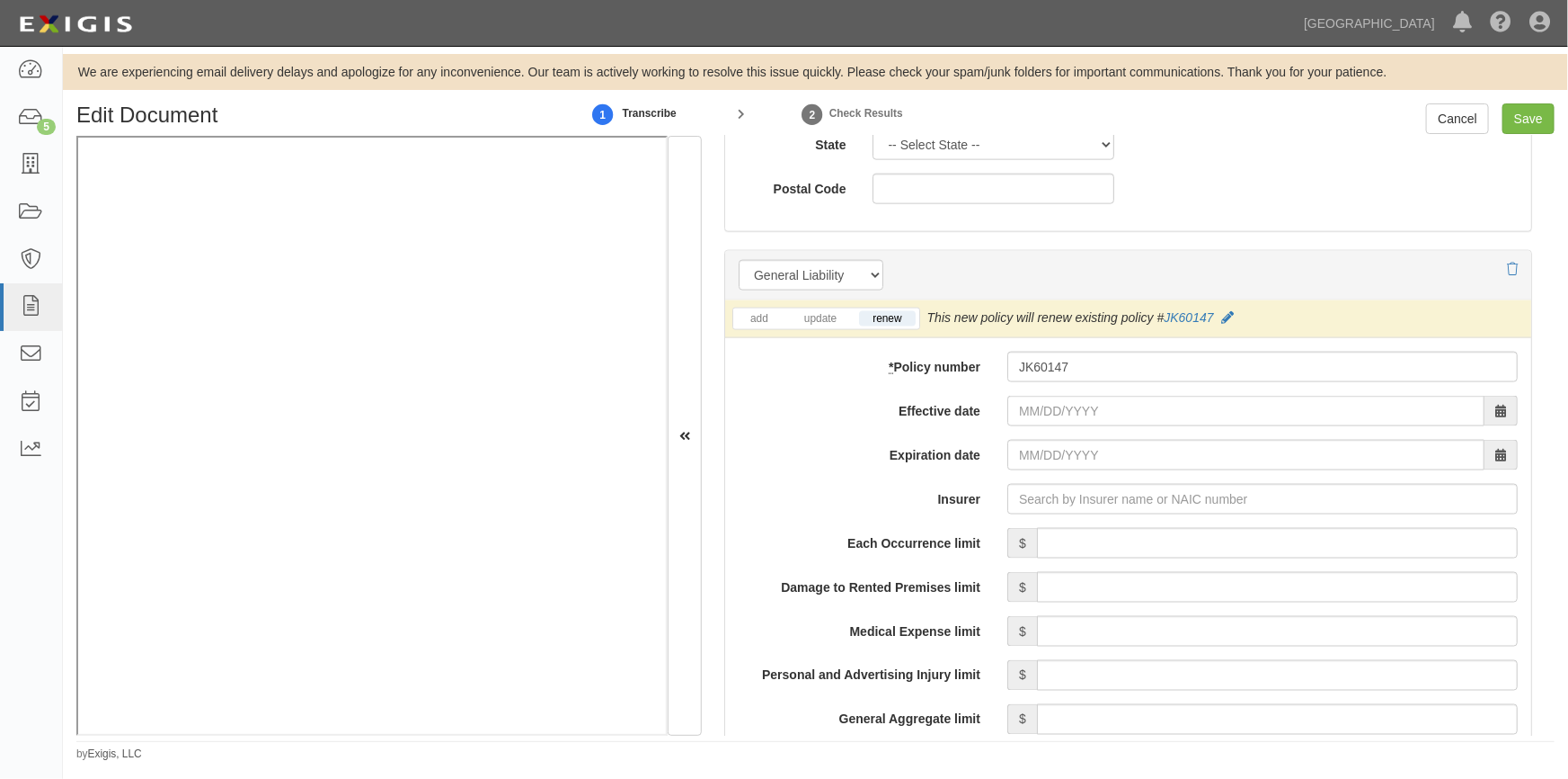
type input "09/02/2025"
type input "09/02/2026"
click at [1024, 508] on input "Insurer" at bounding box center [1263, 499] width 510 height 31
click at [1269, 543] on input "Each Occurrence limit" at bounding box center [1277, 543] width 480 height 31
type input "500,000"
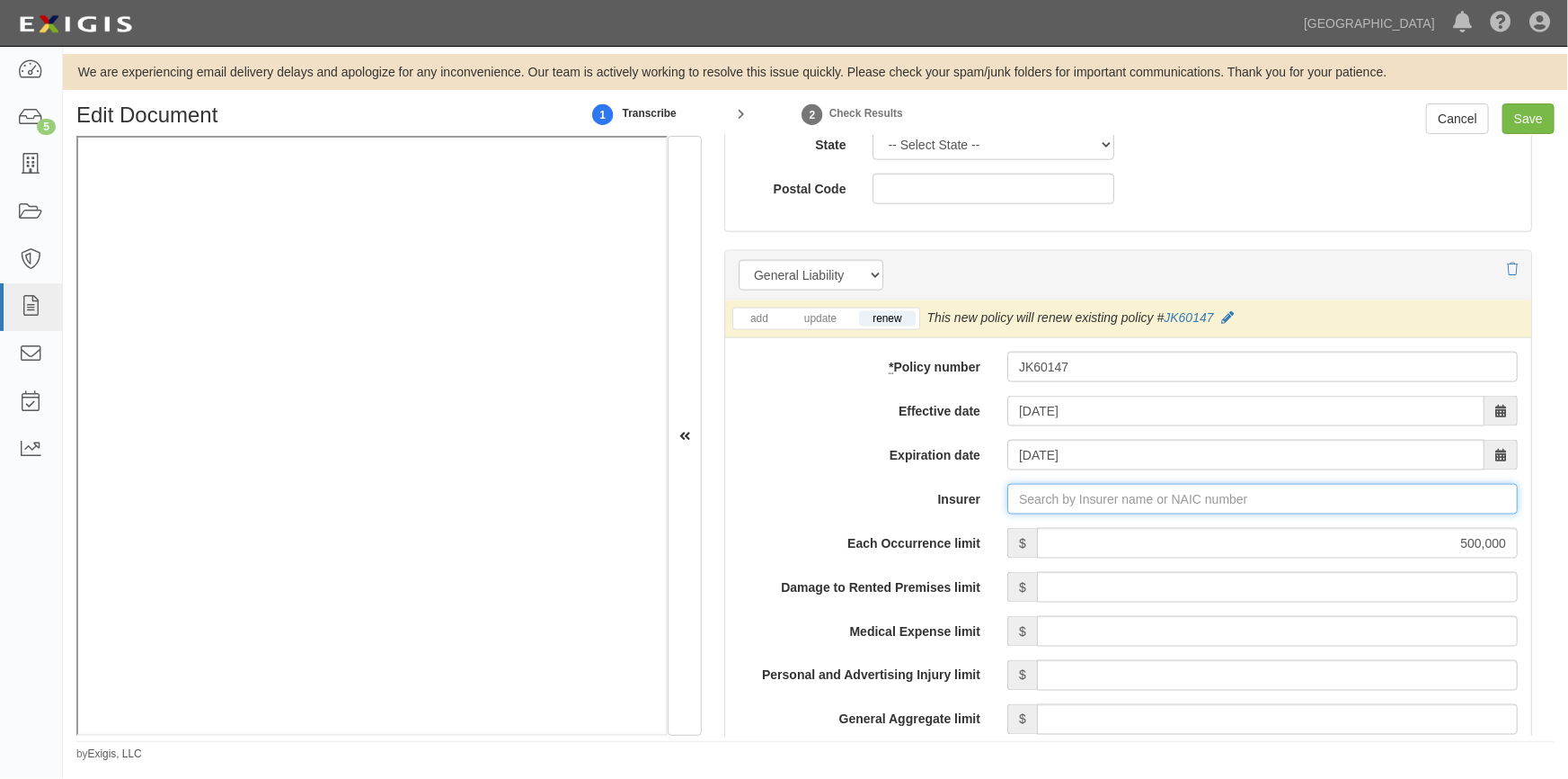
click at [1049, 498] on input "Insurer" at bounding box center [1263, 499] width 510 height 31
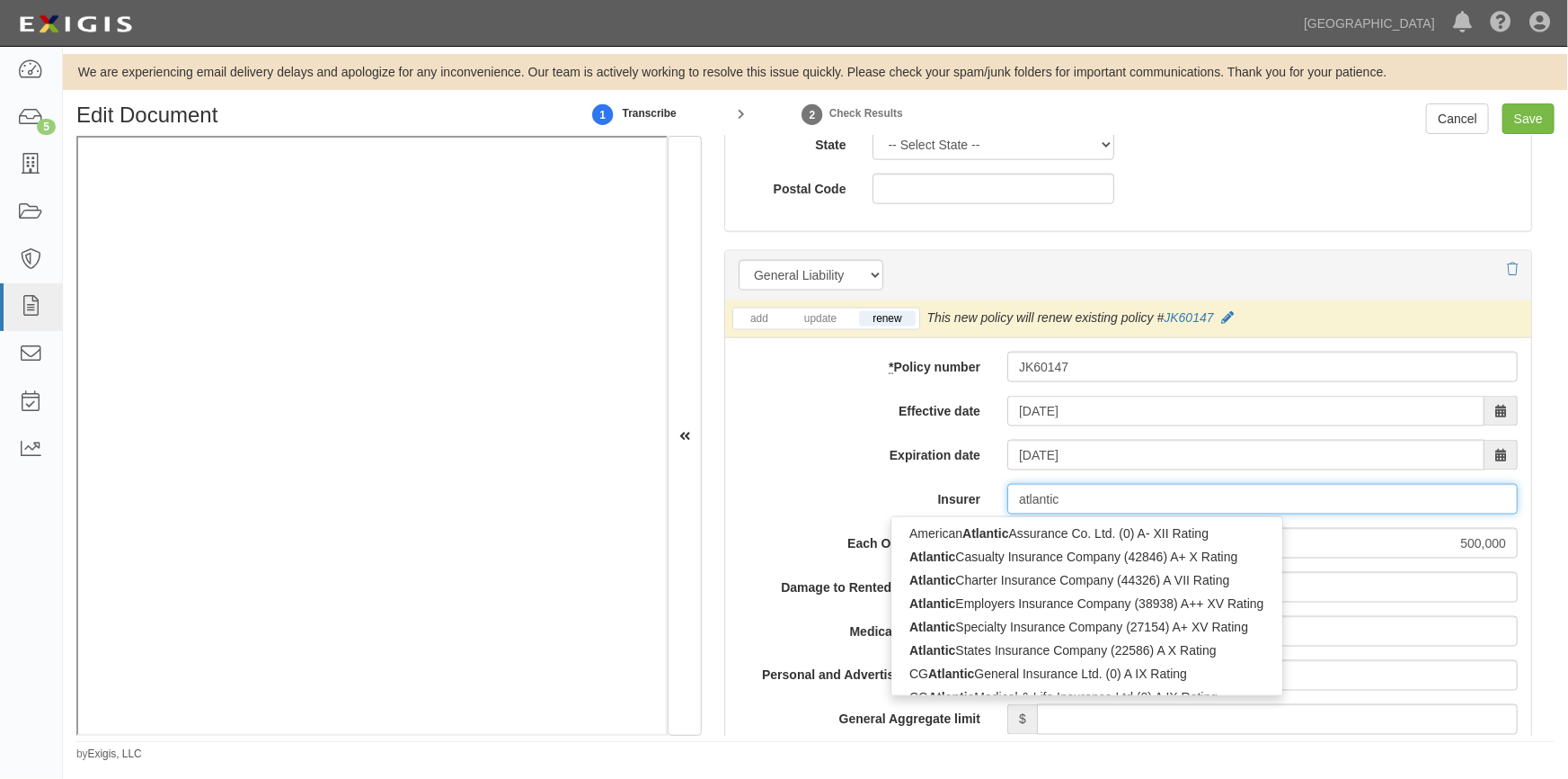
type input "atlantic"
type input "atlantic states Insurance Company (22586) A X Rating"
type input "atlantic s"
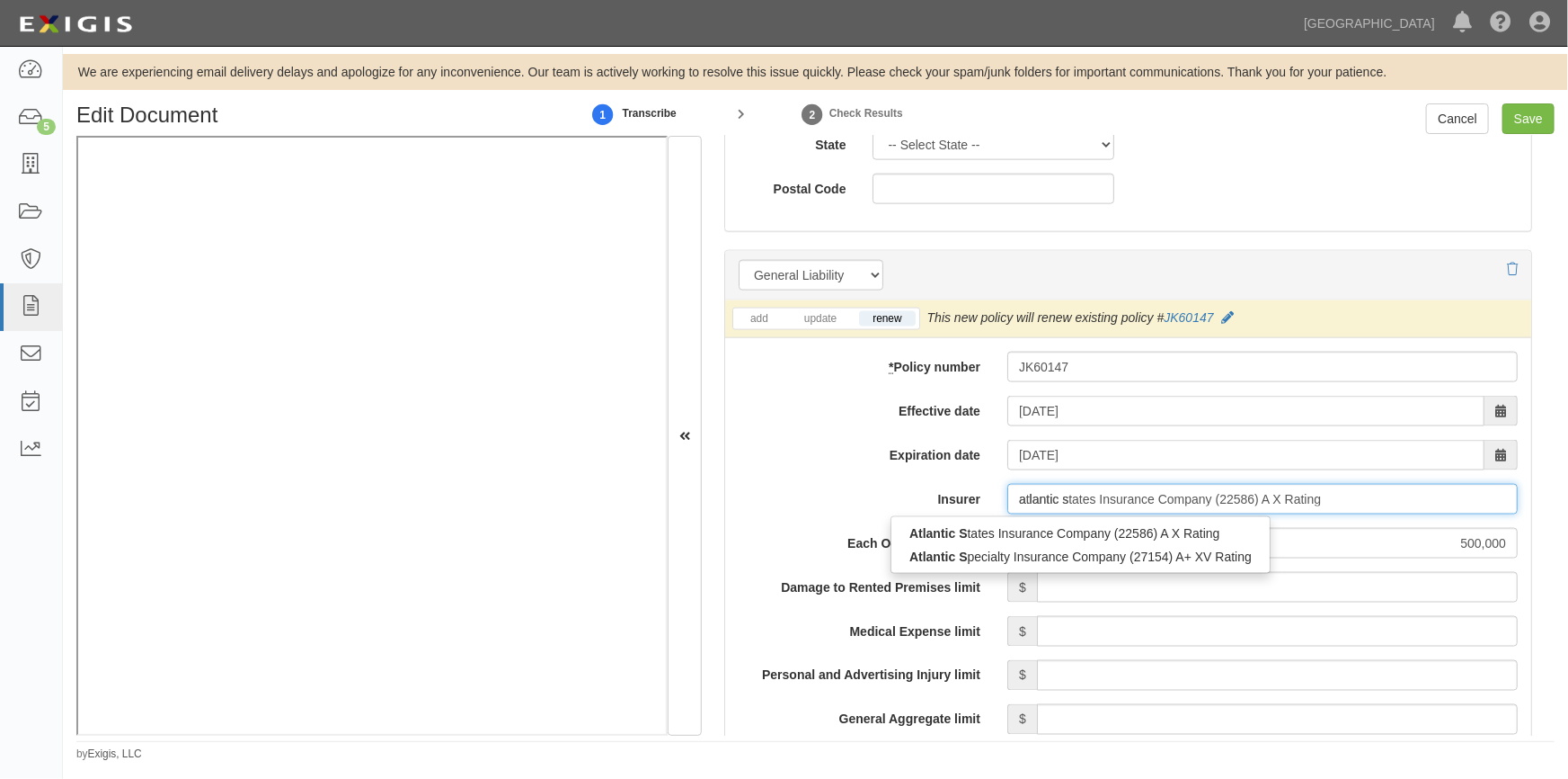
type input "atlantic specialty Insurance Company (27154) A+ XV Rating"
type input "atlantic specialty"
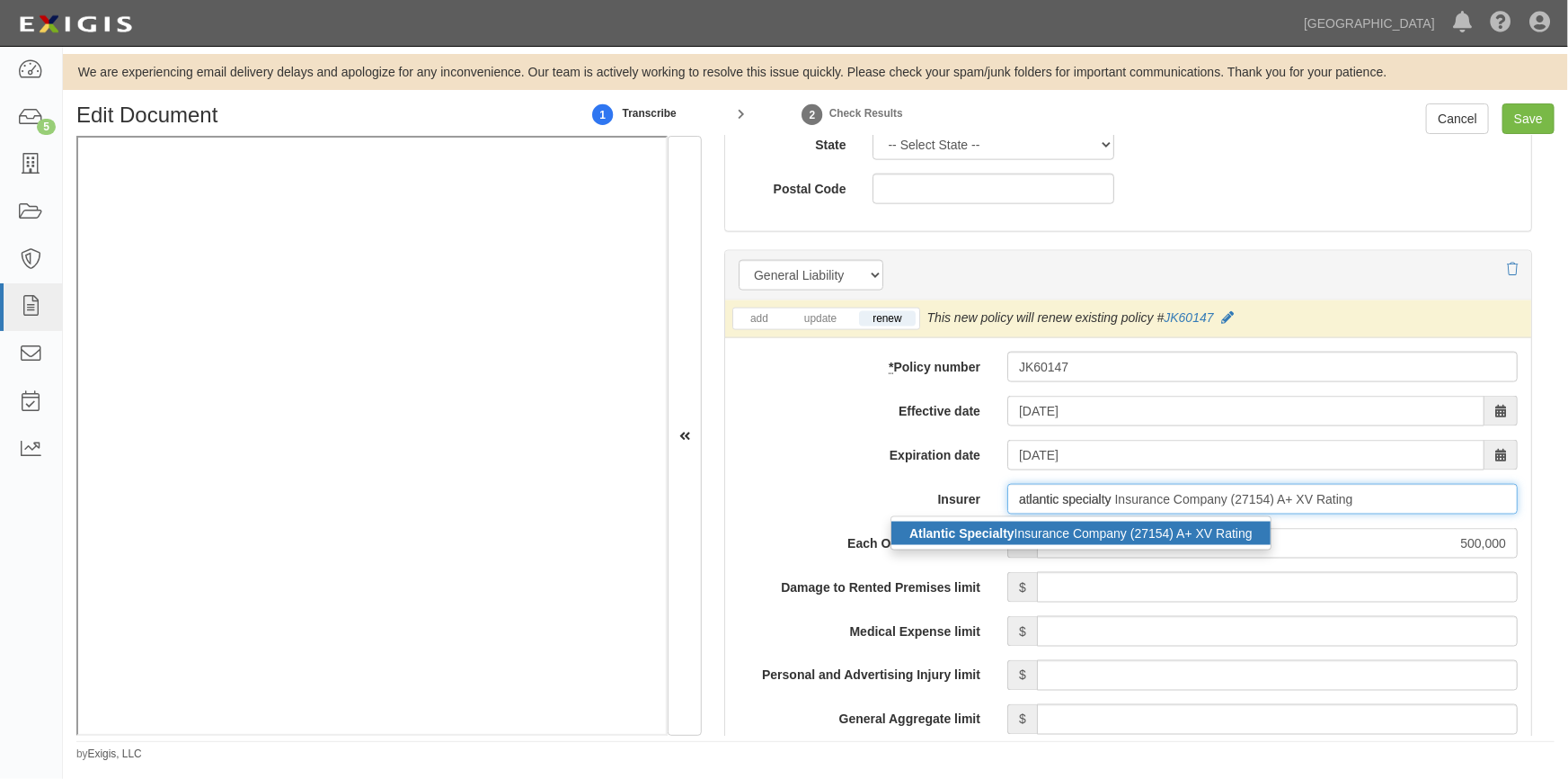
click at [1043, 537] on div "Atlantic Specialty Insurance Company (27154) A+ XV Rating" at bounding box center [1081, 533] width 379 height 23
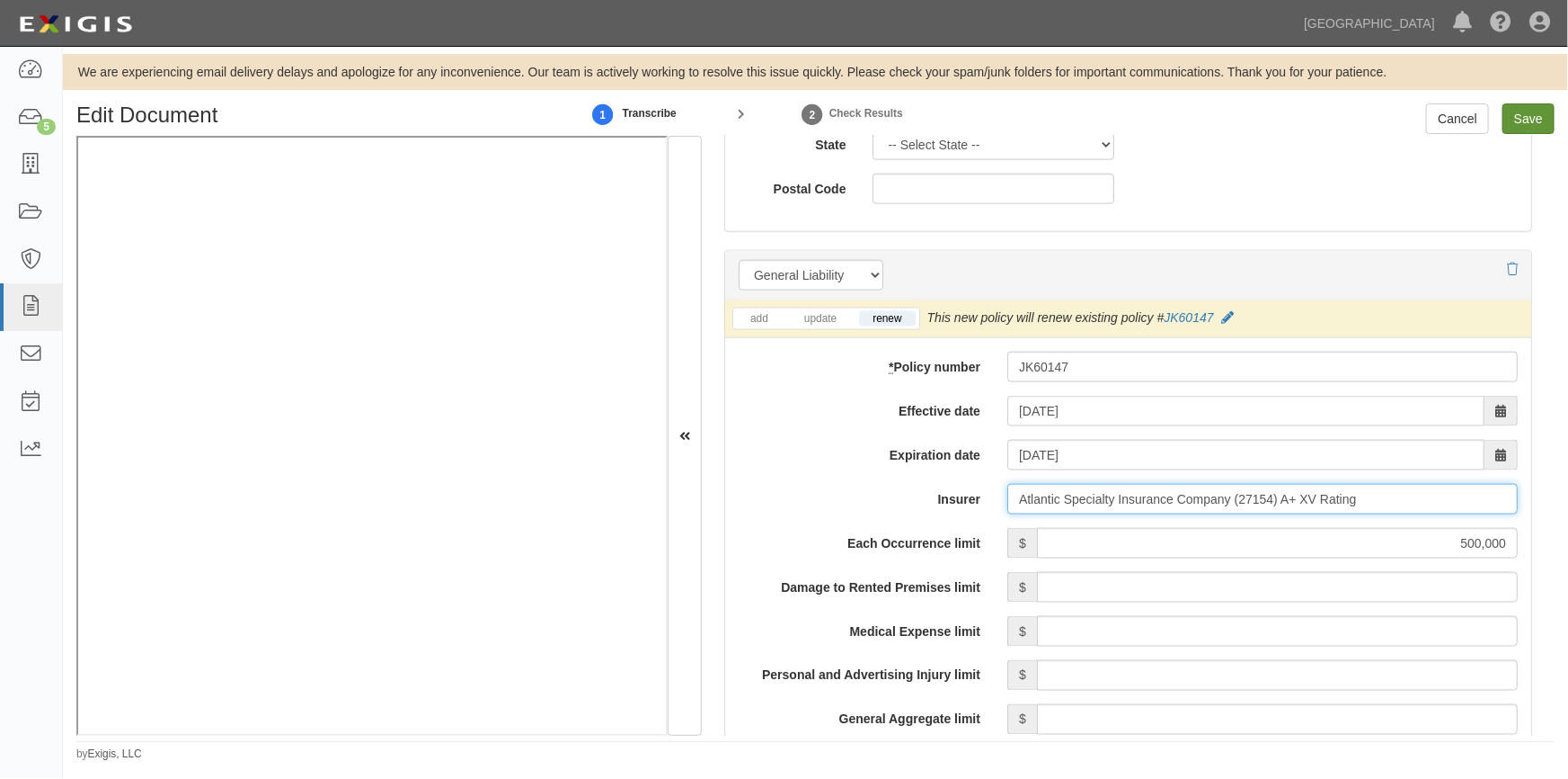
type input "Atlantic Specialty Insurance Company (27154) A+ XV Rating"
click at [1525, 119] on input "Save" at bounding box center [1528, 119] width 52 height 31
type input "500000"
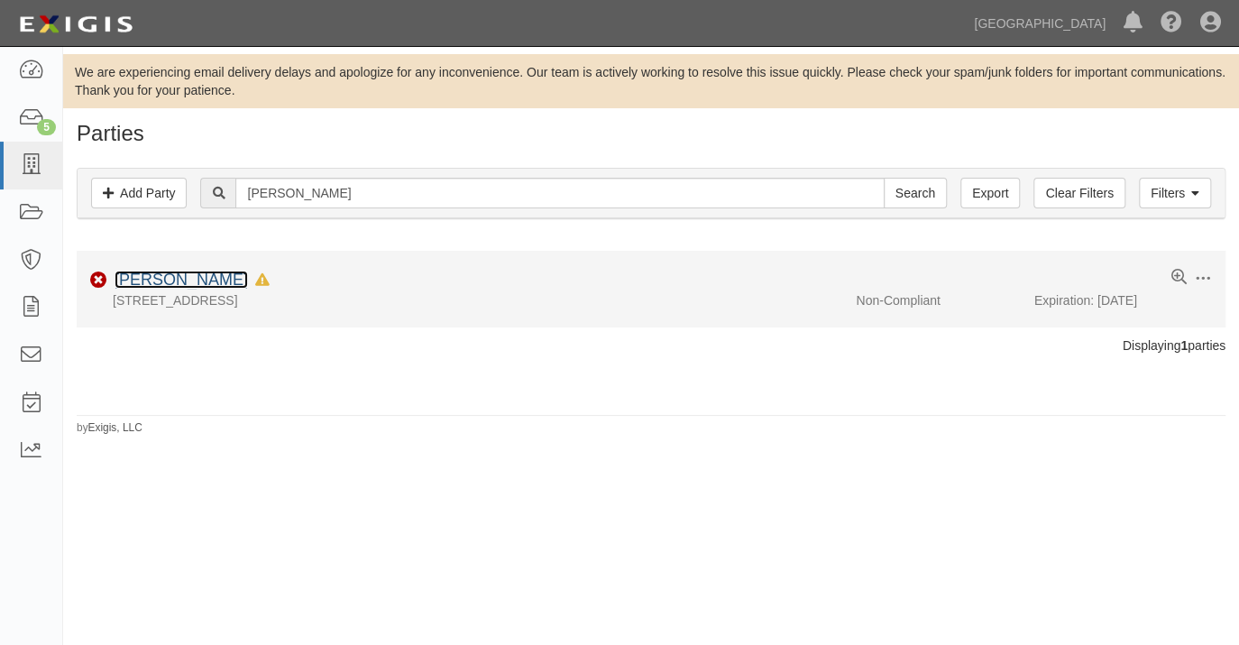
click at [135, 274] on link "[PERSON_NAME]" at bounding box center [181, 279] width 133 height 18
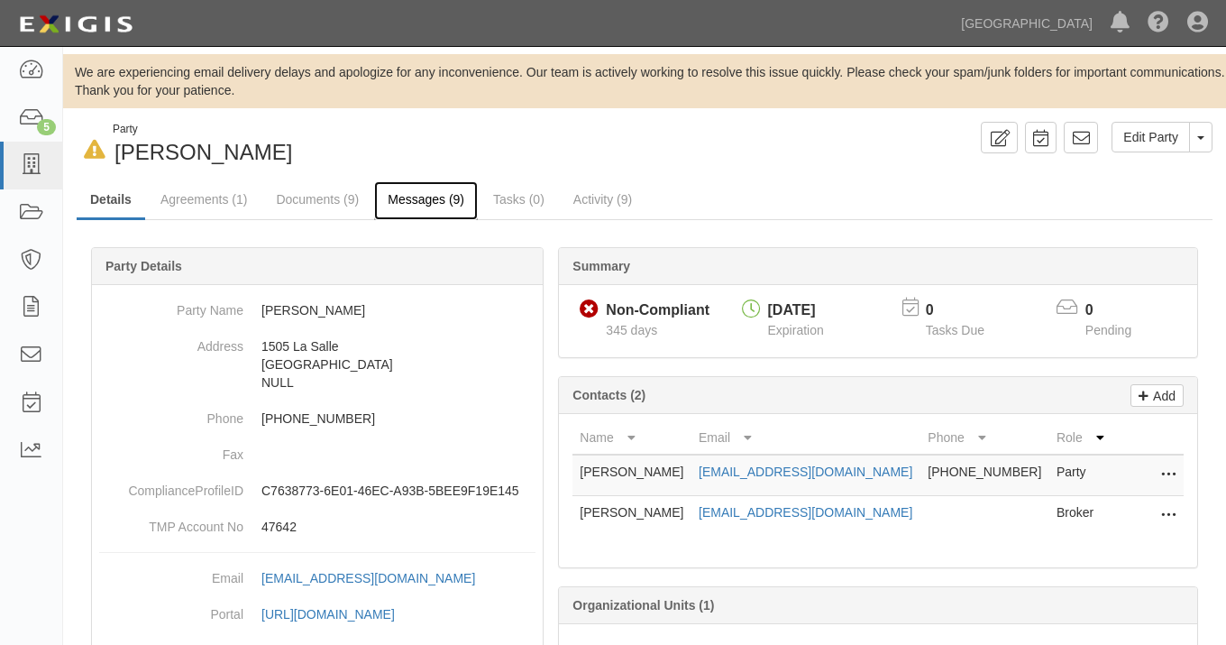
click at [401, 200] on link "Messages (9)" at bounding box center [426, 200] width 104 height 39
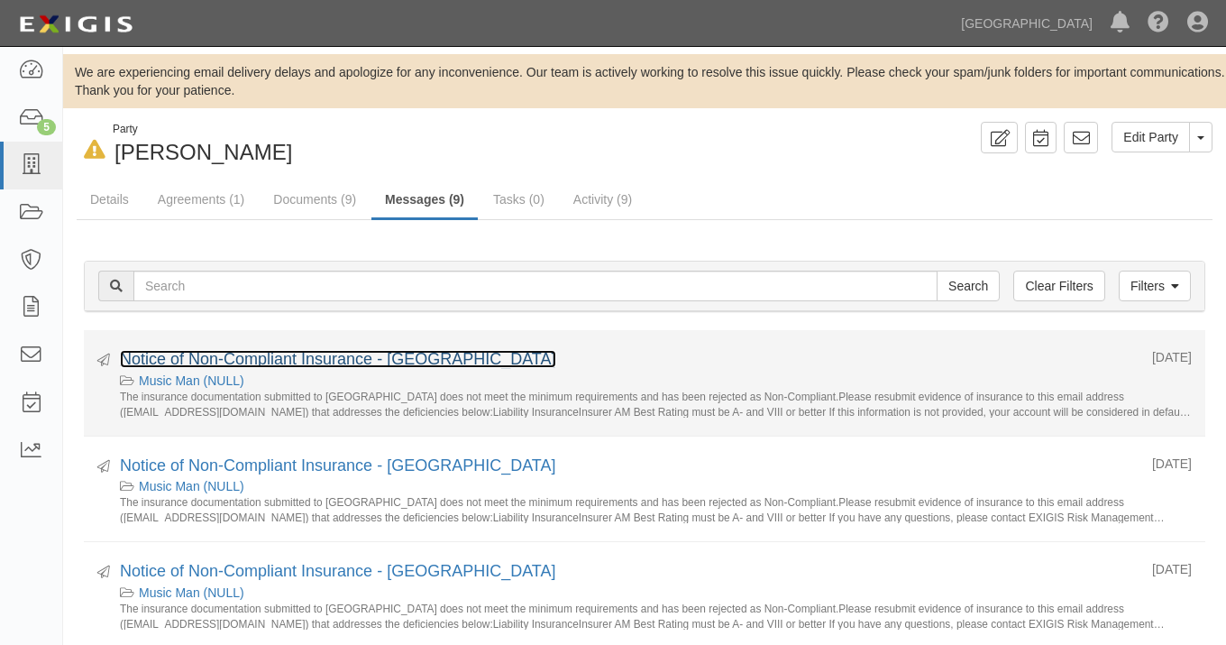
click at [195, 364] on link "Notice of Non-Compliant Insurance - [GEOGRAPHIC_DATA]" at bounding box center [338, 359] width 436 height 18
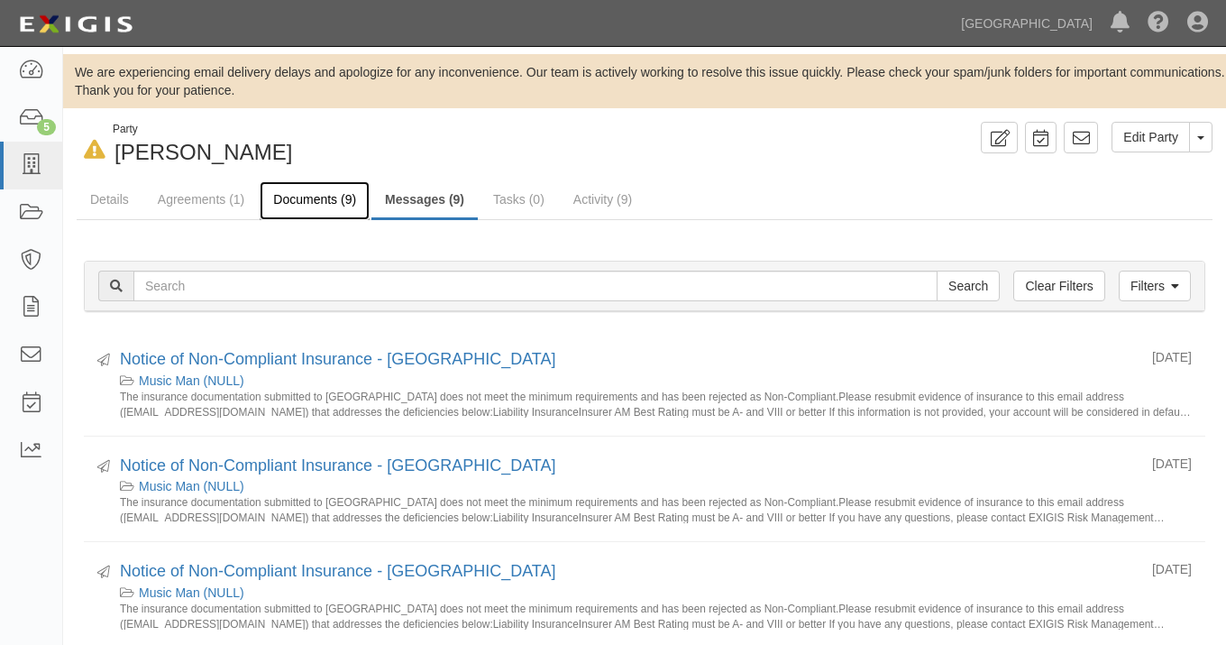
click at [294, 203] on link "Documents (9)" at bounding box center [315, 200] width 110 height 39
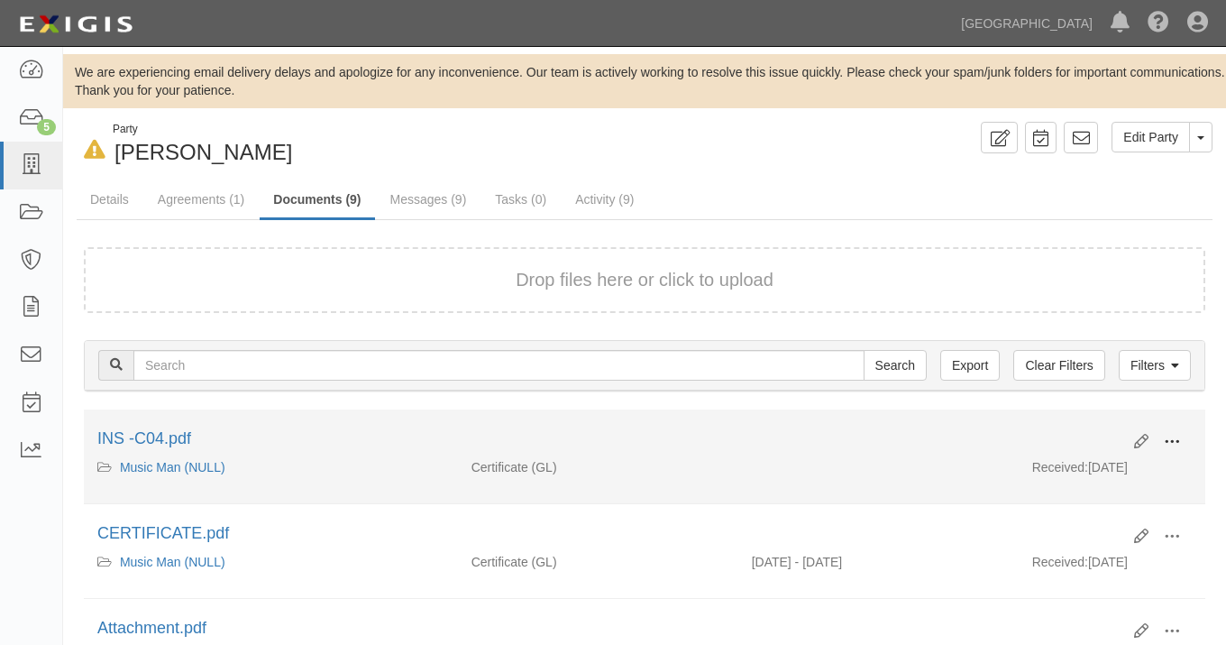
click at [1172, 435] on span at bounding box center [1172, 442] width 16 height 16
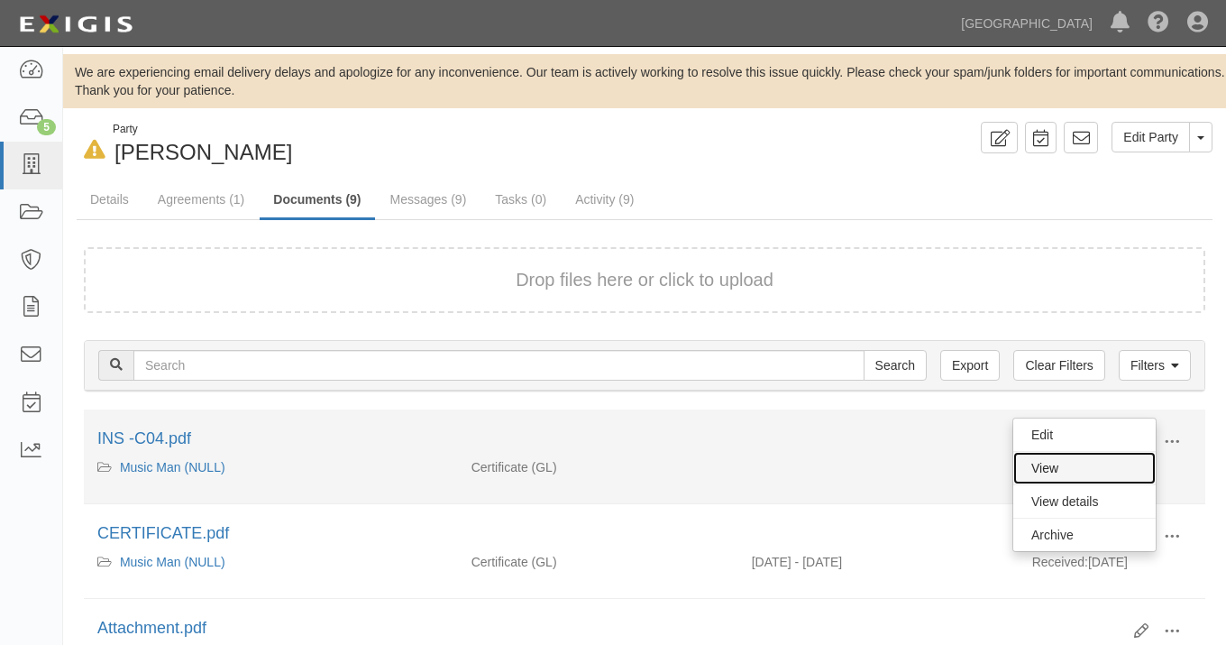
click at [1095, 463] on link "View" at bounding box center [1084, 468] width 142 height 32
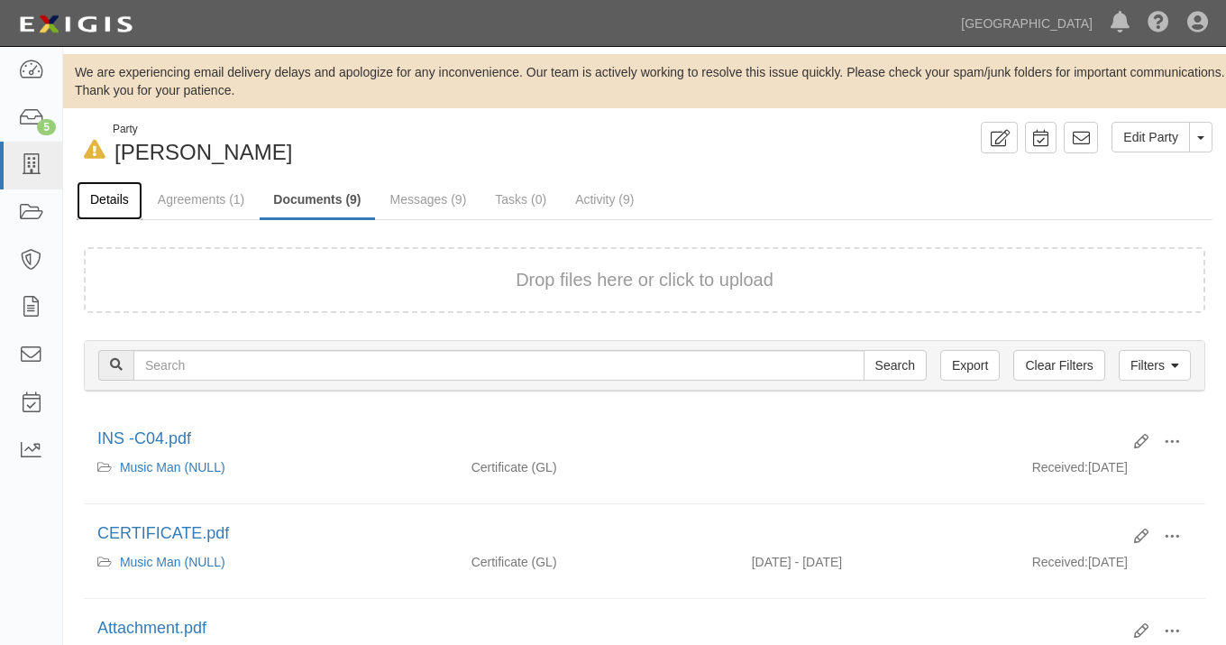
click at [114, 202] on link "Details" at bounding box center [110, 200] width 66 height 39
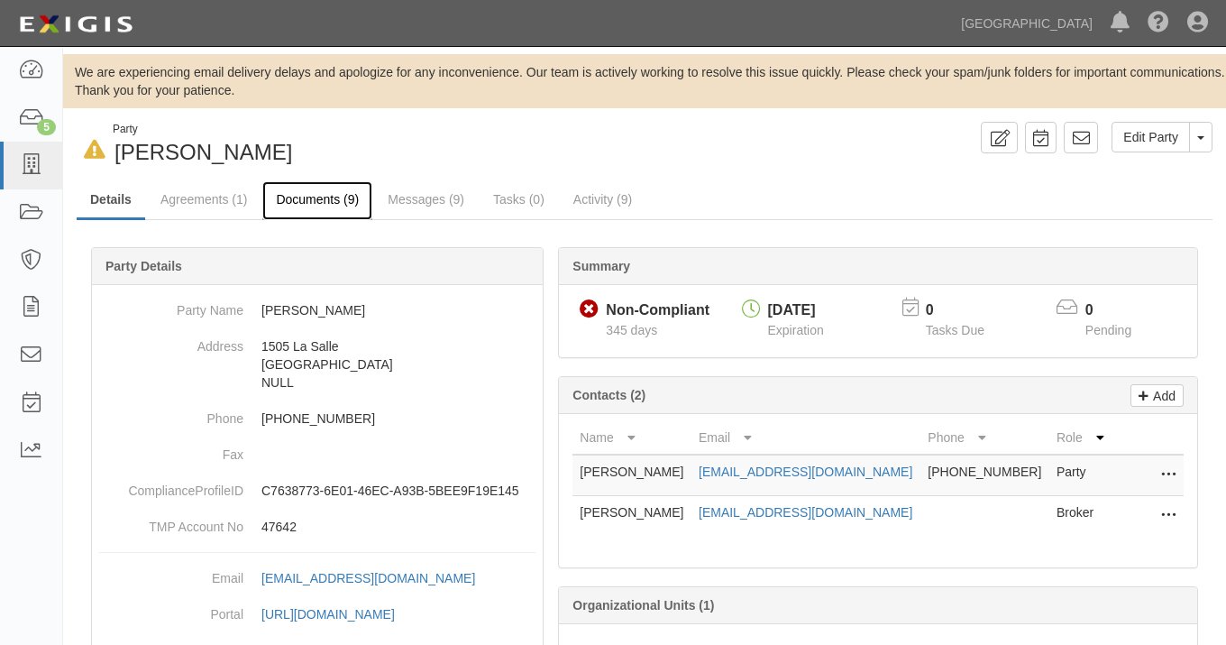
click at [302, 190] on link "Documents (9)" at bounding box center [317, 200] width 110 height 39
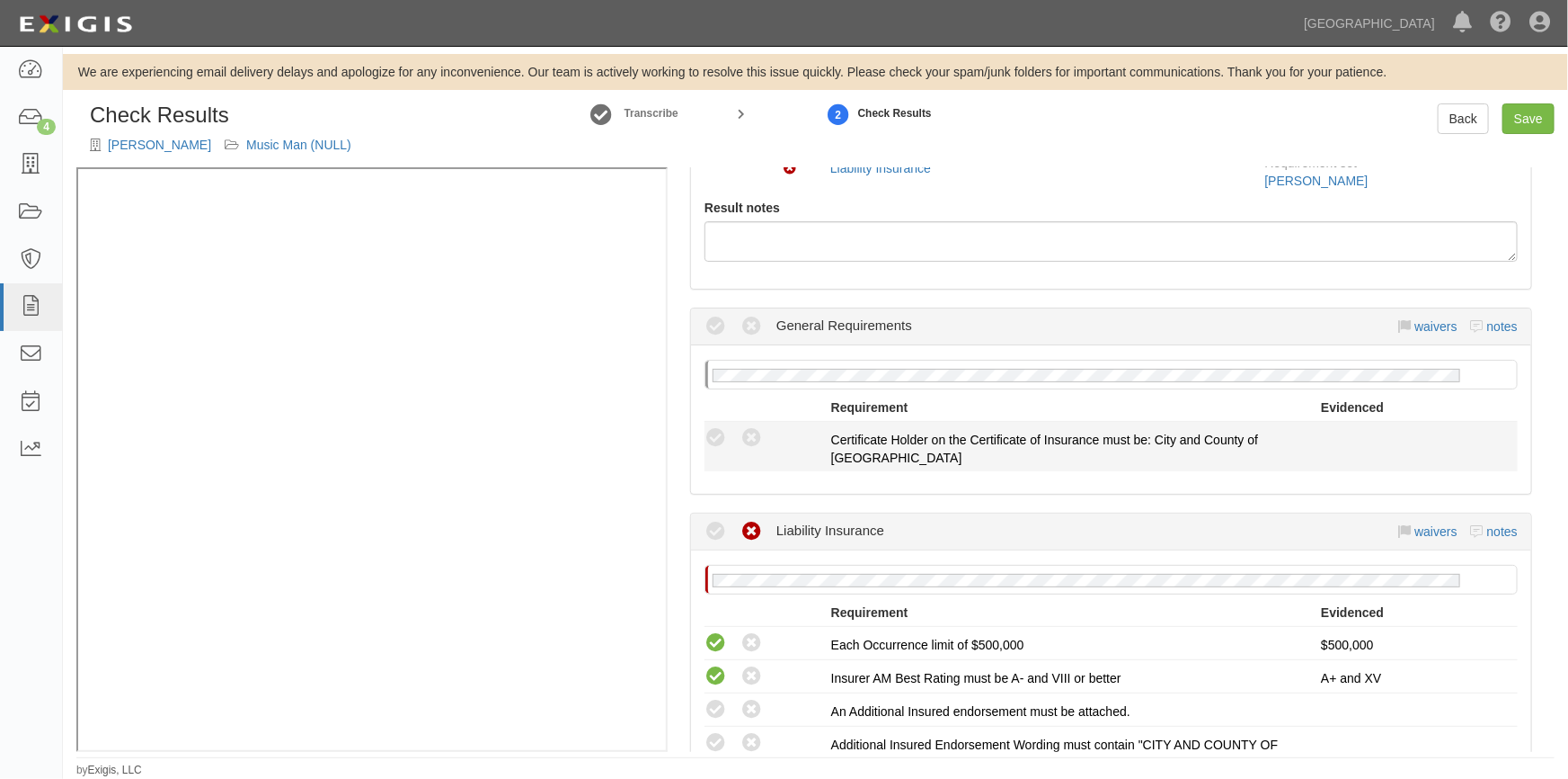
scroll to position [326, 0]
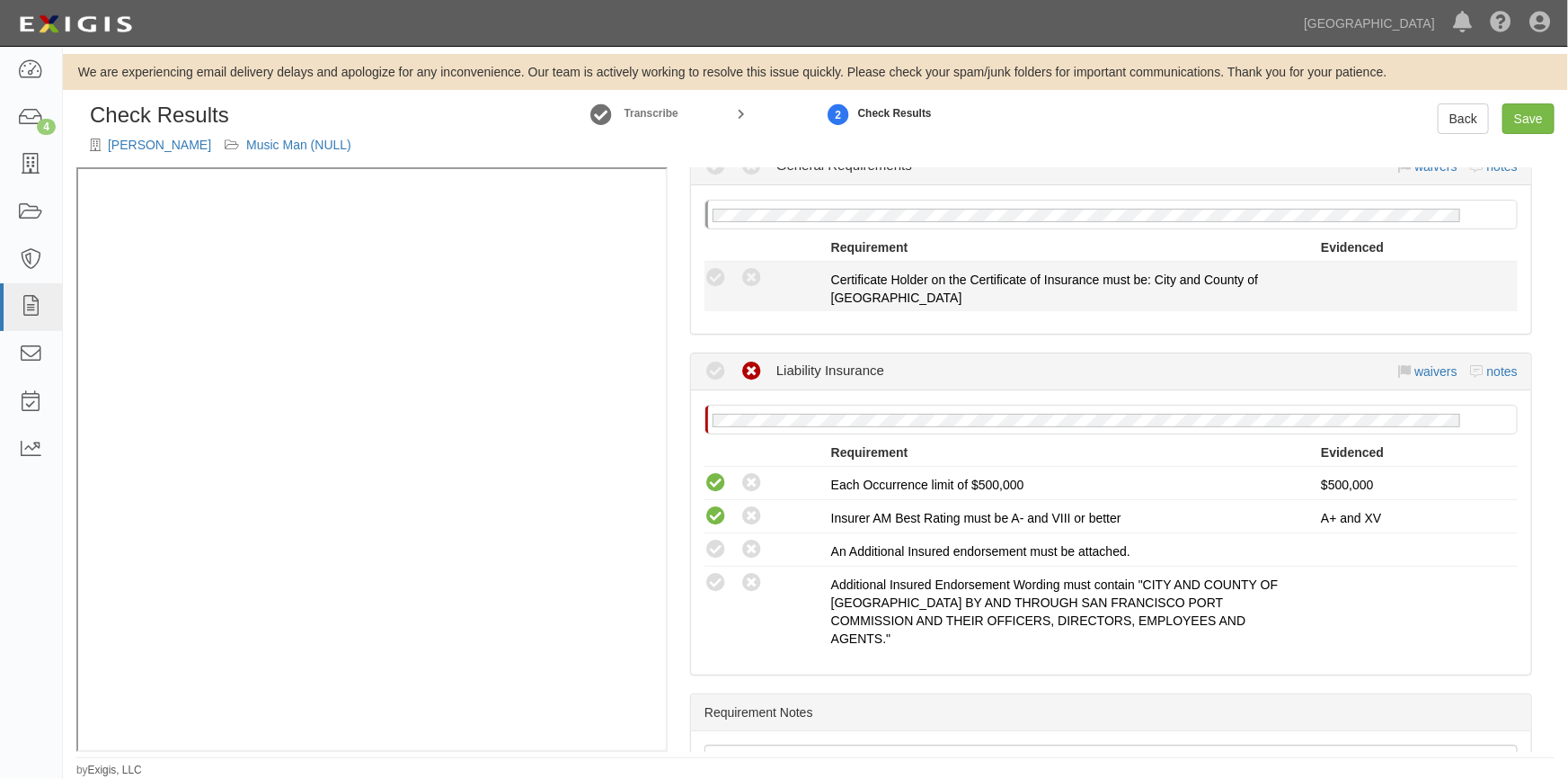
click at [762, 289] on div "Compliant Waived: Non-Compliant Certificate Holder on the Certificate of Insura…" at bounding box center [1110, 286] width 840 height 41
click at [754, 280] on icon at bounding box center [752, 278] width 23 height 23
radio input "true"
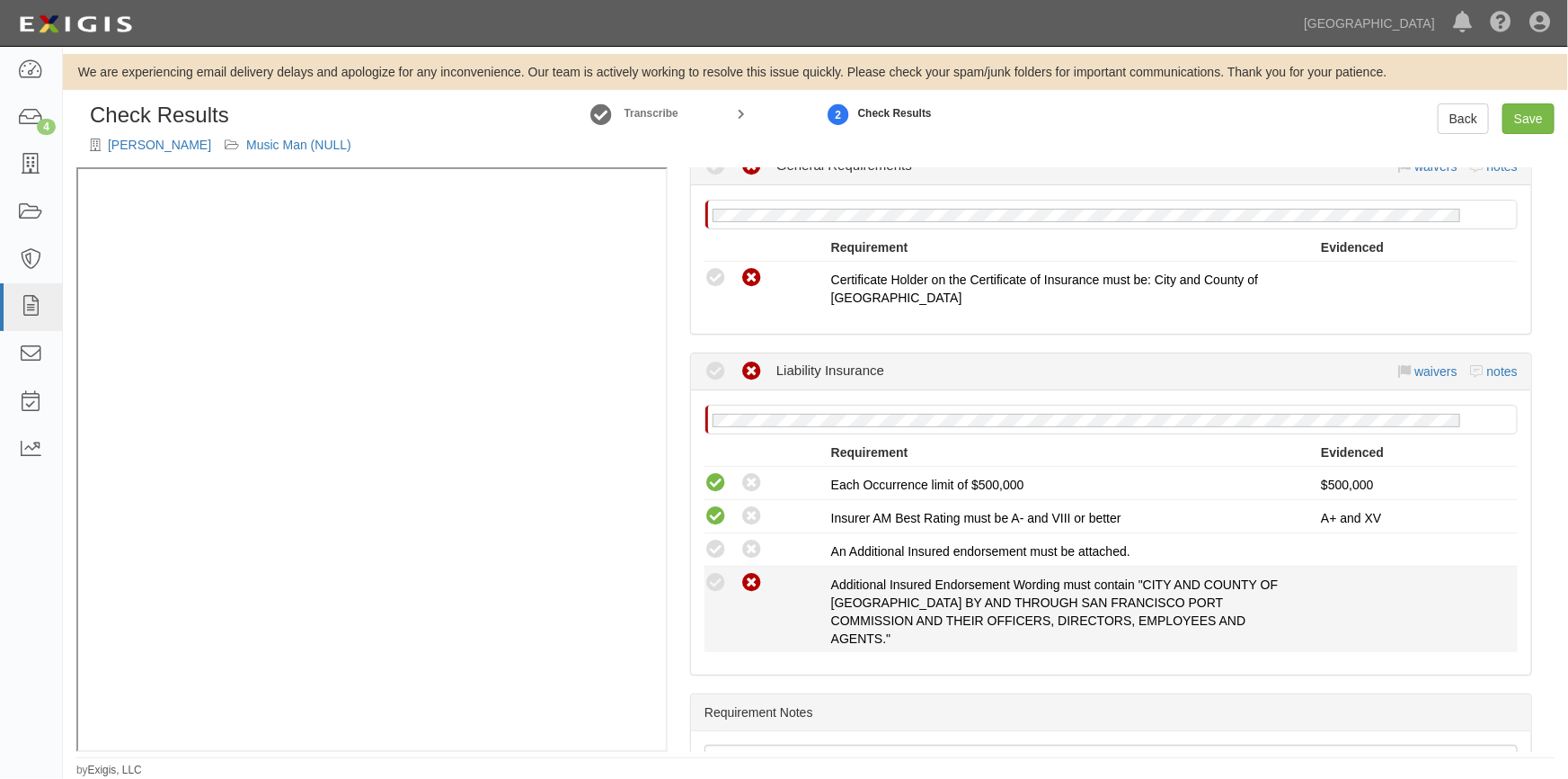
click at [760, 576] on icon at bounding box center [752, 583] width 23 height 23
radio input "true"
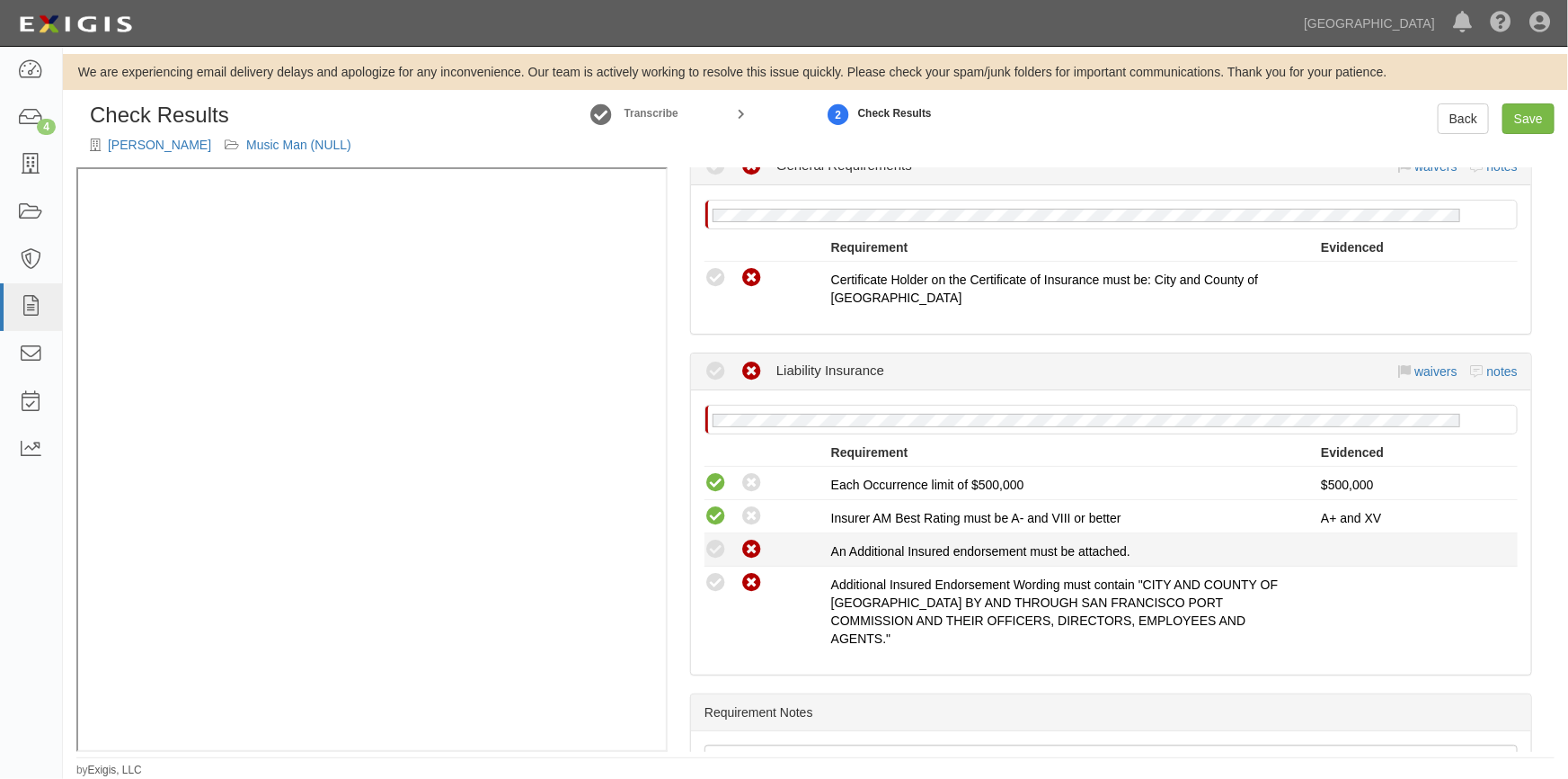
click at [756, 544] on icon at bounding box center [752, 550] width 23 height 23
radio input "true"
click at [1519, 125] on link "Save" at bounding box center [1528, 119] width 52 height 31
radio input "true"
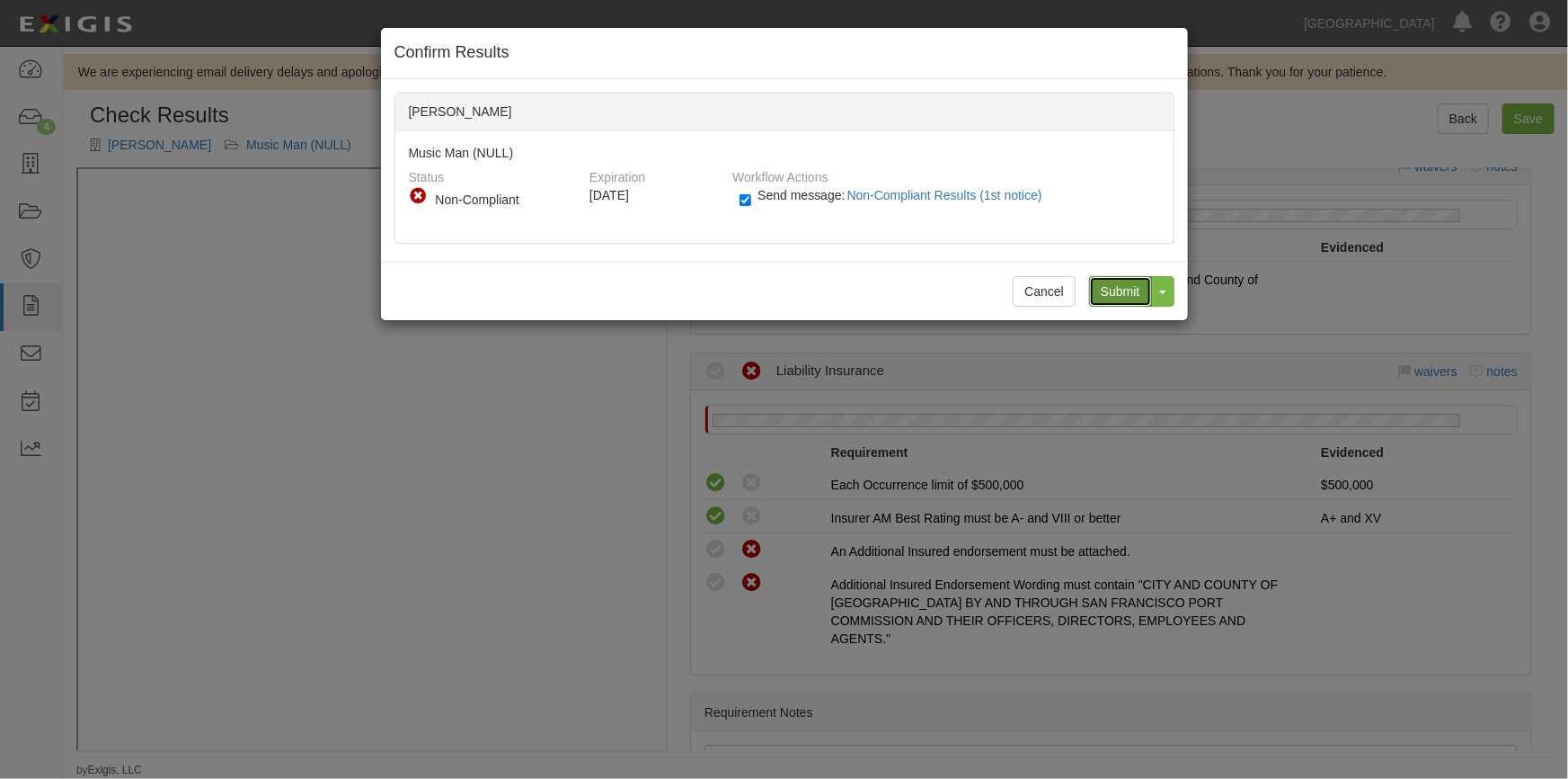
click at [1111, 279] on input "Submit" at bounding box center [1120, 291] width 63 height 31
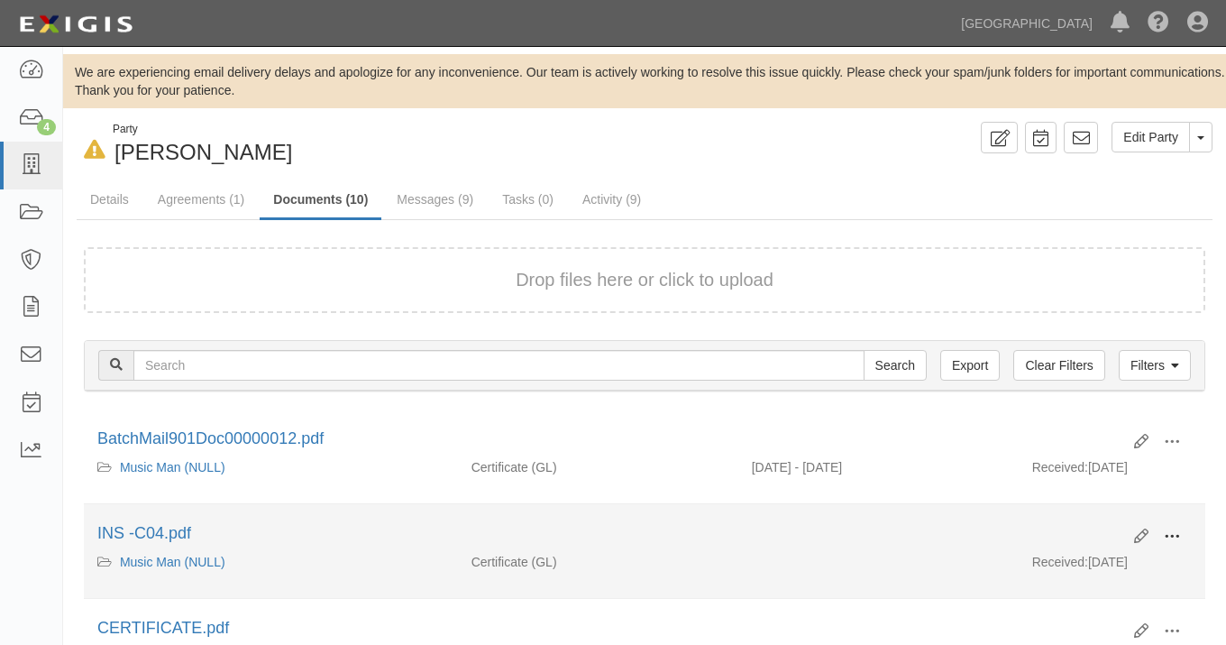
click at [1171, 541] on span at bounding box center [1172, 536] width 16 height 16
click at [1092, 560] on link "View" at bounding box center [1084, 562] width 142 height 32
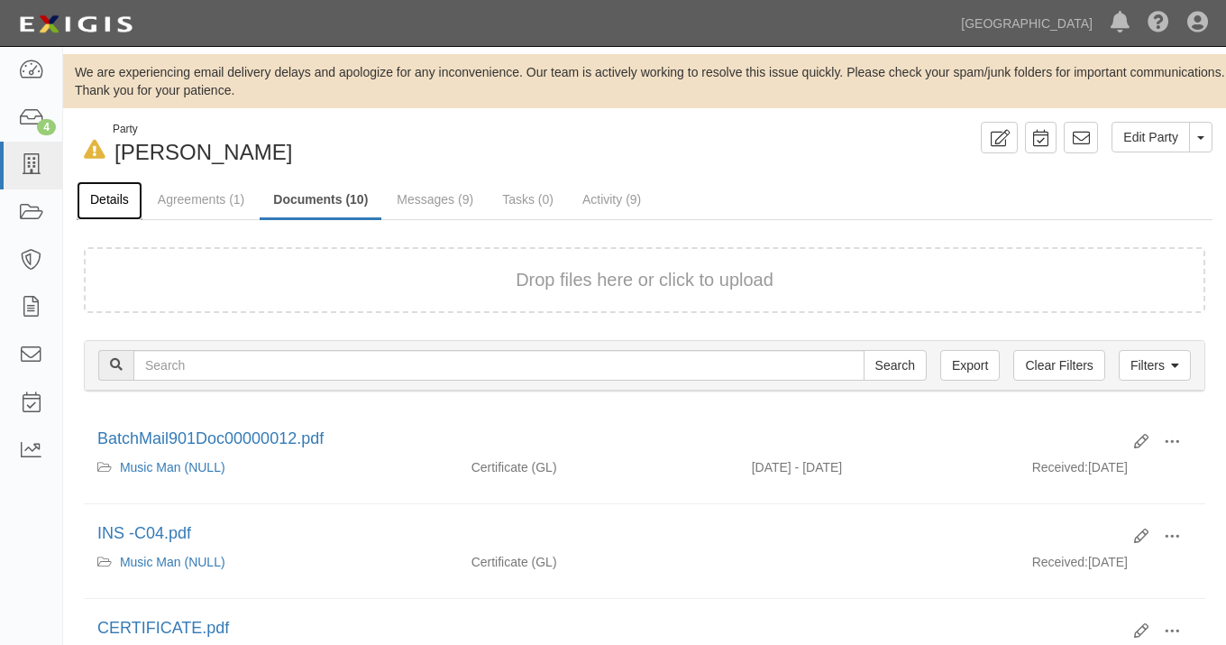
click at [110, 204] on link "Details" at bounding box center [110, 200] width 66 height 39
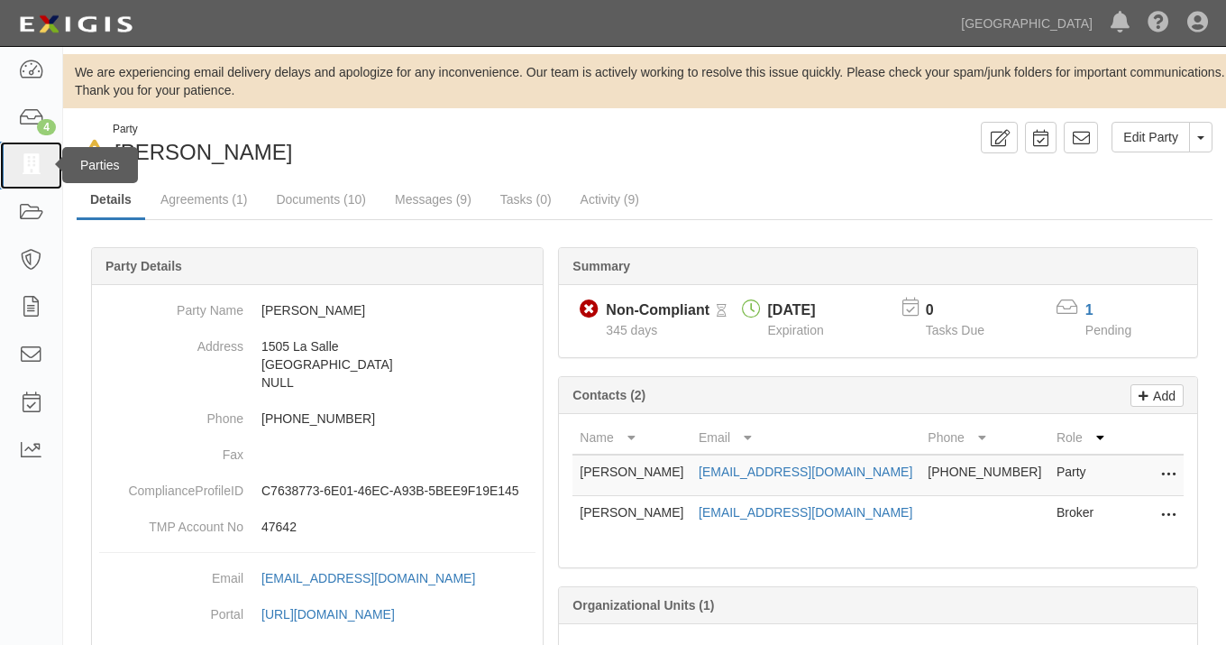
click at [39, 164] on icon at bounding box center [30, 165] width 25 height 21
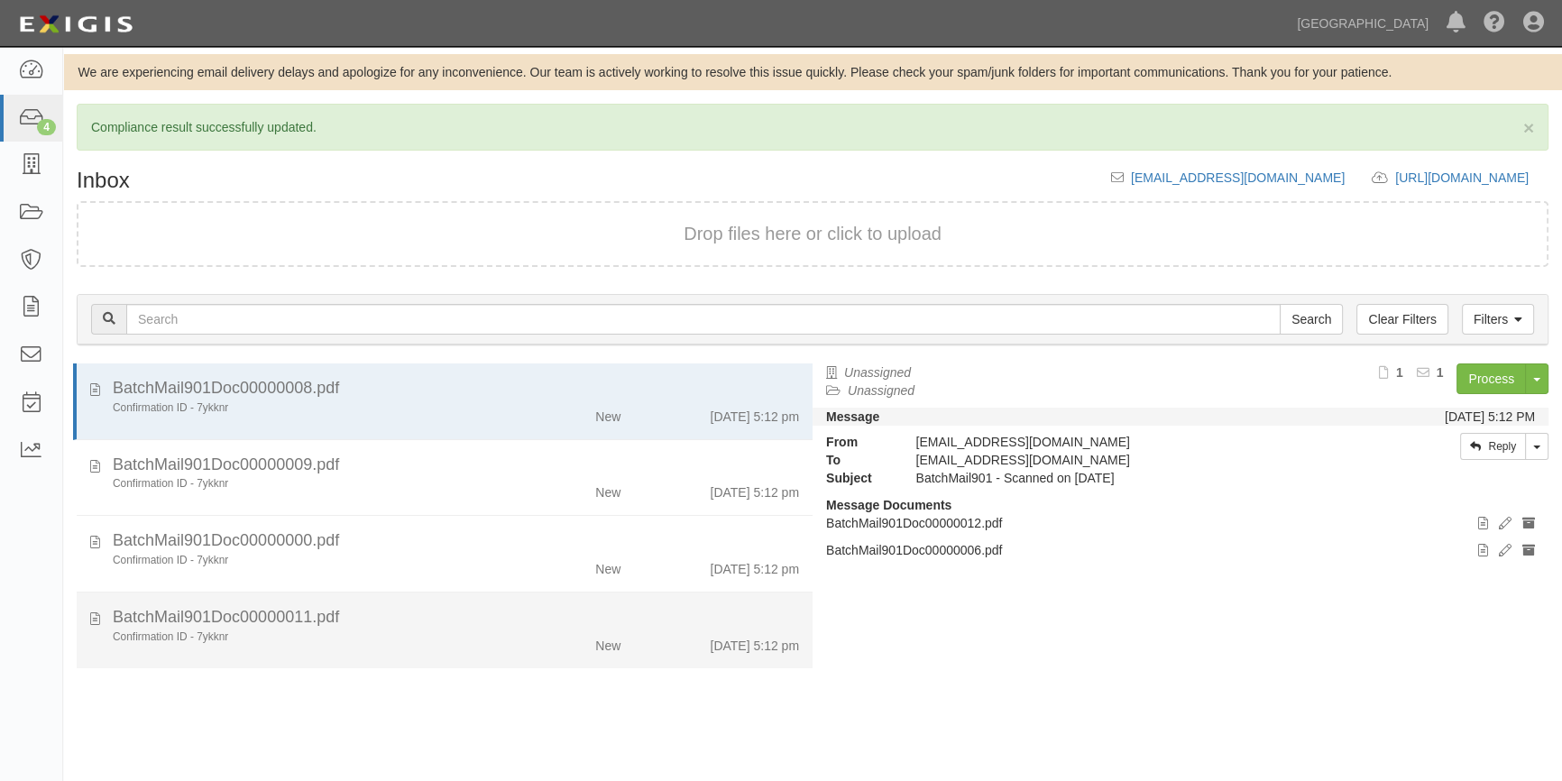
click at [397, 622] on div "BatchMail901Doc00000011.pdf" at bounding box center [456, 617] width 686 height 23
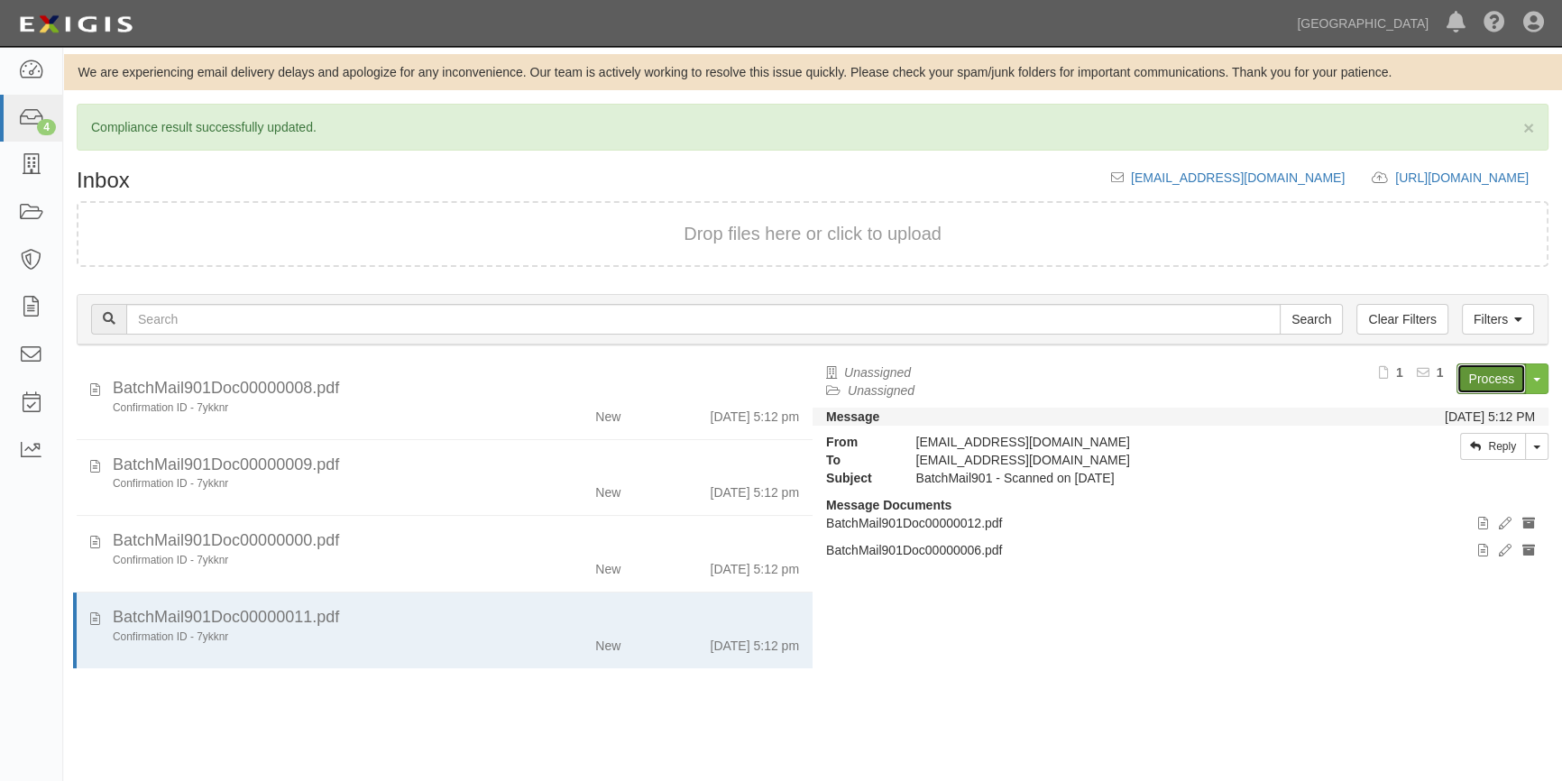
click at [1470, 372] on link "Process" at bounding box center [1490, 378] width 69 height 31
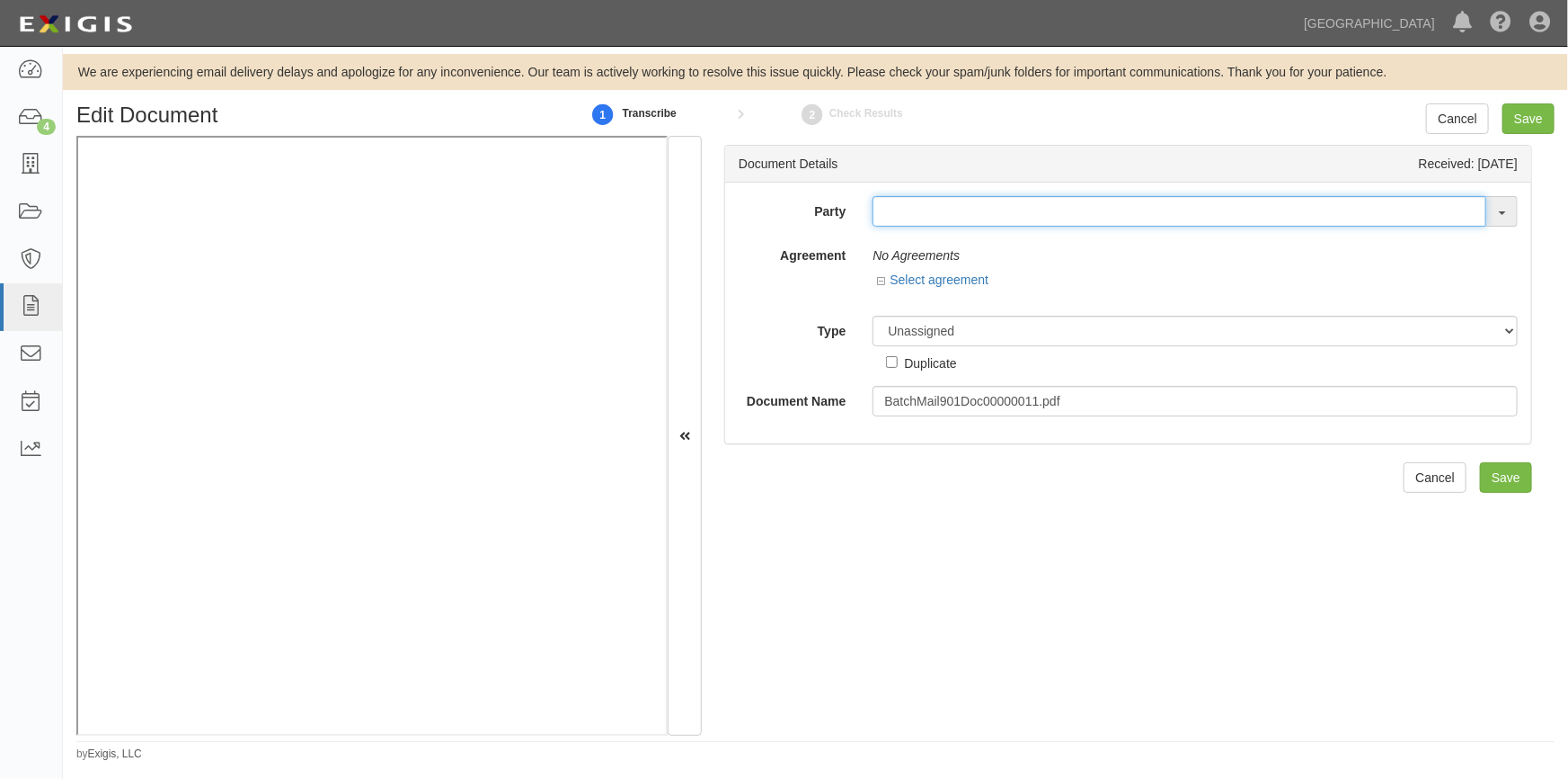
click at [926, 217] on input "text" at bounding box center [1179, 211] width 614 height 31
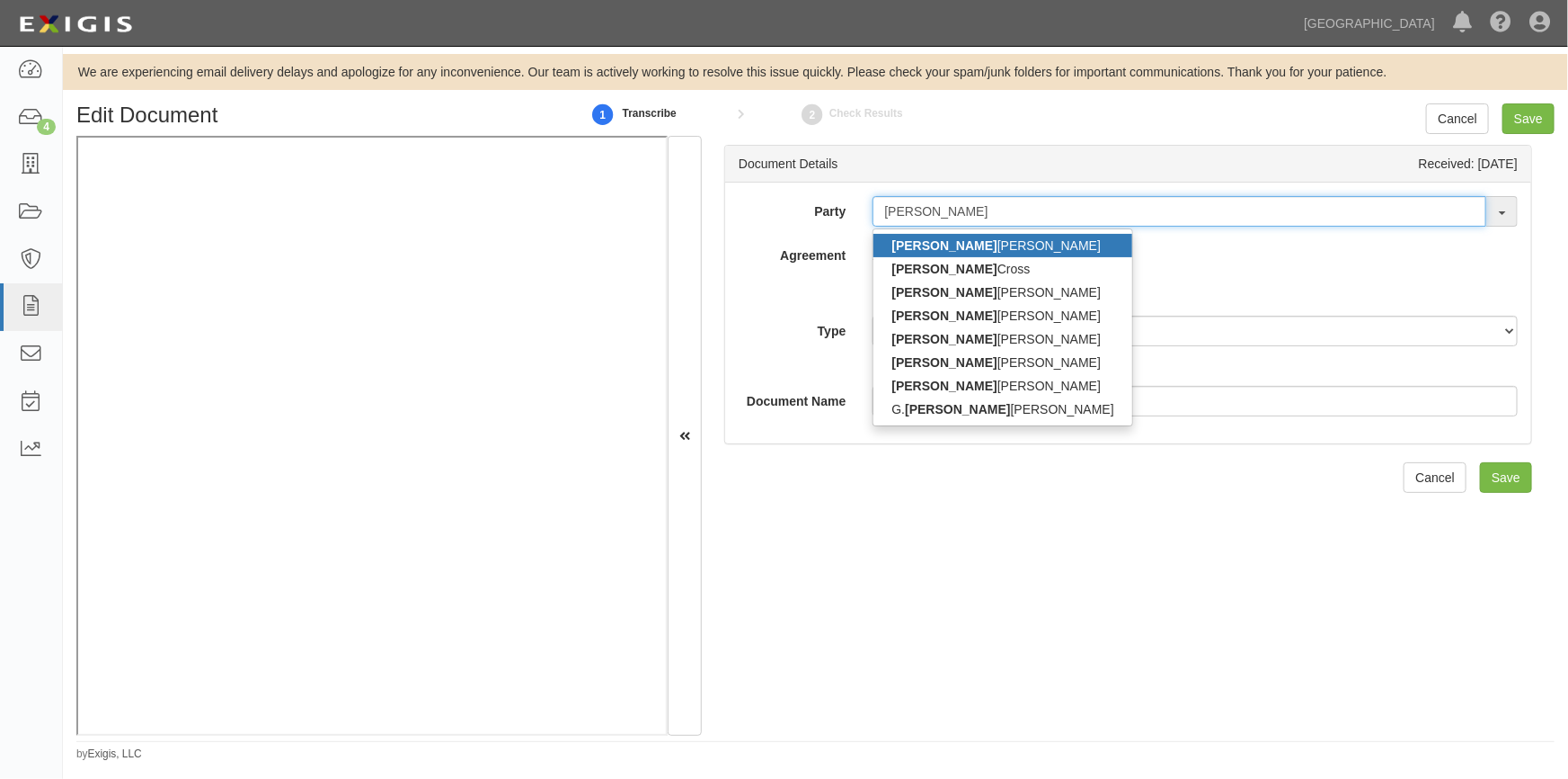
type input "scott"
click at [932, 240] on link "Scott Bohannon" at bounding box center [1002, 244] width 258 height 23
type input "Scott Bohannon"
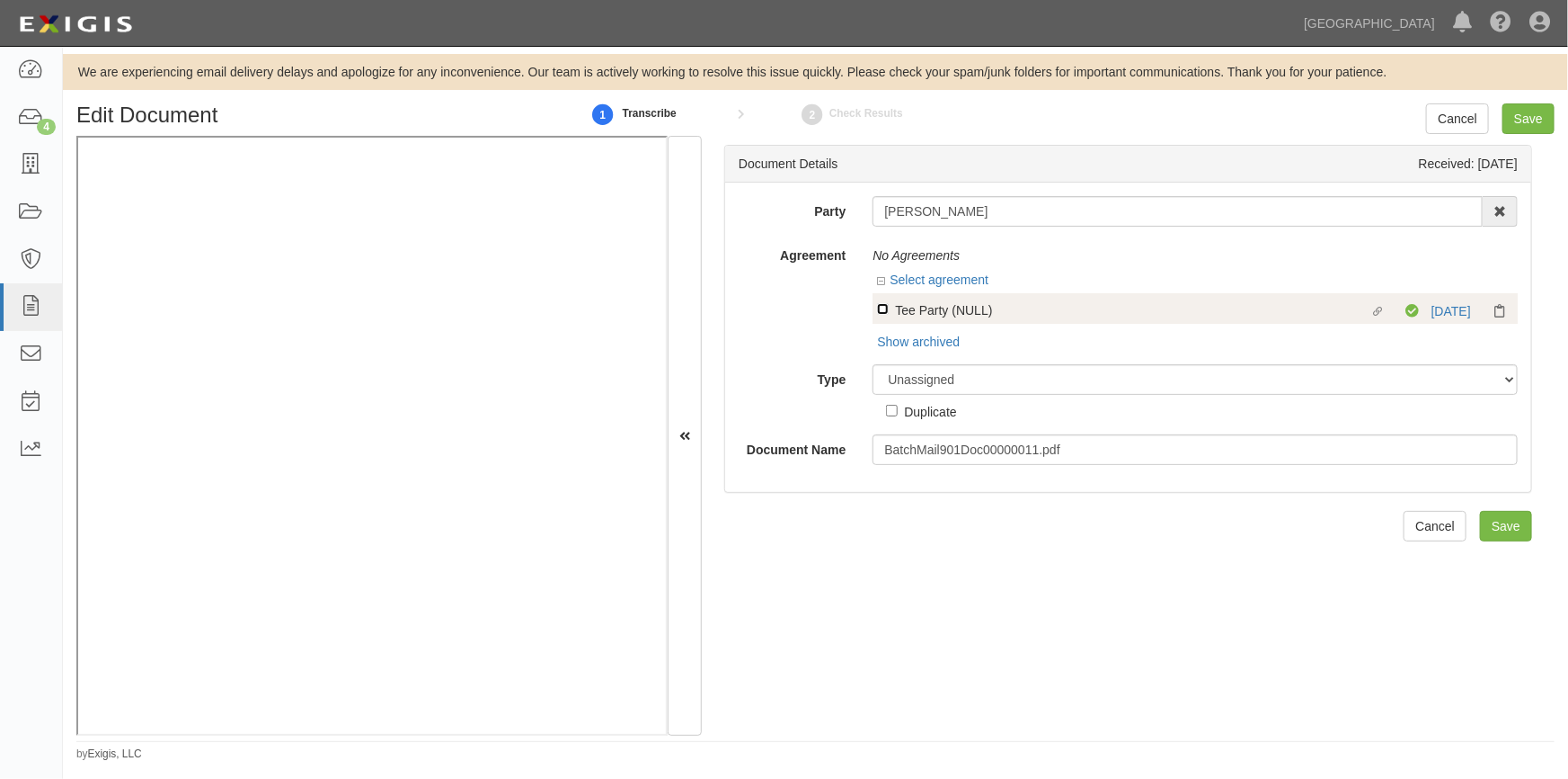
click at [883, 303] on input "Linked agreement Tee Party (NULL) Linked agreement" at bounding box center [883, 309] width 12 height 12
checkbox input "true"
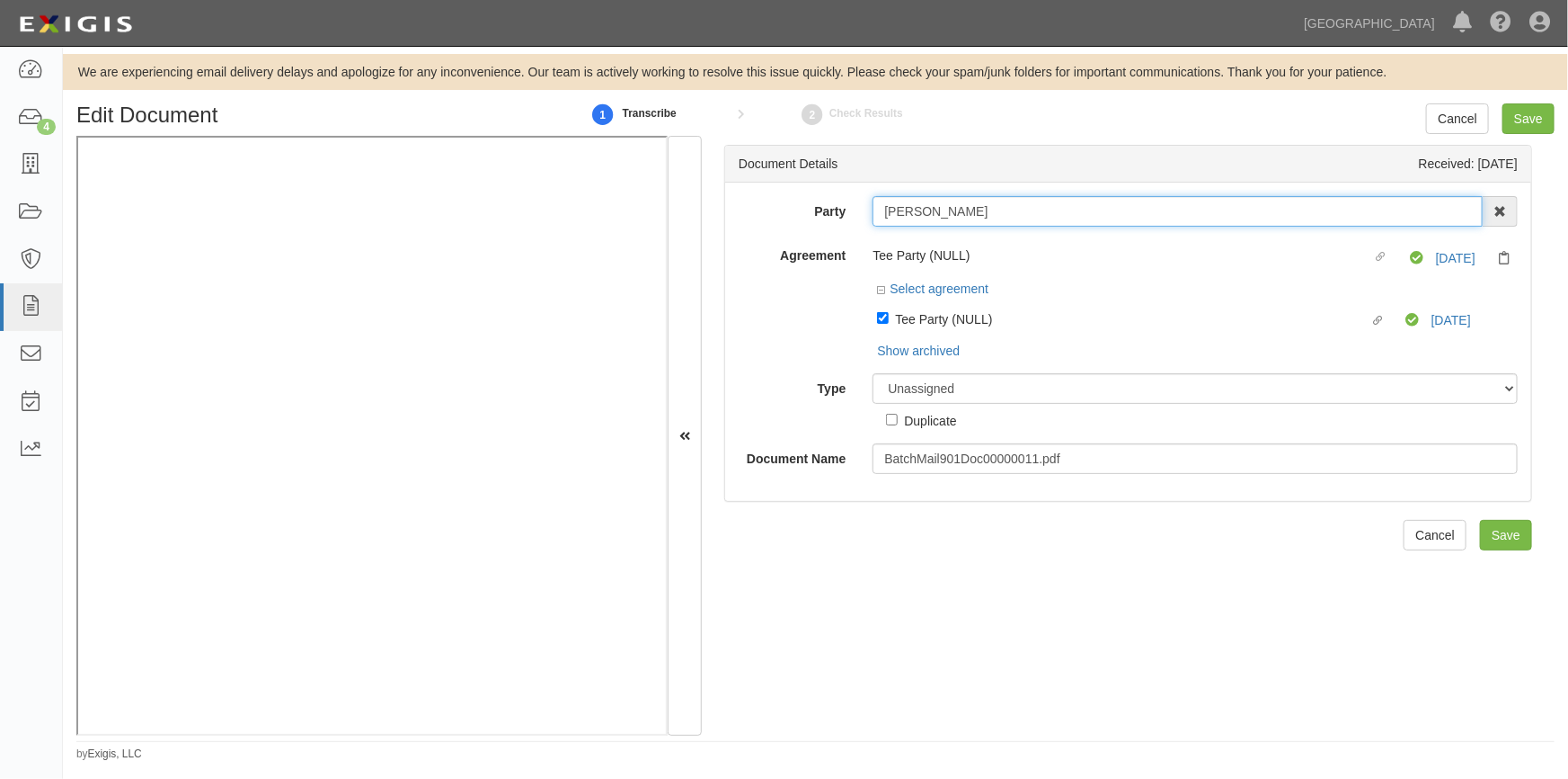
drag, startPoint x: 982, startPoint y: 207, endPoint x: 856, endPoint y: 215, distance: 126.3
click at [859, 215] on div "Scott Bohannon Scott Bohannon Scott Cross Scott Gardner Scott Palmer Scott Schw…" at bounding box center [1195, 211] width 672 height 31
click at [908, 386] on select "Unassigned Binder Cancellation Notice Certificate Contract Endorsement Insuranc…" at bounding box center [1194, 388] width 645 height 31
select select "OtherDetail"
click at [872, 374] on select "Unassigned Binder Cancellation Notice Certificate Contract Endorsement Insuranc…" at bounding box center [1194, 388] width 645 height 31
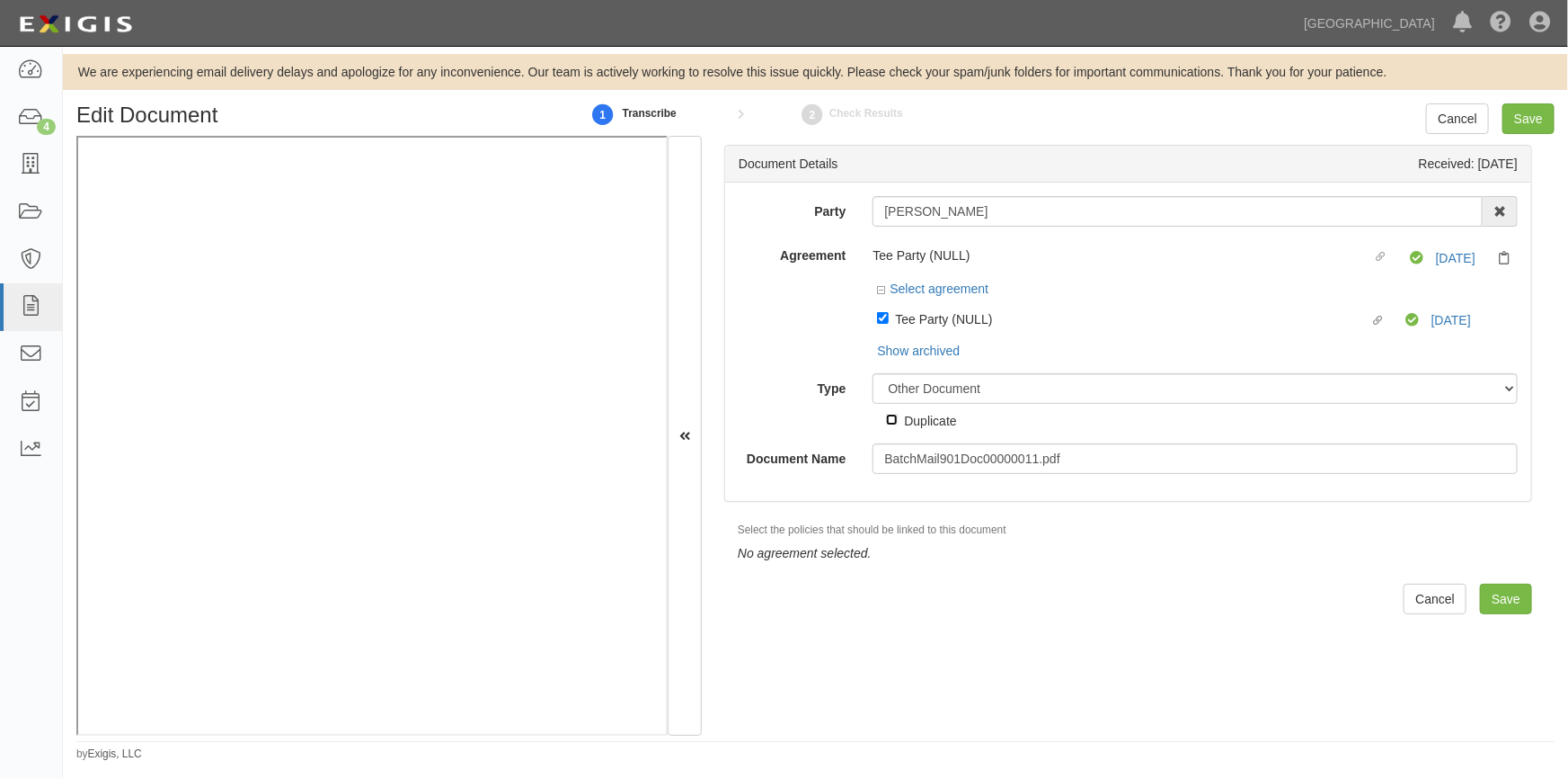
click at [894, 417] on input "Duplicate" at bounding box center [892, 420] width 12 height 12
checkbox input "true"
click at [1524, 125] on input "Save" at bounding box center [1528, 119] width 52 height 31
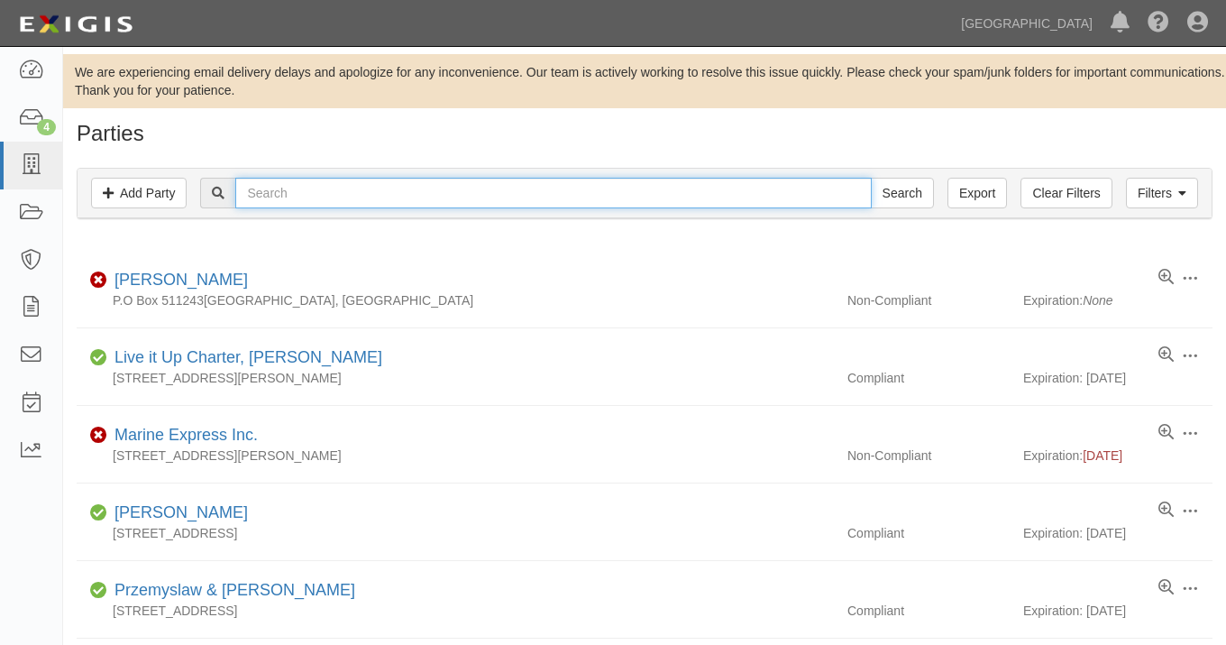
click at [282, 201] on input "text" at bounding box center [553, 193] width 636 height 31
type input "scott bohann"
click at [871, 178] on input "Search" at bounding box center [902, 193] width 63 height 31
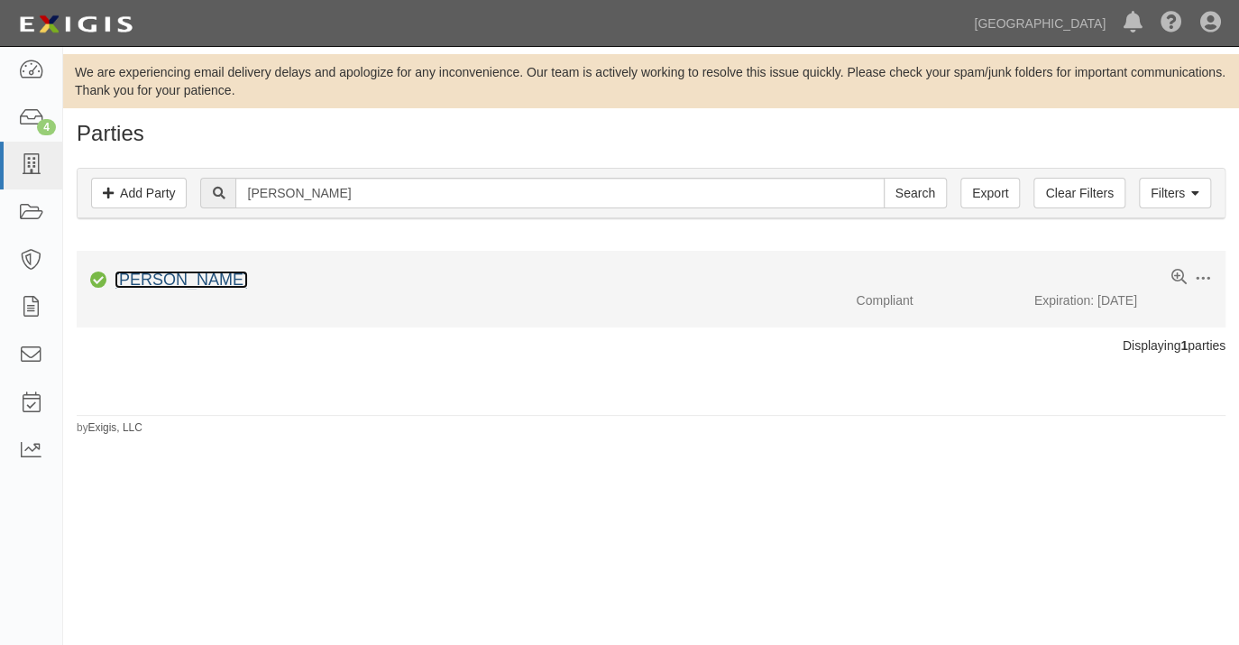
click at [192, 279] on link "[PERSON_NAME]" at bounding box center [181, 279] width 133 height 18
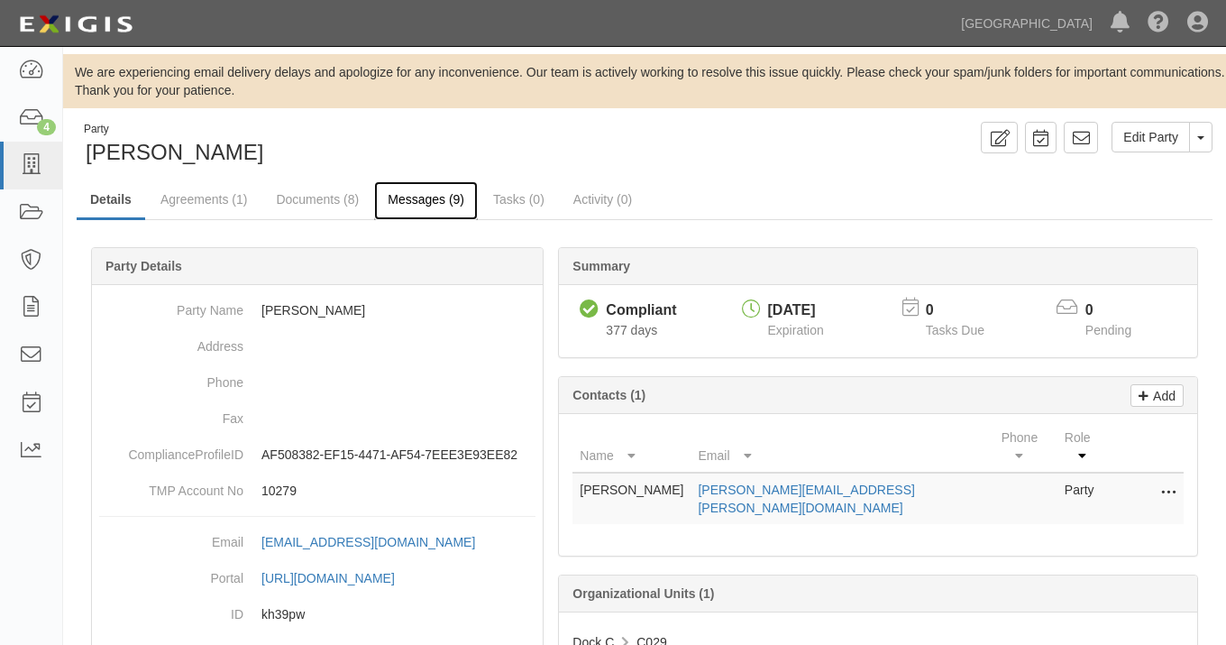
click at [426, 199] on link "Messages (9)" at bounding box center [426, 200] width 104 height 39
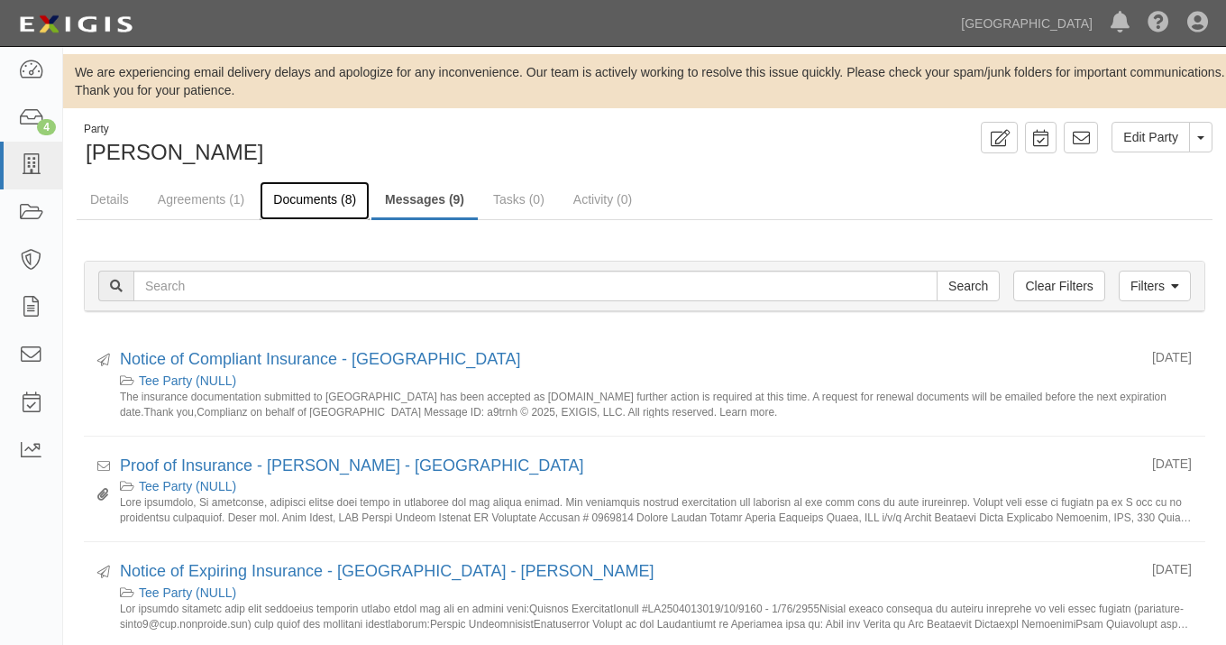
click at [290, 200] on link "Documents (8)" at bounding box center [315, 200] width 110 height 39
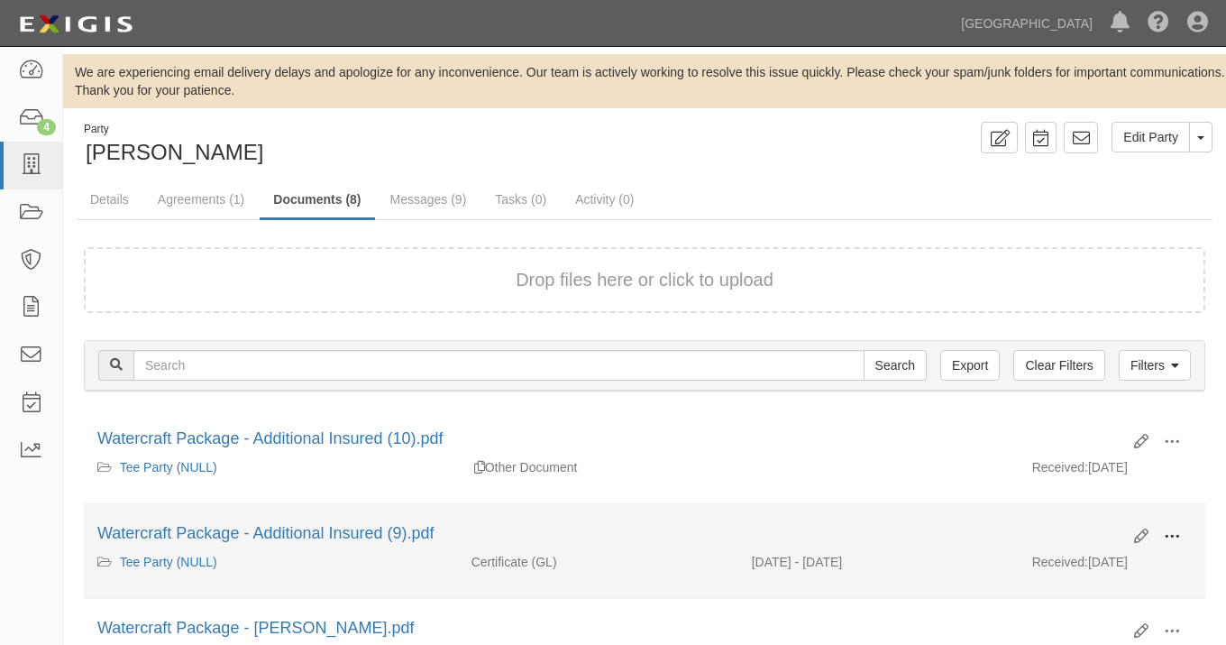
click at [1181, 536] on button at bounding box center [1172, 537] width 40 height 31
click at [1077, 557] on link "View" at bounding box center [1084, 562] width 142 height 32
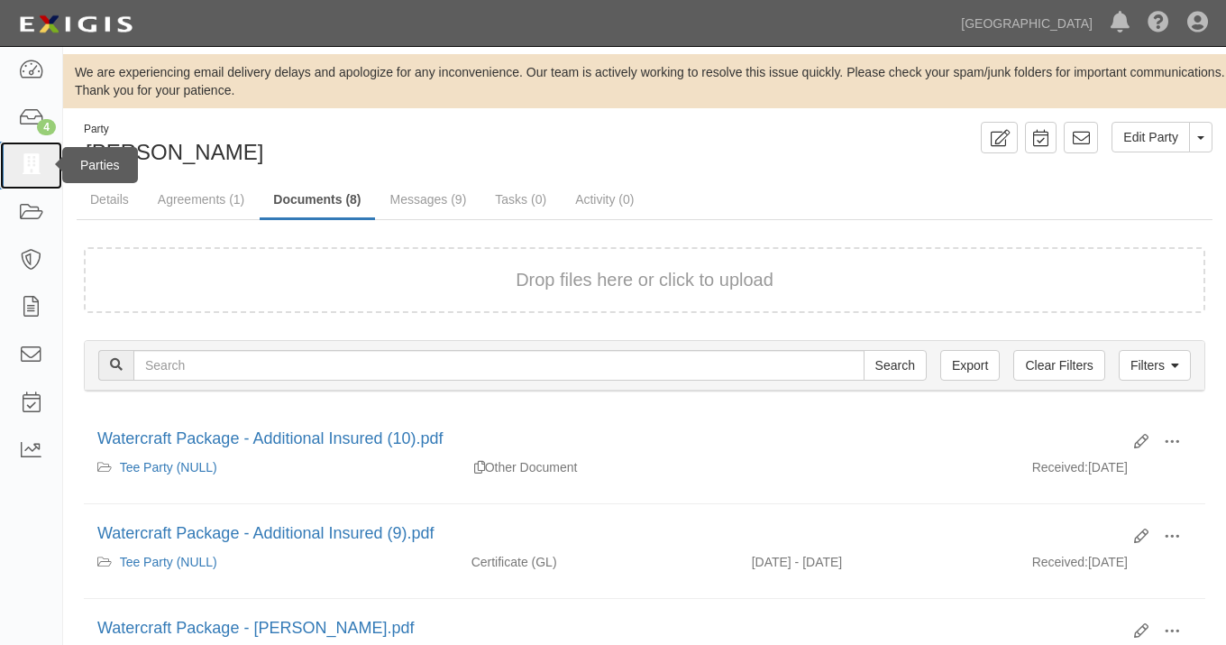
click at [23, 171] on icon at bounding box center [30, 165] width 25 height 21
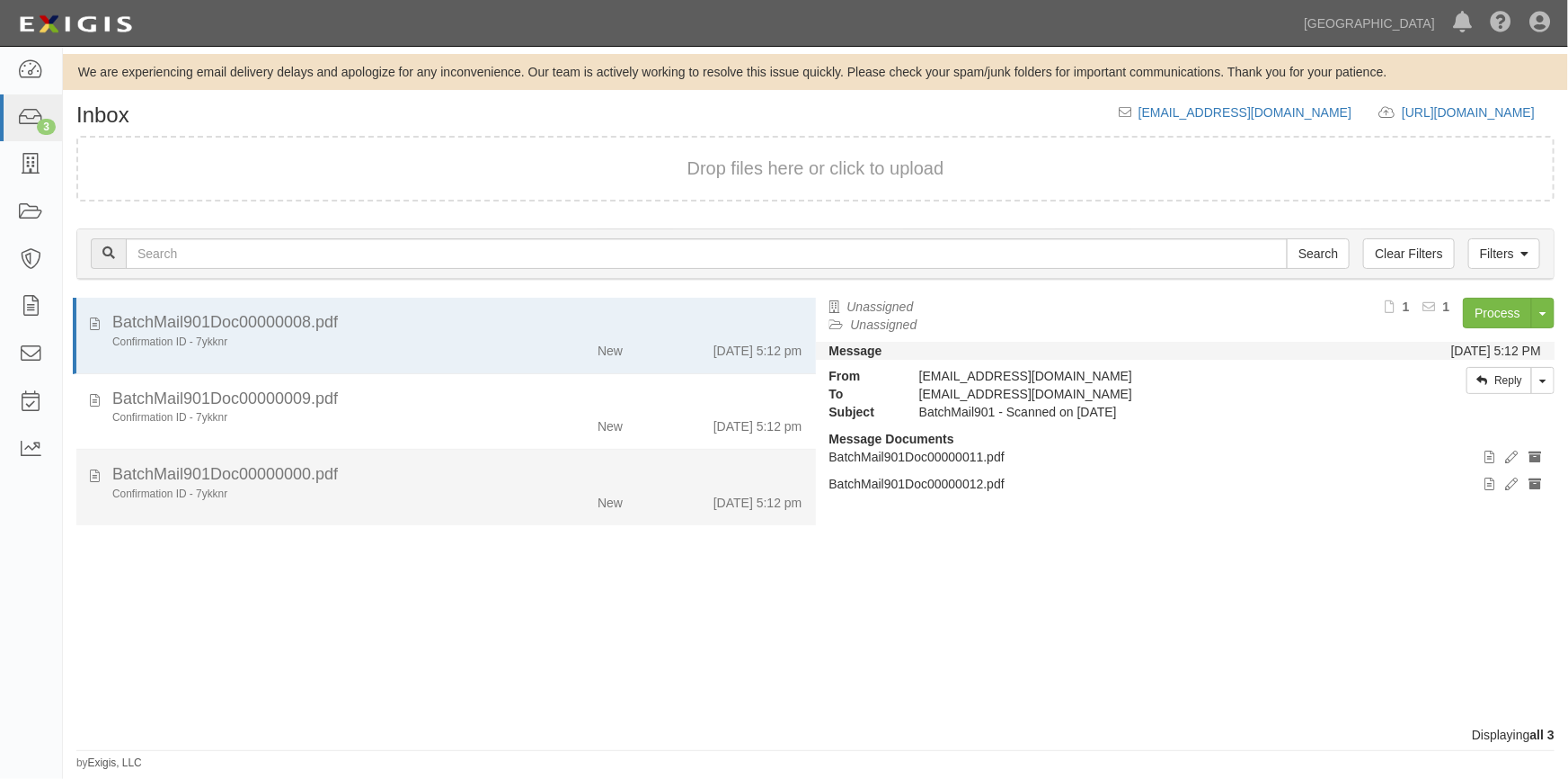
click at [418, 476] on div "BatchMail901Doc00000000.pdf" at bounding box center [458, 474] width 690 height 23
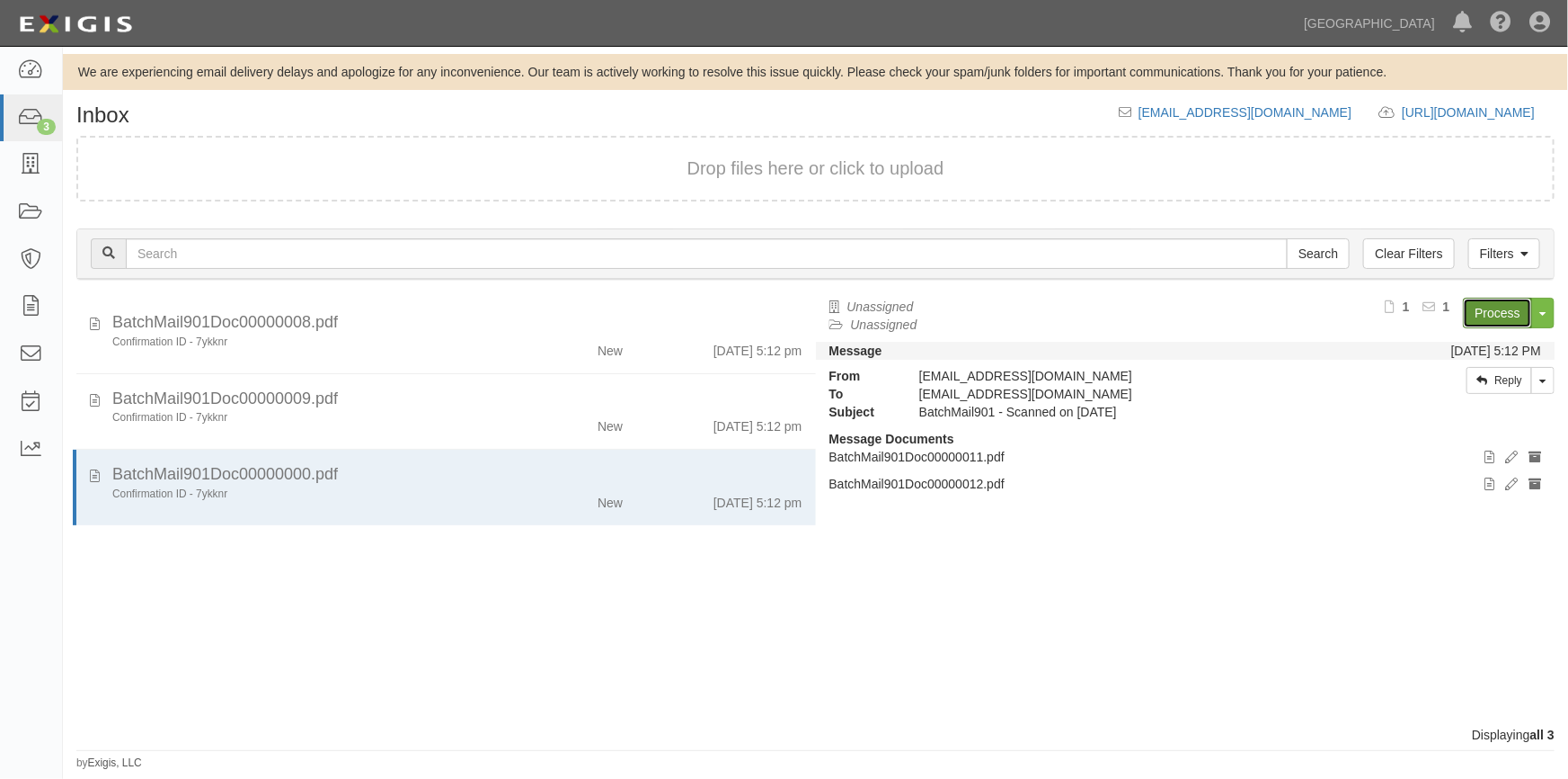
click at [1483, 316] on link "Process" at bounding box center [1497, 312] width 69 height 31
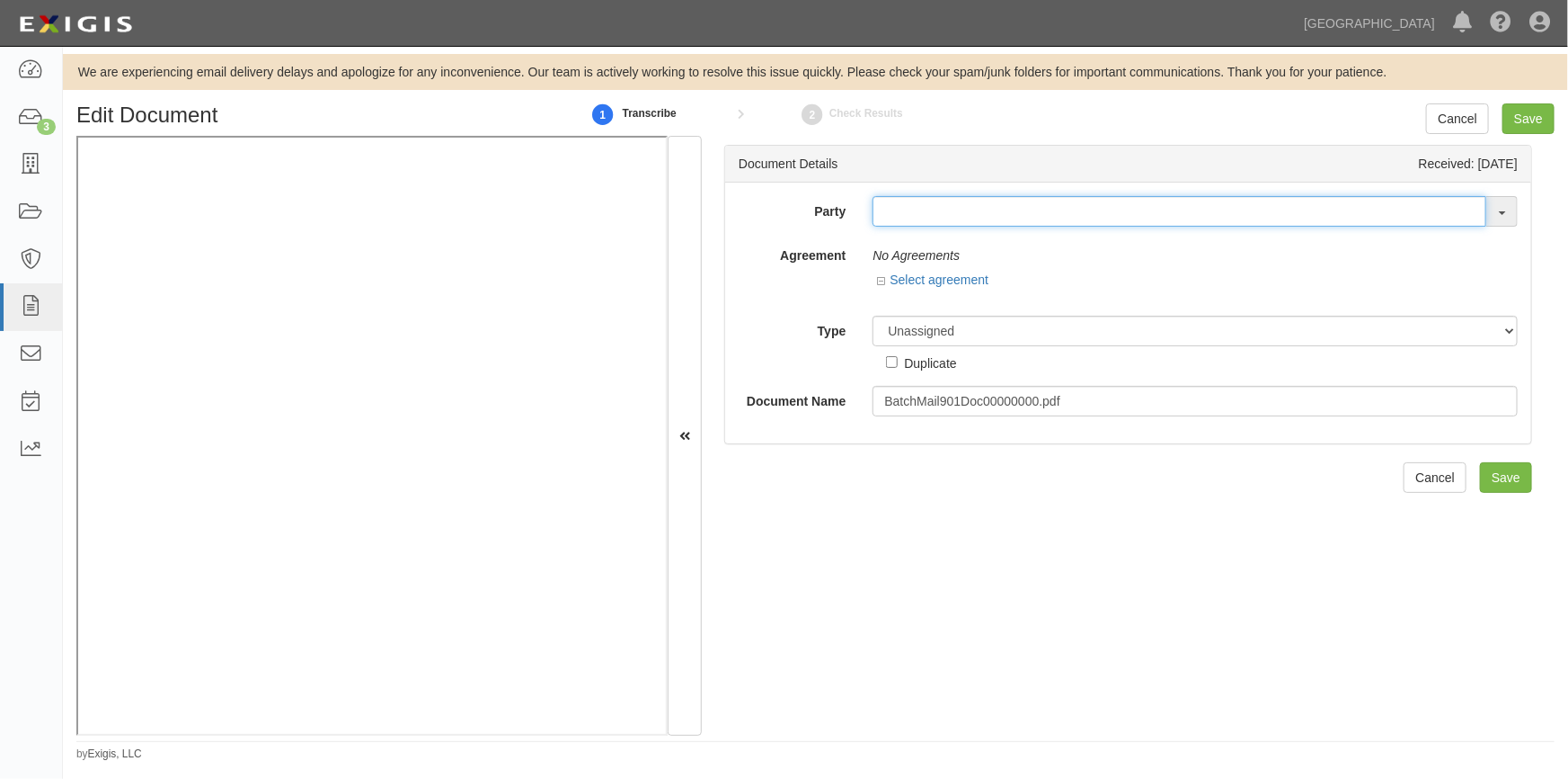
click at [1164, 206] on input "text" at bounding box center [1179, 211] width 614 height 31
type input "[PERSON_NAME]"
drag, startPoint x: 955, startPoint y: 207, endPoint x: 776, endPoint y: 217, distance: 179.3
click at [778, 217] on div "Party [PERSON_NAME] [PERSON_NAME] [PERSON_NAME] [PERSON_NAME] [PERSON_NAME] [PE…" at bounding box center [1128, 211] width 806 height 31
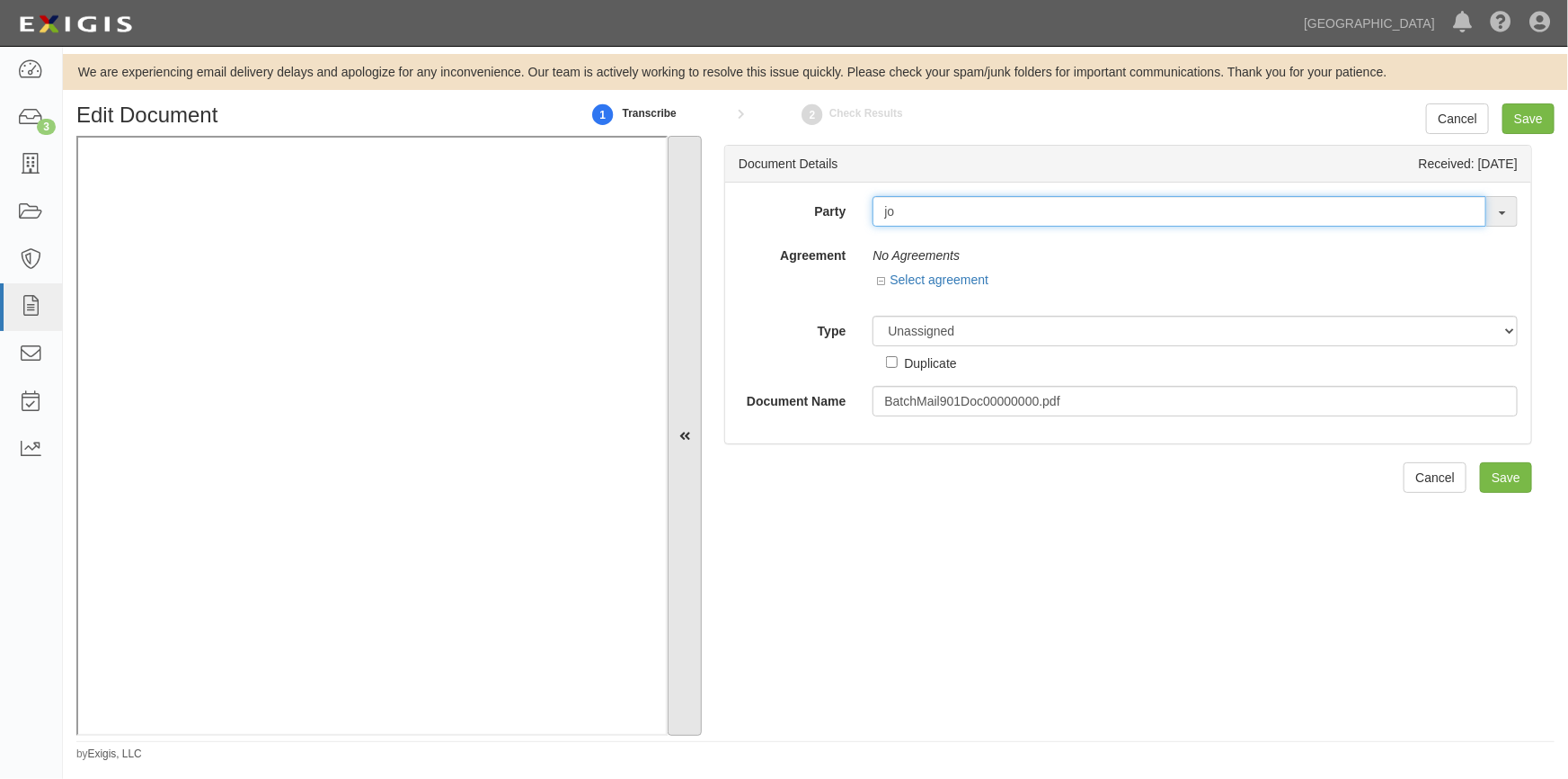
type input "j"
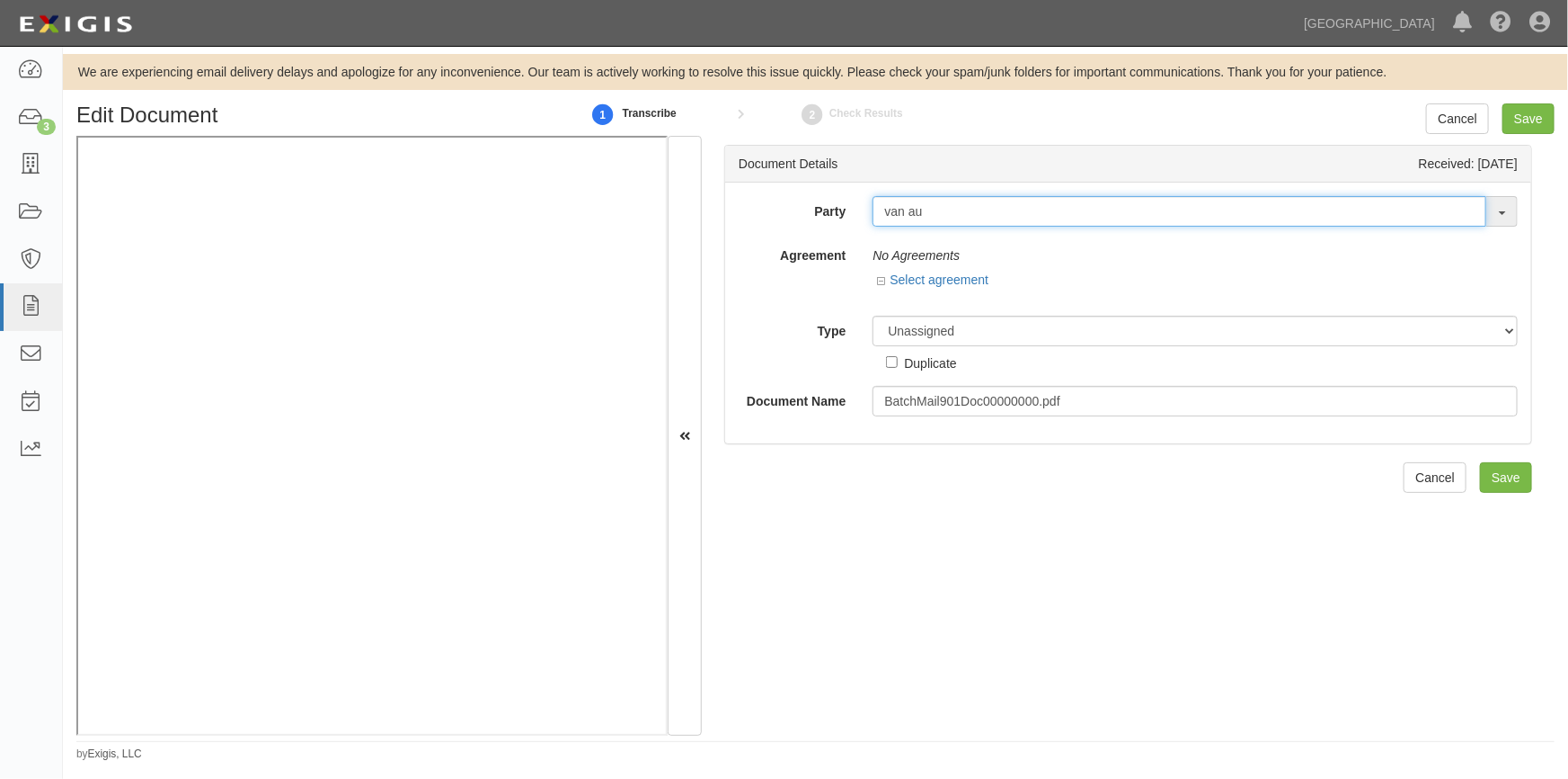
type input "van au"
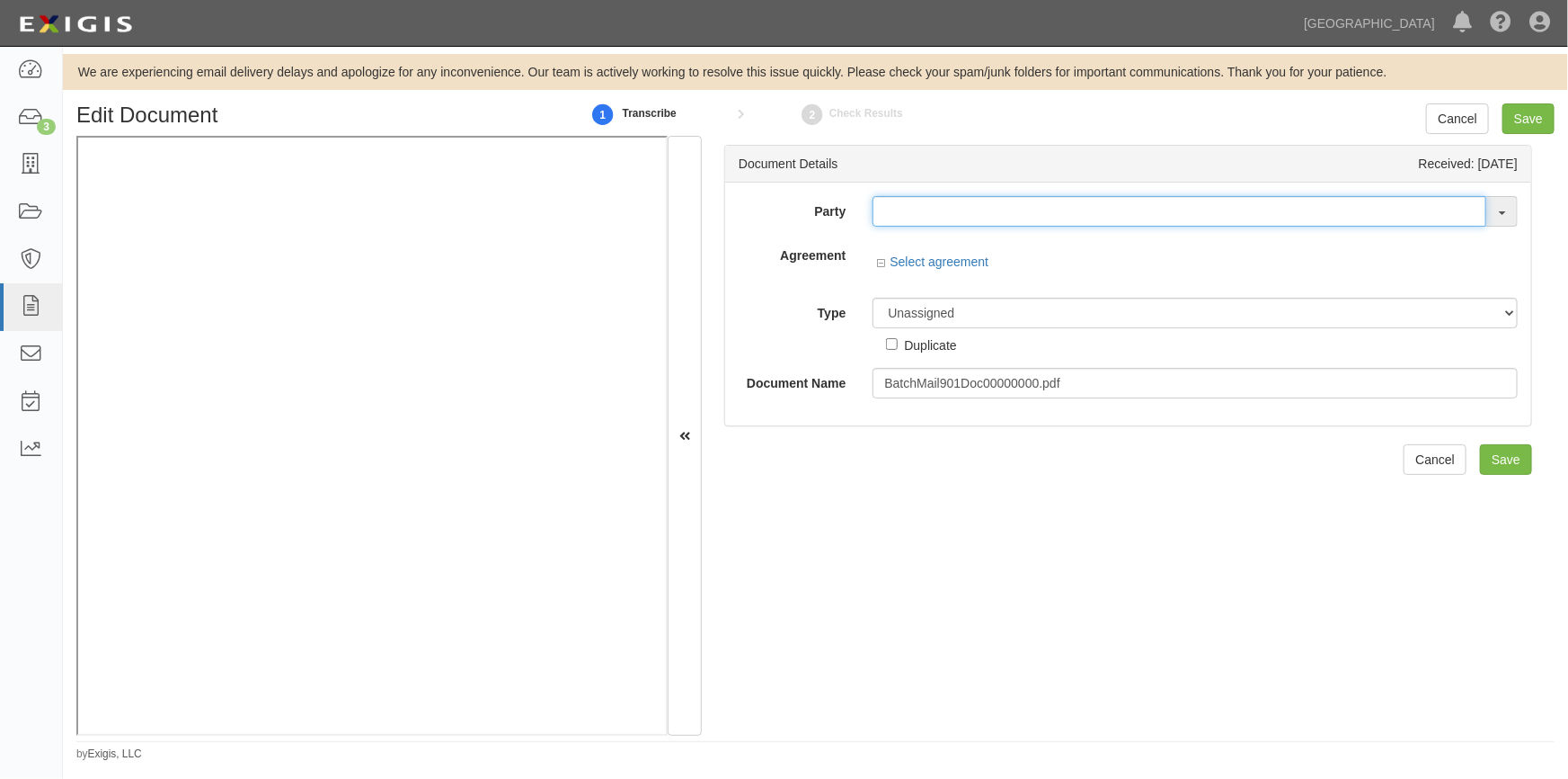
click at [909, 214] on input "text" at bounding box center [1179, 211] width 614 height 31
type input "canny"
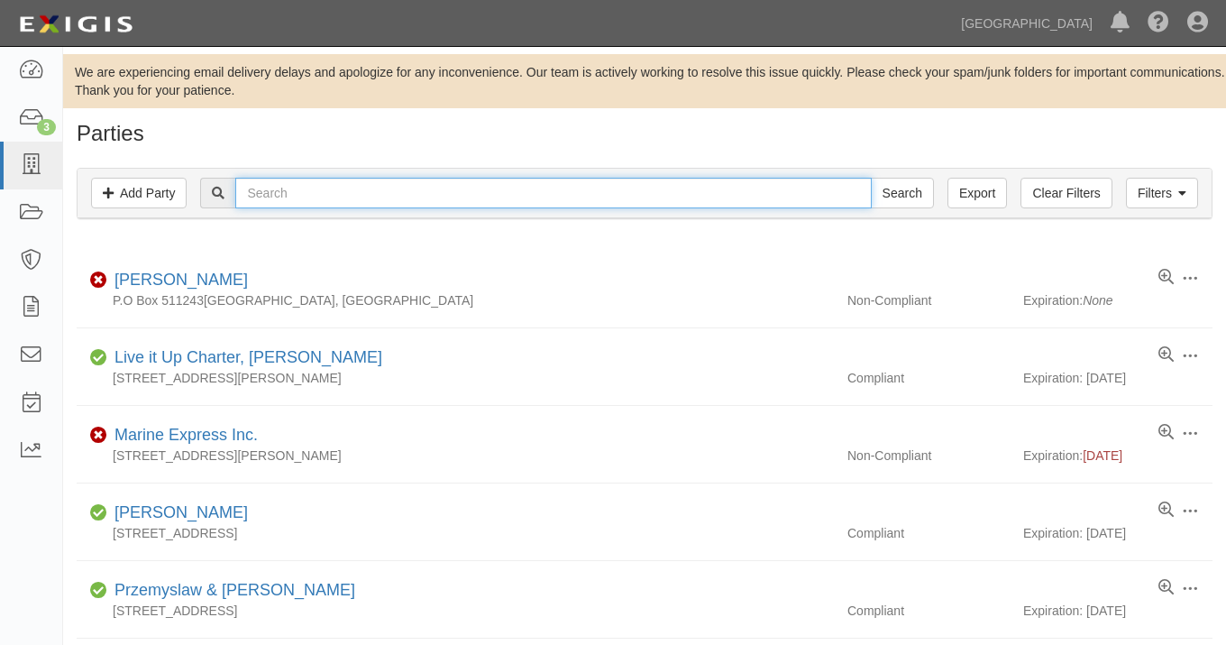
click at [279, 195] on input "text" at bounding box center [553, 193] width 636 height 31
type input "canny"
click at [871, 178] on input "Search" at bounding box center [902, 193] width 63 height 31
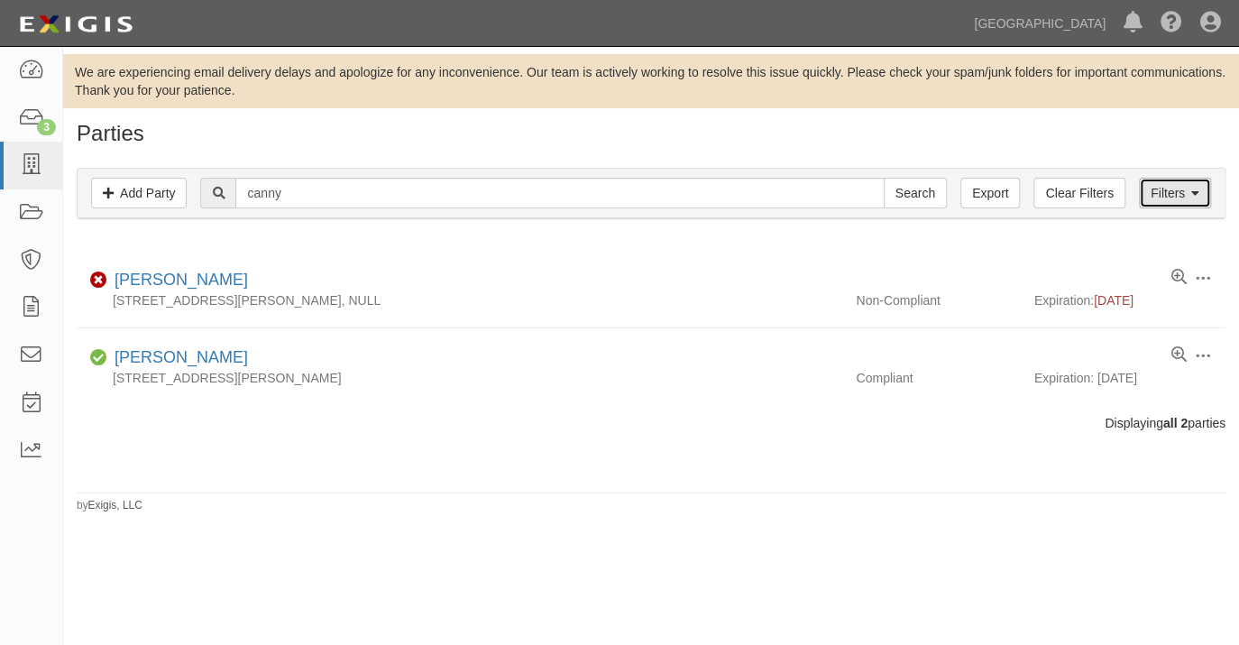
click at [1167, 195] on link "Filters" at bounding box center [1175, 193] width 72 height 31
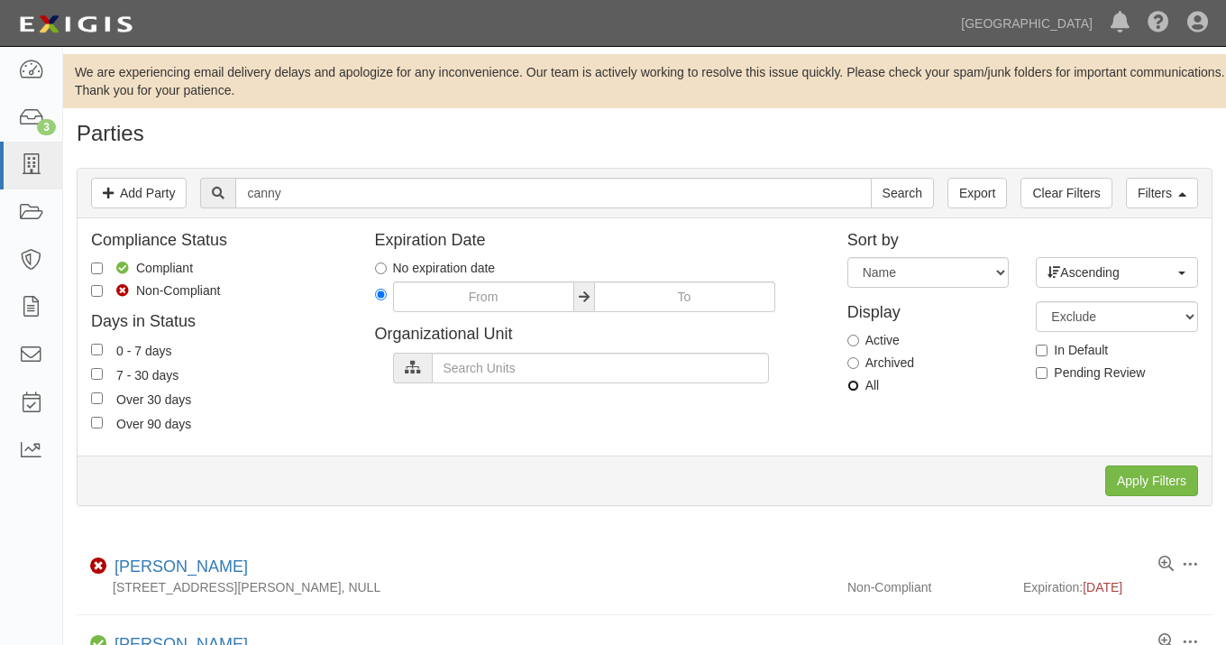
click at [855, 387] on input "All" at bounding box center [854, 386] width 12 height 12
radio input "true"
click at [1127, 476] on input "Apply Filters" at bounding box center [1151, 480] width 93 height 31
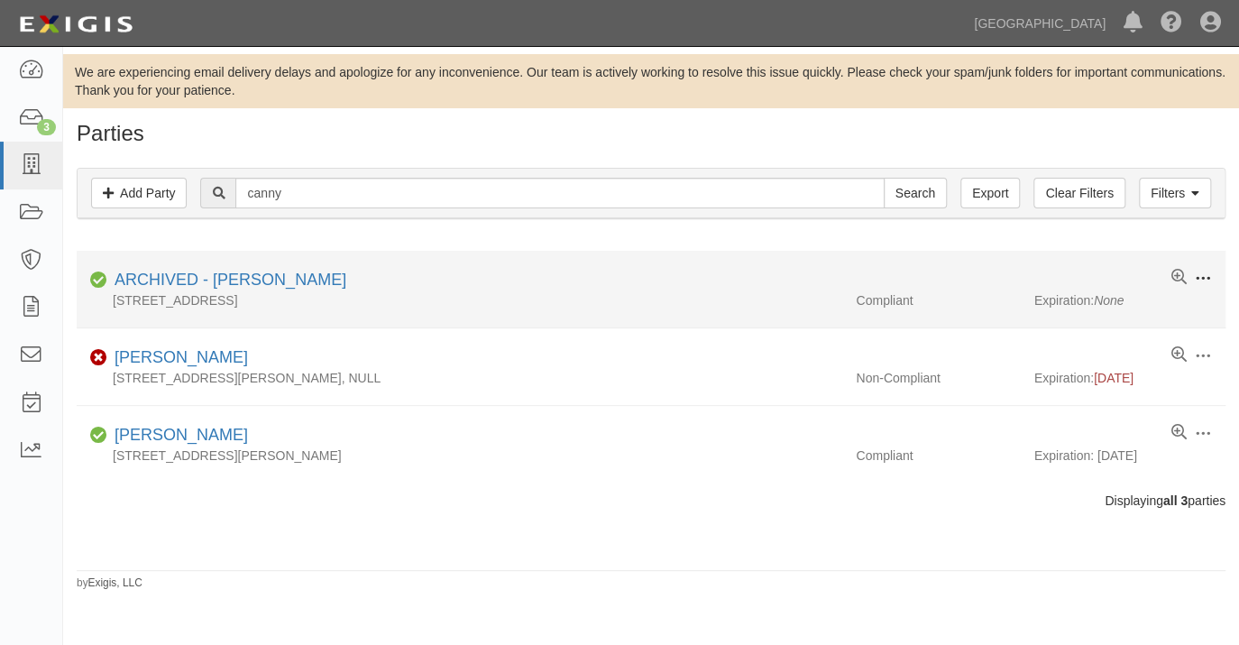
click at [1203, 277] on span at bounding box center [1203, 278] width 16 height 16
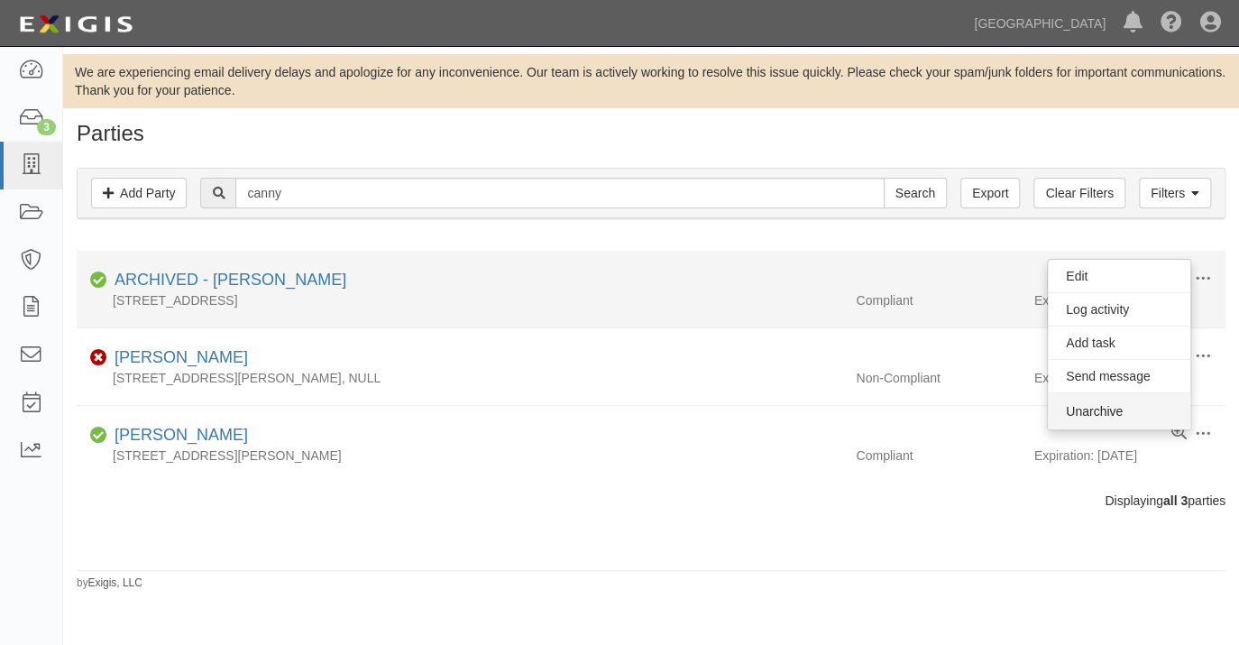
click at [1118, 404] on button "Unarchive" at bounding box center [1119, 411] width 142 height 36
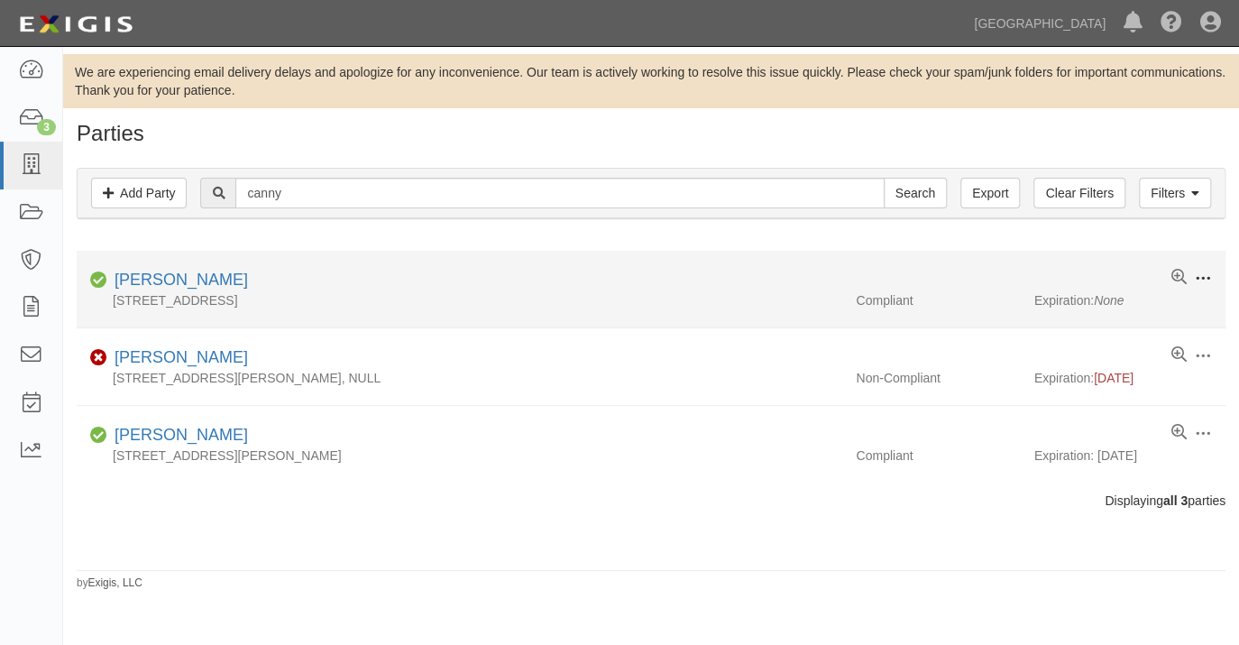
click at [1203, 276] on span at bounding box center [1203, 278] width 16 height 16
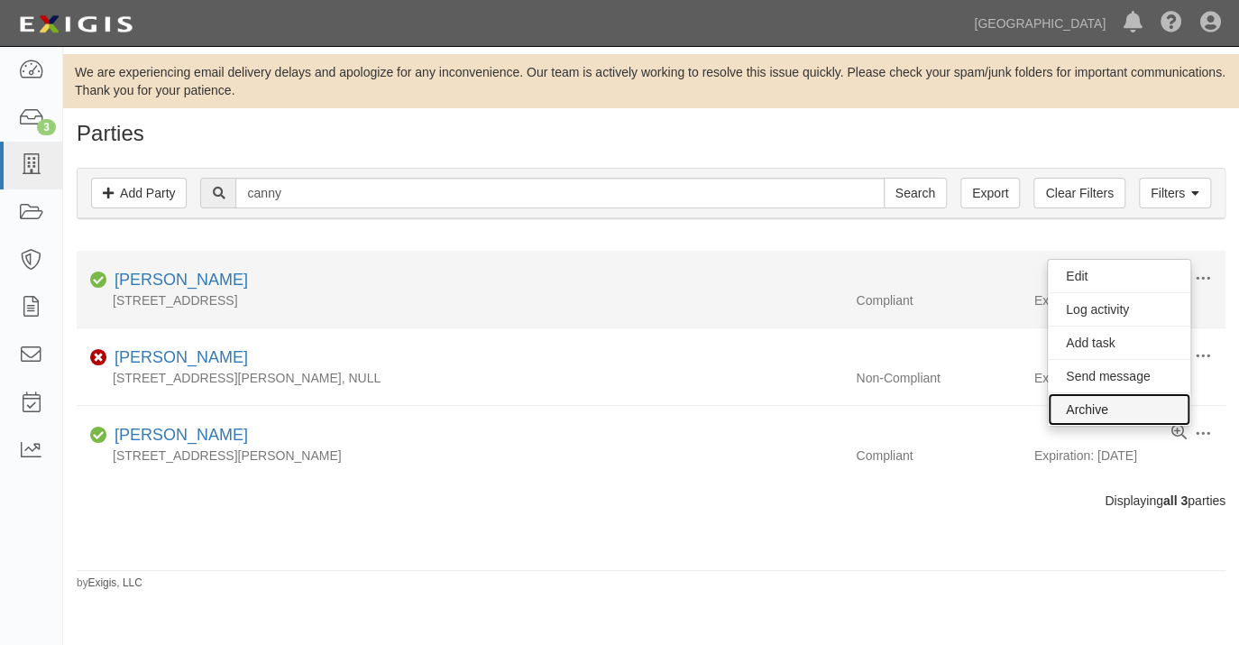
click at [1100, 405] on link "Archive" at bounding box center [1119, 409] width 142 height 32
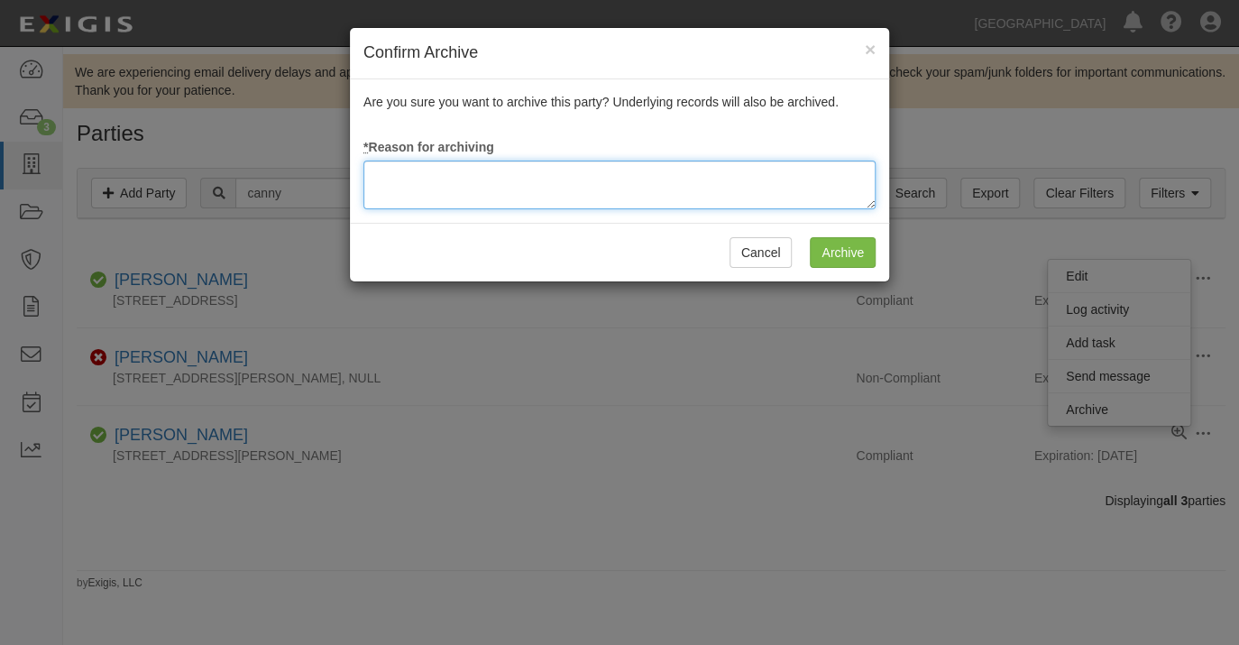
click at [603, 177] on textarea at bounding box center [619, 184] width 512 height 49
type textarea "update"
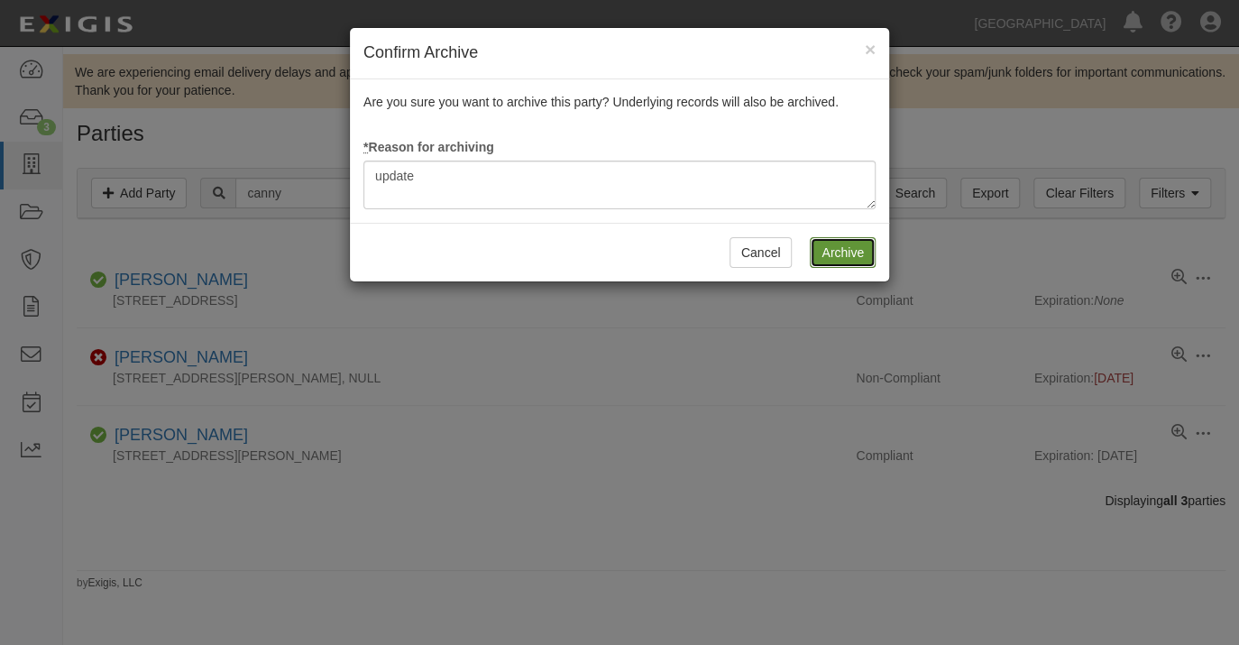
click at [835, 258] on input "Archive" at bounding box center [843, 252] width 66 height 31
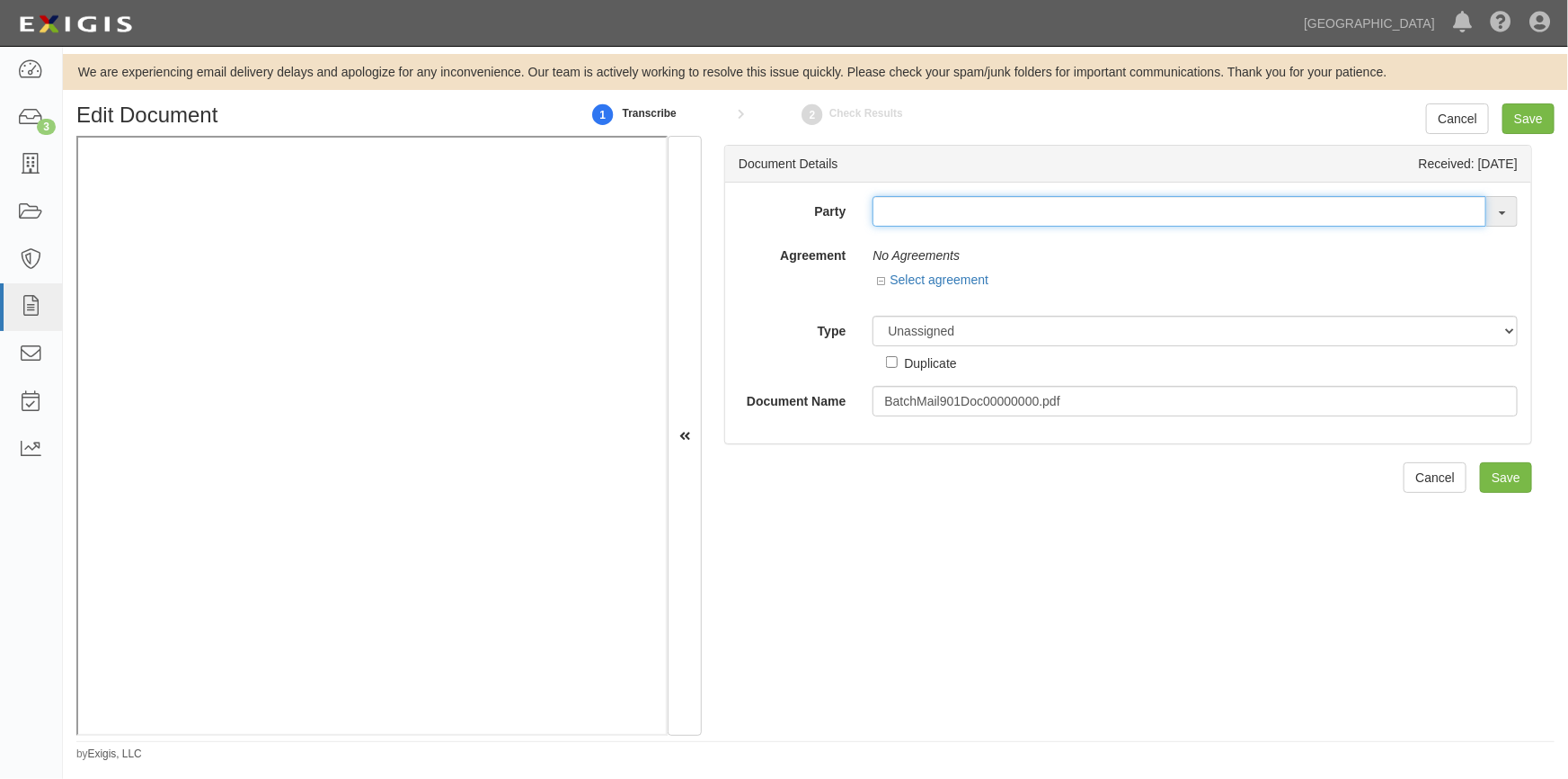
click at [914, 211] on input "text" at bounding box center [1179, 211] width 614 height 31
type input "john cann"
click at [930, 246] on strong "John Cann" at bounding box center [943, 245] width 105 height 14
type input "[PERSON_NAME]"
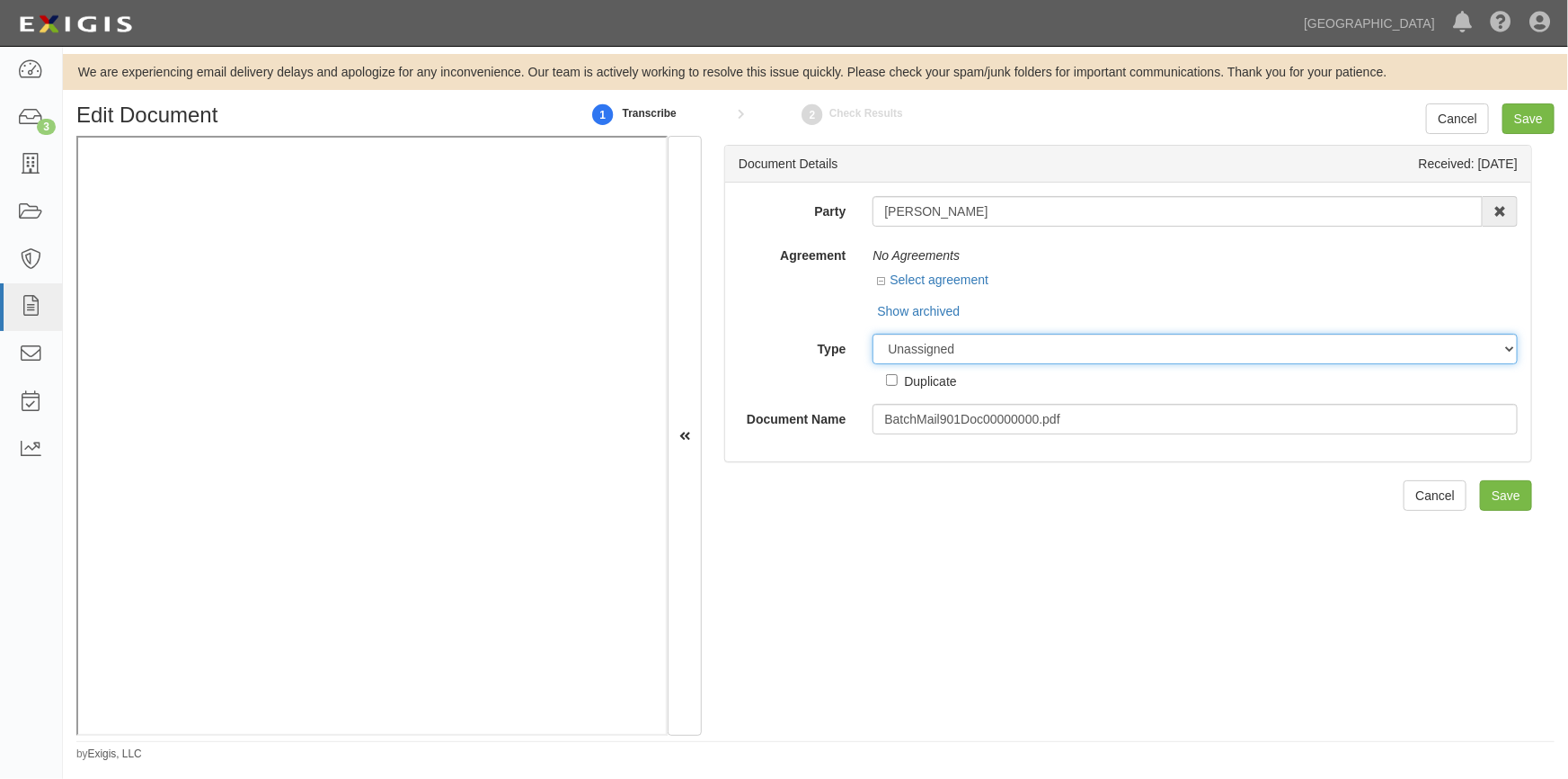
click at [933, 349] on select "Unassigned Binder Cancellation Notice Certificate Contract Endorsement Insuranc…" at bounding box center [1194, 348] width 645 height 31
select select "OtherDetail"
click at [872, 333] on select "Unassigned Binder Cancellation Notice Certificate Contract Endorsement Insuranc…" at bounding box center [1194, 348] width 645 height 31
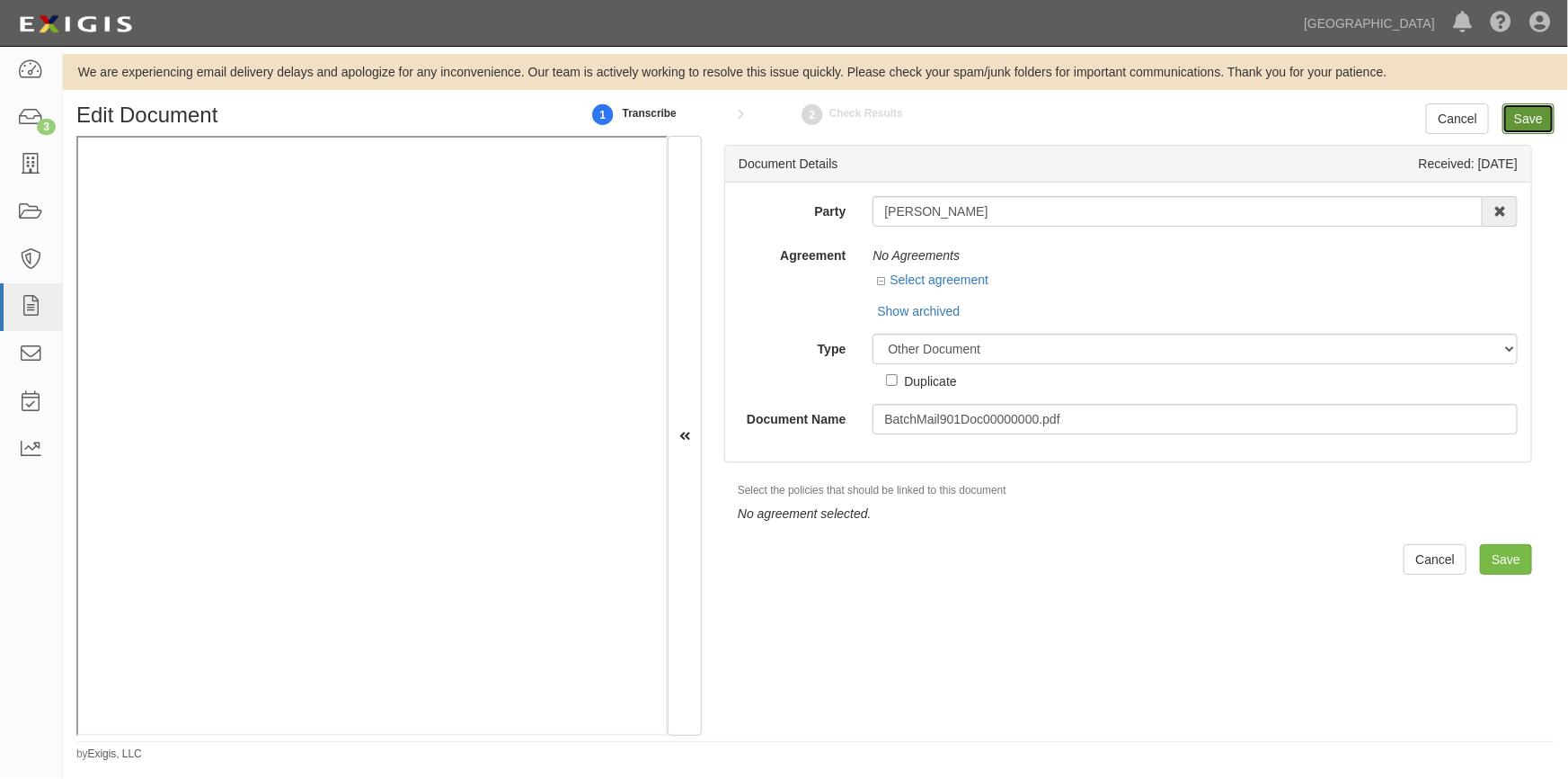
click at [1528, 117] on input "Save" at bounding box center [1528, 119] width 52 height 31
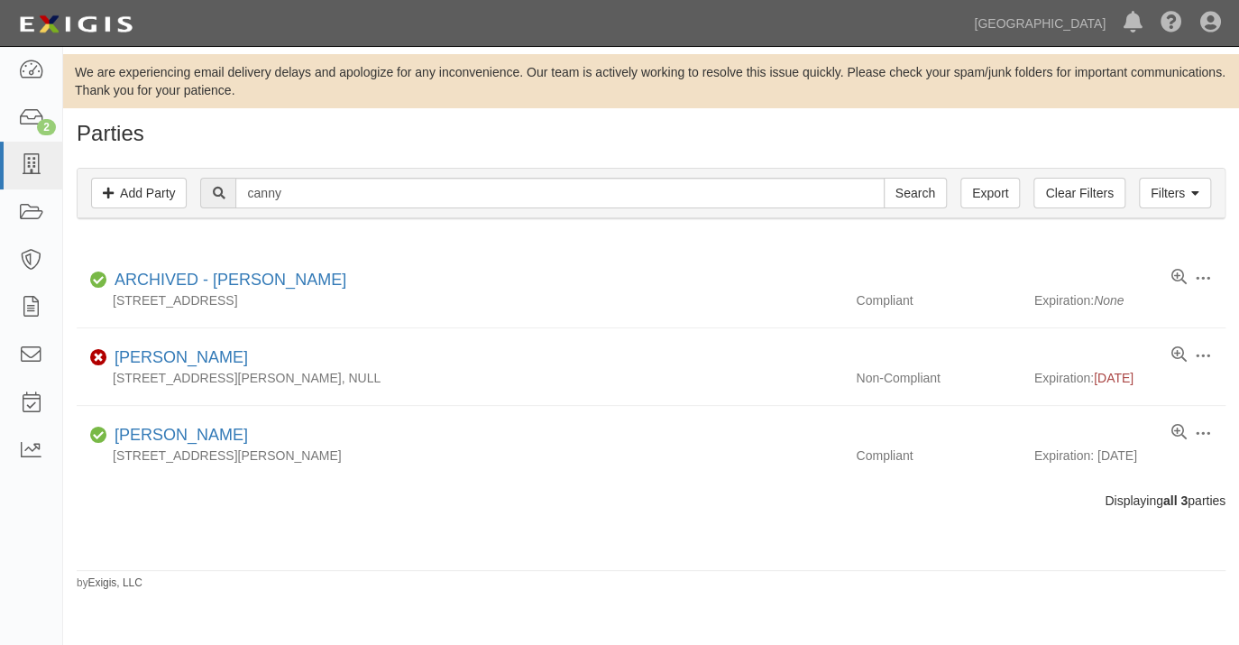
click at [170, 514] on div at bounding box center [651, 523] width 1176 height 28
click at [32, 166] on icon at bounding box center [30, 165] width 25 height 21
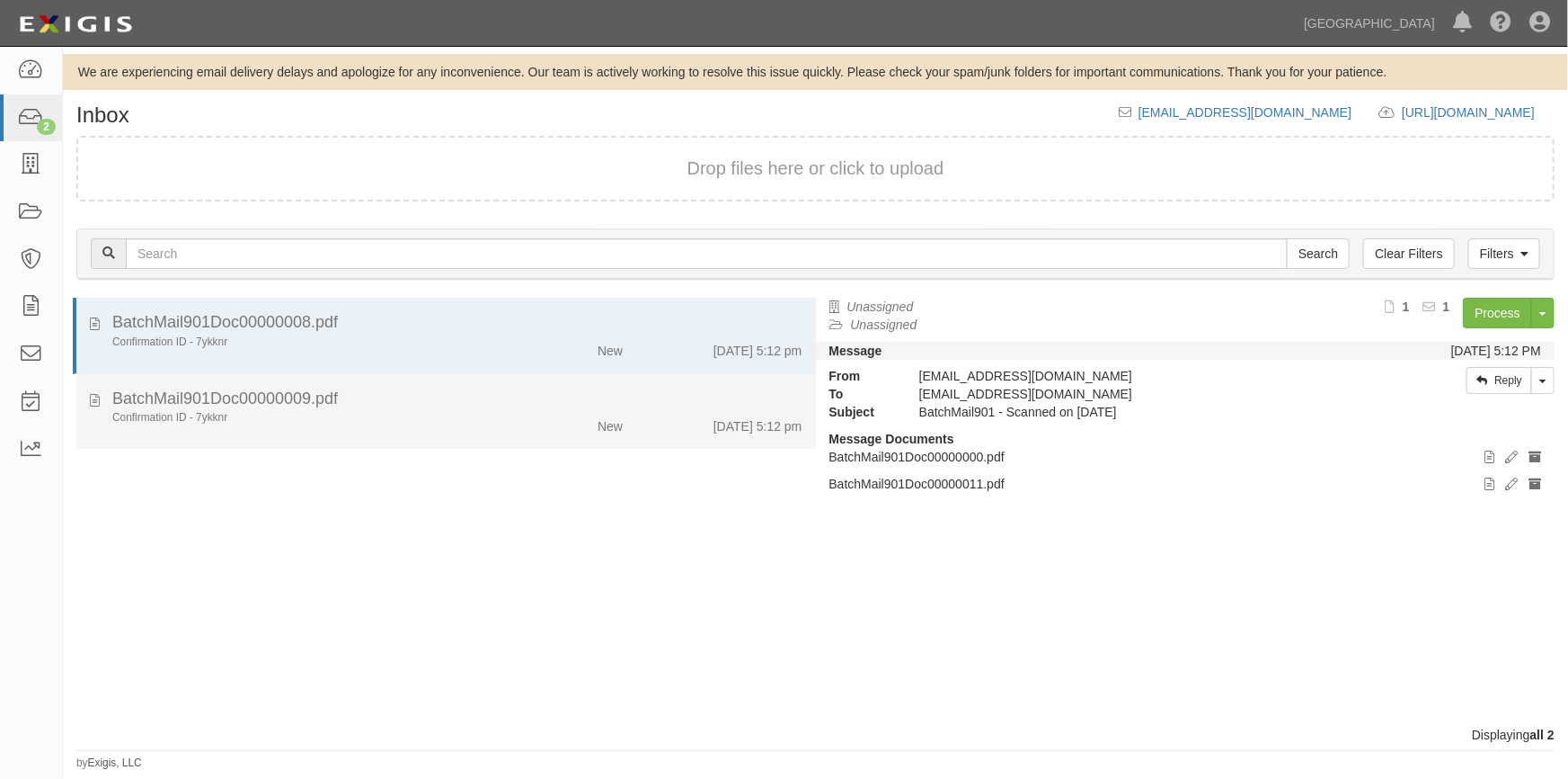
click at [468, 406] on div "BatchMail901Doc00000009.pdf" at bounding box center [458, 399] width 690 height 23
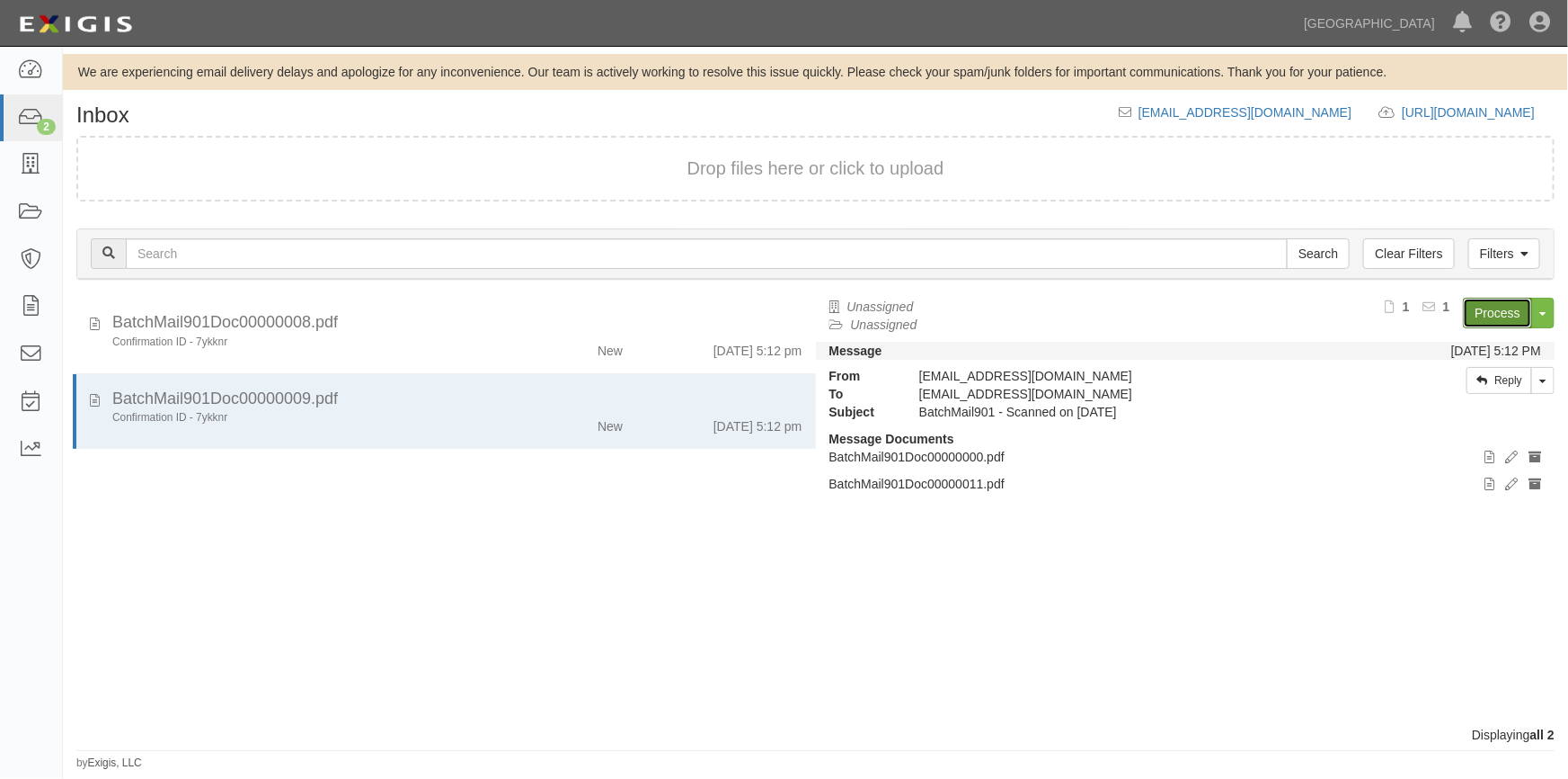
click at [1467, 303] on link "Process" at bounding box center [1497, 312] width 69 height 31
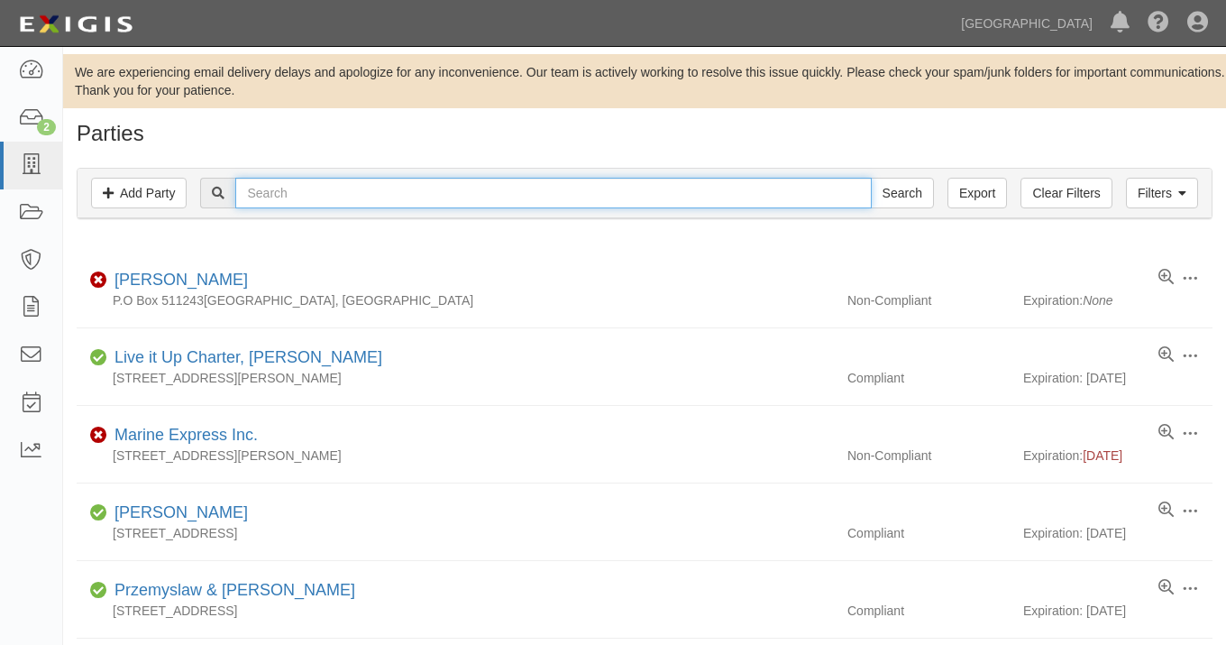
click at [516, 197] on input "text" at bounding box center [553, 193] width 636 height 31
type input "[PERSON_NAME]"
click at [871, 178] on input "Search" at bounding box center [902, 193] width 63 height 31
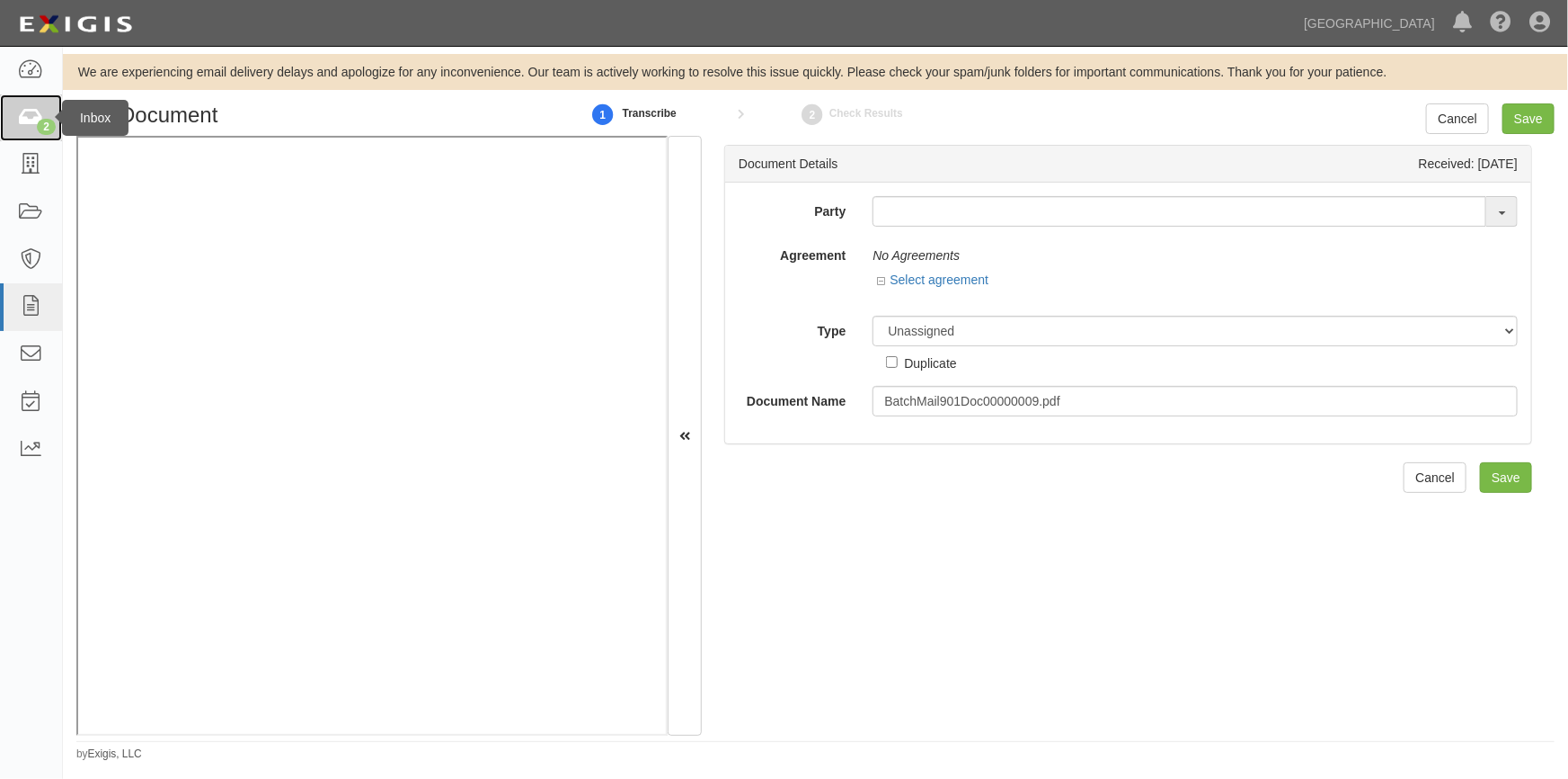
click at [39, 115] on icon at bounding box center [30, 118] width 25 height 21
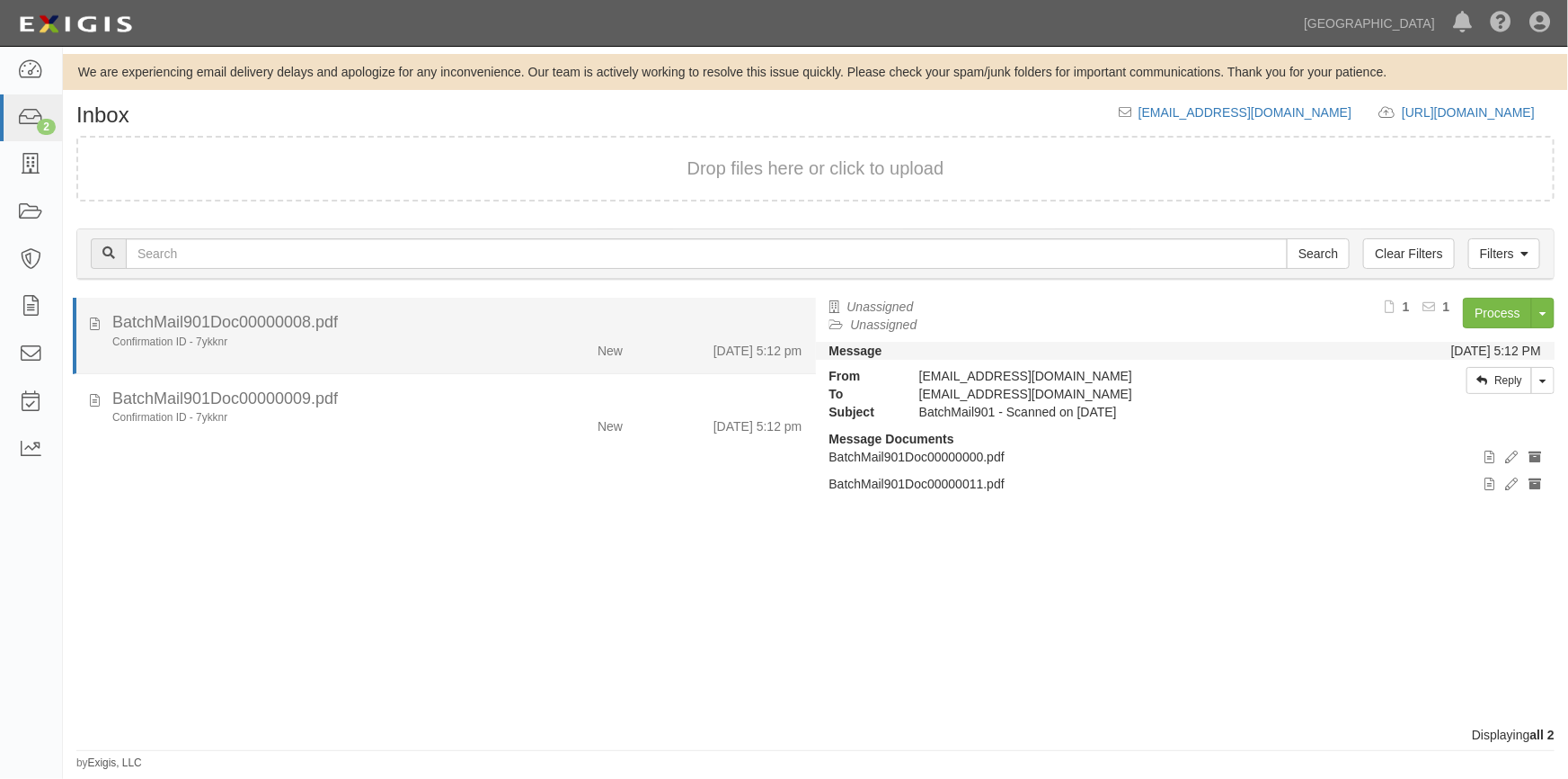
click at [398, 351] on div "Confirmation ID - 7ykknr New [DATE] 5:12 pm" at bounding box center [457, 346] width 717 height 25
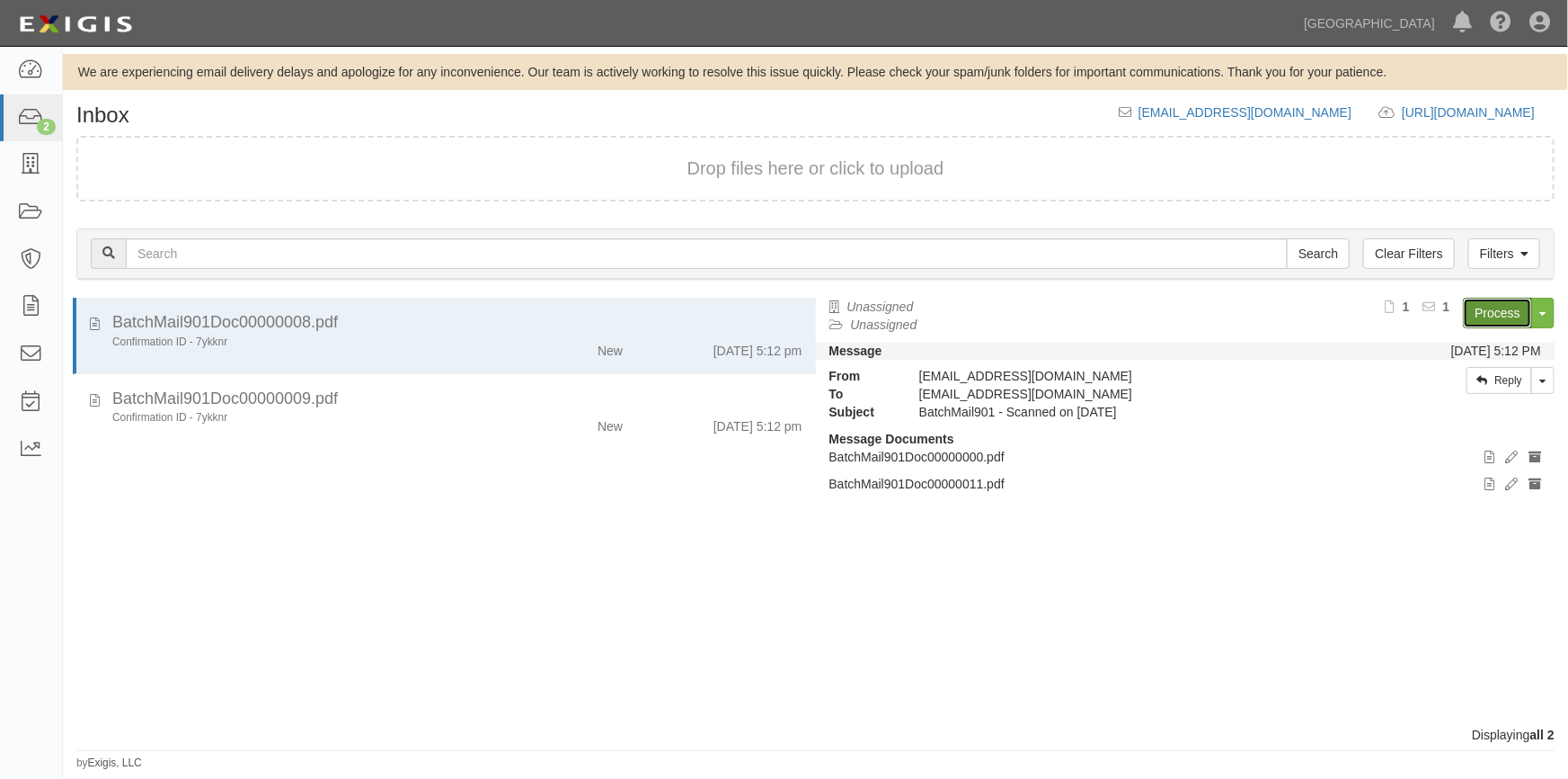
click at [1483, 315] on link "Process" at bounding box center [1497, 312] width 69 height 31
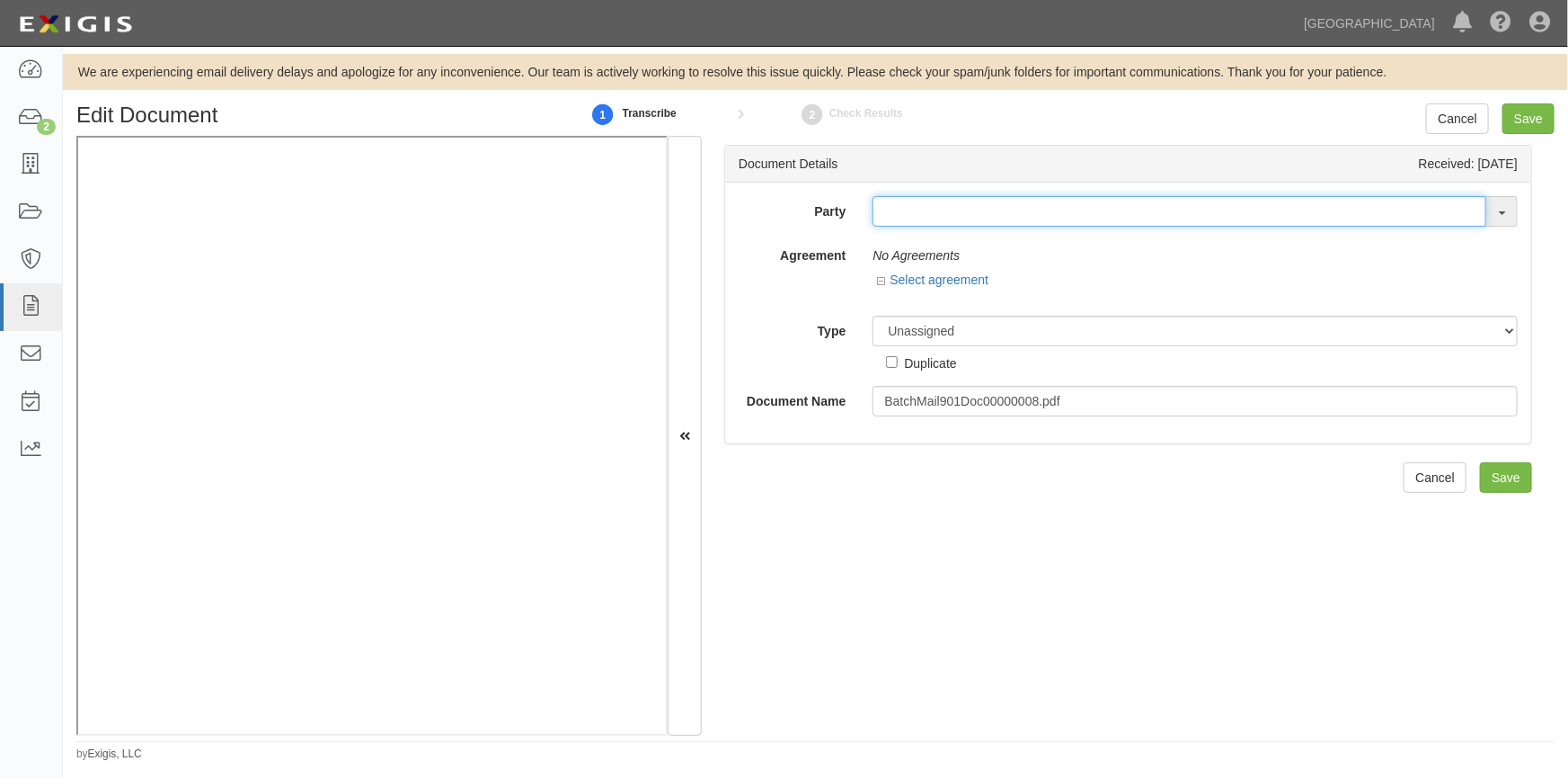
click at [1078, 215] on input "text" at bounding box center [1179, 211] width 614 height 31
type input "robert ri"
click at [36, 115] on icon at bounding box center [30, 118] width 25 height 21
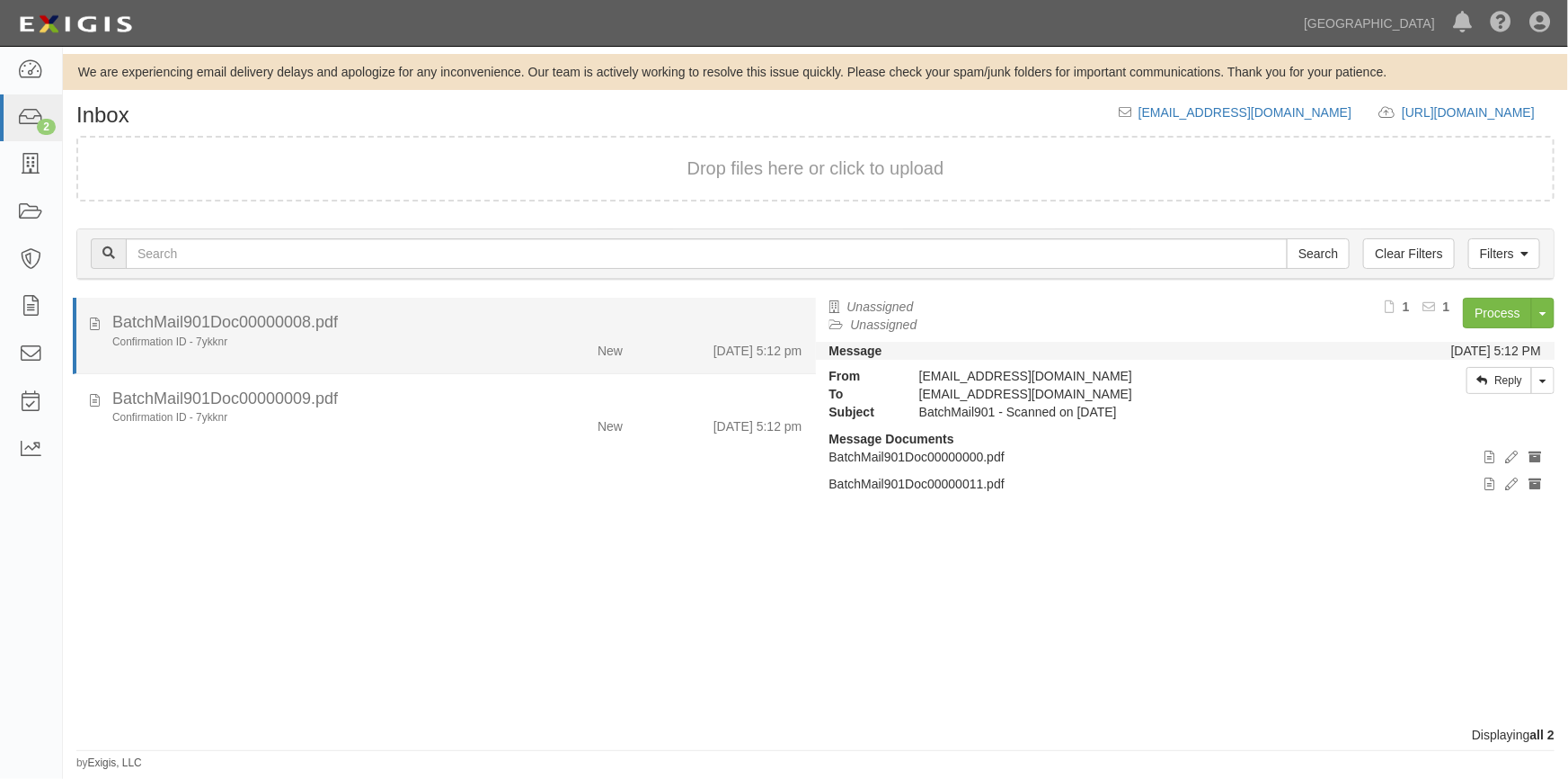
click at [484, 342] on div "Confirmation ID - 7ykknr" at bounding box center [308, 341] width 391 height 15
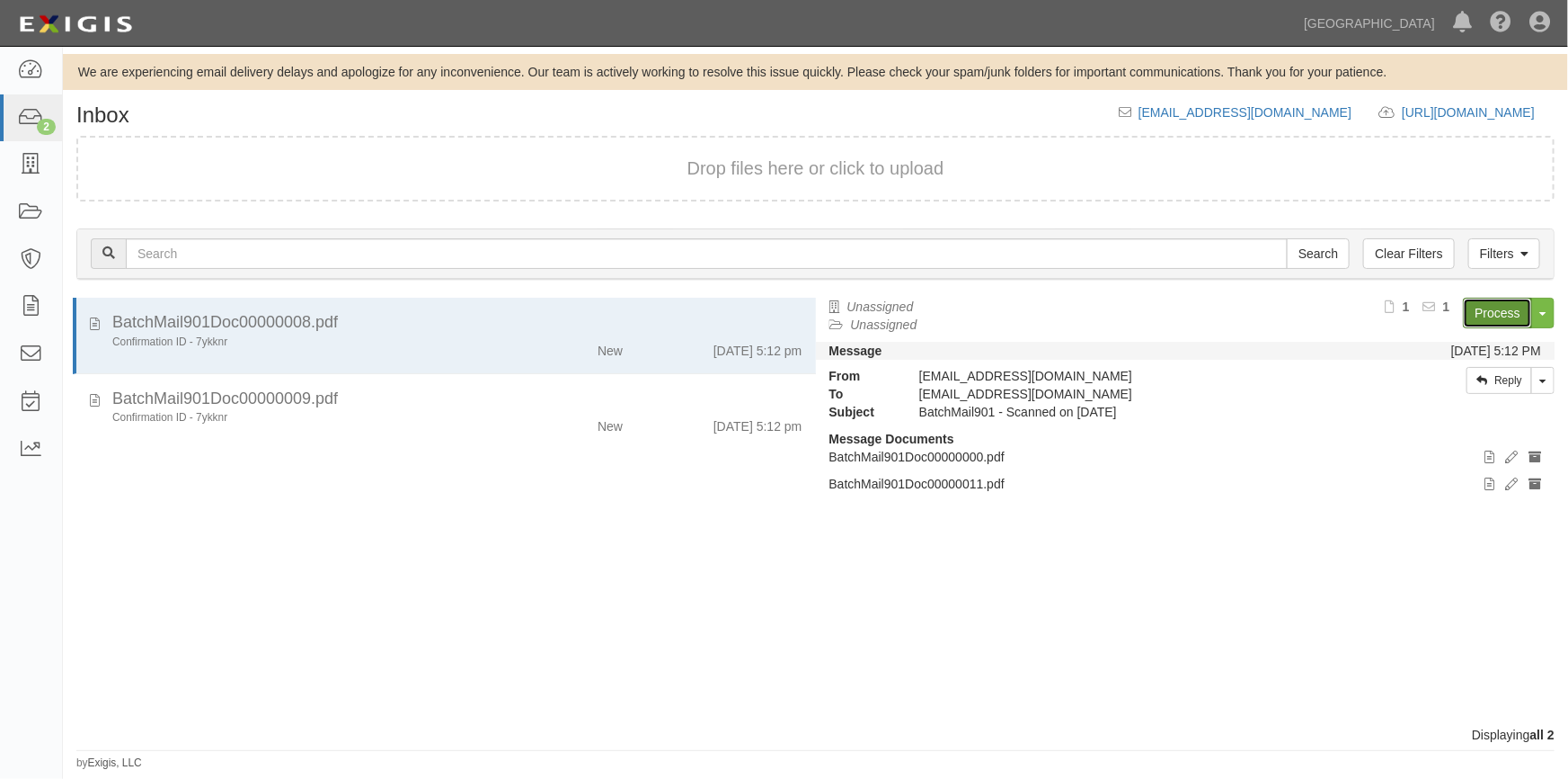
click at [1482, 315] on link "Process" at bounding box center [1497, 312] width 69 height 31
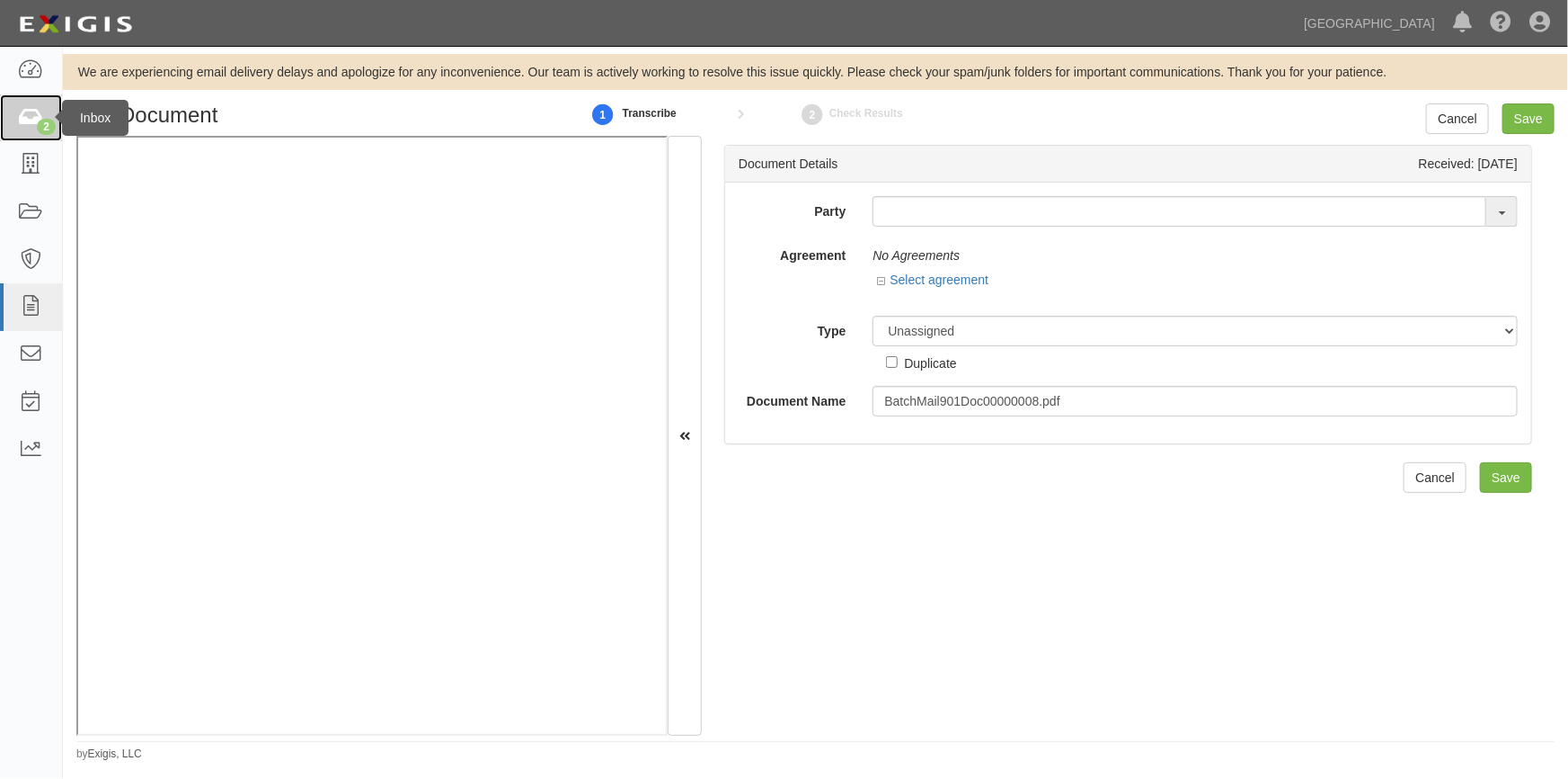
click at [26, 123] on icon at bounding box center [30, 118] width 25 height 21
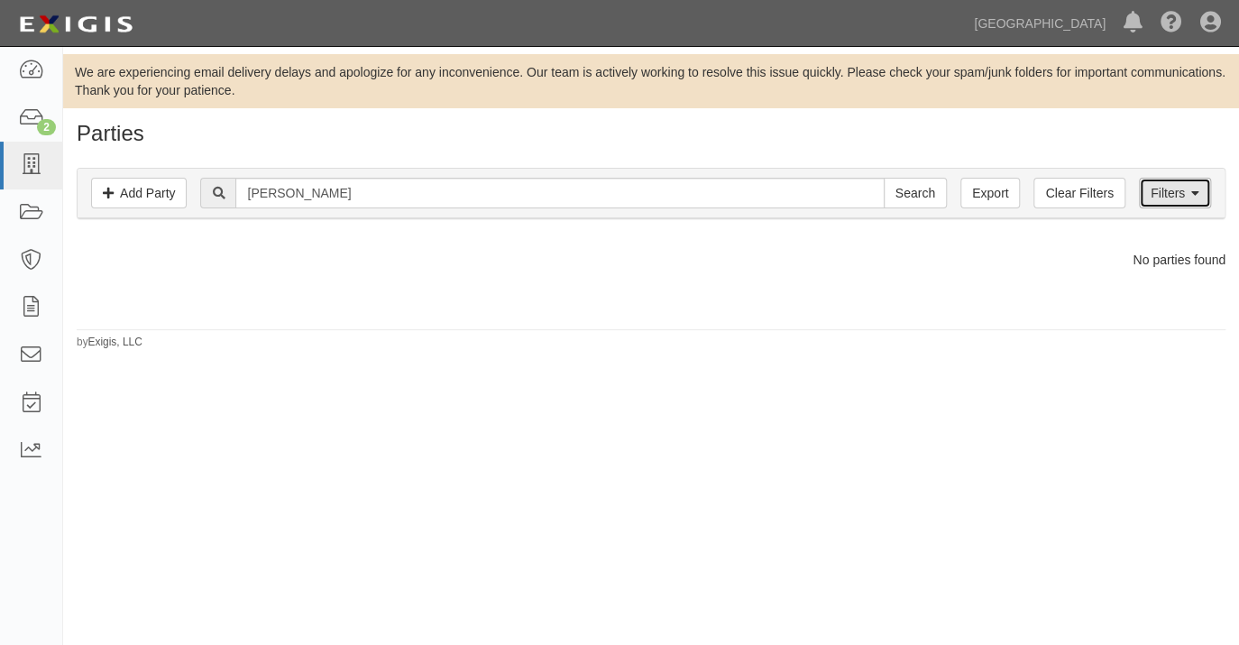
click at [1149, 196] on link "Filters" at bounding box center [1175, 193] width 72 height 31
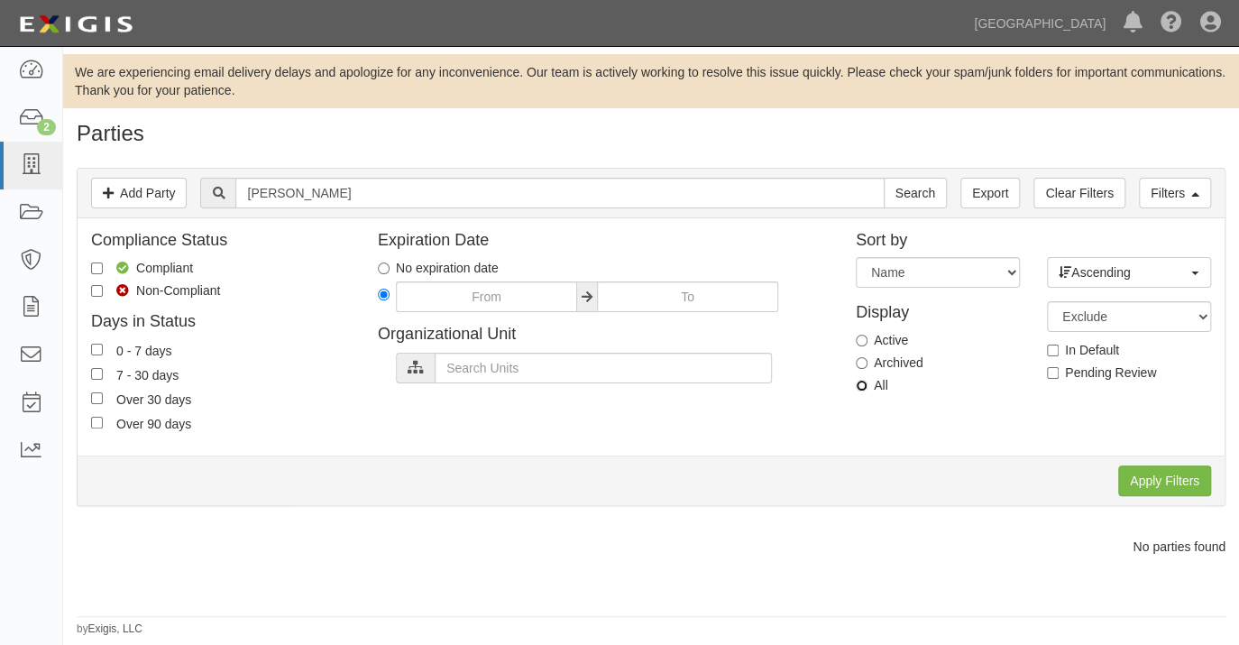
drag, startPoint x: 858, startPoint y: 386, endPoint x: 907, endPoint y: 392, distance: 49.1
click at [857, 386] on input "All" at bounding box center [862, 386] width 12 height 12
radio input "true"
click at [1122, 477] on input "Apply Filters" at bounding box center [1164, 480] width 93 height 31
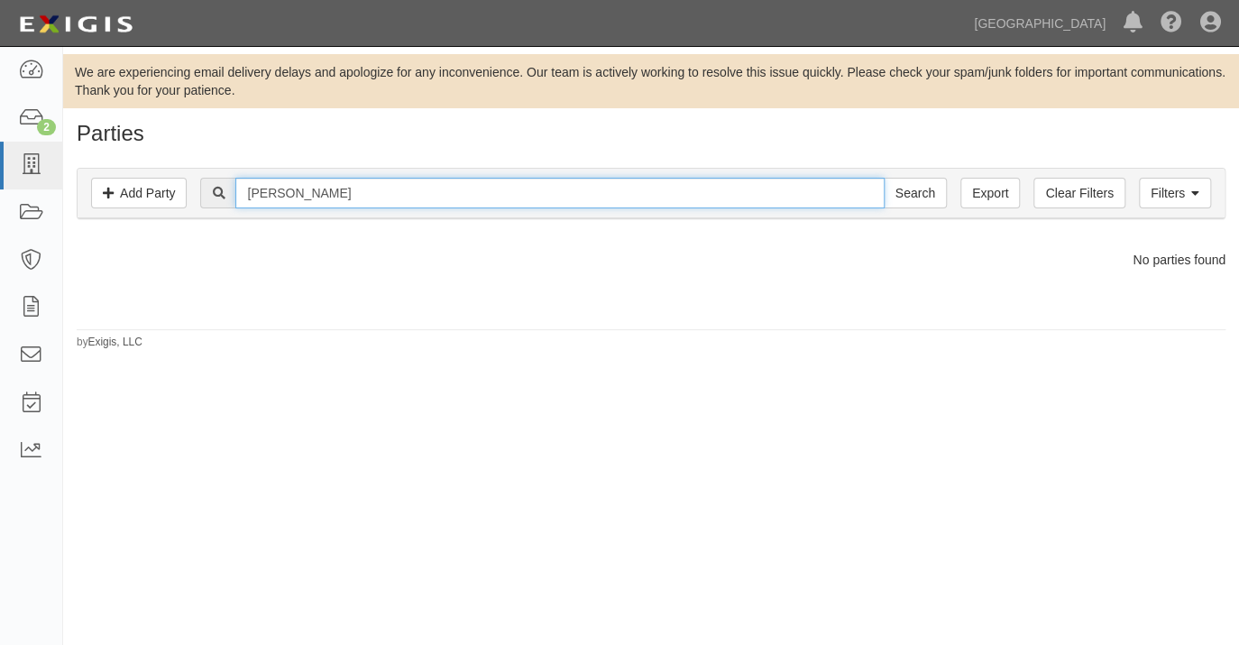
drag, startPoint x: 411, startPoint y: 189, endPoint x: 248, endPoint y: 177, distance: 163.7
click at [248, 177] on div "Filters Add Party Clear Filters Export robert riley Search Filters" at bounding box center [651, 194] width 1147 height 50
type input "[PERSON_NAME]"
click at [884, 178] on input "Search" at bounding box center [915, 193] width 63 height 31
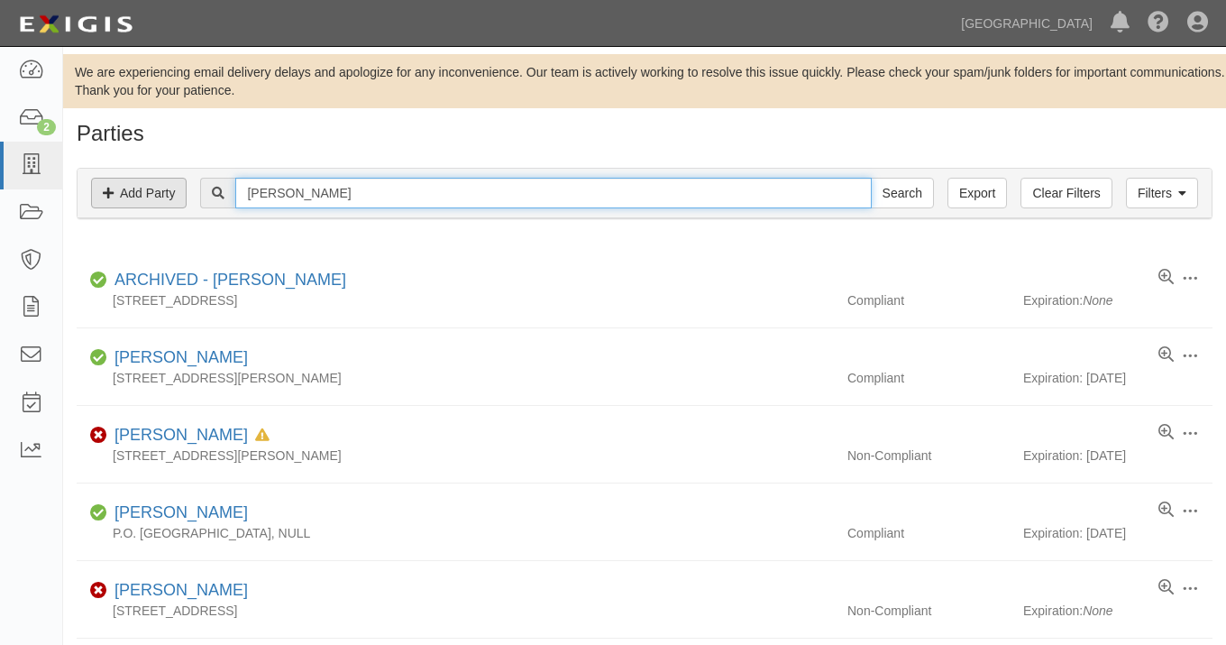
drag, startPoint x: 316, startPoint y: 188, endPoint x: 171, endPoint y: 194, distance: 144.4
click at [171, 194] on div "Filters Add Party Clear Filters Export [PERSON_NAME] Search Filters" at bounding box center [645, 194] width 1134 height 50
type input "[PERSON_NAME]"
click at [871, 178] on input "Search" at bounding box center [902, 193] width 63 height 31
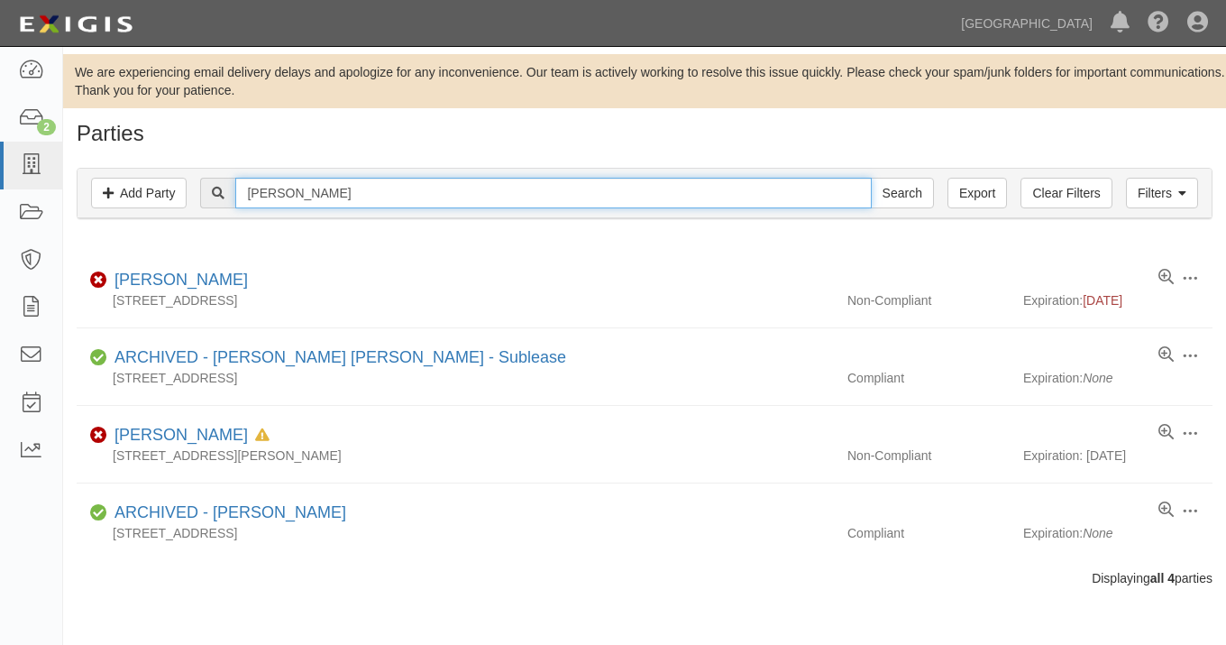
drag, startPoint x: 400, startPoint y: 190, endPoint x: 196, endPoint y: 197, distance: 204.8
click at [196, 197] on div "riley Search" at bounding box center [644, 193] width 1107 height 31
type input "andrea cooper"
click at [871, 178] on input "Search" at bounding box center [902, 193] width 63 height 31
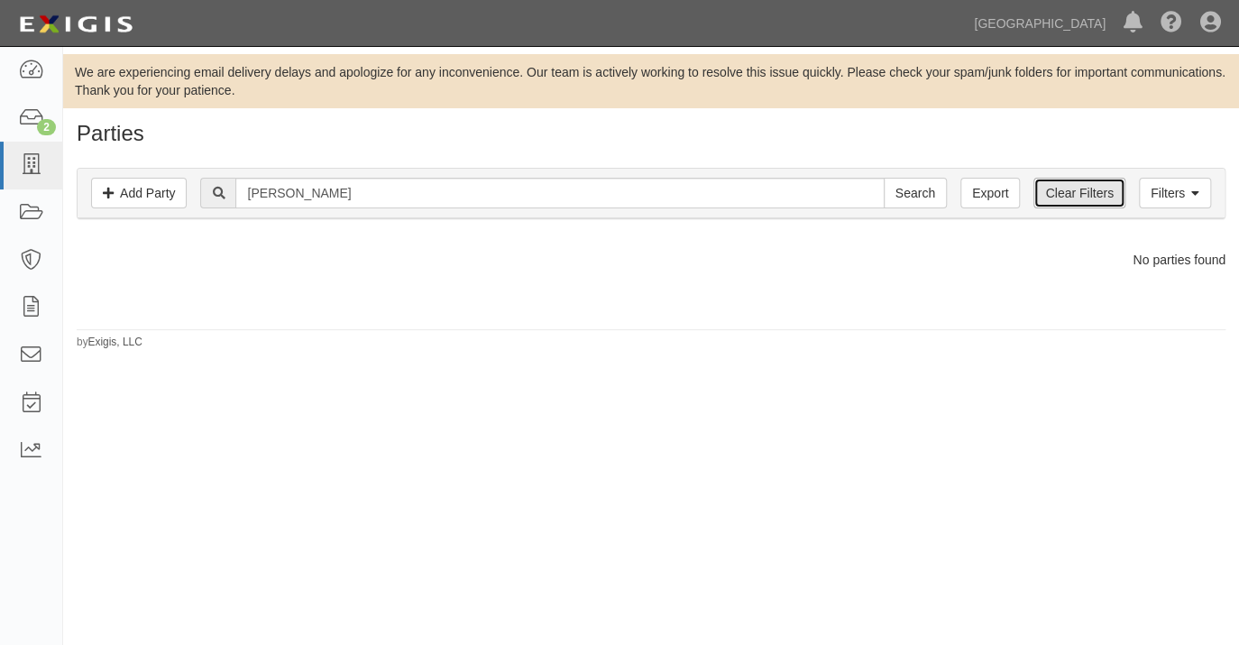
click at [1090, 194] on link "Clear Filters" at bounding box center [1078, 193] width 91 height 31
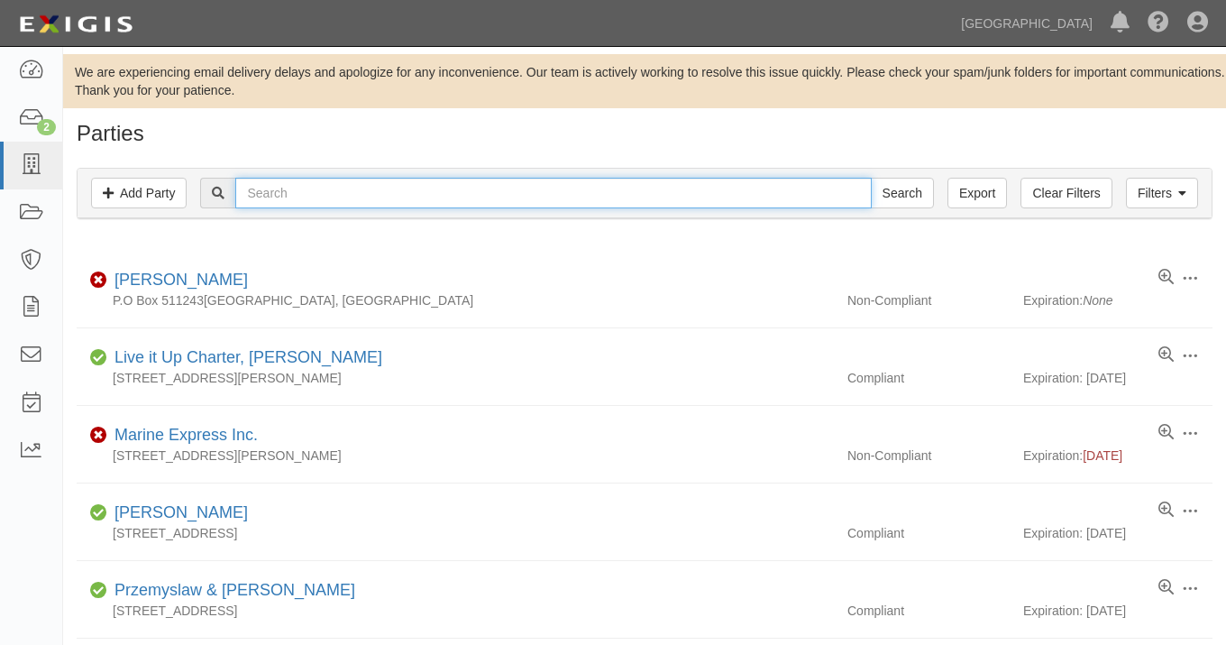
click at [348, 196] on input "text" at bounding box center [553, 193] width 636 height 31
type input "andrea cooper"
click at [871, 178] on input "Search" at bounding box center [902, 193] width 63 height 31
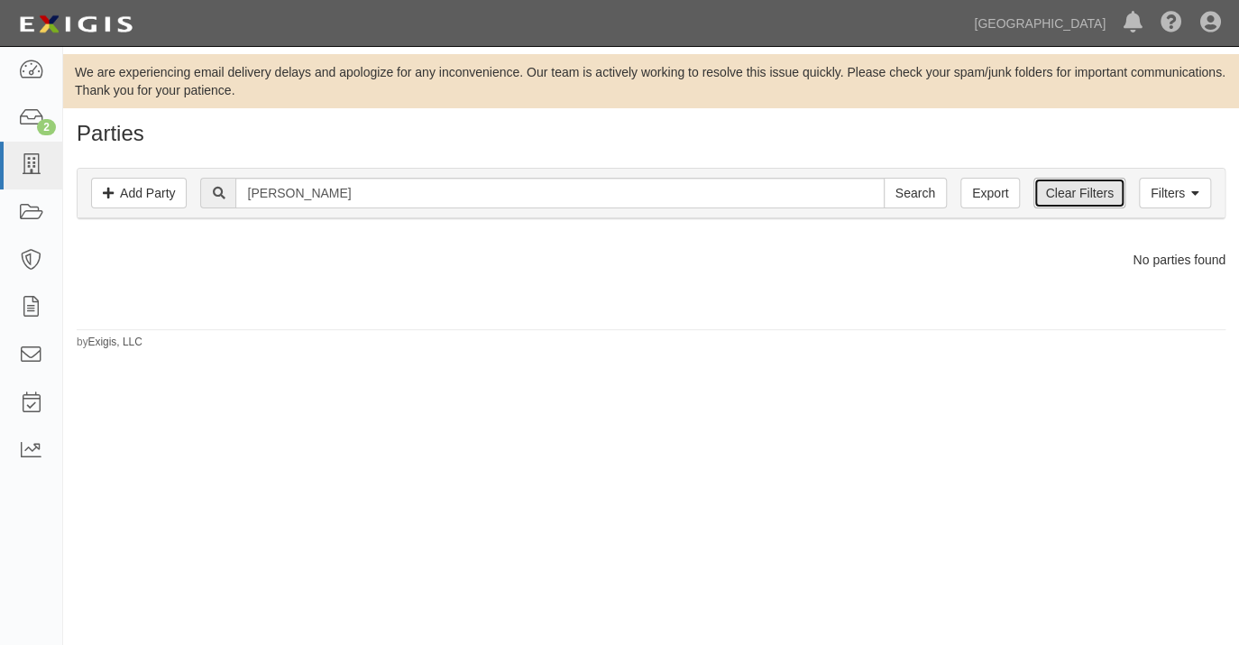
click at [1054, 191] on link "Clear Filters" at bounding box center [1078, 193] width 91 height 31
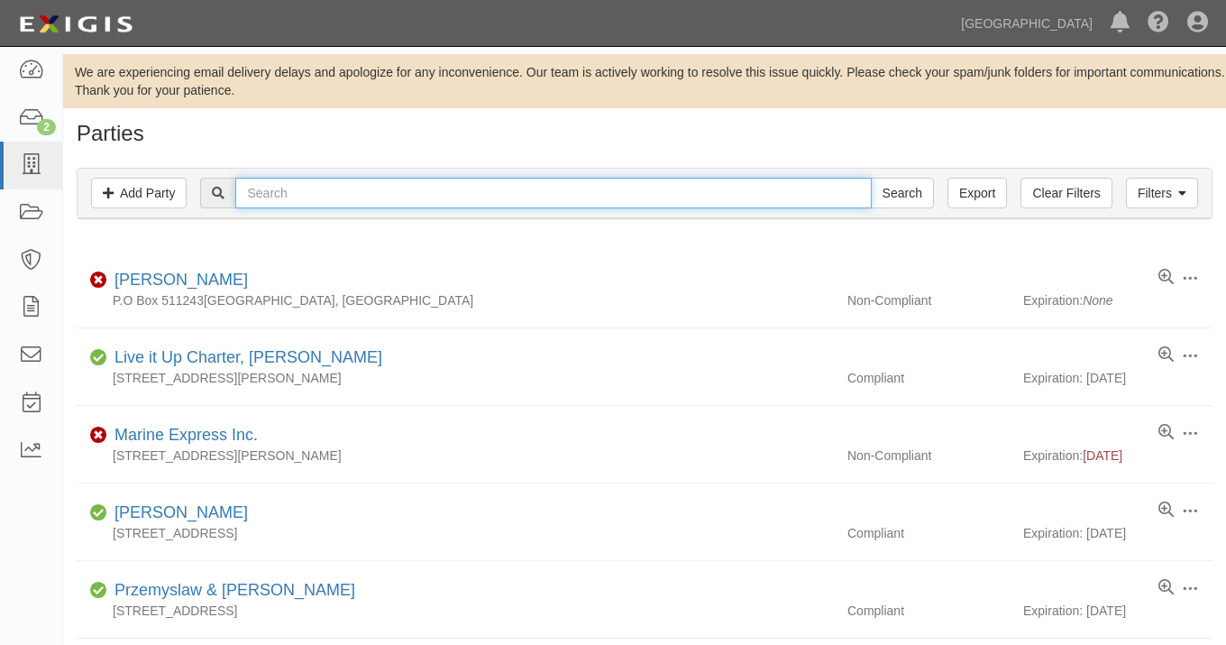
click at [298, 199] on input "text" at bounding box center [553, 193] width 636 height 31
type input "[PERSON_NAME]"
click at [871, 178] on input "Search" at bounding box center [902, 193] width 63 height 31
